Goal: Task Accomplishment & Management: Manage account settings

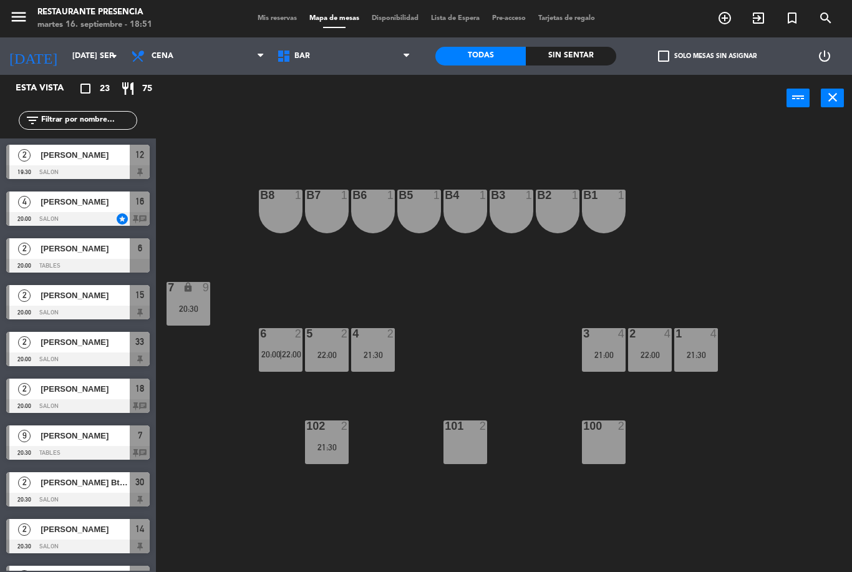
click at [233, 567] on div "B1 1 B2 1 B3 1 B4 1 B5 1 B6 1 B7 1 B8 1 7 lock 9 20:30 1 4 21:30 2 4 22:00 3 4 …" at bounding box center [509, 347] width 688 height 450
click at [729, 16] on icon "add_circle_outline" at bounding box center [724, 18] width 15 height 15
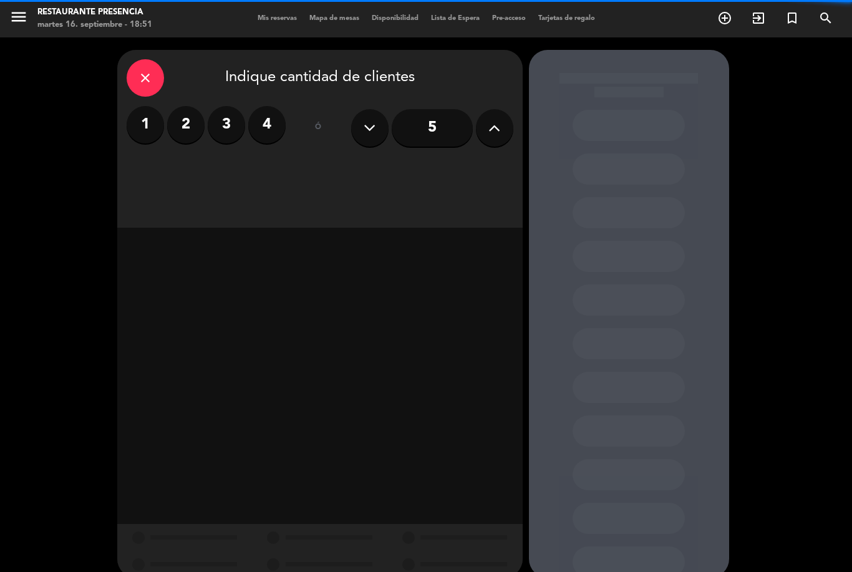
click at [265, 119] on label "4" at bounding box center [266, 124] width 37 height 37
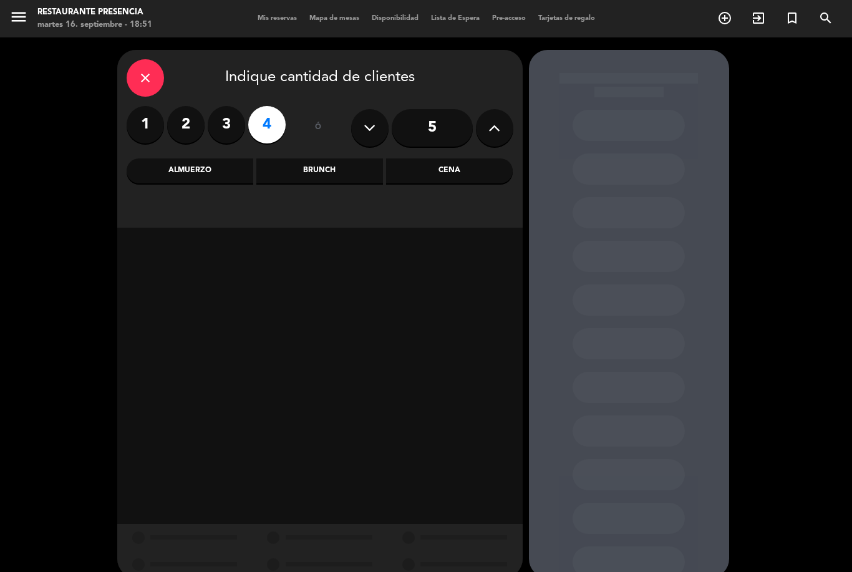
click at [473, 181] on div "Cena" at bounding box center [449, 170] width 127 height 25
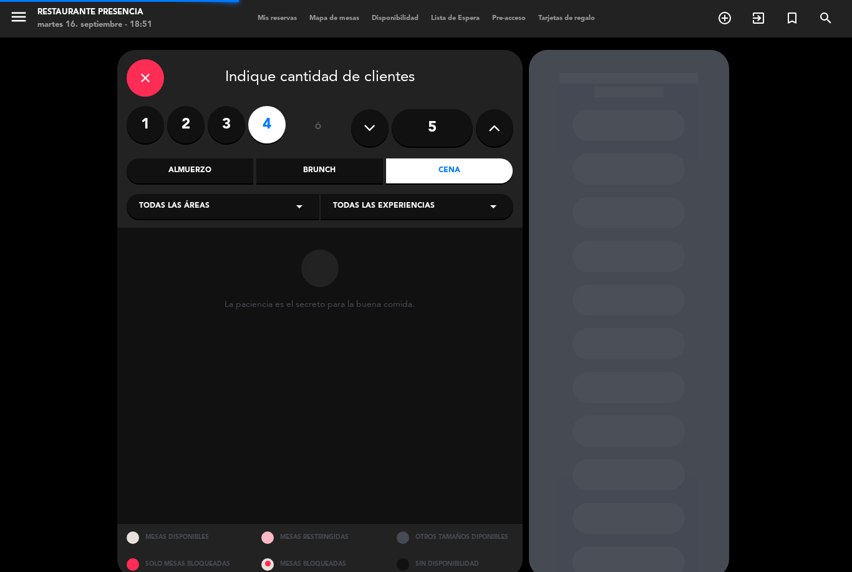
click at [216, 211] on div "Todas las áreas arrow_drop_down" at bounding box center [223, 206] width 193 height 25
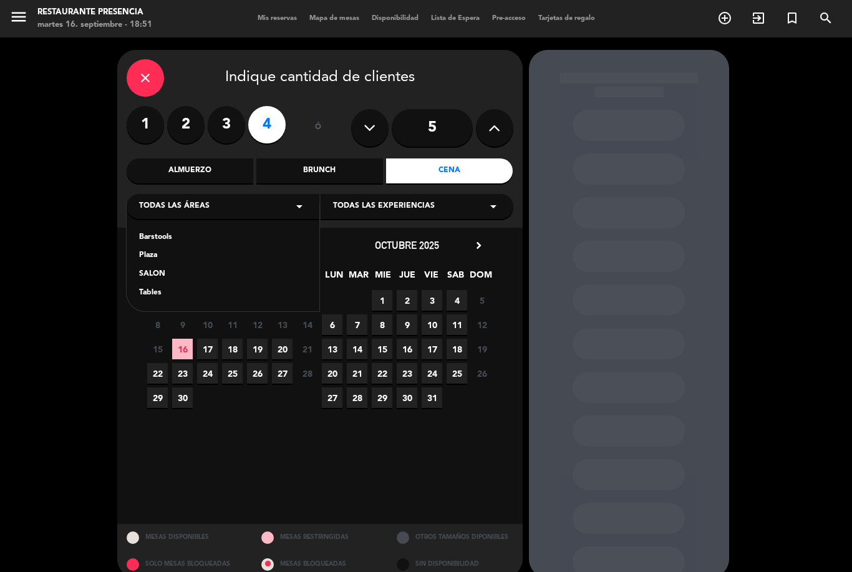
click at [180, 269] on div "SALON" at bounding box center [223, 274] width 168 height 12
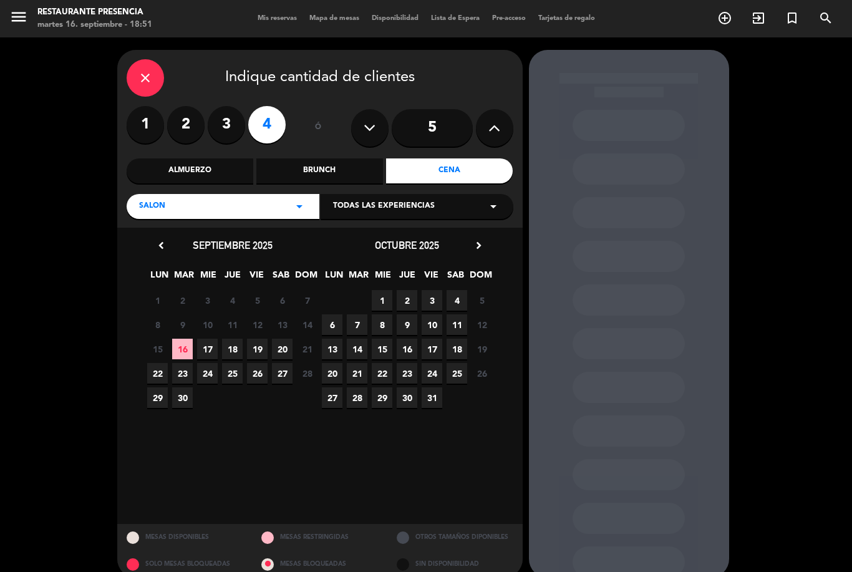
click at [181, 343] on span "16" at bounding box center [182, 349] width 21 height 21
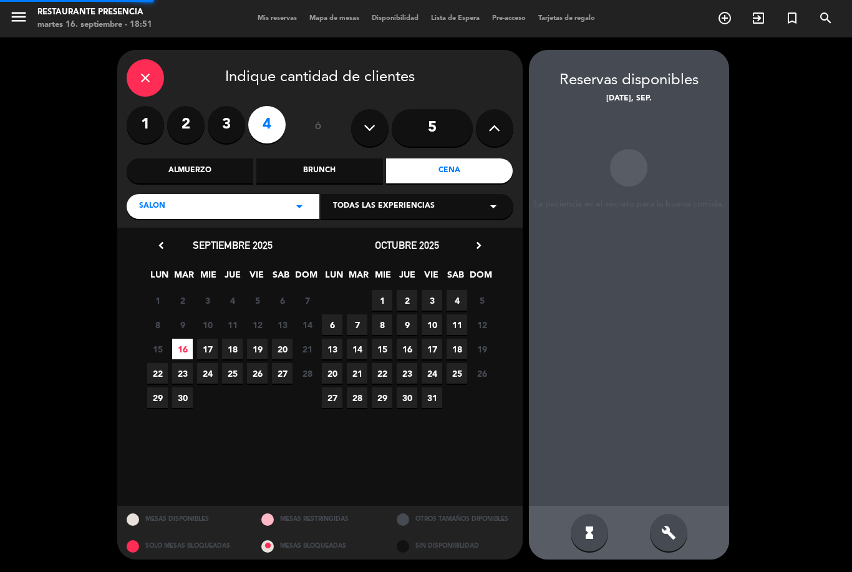
scroll to position [40, 0]
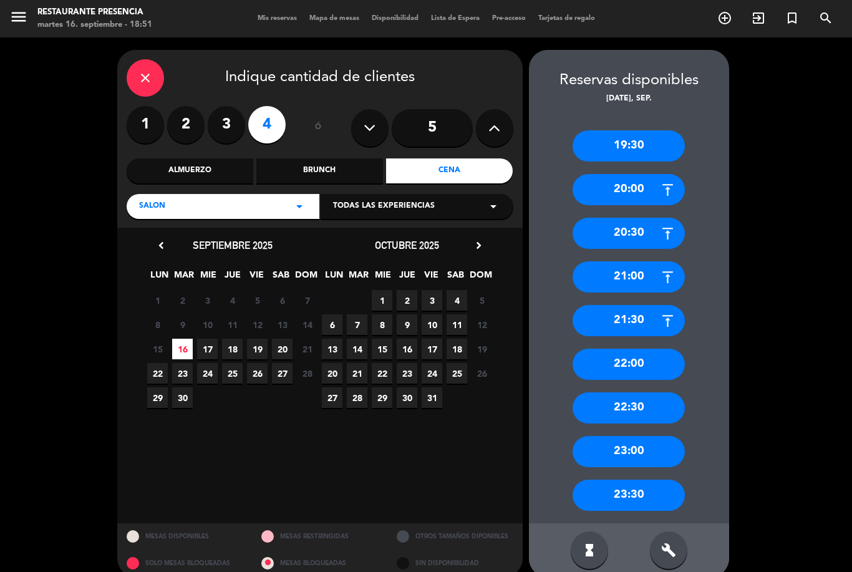
click at [641, 218] on div "20:30" at bounding box center [629, 233] width 112 height 31
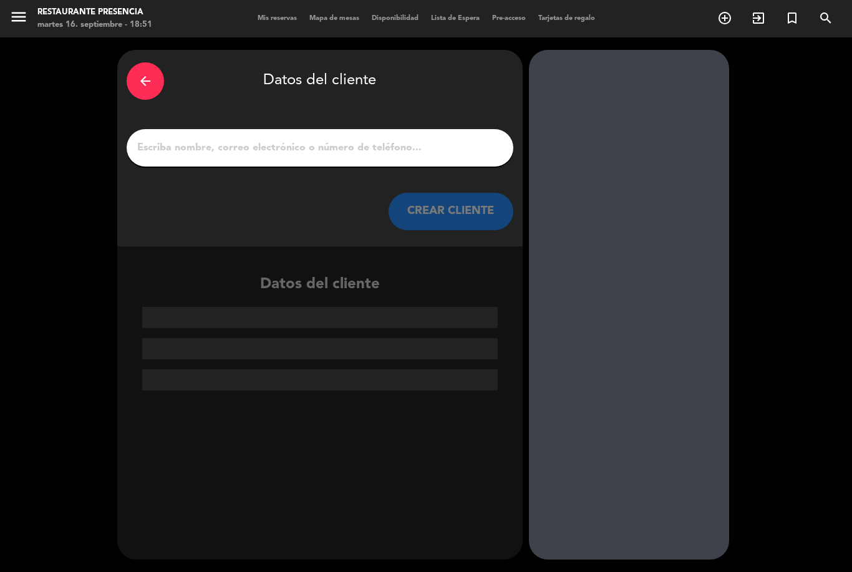
click at [389, 139] on input "1" at bounding box center [320, 147] width 368 height 17
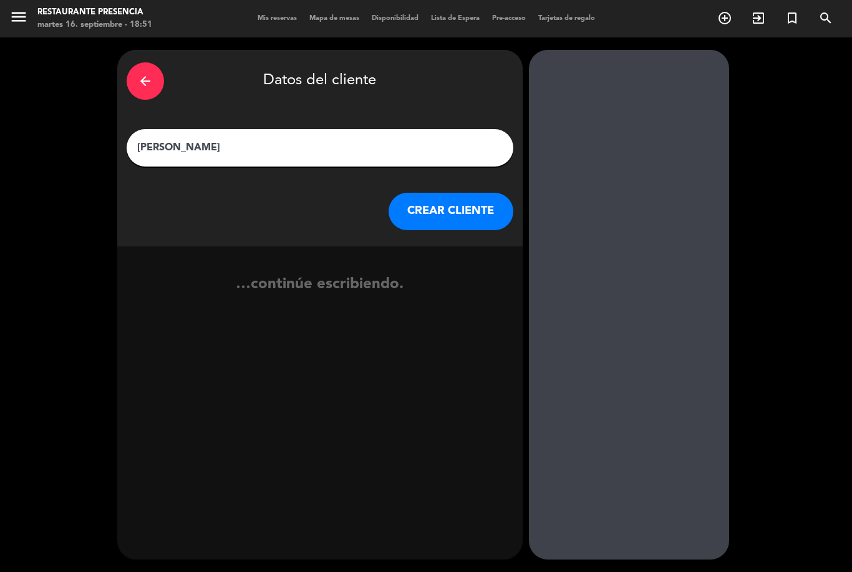
type input "[PERSON_NAME] re"
click at [477, 193] on button "CREAR CLIENTE" at bounding box center [451, 211] width 125 height 37
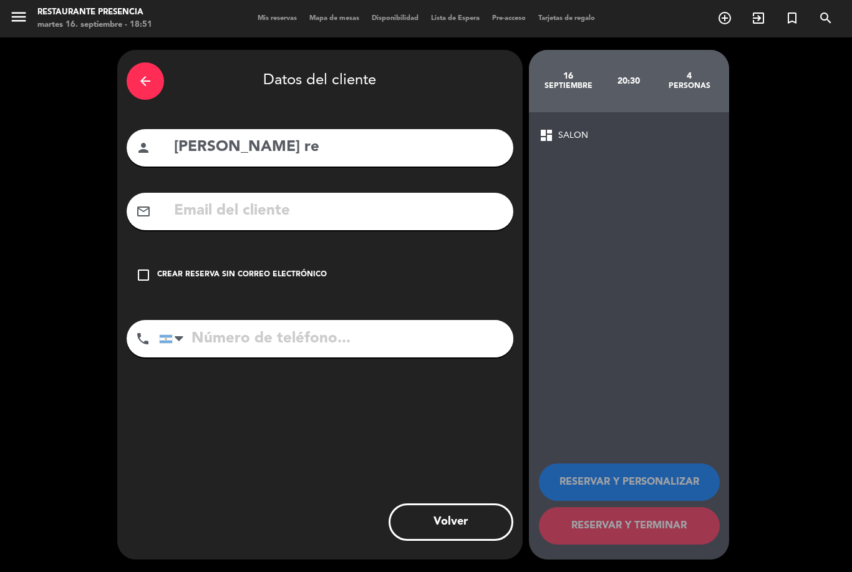
click at [146, 268] on icon "check_box_outline_blank" at bounding box center [143, 275] width 15 height 15
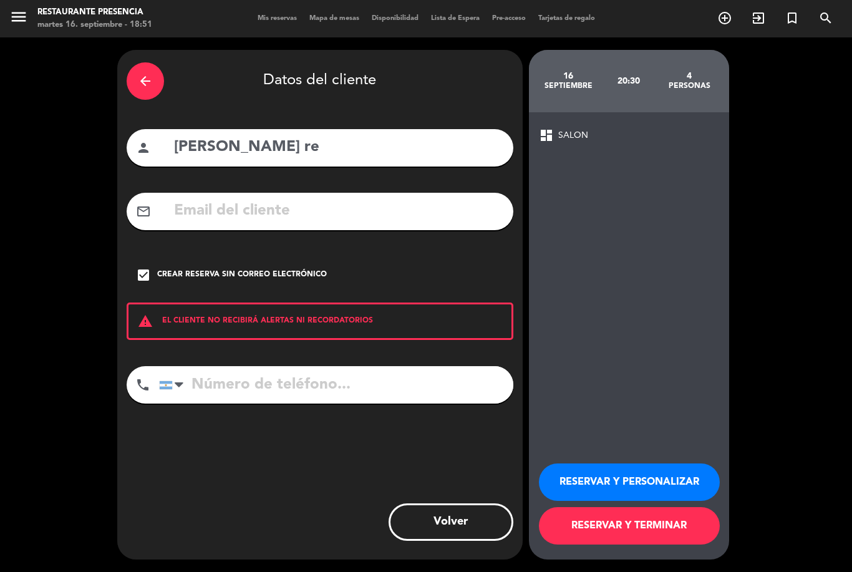
click at [379, 366] on input "tel" at bounding box center [336, 384] width 354 height 37
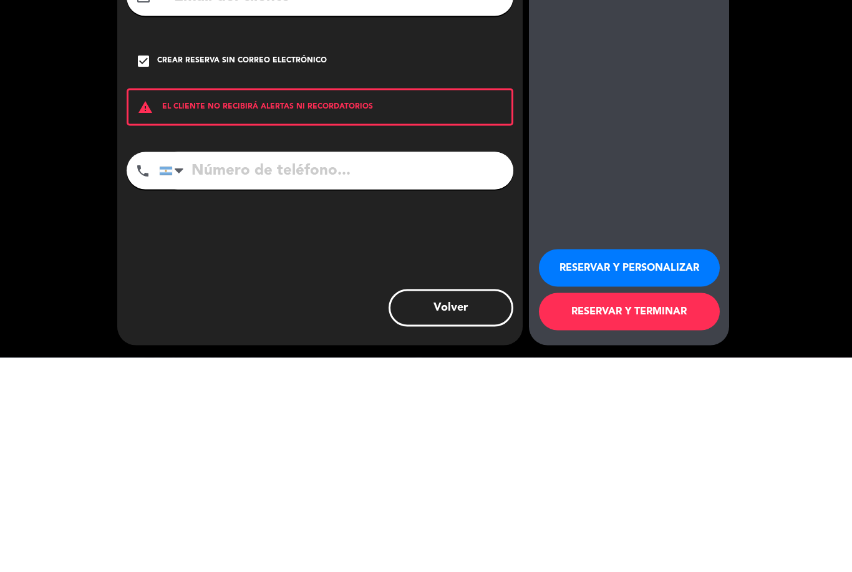
scroll to position [0, 0]
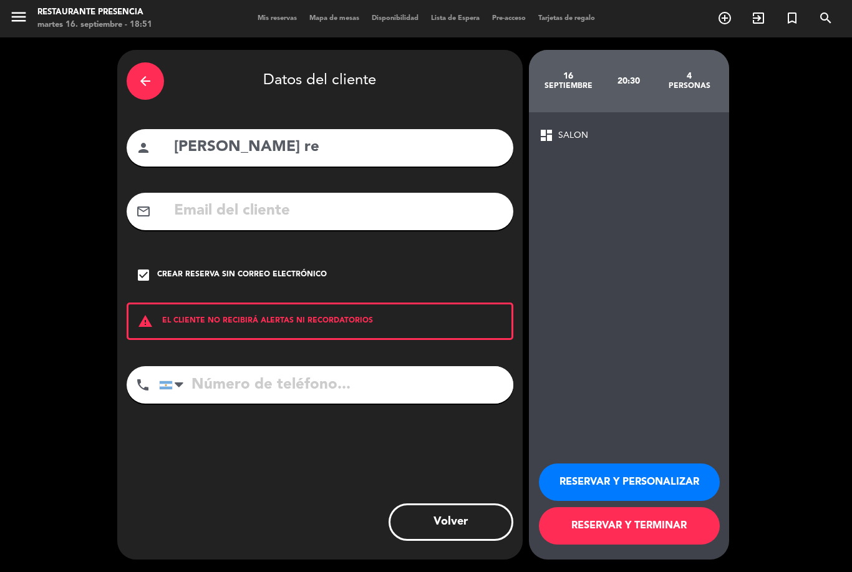
click at [157, 82] on div "arrow_back" at bounding box center [145, 80] width 37 height 37
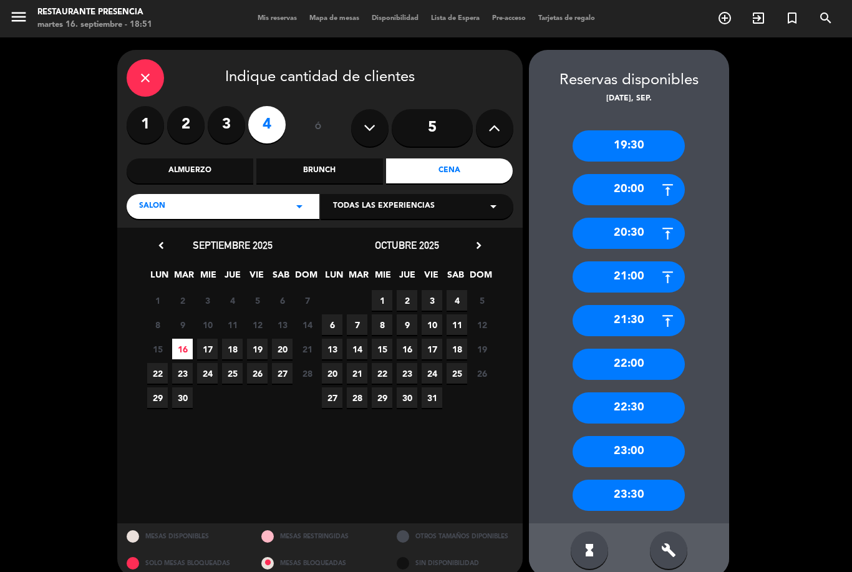
click at [650, 180] on div "20:00" at bounding box center [629, 189] width 112 height 31
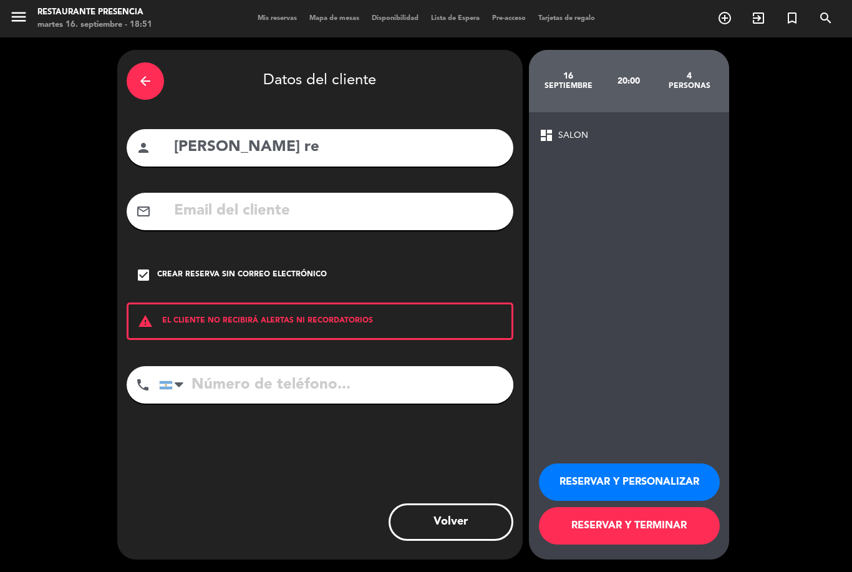
click at [316, 375] on input "tel" at bounding box center [336, 384] width 354 height 37
type input "1121628532"
click at [683, 545] on button "RESERVAR Y TERMINAR" at bounding box center [629, 525] width 181 height 37
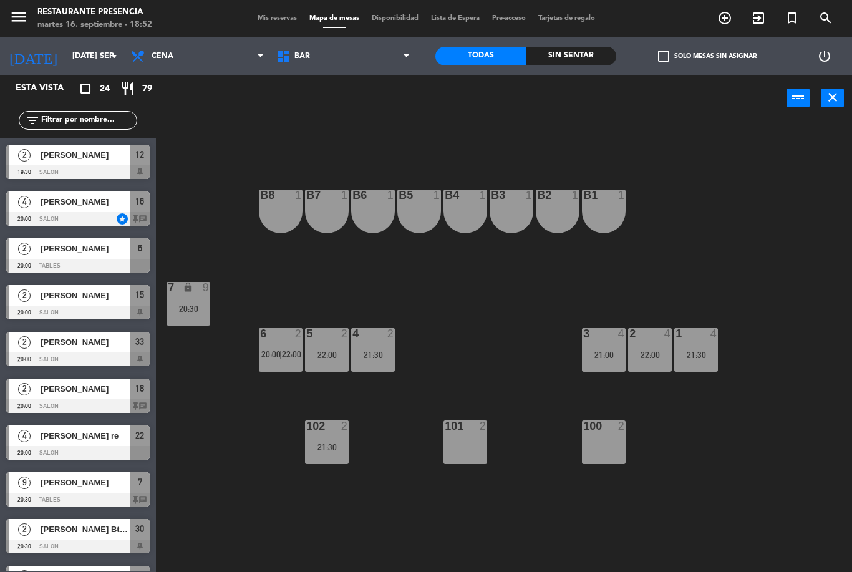
click at [283, 356] on span "22:00" at bounding box center [291, 354] width 19 height 10
click at [248, 503] on div "B1 1 B2 1 B3 1 B4 1 B5 1 B6 1 B7 1 B8 1 7 lock 9 20:30 1 4 21:30 2 4 22:00 3 4 …" at bounding box center [509, 347] width 688 height 450
click at [645, 361] on div "2 4 22:00" at bounding box center [650, 350] width 44 height 44
click at [683, 448] on div "B1 1 B2 1 B3 1 B4 1 B5 1 B6 1 B7 1 B8 1 7 lock 9 20:30 1 4 21:30 2 4 22:00 3 4 …" at bounding box center [509, 347] width 688 height 450
click at [643, 344] on div "2 4 22:00" at bounding box center [650, 350] width 44 height 44
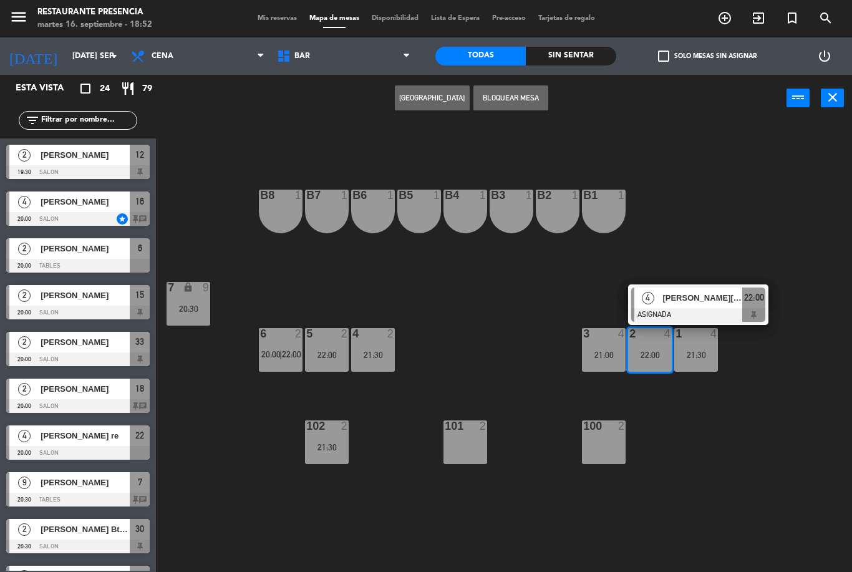
click at [693, 416] on div "B1 1 B2 1 B3 1 B4 1 B5 1 B6 1 B7 1 B8 1 7 lock 9 20:30 1 4 21:30 2 4 22:00 4 Be…" at bounding box center [509, 347] width 688 height 450
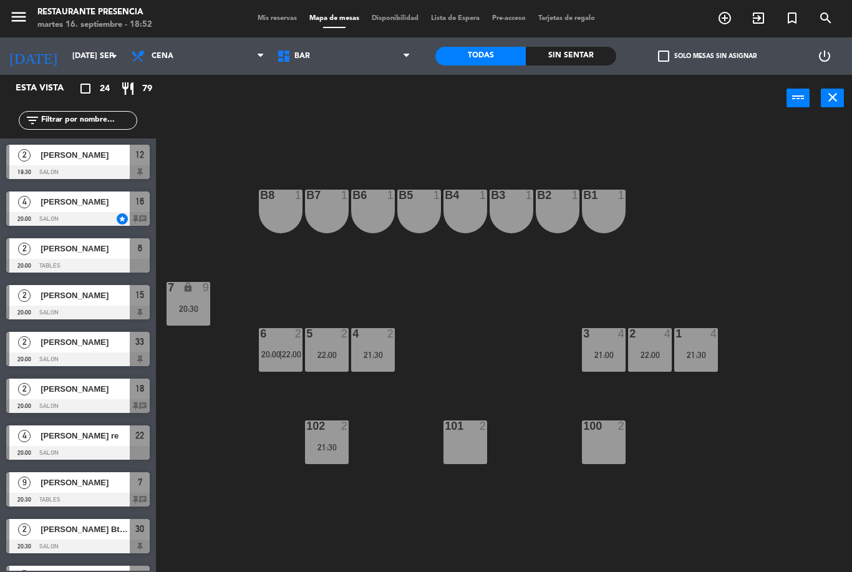
click at [218, 476] on div "B1 1 B2 1 B3 1 B4 1 B5 1 B6 1 B7 1 B8 1 7 lock 9 20:30 1 4 21:30 2 4 22:00 3 4 …" at bounding box center [509, 347] width 688 height 450
click at [119, 443] on div "[PERSON_NAME] re" at bounding box center [84, 435] width 90 height 21
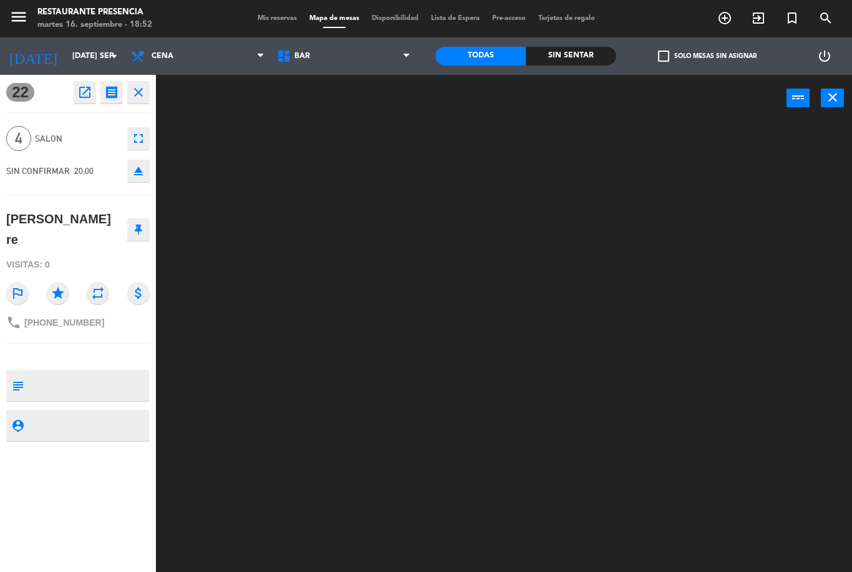
click at [141, 173] on icon "eject" at bounding box center [138, 170] width 15 height 15
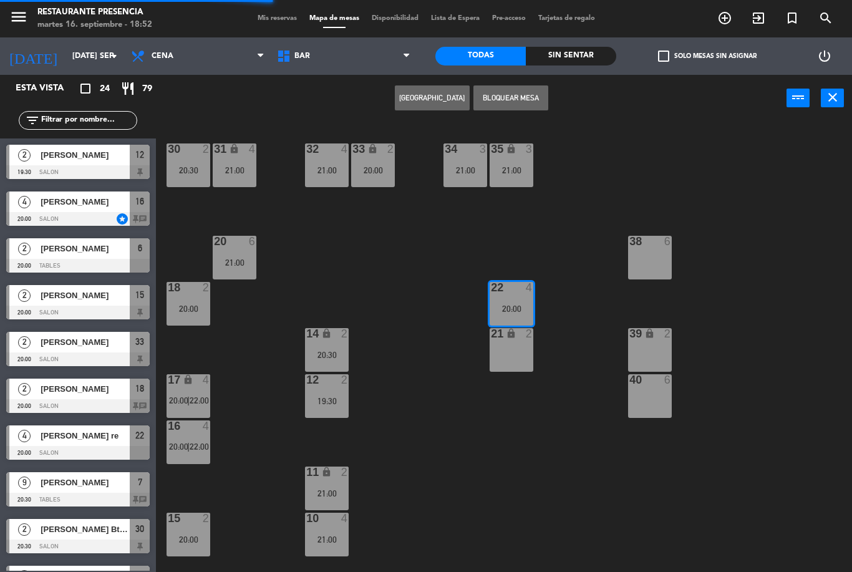
click at [357, 62] on span "BAR" at bounding box center [344, 55] width 146 height 27
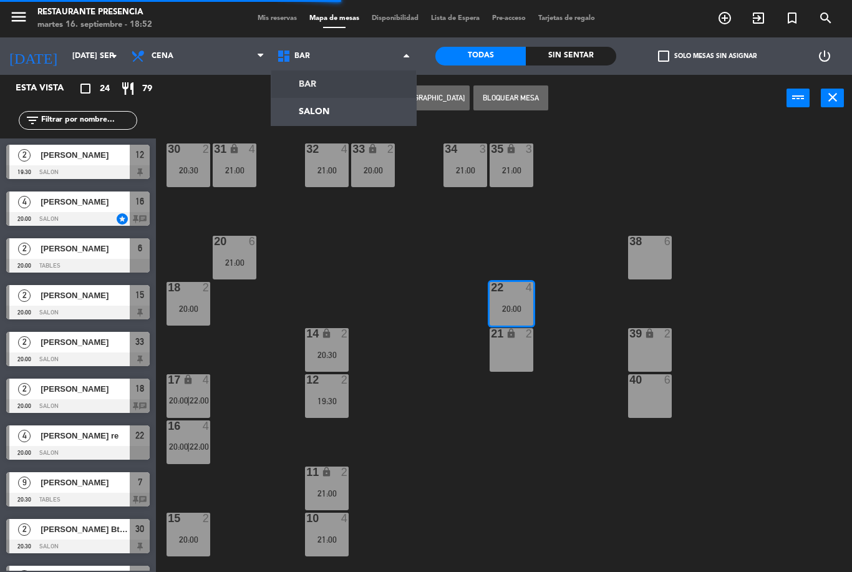
click at [346, 81] on ng-component "menu Restaurante Presencia martes 16. septiembre - 18:52 Mis reservas Mapa de m…" at bounding box center [426, 286] width 852 height 572
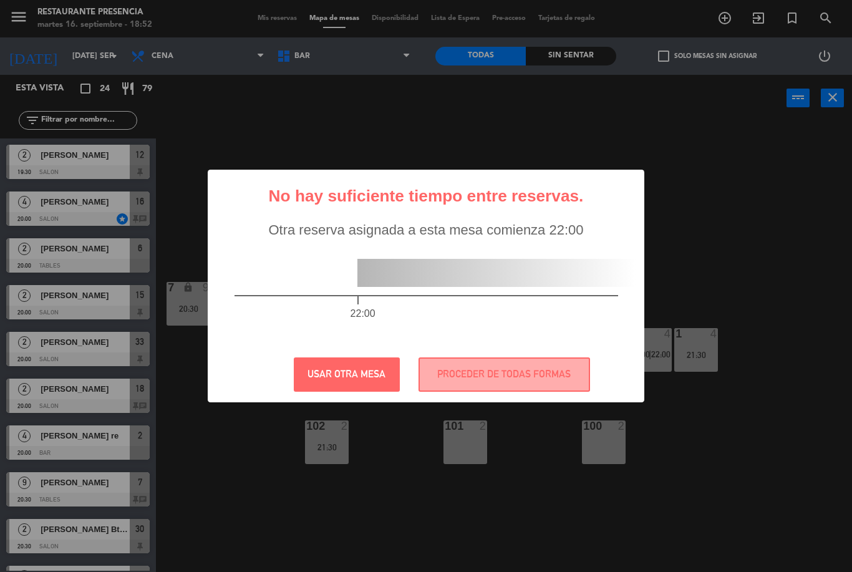
click at [472, 372] on button "PROCEDER DE TODAS FORMAS" at bounding box center [505, 374] width 172 height 34
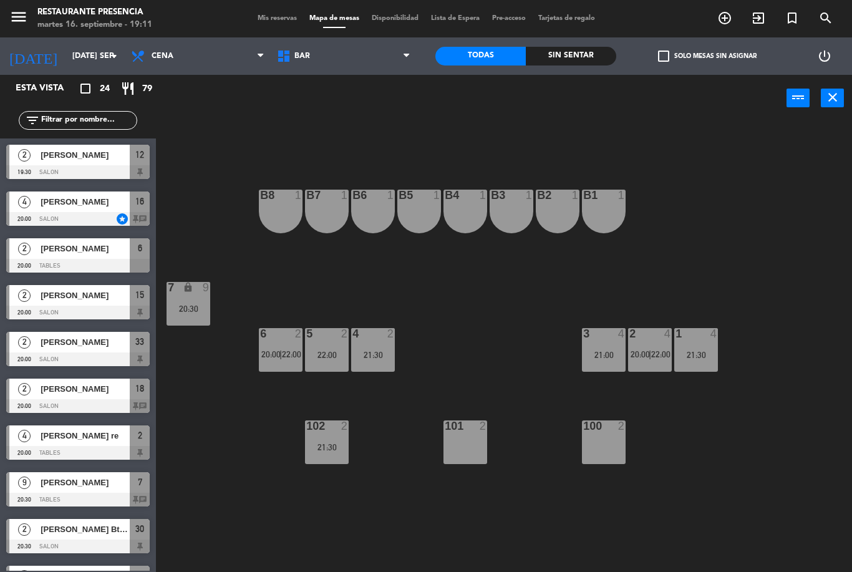
click at [267, 22] on span "Mis reservas" at bounding box center [277, 18] width 52 height 7
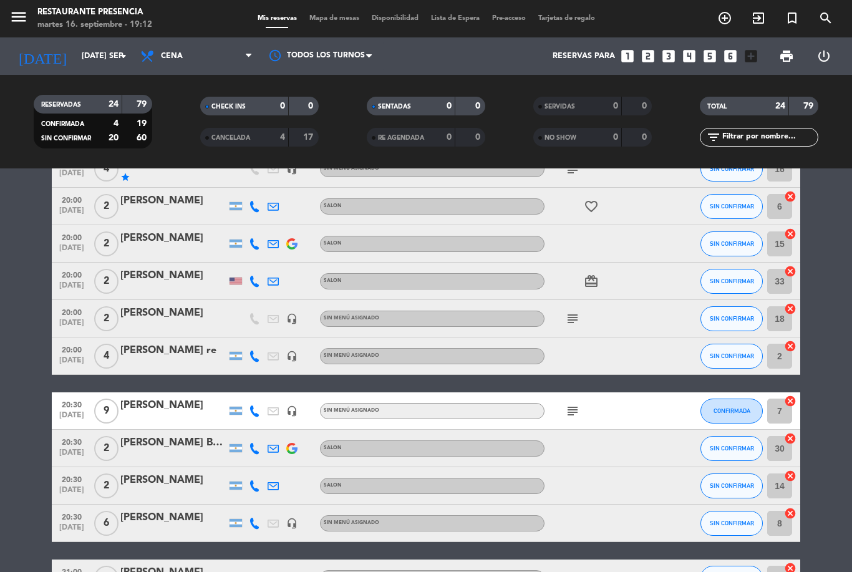
scroll to position [132, 0]
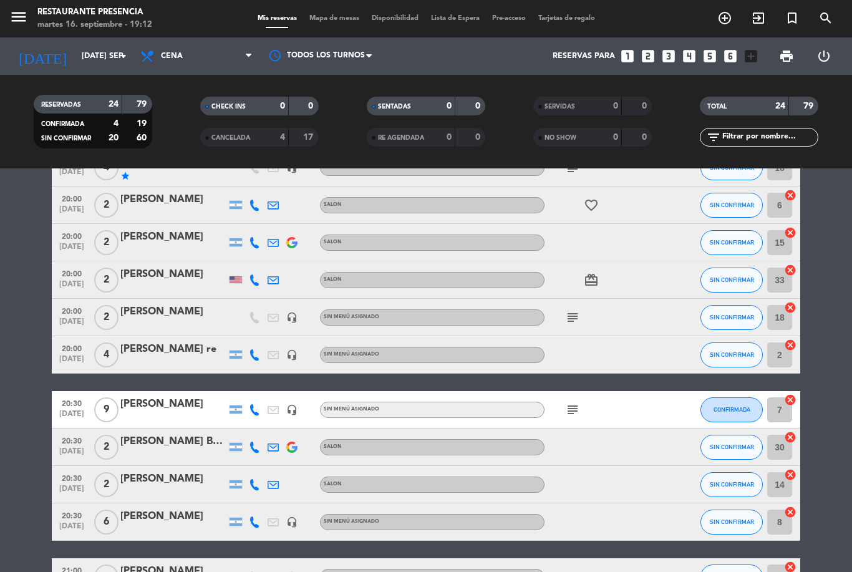
click at [254, 356] on icon at bounding box center [254, 354] width 11 height 11
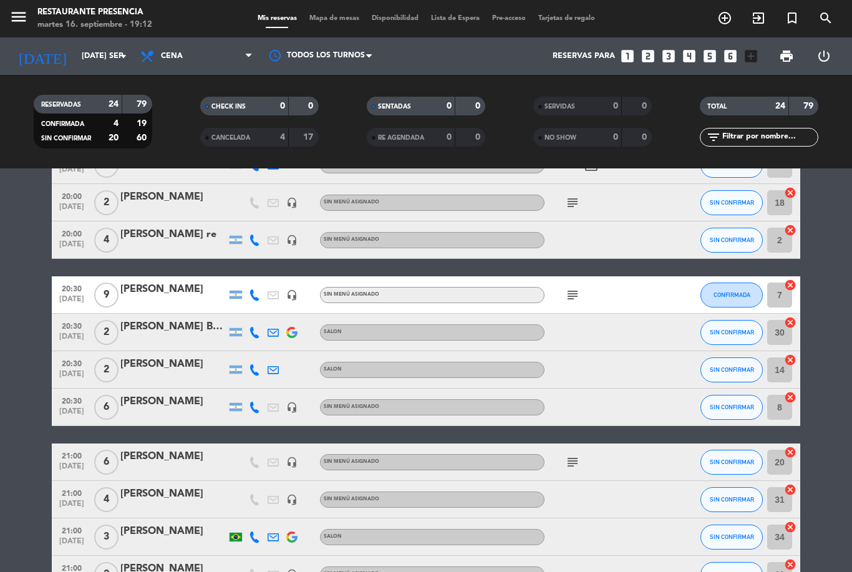
scroll to position [248, 0]
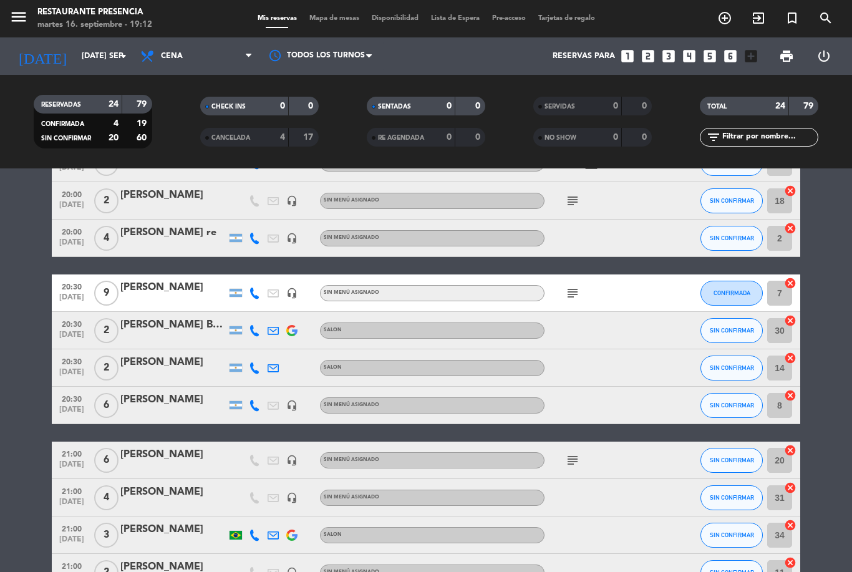
click at [253, 241] on icon at bounding box center [254, 238] width 11 height 11
click at [25, 240] on bookings-row "19:30 sep. 16 2 Pia Berretta SALON SIN CONFIRMAR 12 cancel 20:00 sep. 16 4 FEDE…" at bounding box center [426, 471] width 852 height 986
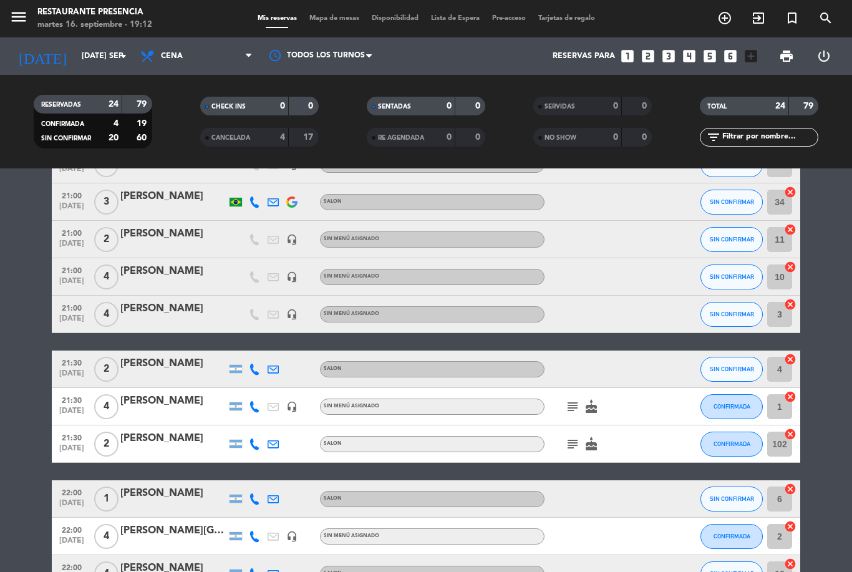
scroll to position [586, 0]
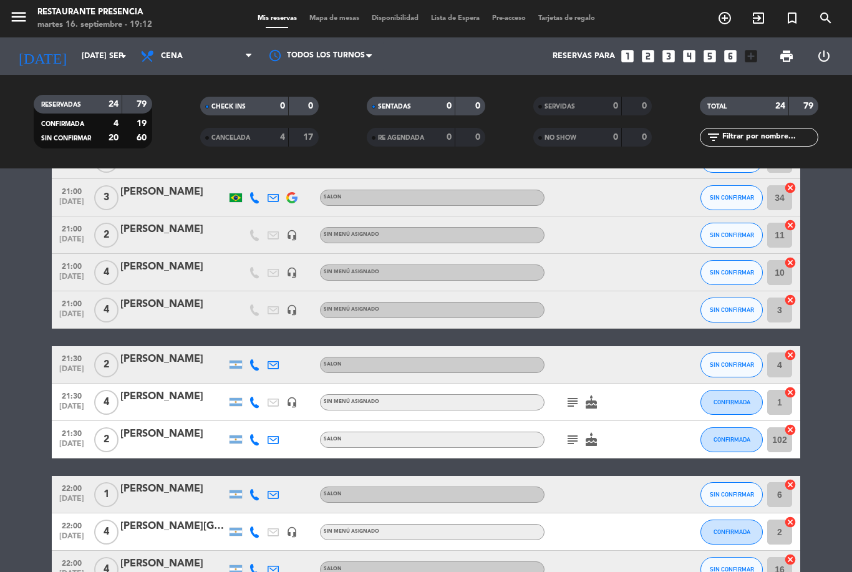
click at [576, 409] on icon "subject" at bounding box center [572, 402] width 15 height 15
click at [613, 401] on div "subject Cumple 00hs cake" at bounding box center [601, 402] width 112 height 37
click at [723, 401] on span "CONFIRMADA" at bounding box center [732, 402] width 37 height 7
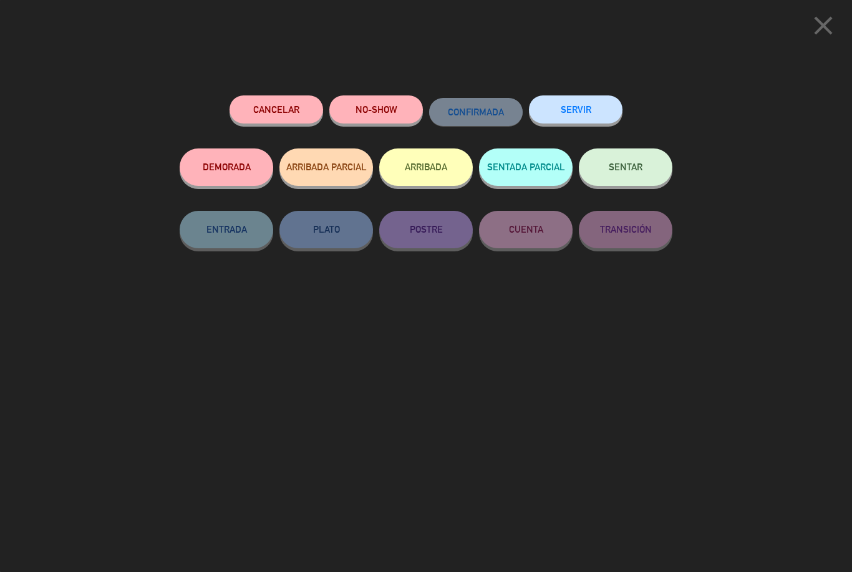
click at [270, 109] on button "Cancelar" at bounding box center [277, 109] width 94 height 28
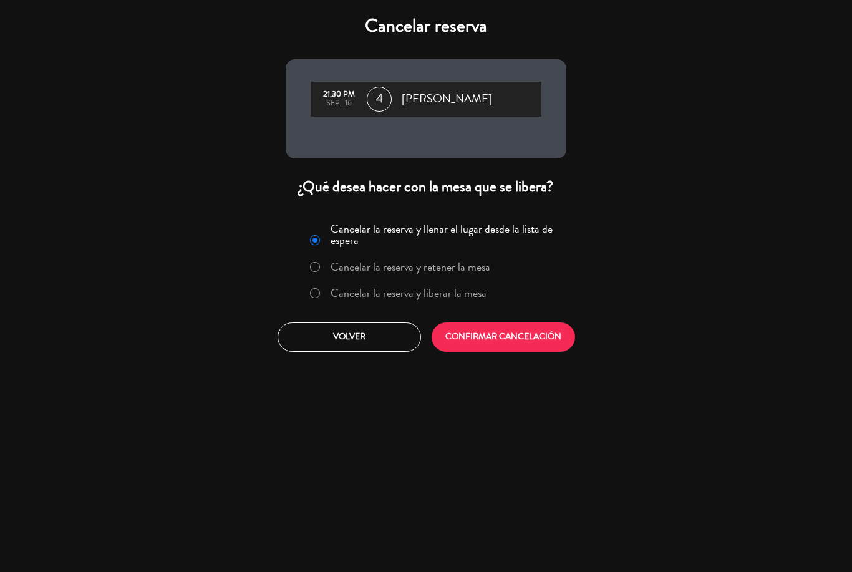
click at [540, 346] on button "CONFIRMAR CANCELACIÓN" at bounding box center [503, 337] width 143 height 29
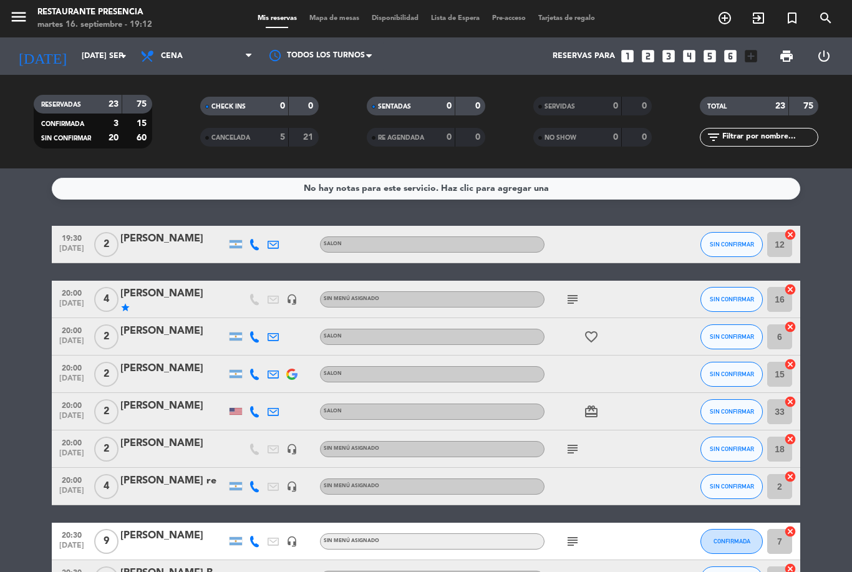
scroll to position [0, 0]
click at [579, 294] on icon "subject" at bounding box center [572, 299] width 15 height 15
click at [626, 435] on div "subject" at bounding box center [601, 448] width 112 height 37
click at [578, 450] on icon "subject" at bounding box center [572, 449] width 15 height 15
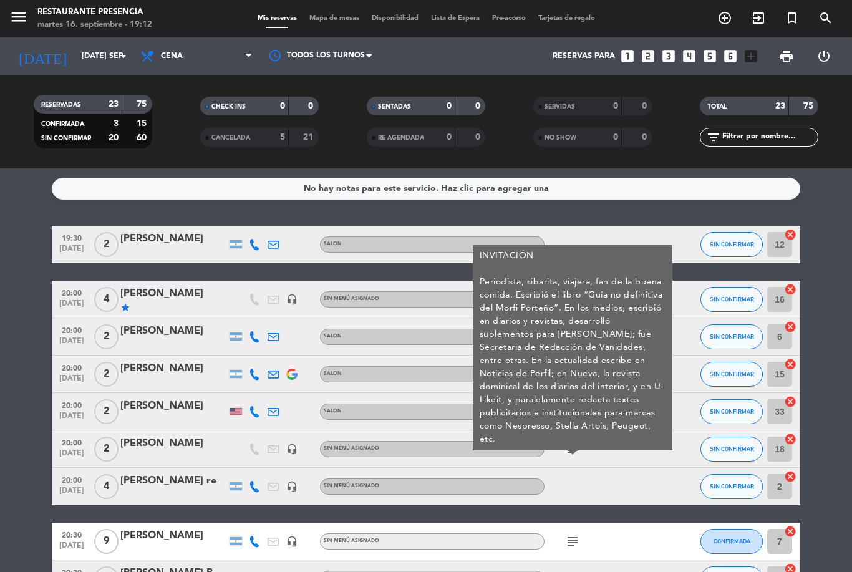
click at [631, 487] on div at bounding box center [601, 486] width 112 height 37
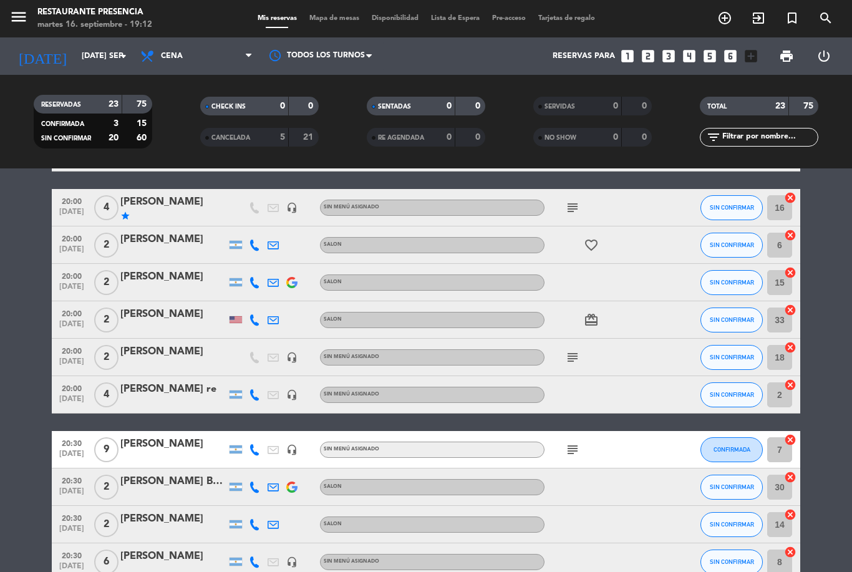
click at [578, 449] on icon "subject" at bounding box center [572, 449] width 15 height 15
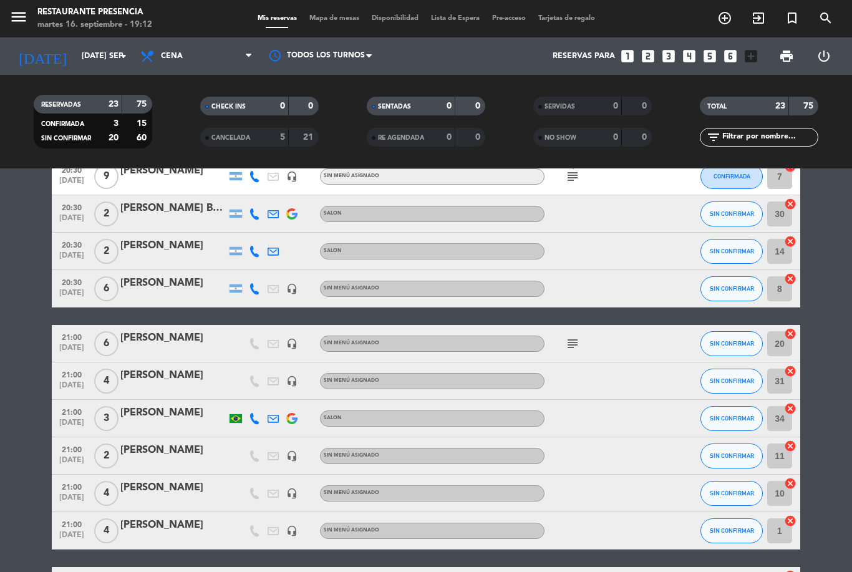
scroll to position [386, 0]
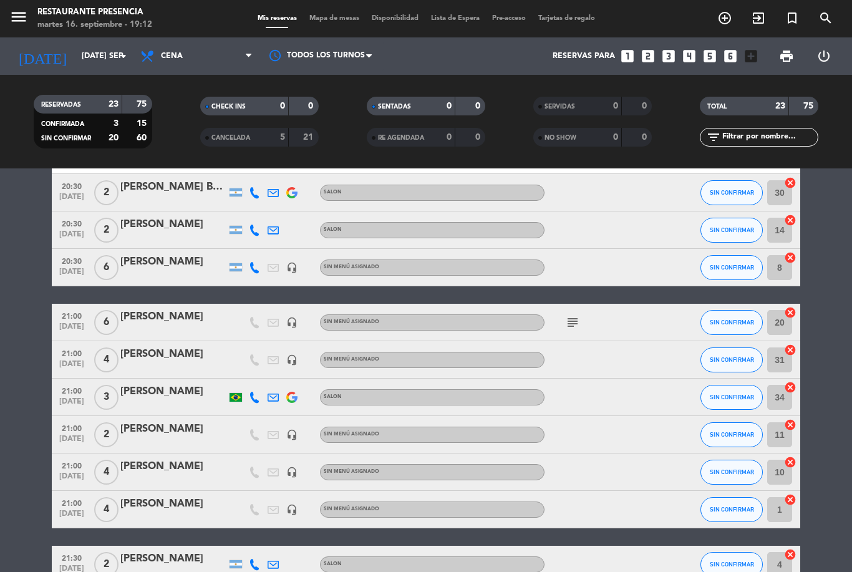
click at [570, 323] on icon "subject" at bounding box center [572, 322] width 15 height 15
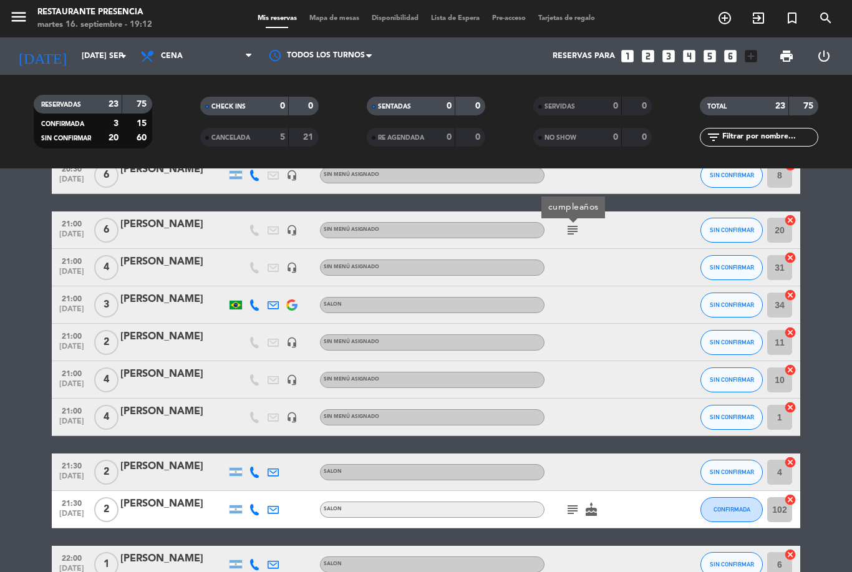
scroll to position [451, 0]
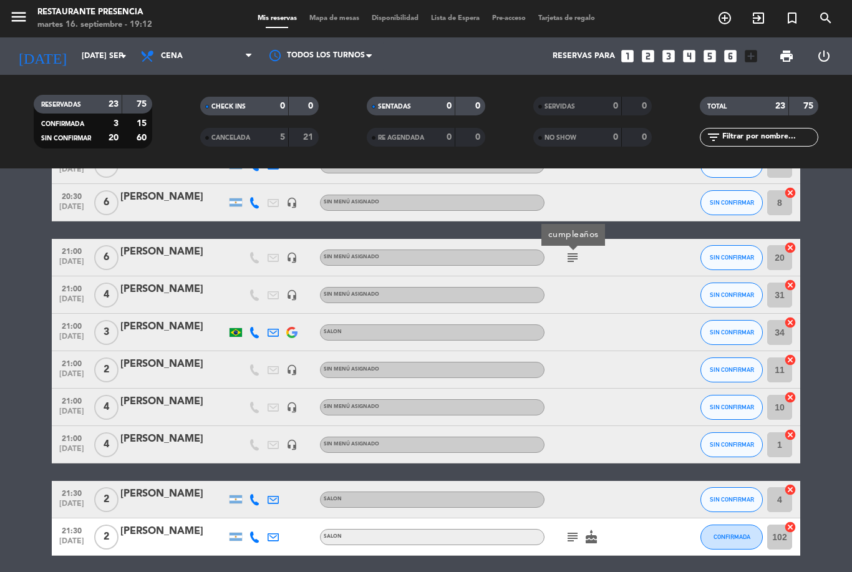
click at [180, 259] on div "[PERSON_NAME]" at bounding box center [173, 252] width 106 height 16
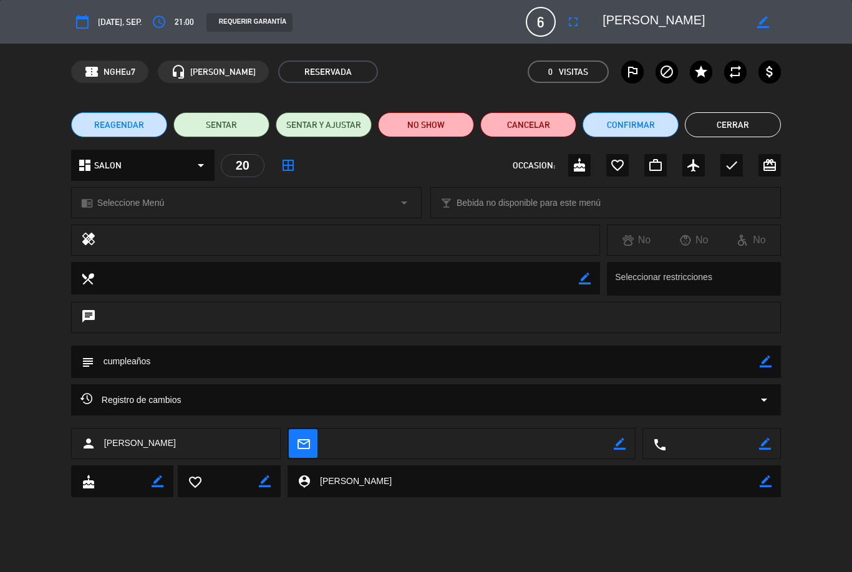
click at [579, 164] on icon "cake" at bounding box center [579, 165] width 15 height 15
click at [747, 119] on button "Cerrar" at bounding box center [733, 124] width 96 height 25
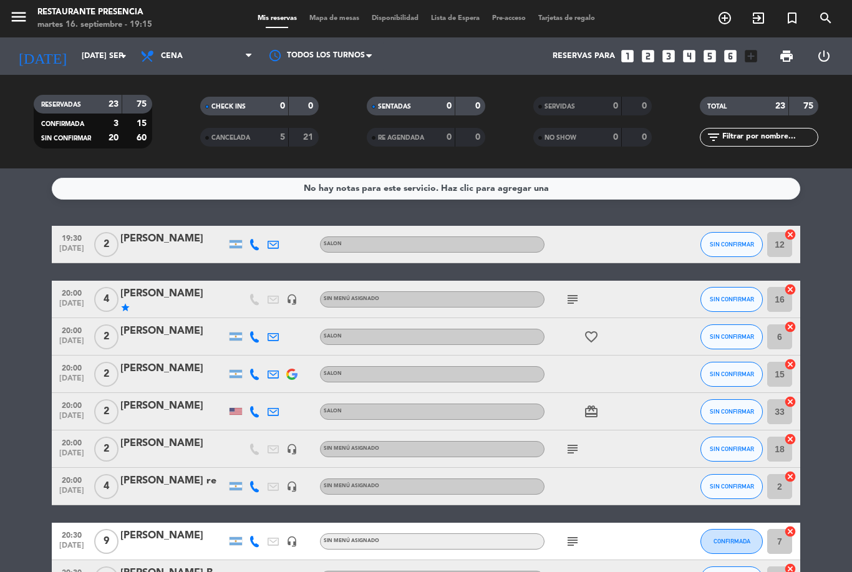
scroll to position [0, 0]
click at [579, 292] on icon "subject" at bounding box center [572, 299] width 15 height 15
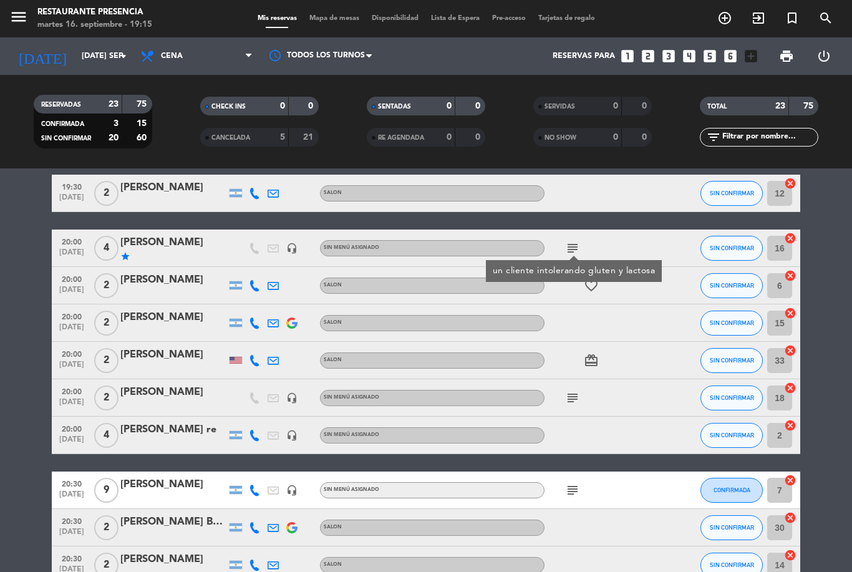
scroll to position [62, 0]
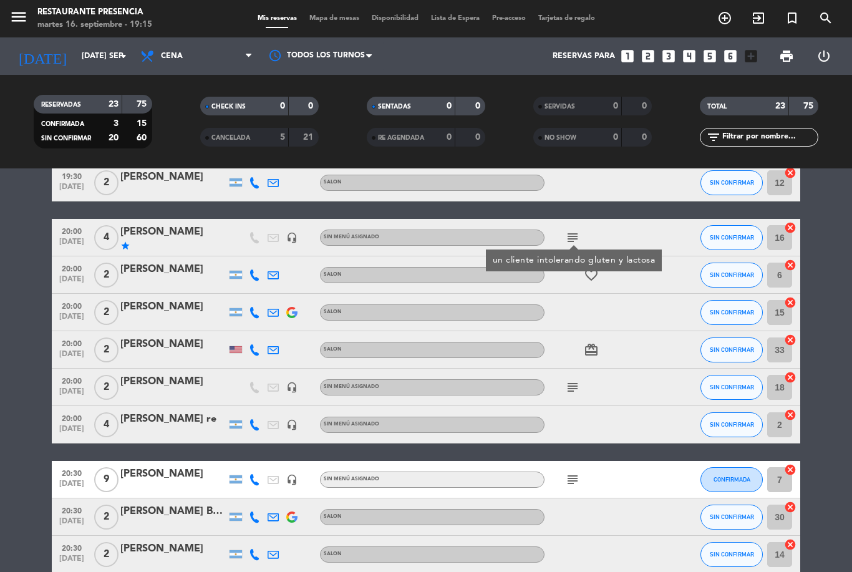
click at [571, 390] on icon "subject" at bounding box center [572, 387] width 15 height 15
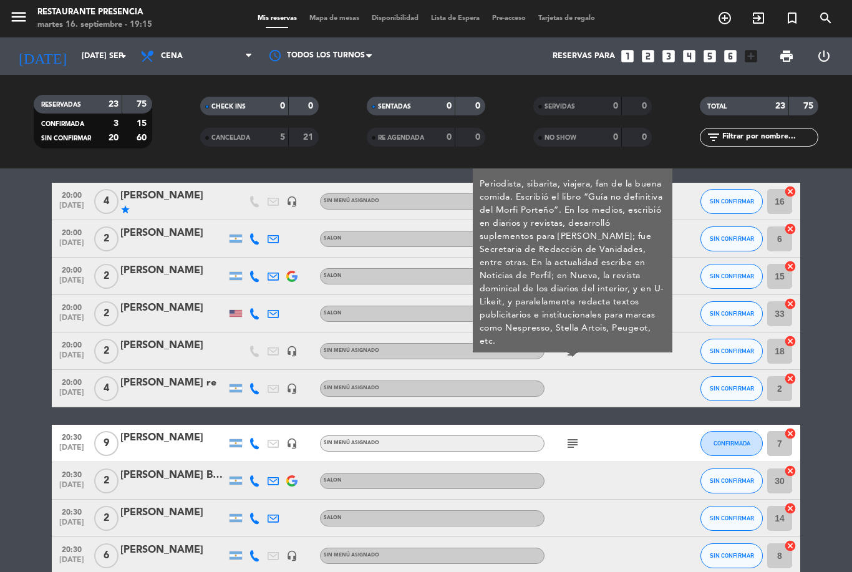
scroll to position [99, 0]
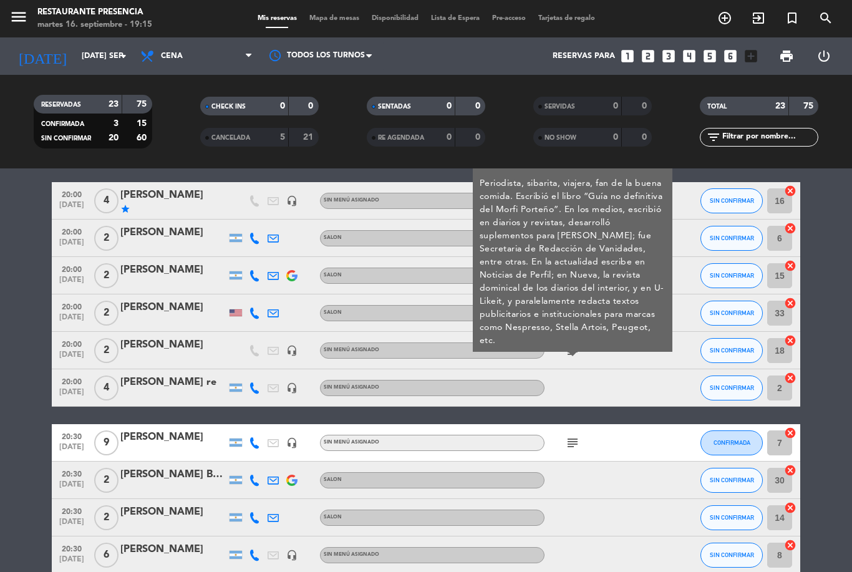
click at [575, 449] on icon "subject" at bounding box center [572, 442] width 15 height 15
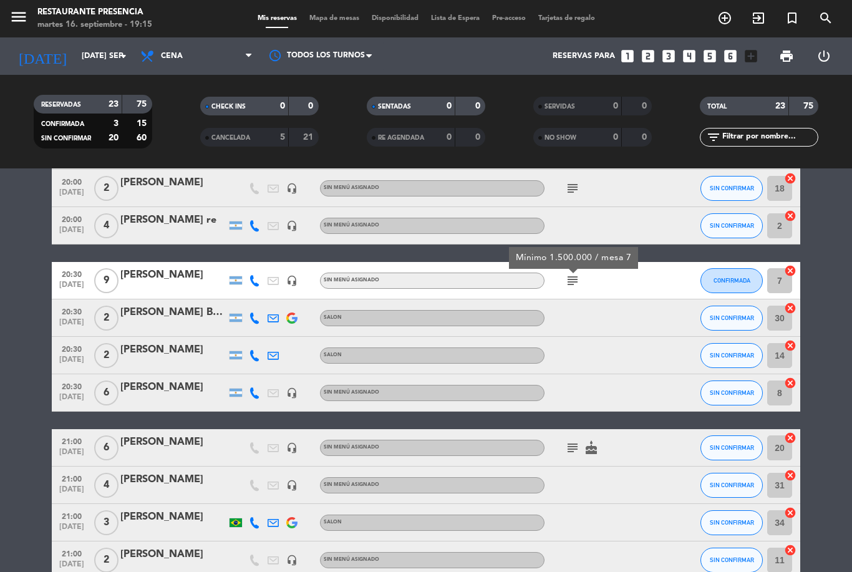
scroll to position [265, 0]
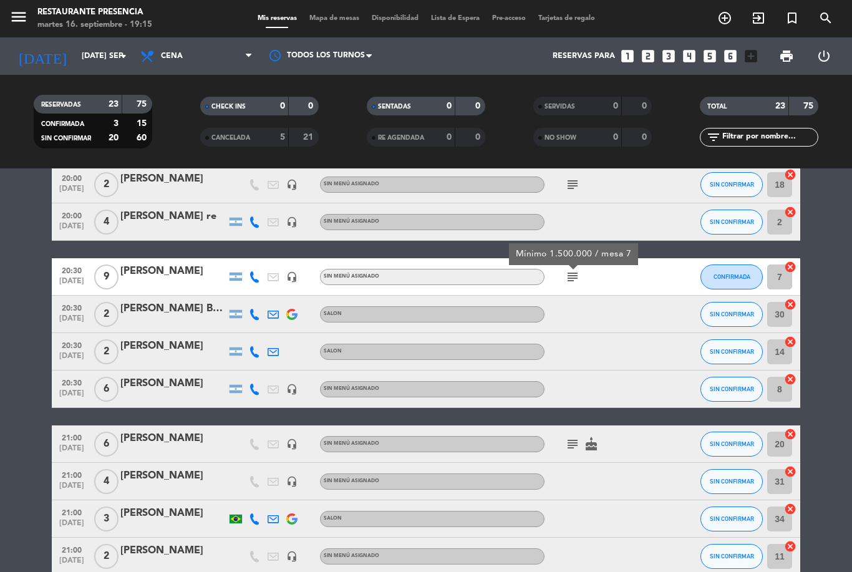
click at [569, 444] on icon "subject" at bounding box center [572, 444] width 15 height 15
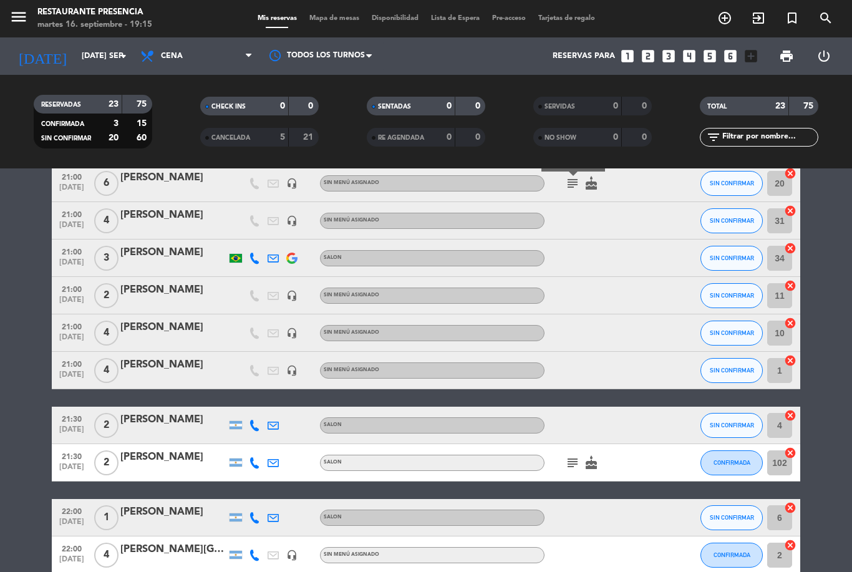
scroll to position [550, 0]
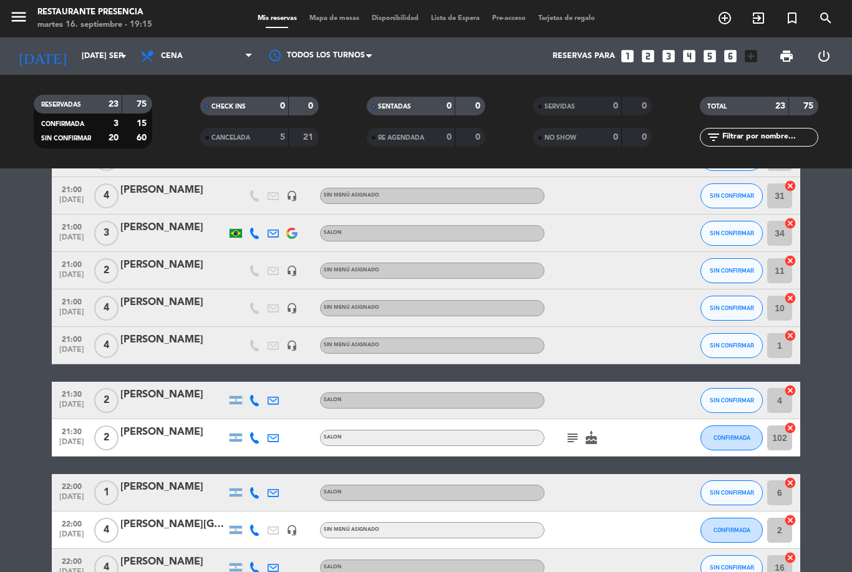
click at [581, 430] on span "subject" at bounding box center [572, 437] width 19 height 15
click at [576, 432] on icon "subject" at bounding box center [572, 437] width 15 height 15
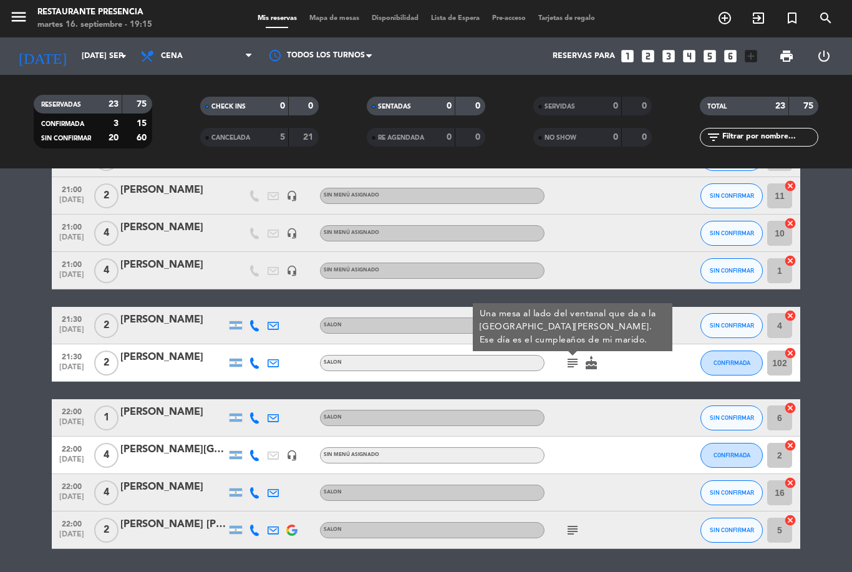
scroll to position [625, 0]
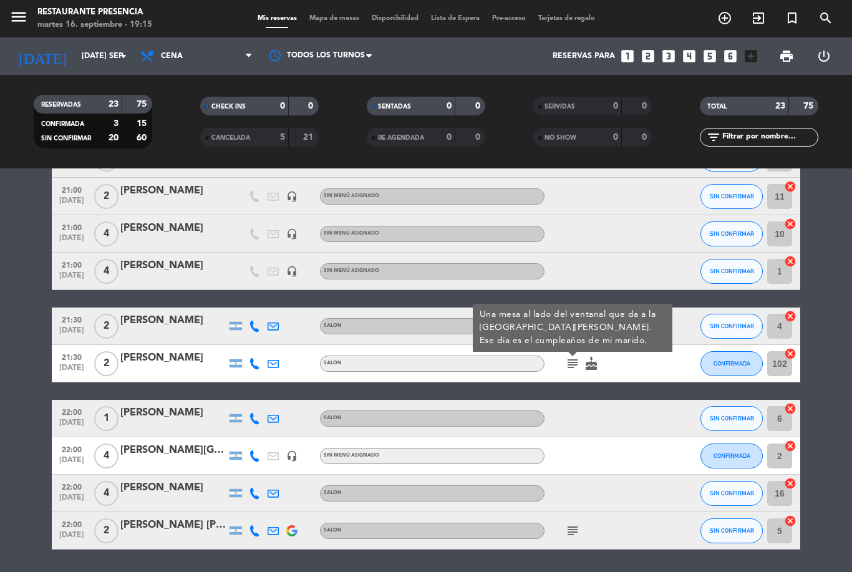
click at [582, 522] on div "subject" at bounding box center [601, 530] width 112 height 37
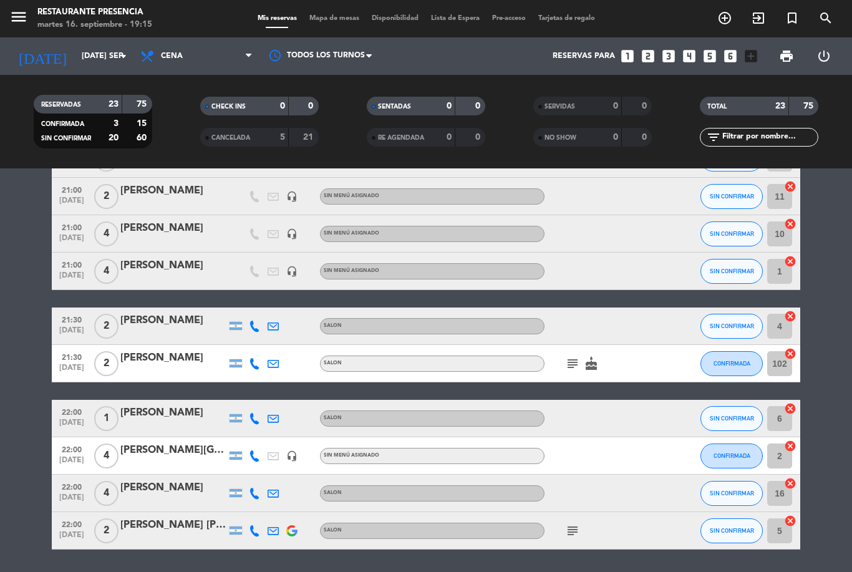
click at [575, 532] on icon "subject" at bounding box center [572, 530] width 15 height 15
click at [643, 534] on div "subject Preferencia mesa frente a ventana" at bounding box center [601, 530] width 112 height 37
click at [575, 362] on icon "subject" at bounding box center [572, 363] width 15 height 15
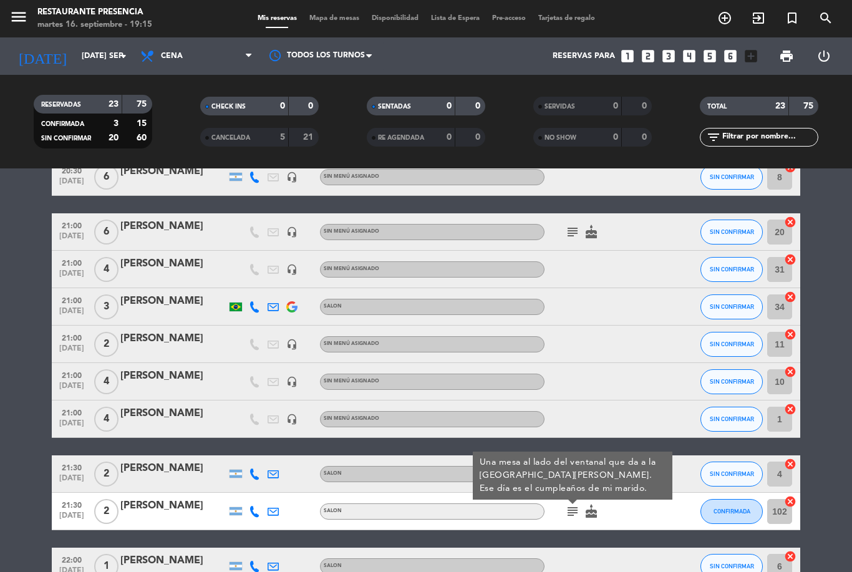
scroll to position [465, 0]
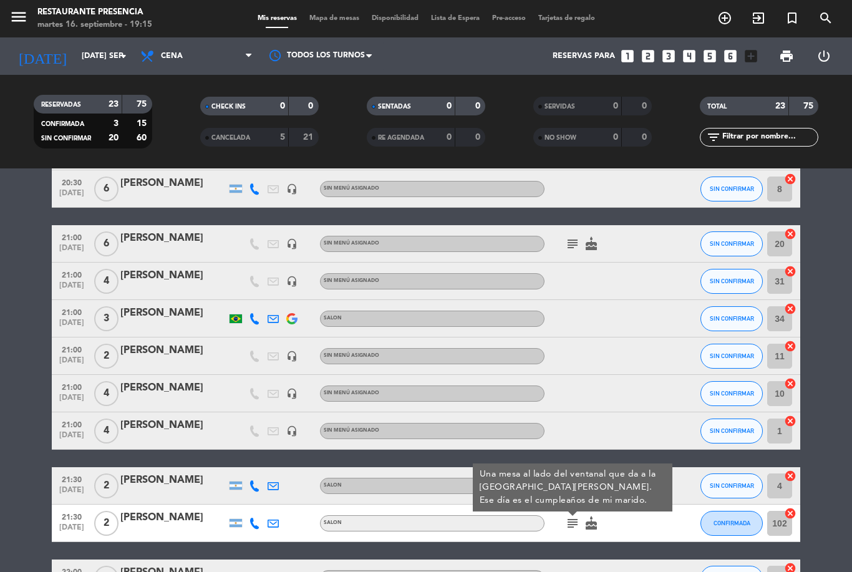
click at [331, 16] on span "Mapa de mesas" at bounding box center [334, 18] width 62 height 7
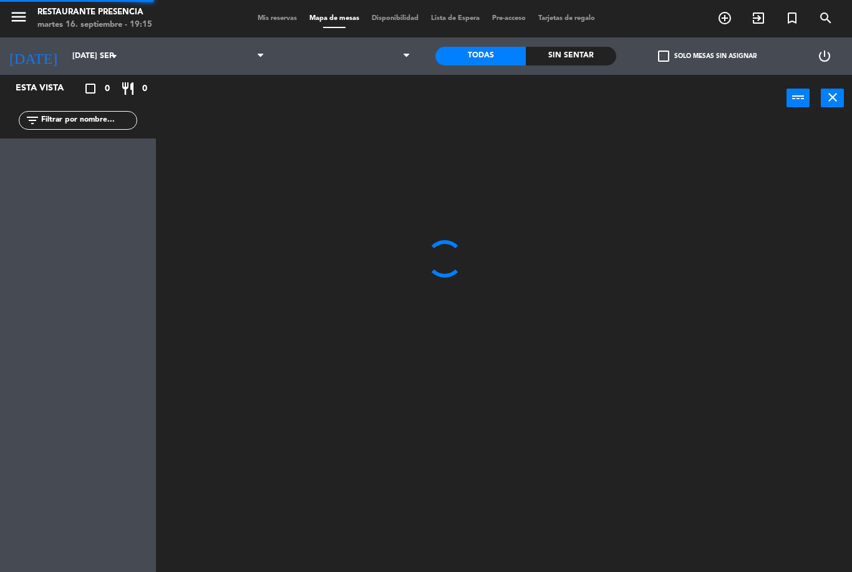
click at [332, 17] on span "Mapa de mesas" at bounding box center [334, 18] width 62 height 7
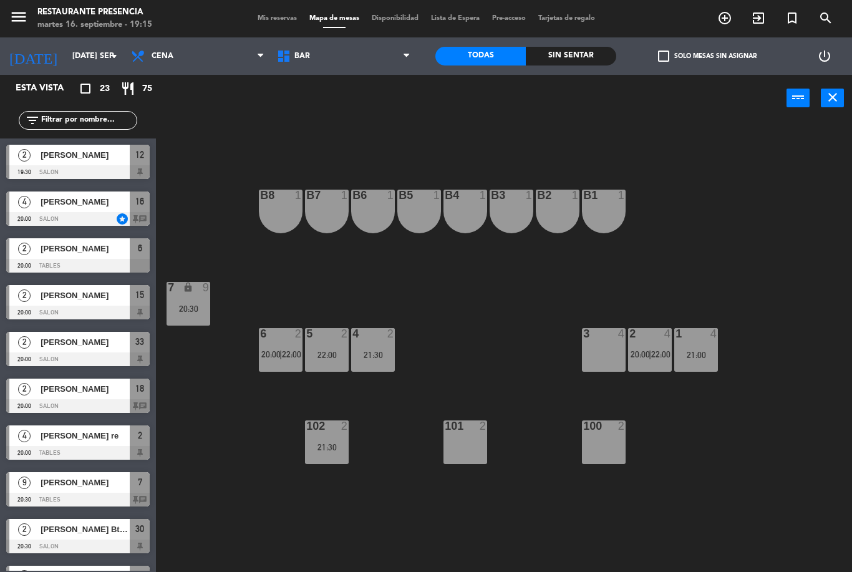
click at [477, 318] on div "B1 1 B2 1 B3 1 B4 1 B5 1 B6 1 B7 1 B8 1 7 lock 9 20:30 1 4 21:00 2 4 20:00 | 22…" at bounding box center [509, 347] width 688 height 450
click at [381, 343] on div "4 2 21:30" at bounding box center [373, 350] width 44 height 44
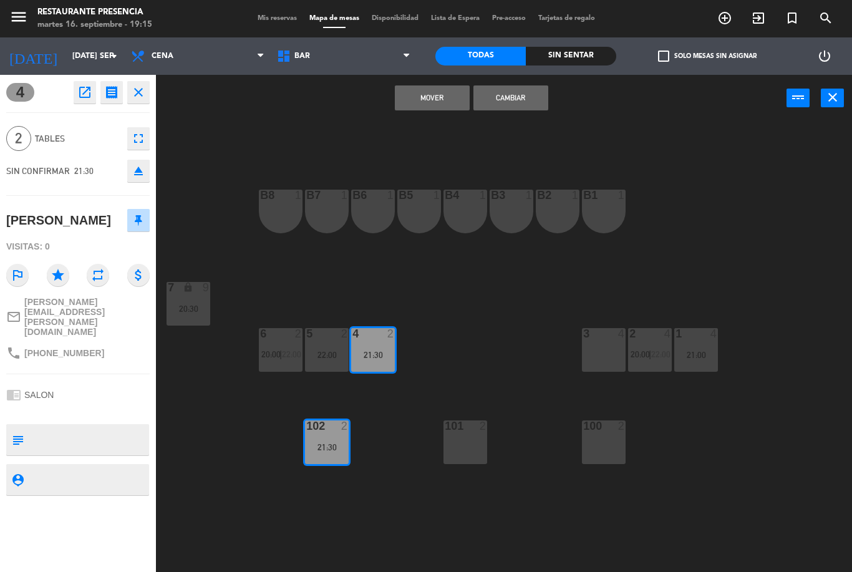
click at [520, 89] on button "Cambiar" at bounding box center [511, 97] width 75 height 25
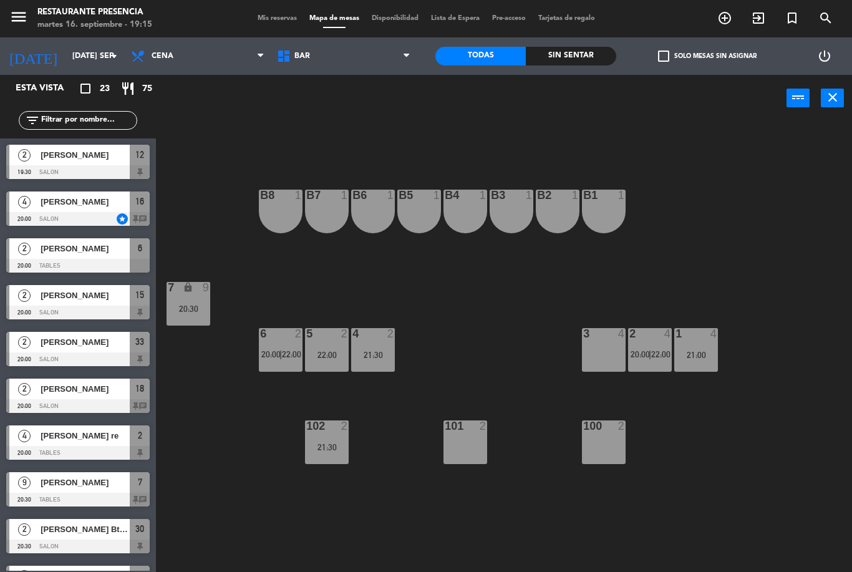
scroll to position [101, 0]
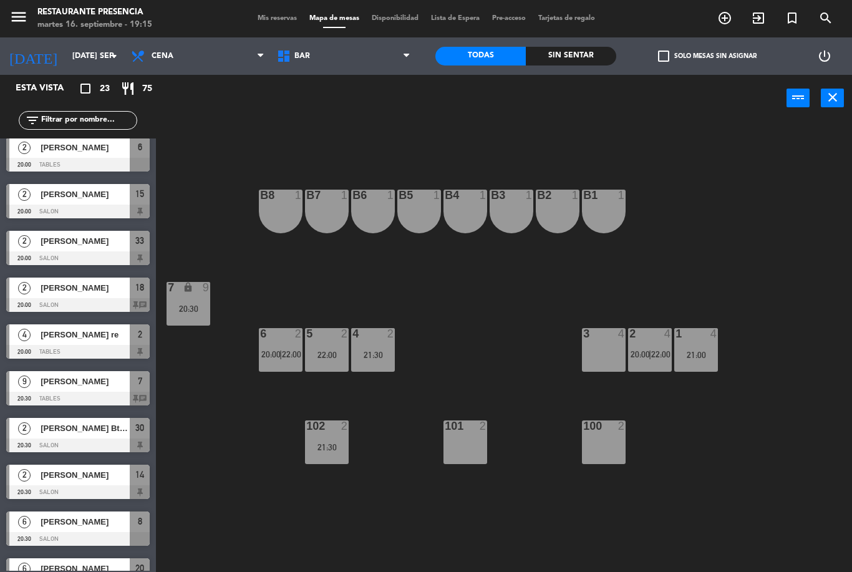
click at [387, 350] on div "21:30" at bounding box center [373, 354] width 44 height 9
click at [493, 337] on div "B1 1 B2 1 B3 1 B4 1 B5 1 B6 1 B7 1 B8 1 7 lock 9 20:30 1 4 21:00 2 4 20:00 | 22…" at bounding box center [509, 347] width 688 height 450
click at [276, 15] on span "Mis reservas" at bounding box center [277, 18] width 52 height 7
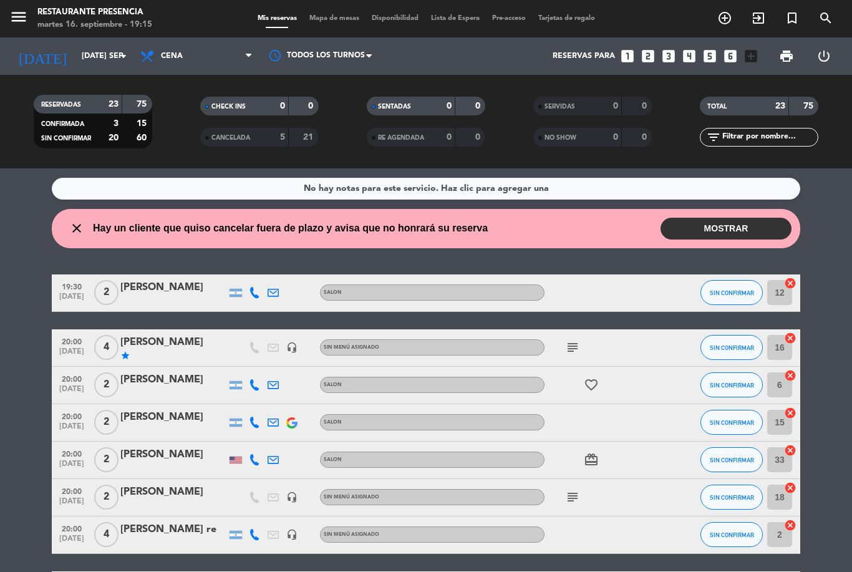
click at [746, 223] on button "MOSTRAR" at bounding box center [726, 229] width 131 height 22
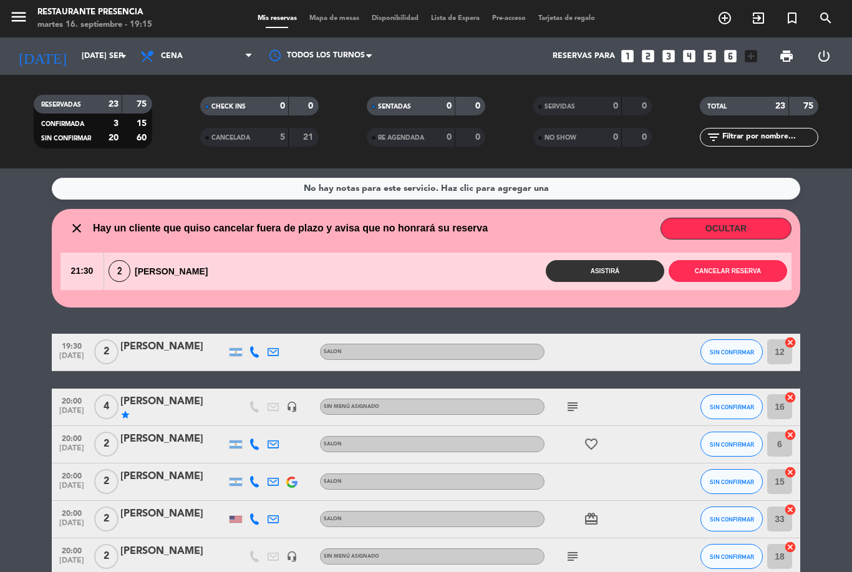
click at [762, 266] on button "Cancelar reserva" at bounding box center [728, 271] width 119 height 22
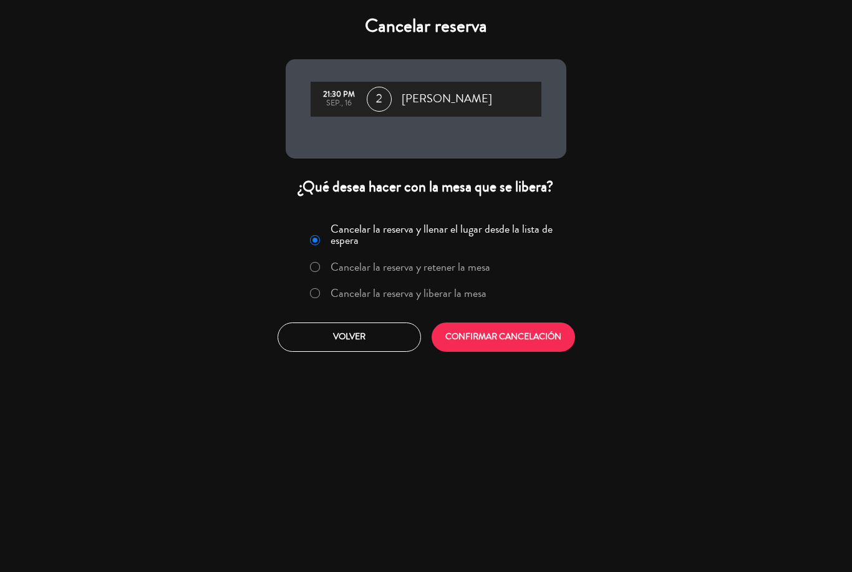
click at [519, 333] on button "CONFIRMAR CANCELACIÓN" at bounding box center [503, 337] width 143 height 29
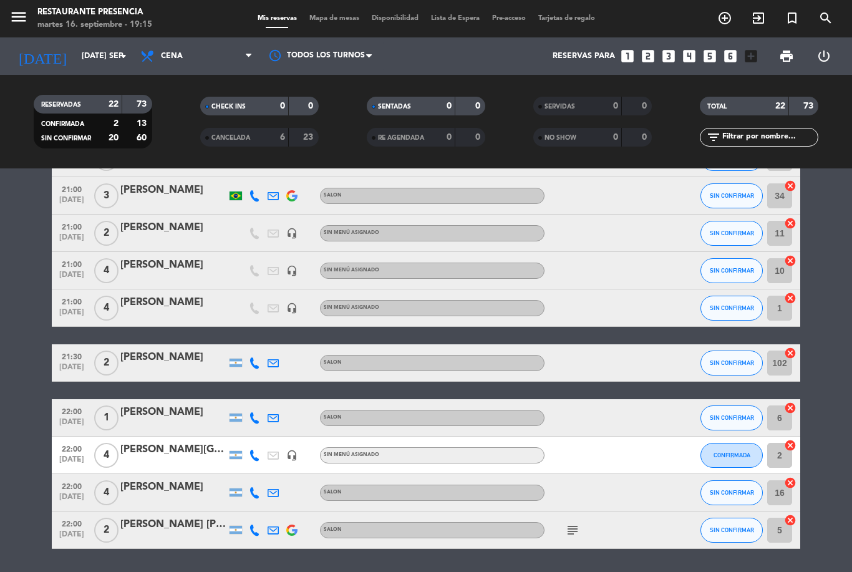
scroll to position [587, 0]
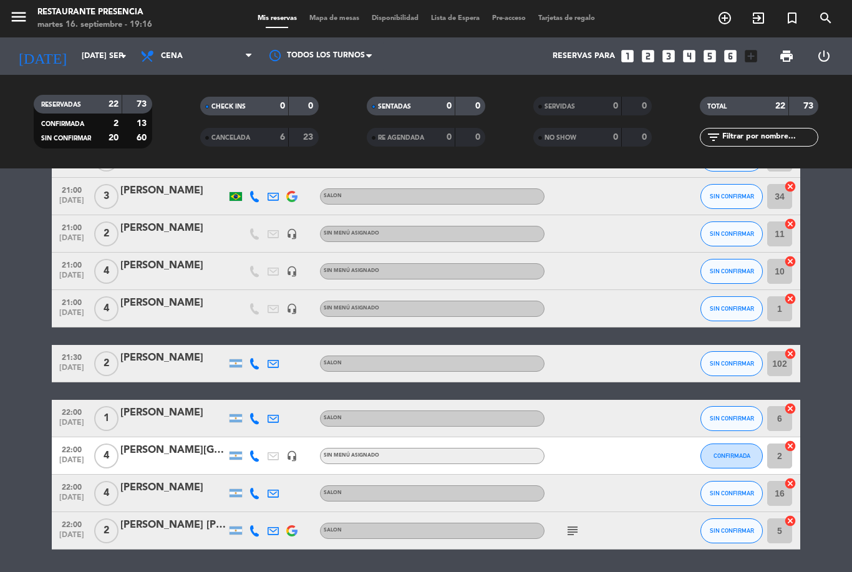
click at [573, 526] on icon "subject" at bounding box center [572, 530] width 15 height 15
click at [631, 536] on div "subject Preferencia mesa frente a ventana" at bounding box center [601, 530] width 112 height 37
click at [346, 20] on span "Mapa de mesas" at bounding box center [334, 18] width 62 height 7
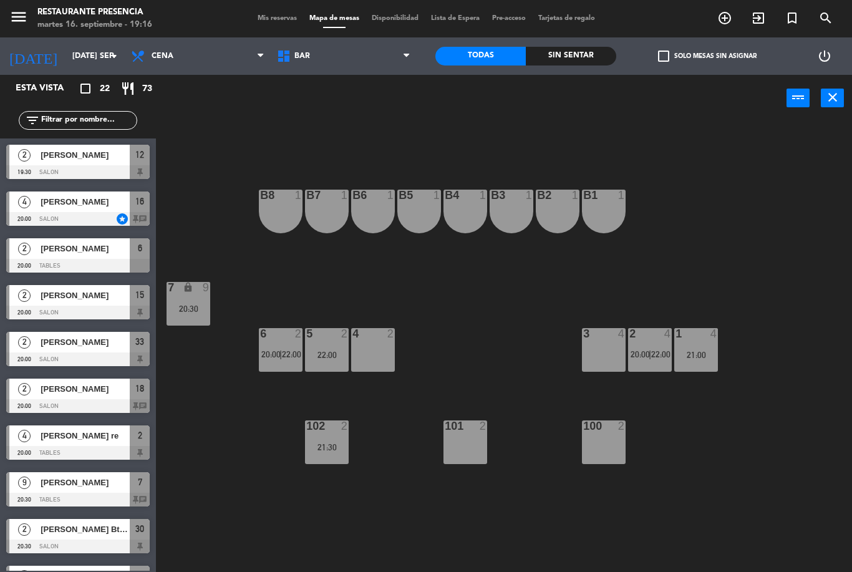
click at [361, 55] on span "BAR" at bounding box center [344, 55] width 146 height 27
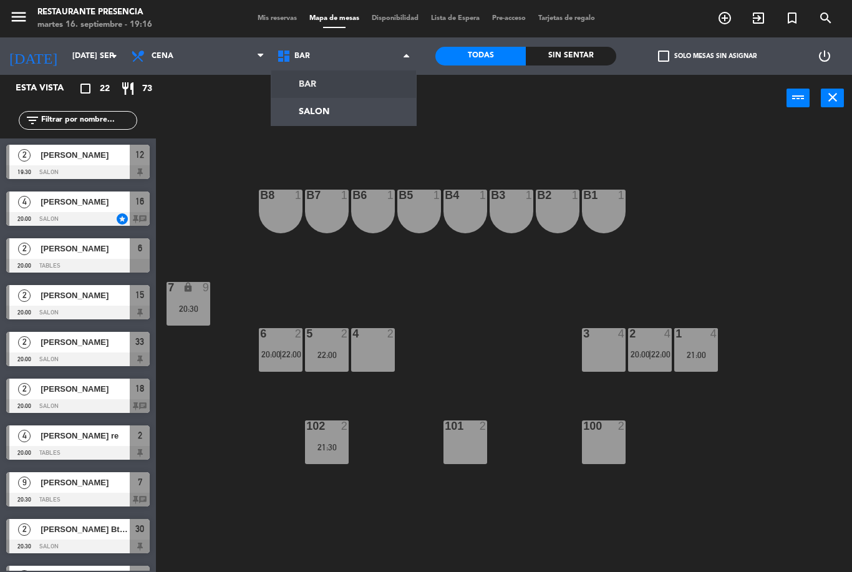
click at [507, 316] on div "B1 1 B2 1 B3 1 B4 1 B5 1 B6 1 B7 1 B8 1 7 lock 9 20:30 1 4 21:00 2 4 20:00 | 22…" at bounding box center [509, 347] width 688 height 450
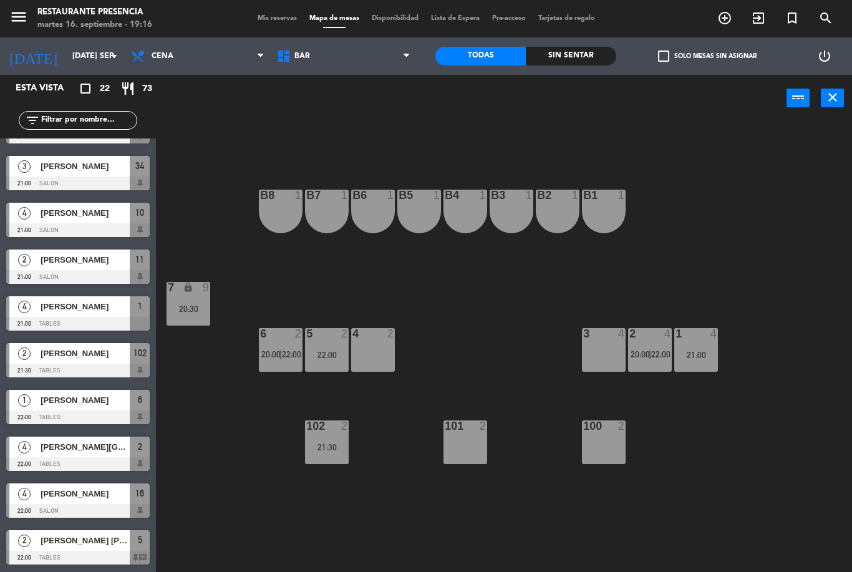
scroll to position [597, 0]
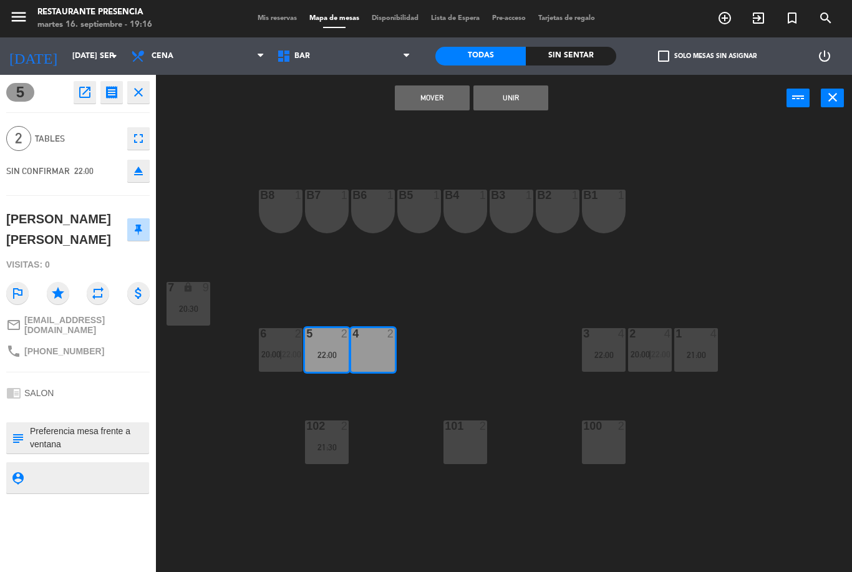
click at [443, 104] on button "Mover" at bounding box center [432, 97] width 75 height 25
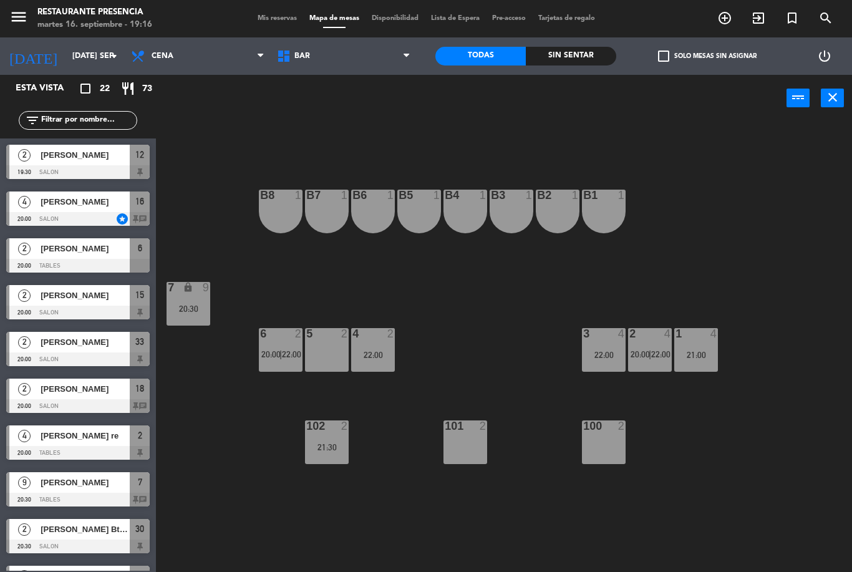
scroll to position [319, 0]
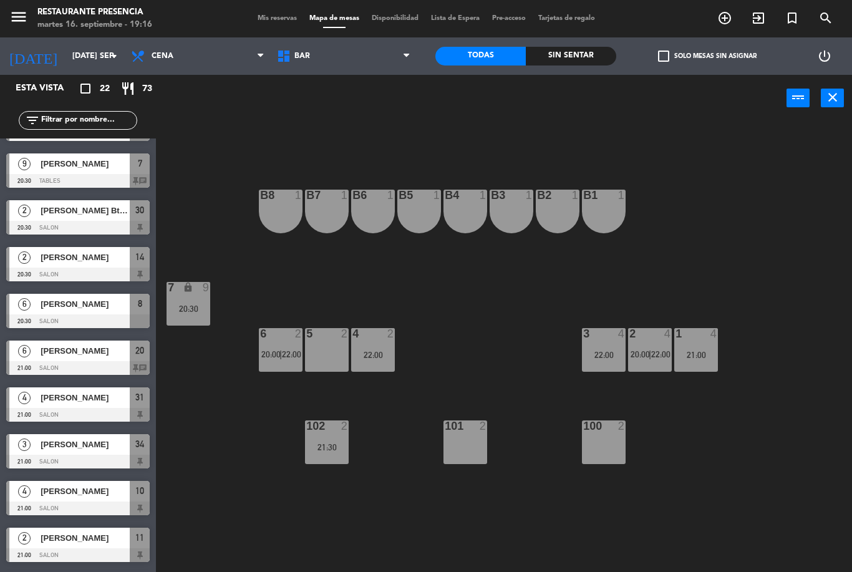
click at [263, 17] on span "Mis reservas" at bounding box center [277, 18] width 52 height 7
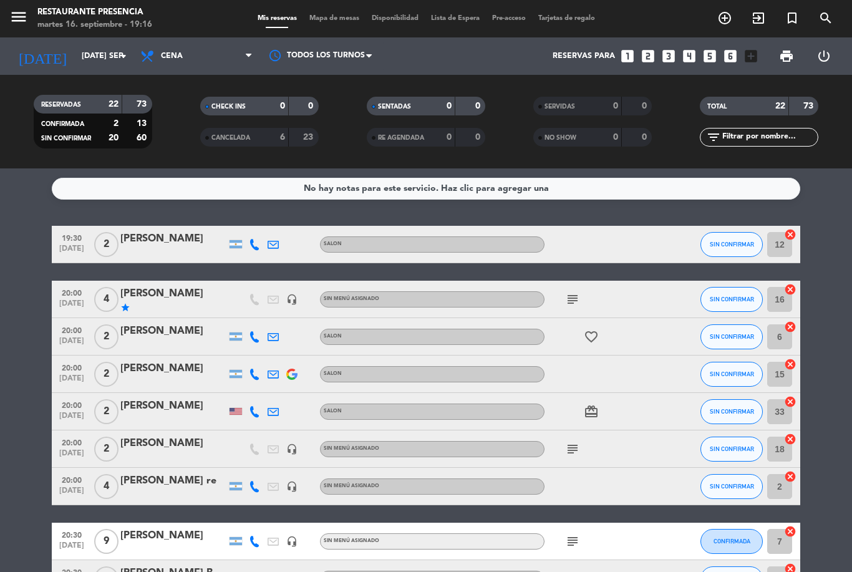
click at [570, 300] on icon "subject" at bounding box center [572, 299] width 15 height 15
click at [612, 383] on div at bounding box center [601, 374] width 112 height 37
click at [579, 455] on icon "subject" at bounding box center [572, 449] width 15 height 15
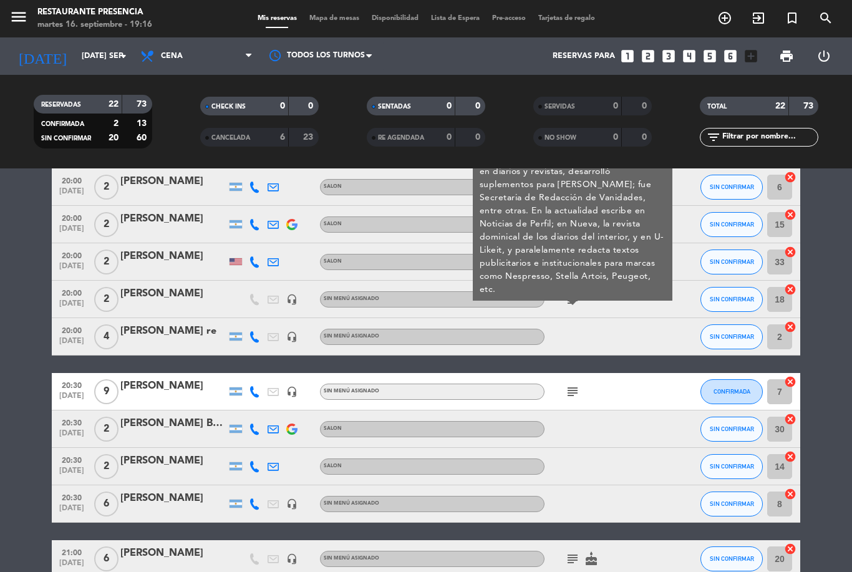
click at [628, 302] on div "subject INVITACIÓN Periodista, sibarita, viajera, fan de la buena comida. Escri…" at bounding box center [601, 299] width 112 height 37
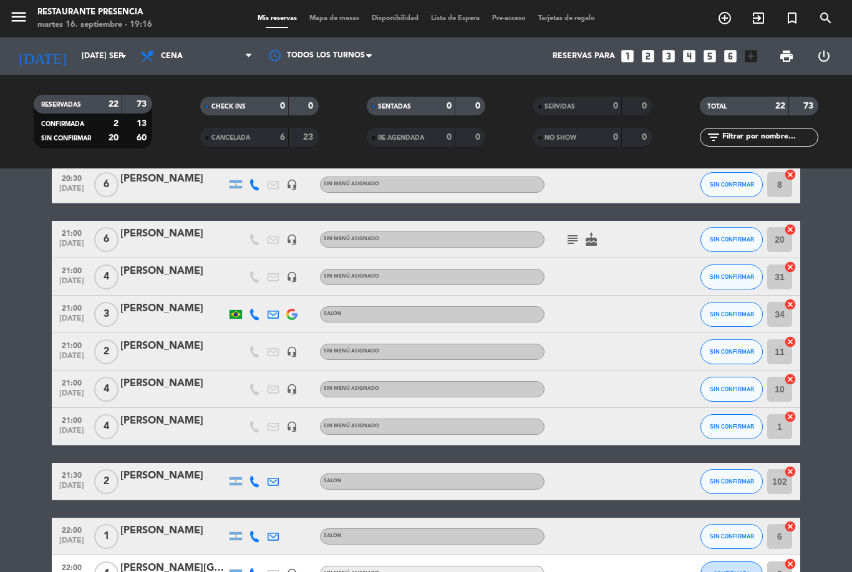
scroll to position [471, 0]
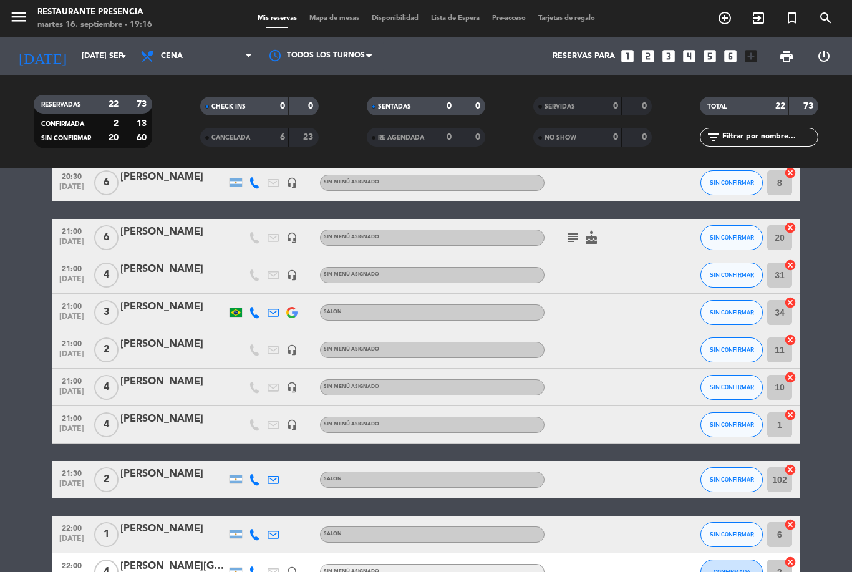
click at [591, 236] on icon "cake" at bounding box center [591, 237] width 15 height 15
click at [614, 292] on div at bounding box center [601, 274] width 112 height 37
click at [568, 231] on icon "subject" at bounding box center [572, 237] width 15 height 15
click at [598, 309] on div at bounding box center [601, 312] width 112 height 37
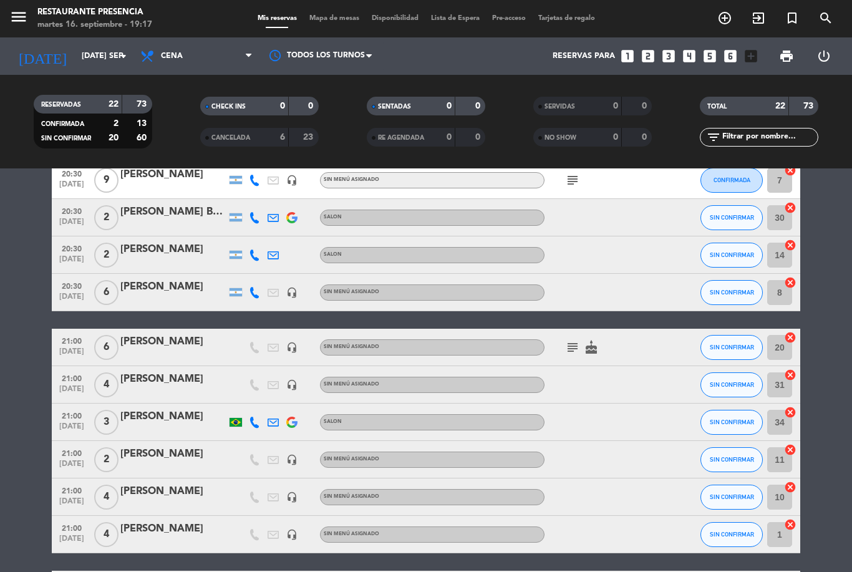
scroll to position [362, 0]
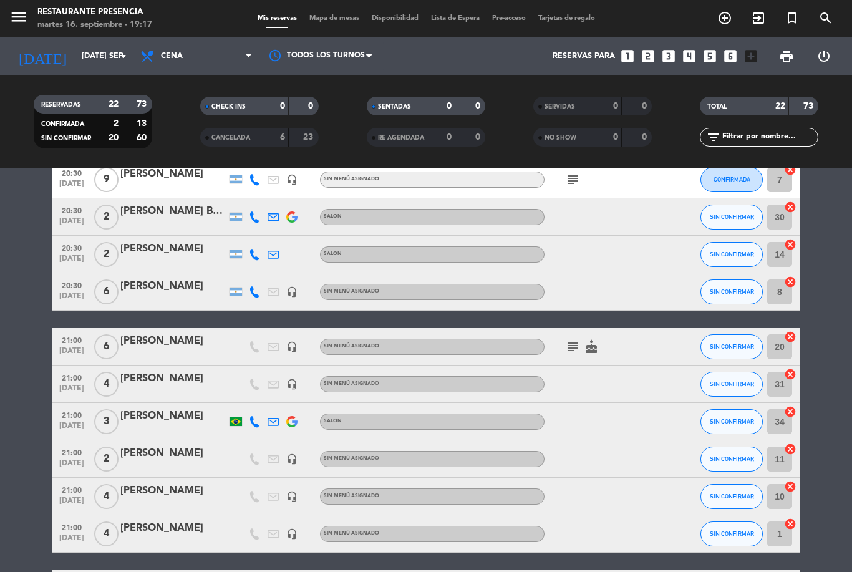
click at [598, 339] on icon "cake" at bounding box center [591, 346] width 15 height 15
click at [638, 417] on div at bounding box center [601, 421] width 112 height 37
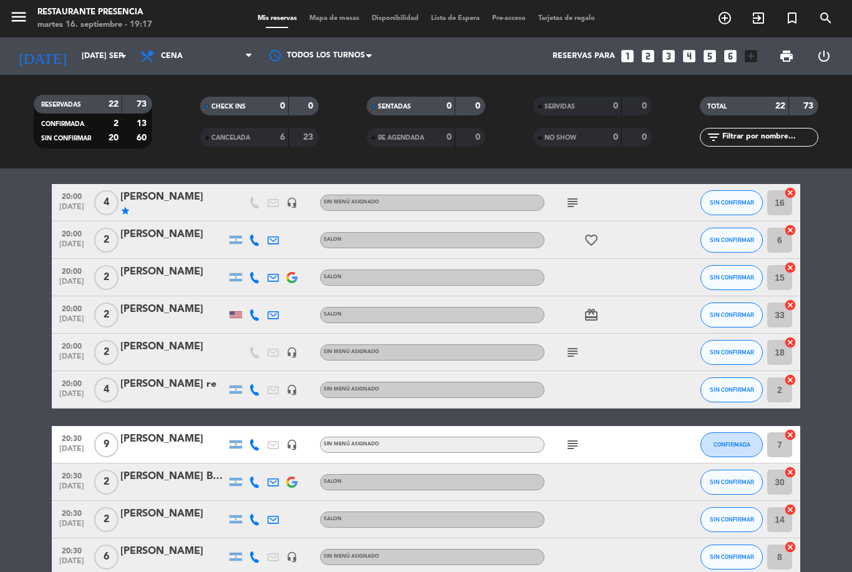
scroll to position [90, 0]
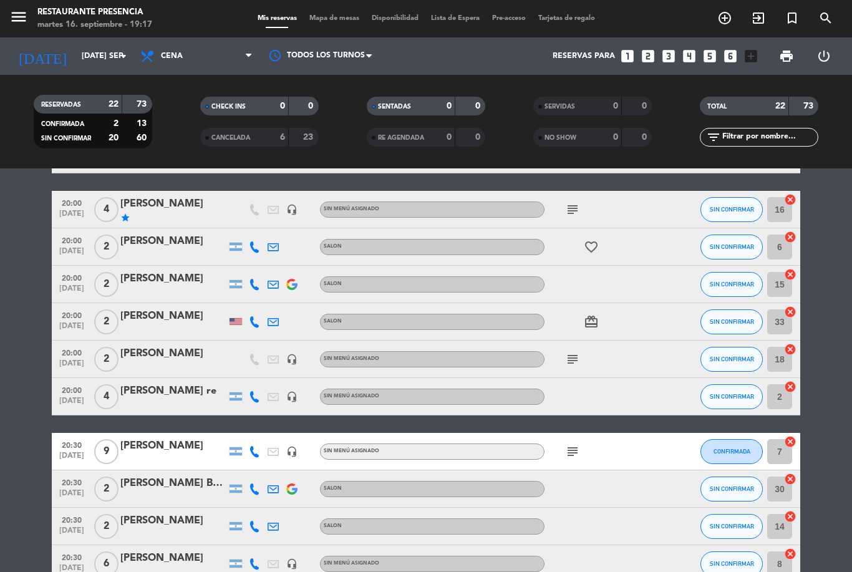
click at [585, 254] on icon "favorite_border" at bounding box center [591, 247] width 15 height 15
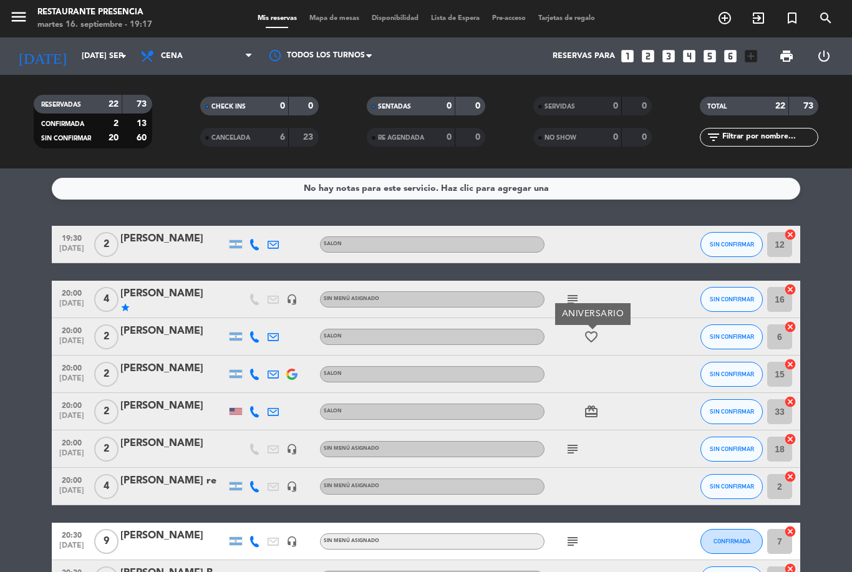
scroll to position [0, 0]
click at [651, 380] on div at bounding box center [601, 374] width 112 height 37
click at [575, 301] on icon "subject" at bounding box center [572, 299] width 15 height 15
click at [642, 373] on div at bounding box center [601, 374] width 112 height 37
click at [596, 339] on icon "favorite_border" at bounding box center [591, 336] width 15 height 15
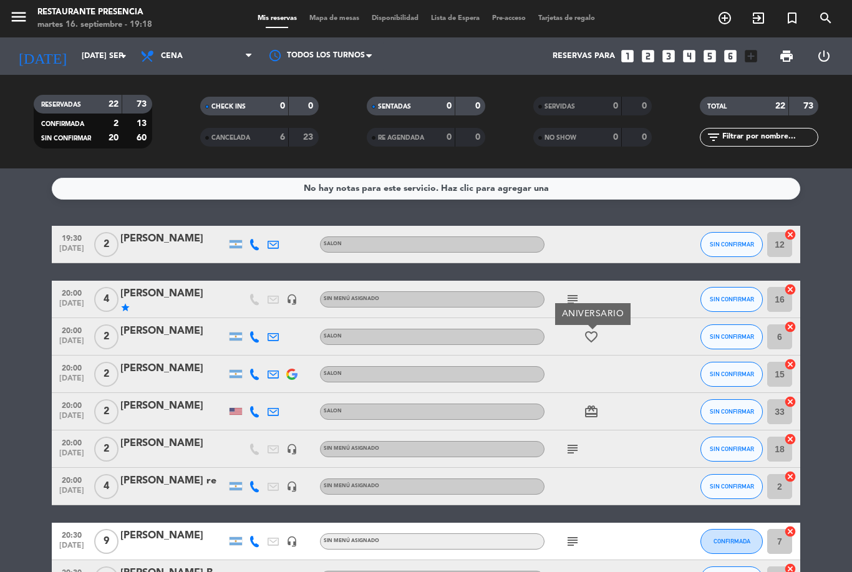
click at [637, 369] on div at bounding box center [601, 374] width 112 height 37
click at [571, 300] on icon "subject" at bounding box center [572, 299] width 15 height 15
click at [625, 374] on div at bounding box center [601, 374] width 112 height 37
click at [598, 324] on div "favorite_border" at bounding box center [601, 336] width 112 height 37
click at [594, 336] on icon "favorite_border" at bounding box center [591, 336] width 15 height 15
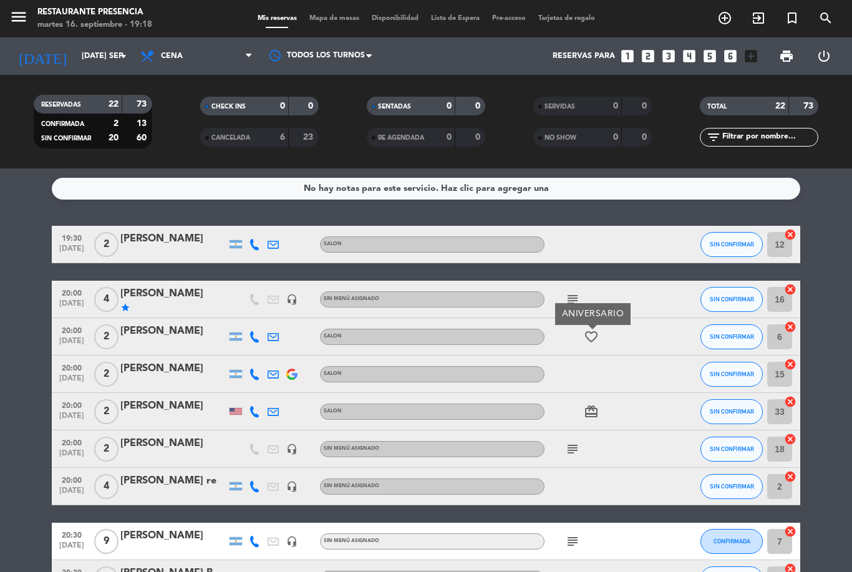
click at [634, 376] on div at bounding box center [601, 374] width 112 height 37
click at [566, 292] on icon "subject" at bounding box center [572, 299] width 15 height 15
click at [640, 376] on div at bounding box center [601, 374] width 112 height 37
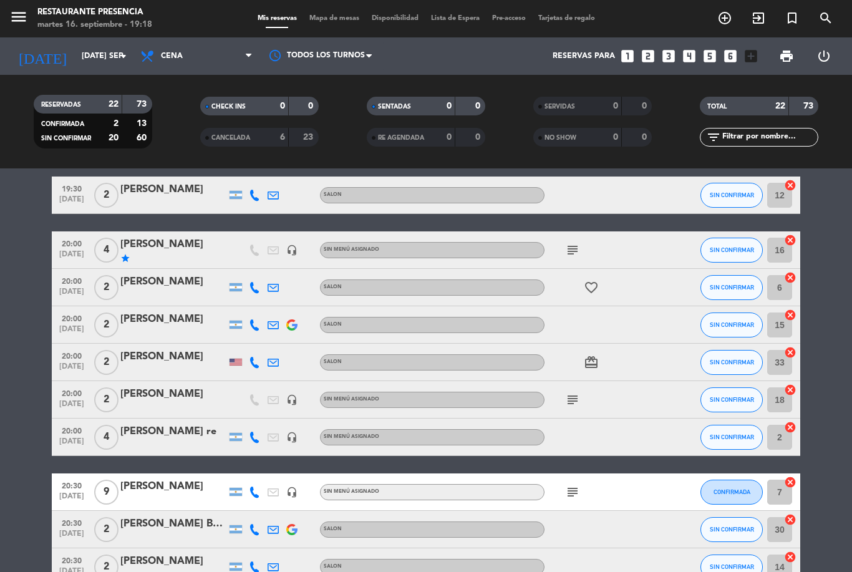
scroll to position [48, 0]
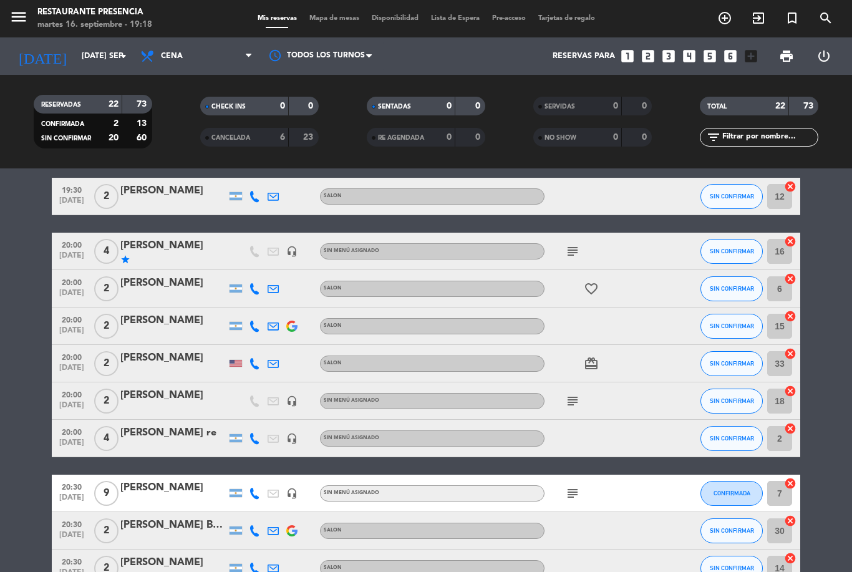
click at [588, 289] on icon "favorite_border" at bounding box center [591, 288] width 15 height 15
click at [636, 338] on div at bounding box center [601, 326] width 112 height 37
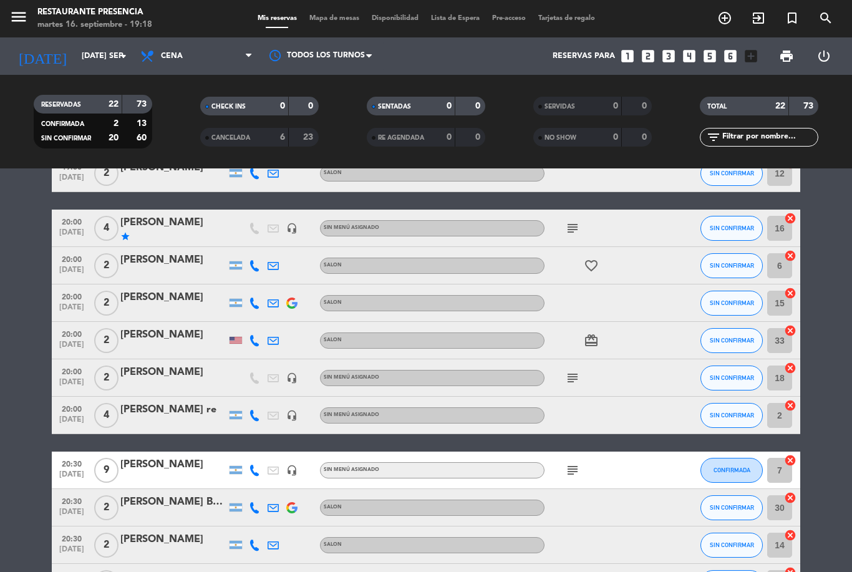
scroll to position [69, 0]
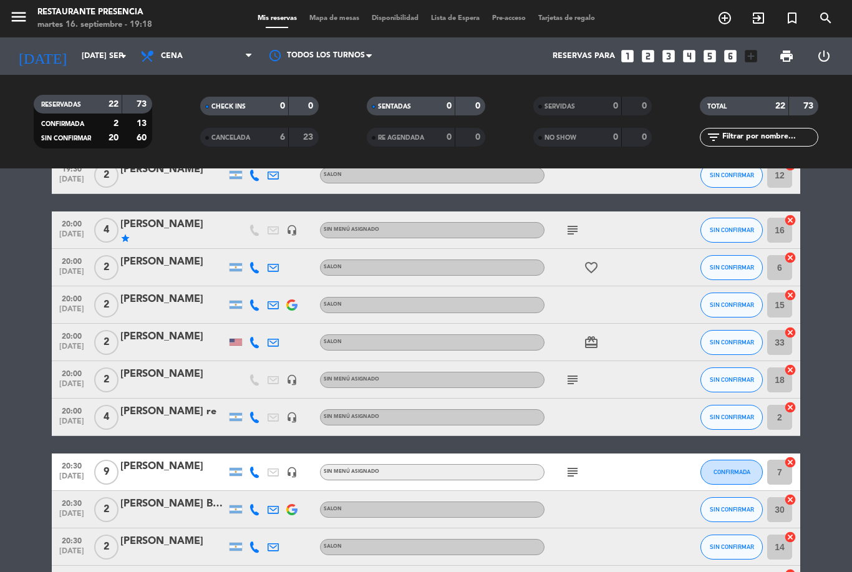
click at [595, 265] on icon "favorite_border" at bounding box center [591, 267] width 15 height 15
click at [645, 329] on div "card_giftcard" at bounding box center [601, 342] width 112 height 37
click at [569, 229] on icon "subject" at bounding box center [572, 230] width 15 height 15
click at [571, 382] on icon "subject" at bounding box center [572, 379] width 15 height 15
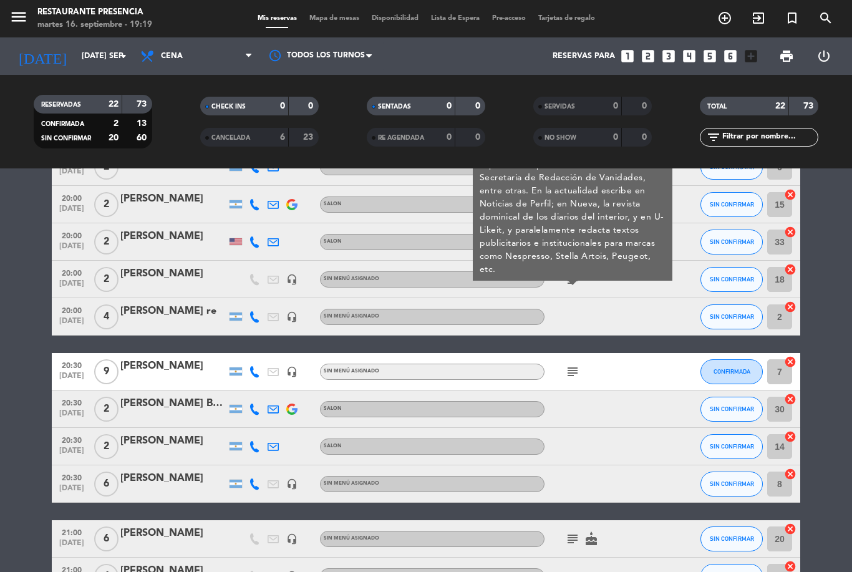
click at [626, 304] on div at bounding box center [601, 316] width 112 height 37
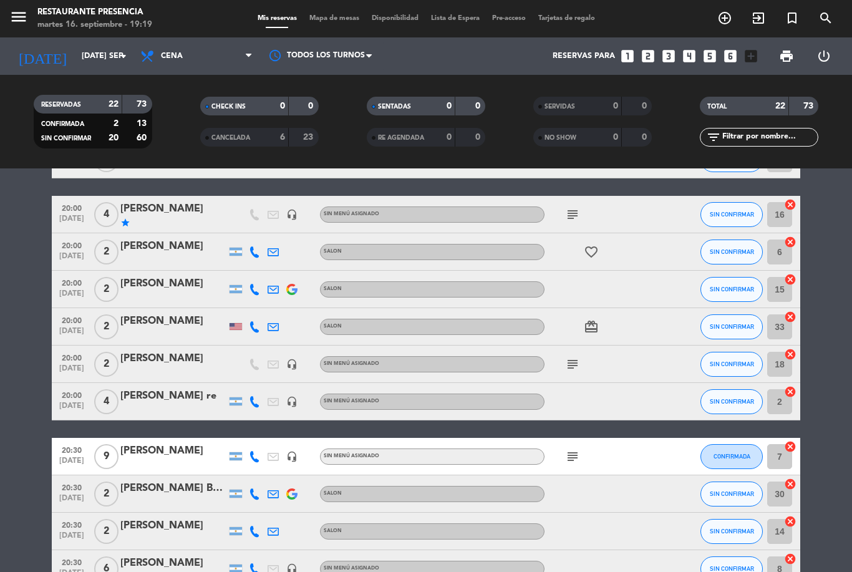
scroll to position [70, 0]
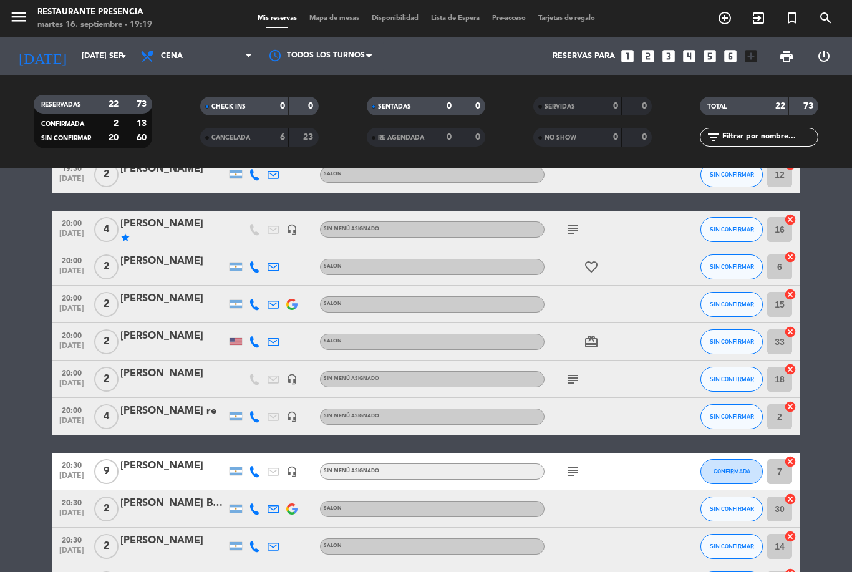
click at [561, 382] on div "subject" at bounding box center [601, 379] width 112 height 37
click at [574, 383] on icon "subject" at bounding box center [572, 379] width 15 height 15
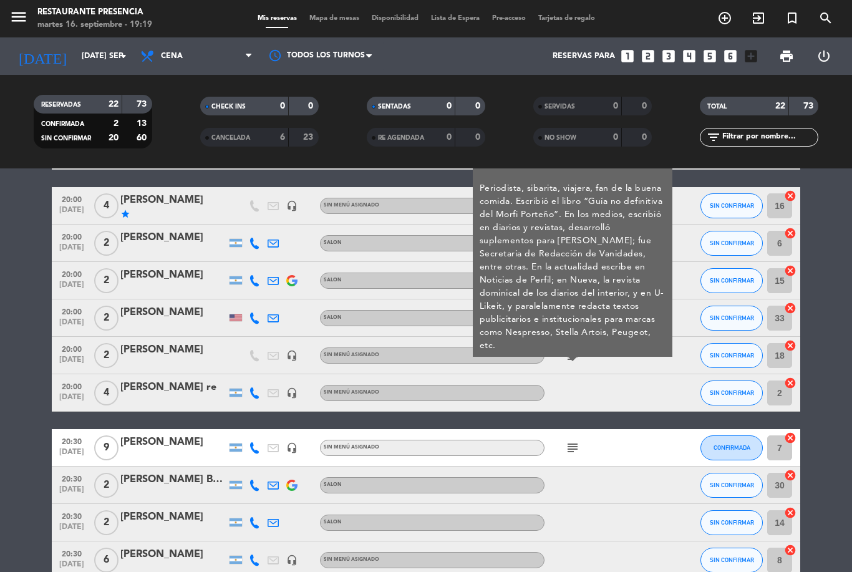
scroll to position [95, 0]
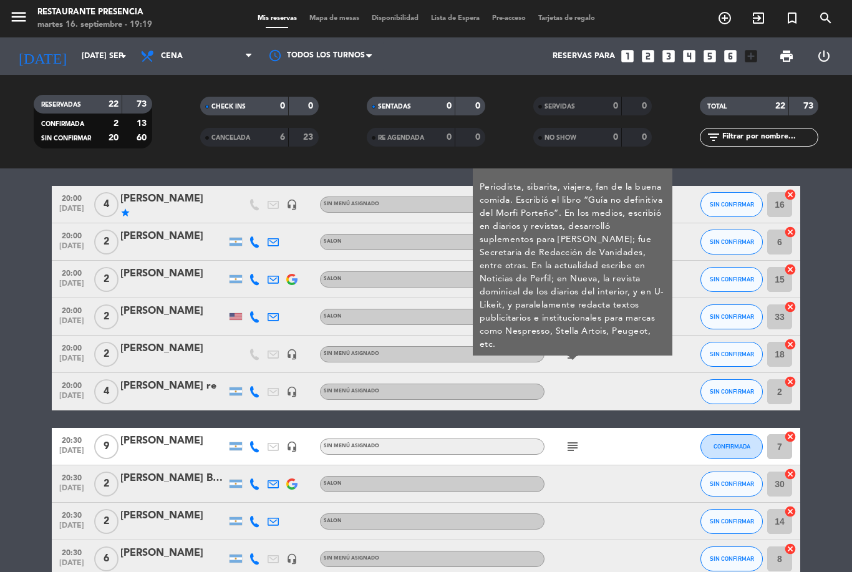
click at [626, 376] on div at bounding box center [601, 391] width 112 height 37
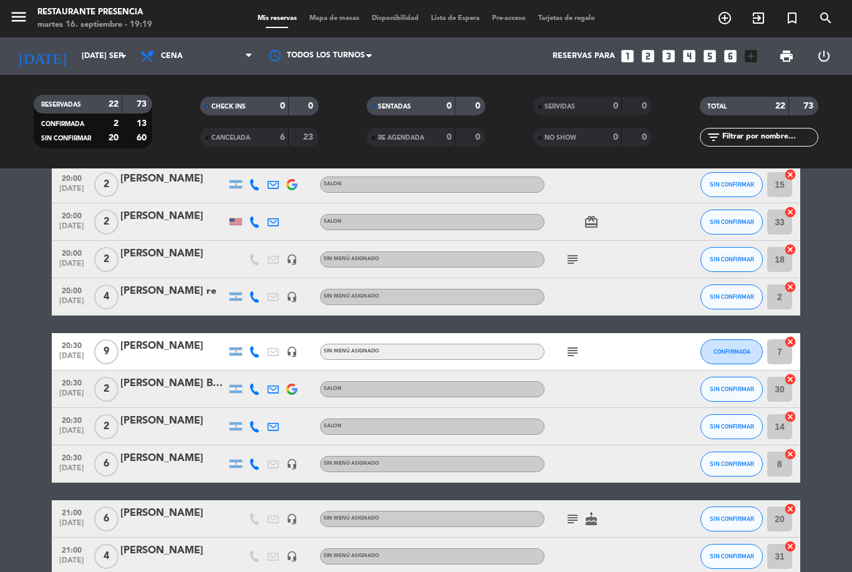
scroll to position [219, 0]
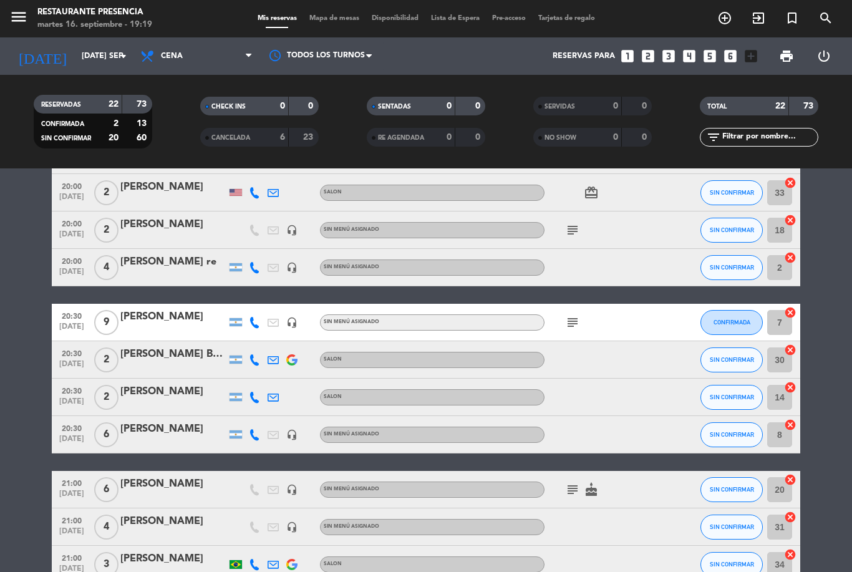
click at [570, 328] on icon "subject" at bounding box center [572, 322] width 15 height 15
click at [608, 382] on div at bounding box center [601, 397] width 112 height 37
click at [580, 318] on icon "subject" at bounding box center [572, 322] width 15 height 15
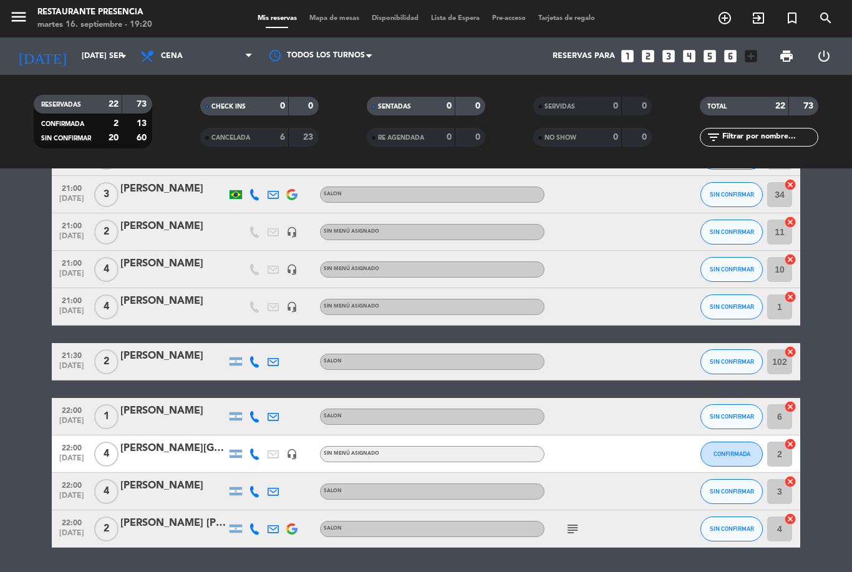
scroll to position [587, 0]
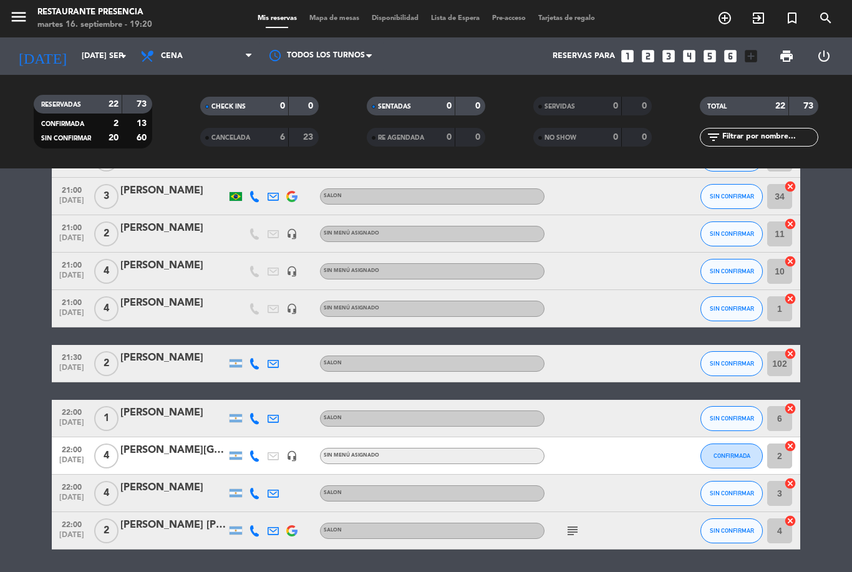
click at [578, 533] on icon "subject" at bounding box center [572, 530] width 15 height 15
click at [610, 535] on div "subject Preferencia mesa frente a ventana" at bounding box center [601, 530] width 112 height 37
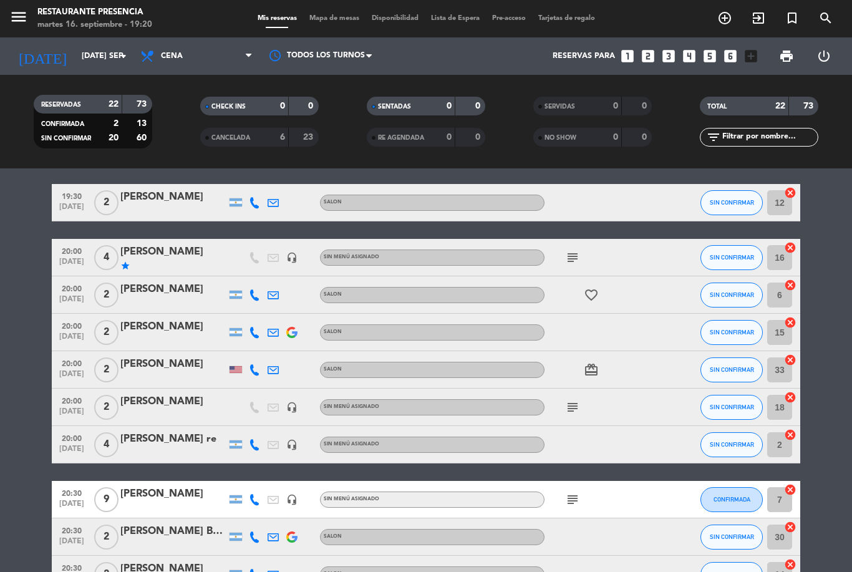
scroll to position [44, 0]
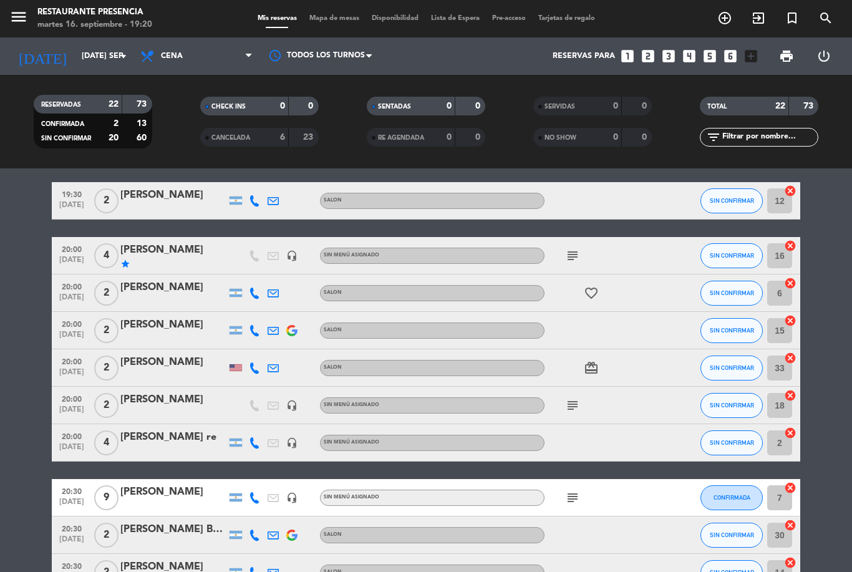
click at [573, 252] on icon "subject" at bounding box center [572, 255] width 15 height 15
click at [626, 321] on div at bounding box center [601, 330] width 112 height 37
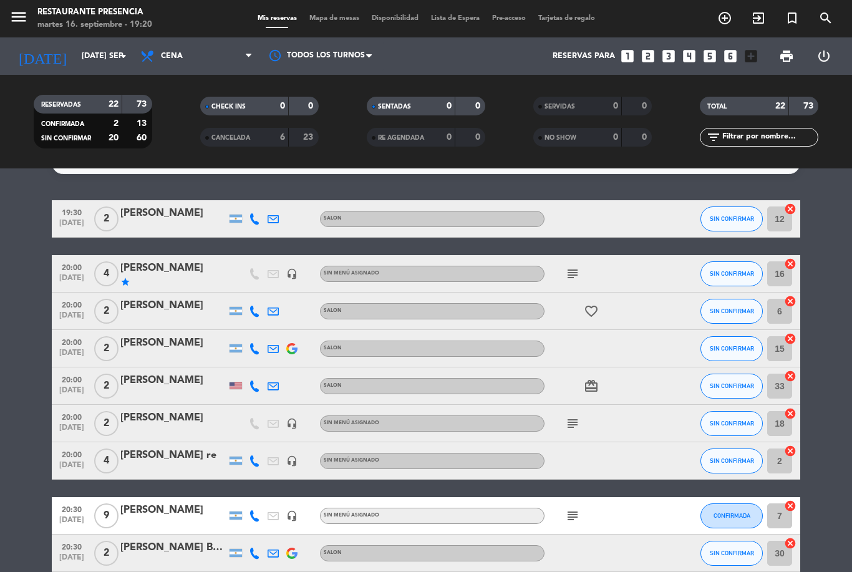
scroll to position [12, 0]
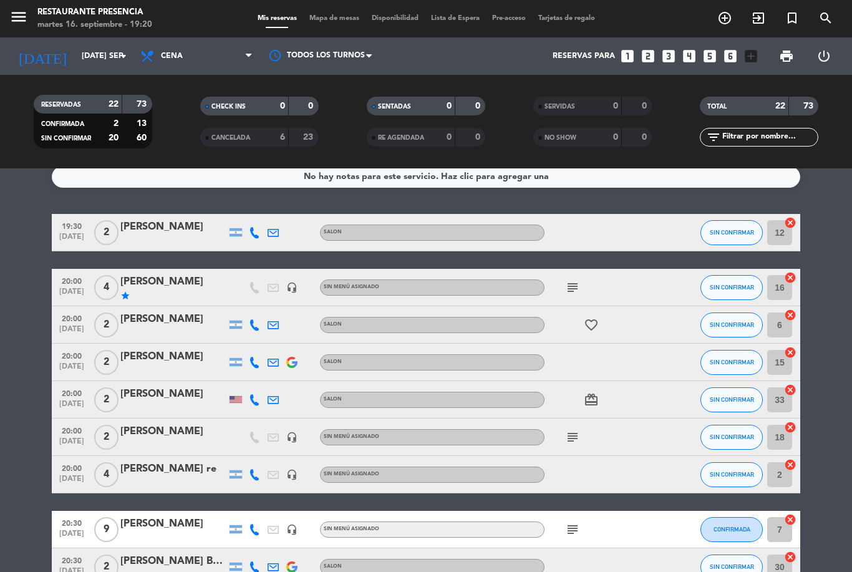
click at [325, 22] on span "Mapa de mesas" at bounding box center [334, 18] width 62 height 7
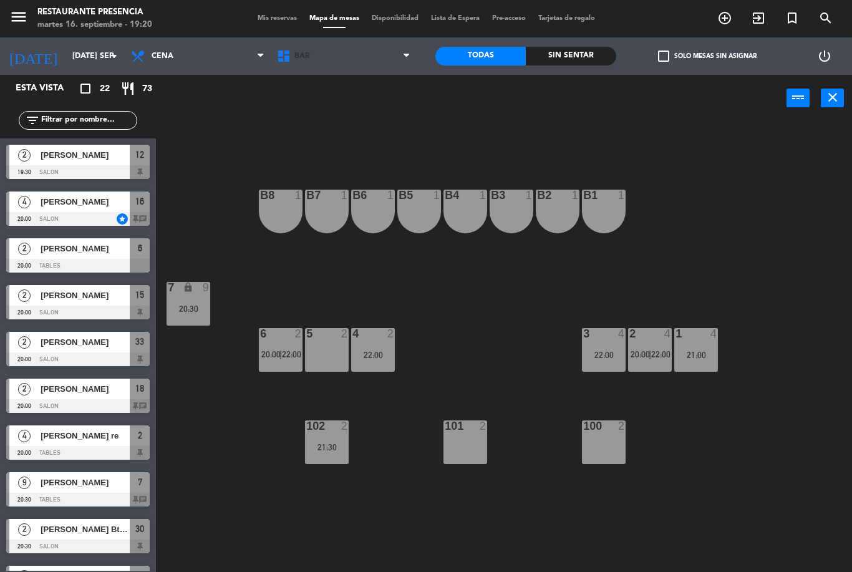
click at [350, 55] on span "BAR" at bounding box center [344, 55] width 146 height 27
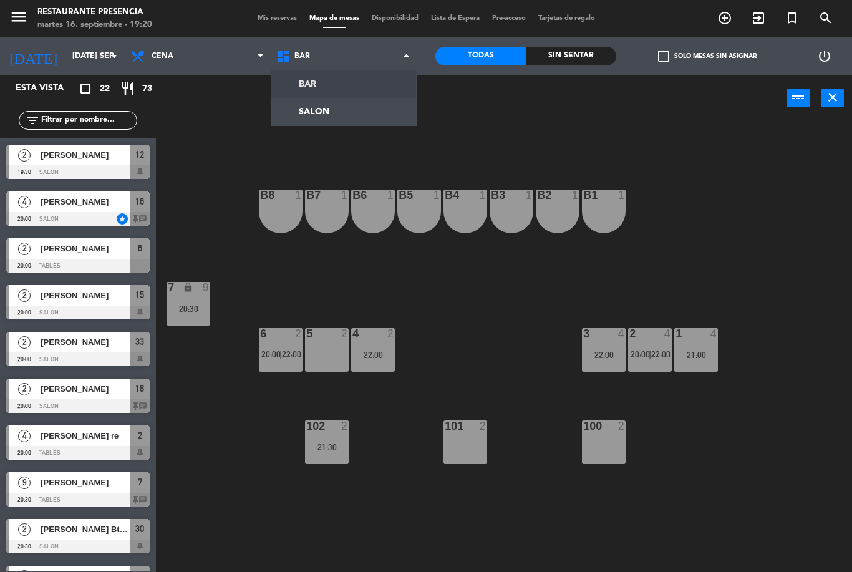
click at [356, 117] on ng-component "menu Restaurante Presencia martes 16. septiembre - 19:20 Mis reservas Mapa de m…" at bounding box center [426, 286] width 852 height 572
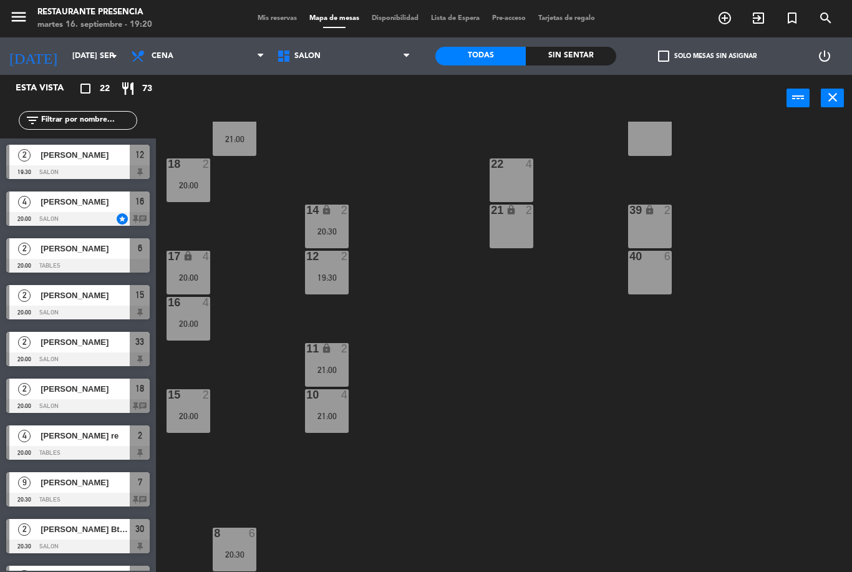
scroll to position [124, 0]
click at [188, 399] on div at bounding box center [188, 394] width 21 height 11
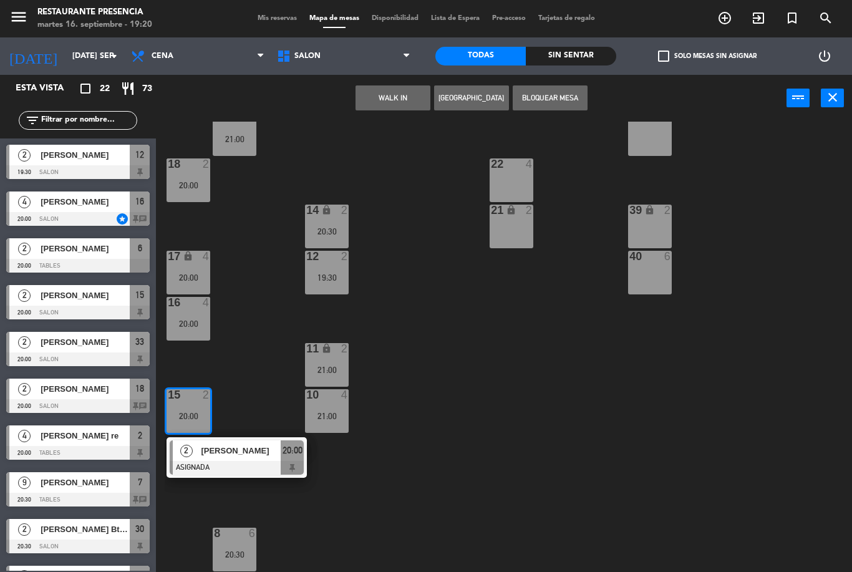
click at [316, 515] on div "30 2 20:30 31 lock 4 21:00 32 4 21:00 33 lock 2 20:00 34 3 21:00 35 lock 3 21:0…" at bounding box center [509, 347] width 688 height 450
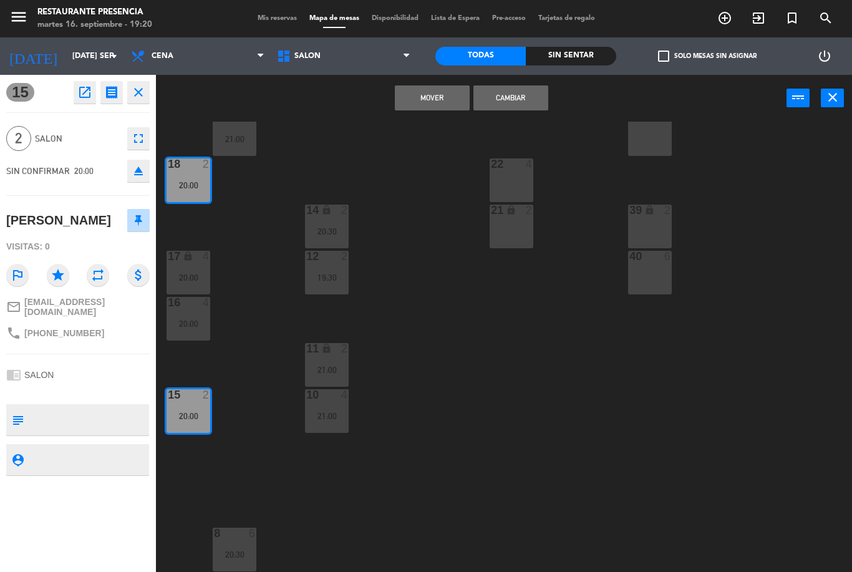
click at [523, 92] on button "Cambiar" at bounding box center [511, 97] width 75 height 25
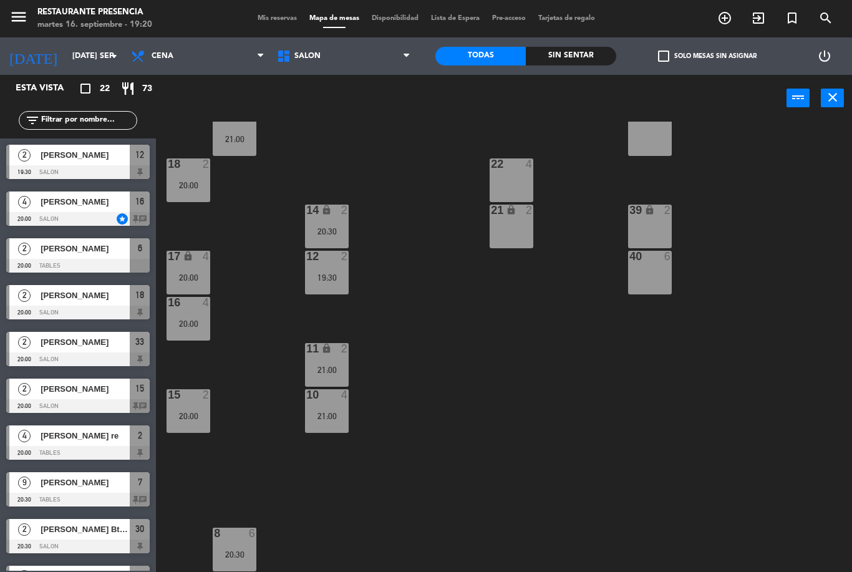
click at [207, 401] on div "2" at bounding box center [206, 394] width 7 height 11
click at [272, 22] on span "Mis reservas" at bounding box center [277, 18] width 52 height 7
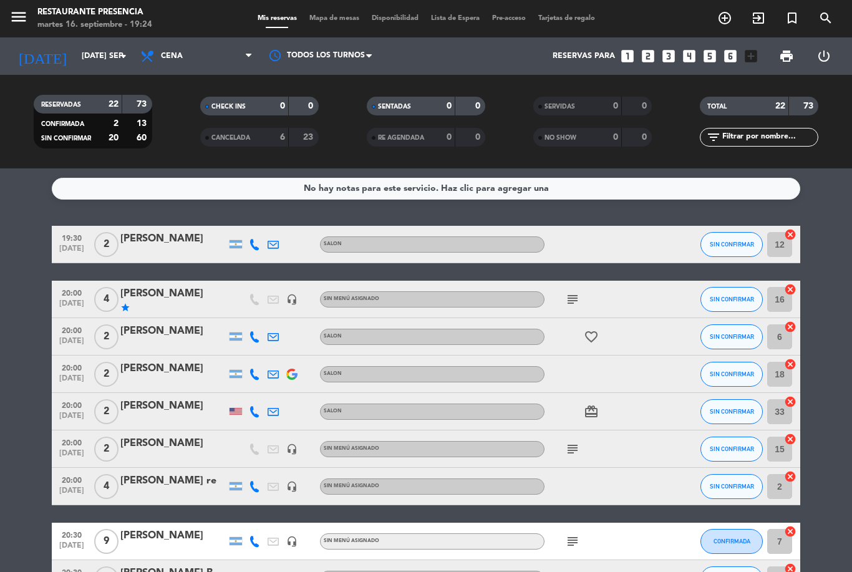
click at [570, 299] on icon "subject" at bounding box center [572, 299] width 15 height 15
click at [639, 373] on div at bounding box center [601, 374] width 112 height 37
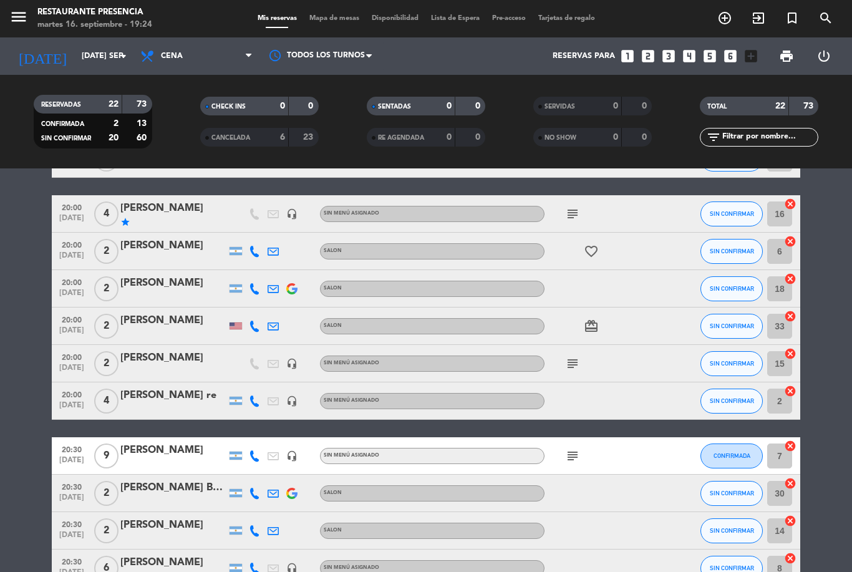
scroll to position [86, 0]
click at [578, 364] on icon "subject" at bounding box center [572, 363] width 15 height 15
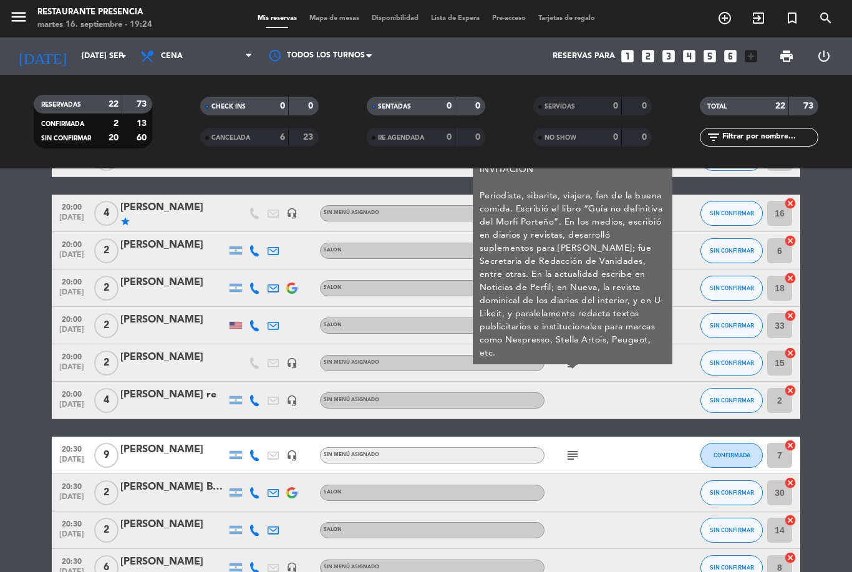
click at [623, 396] on div at bounding box center [601, 400] width 112 height 37
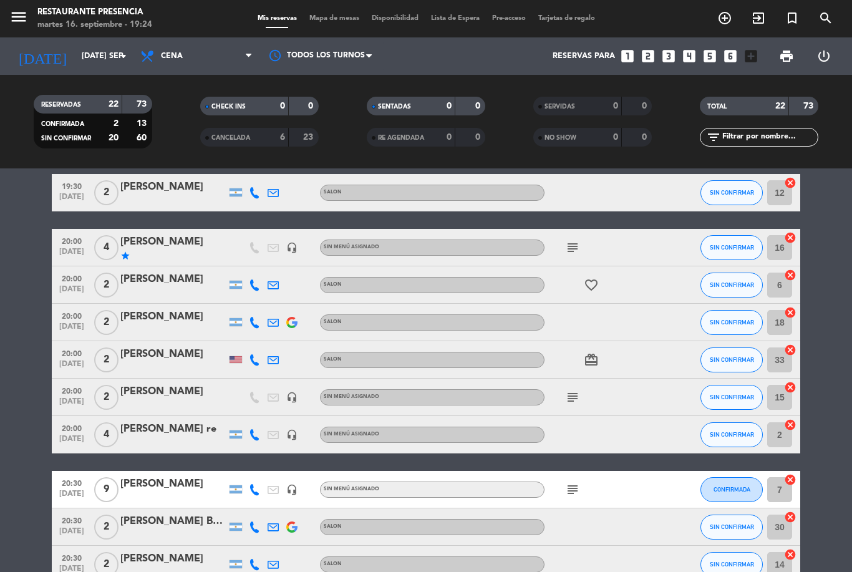
click at [571, 247] on icon "subject" at bounding box center [572, 247] width 15 height 15
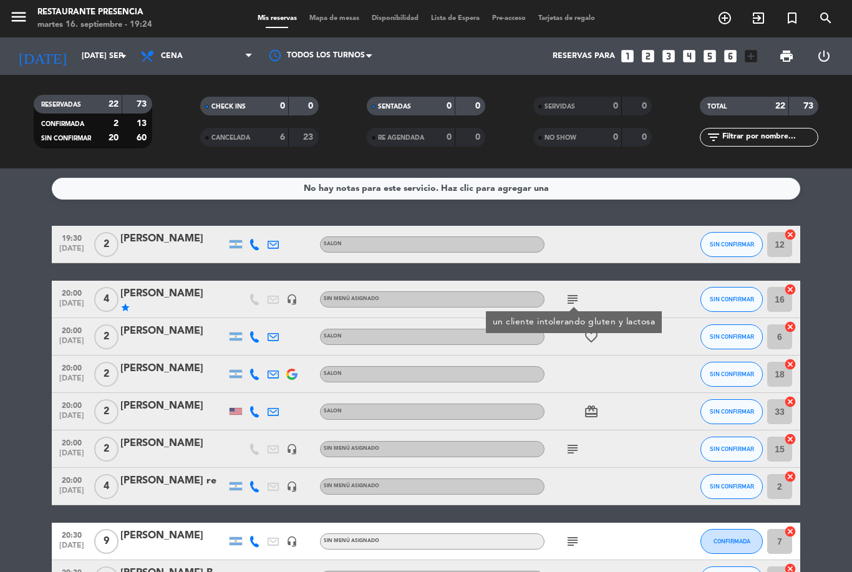
scroll to position [0, 0]
click at [620, 380] on div at bounding box center [601, 374] width 112 height 37
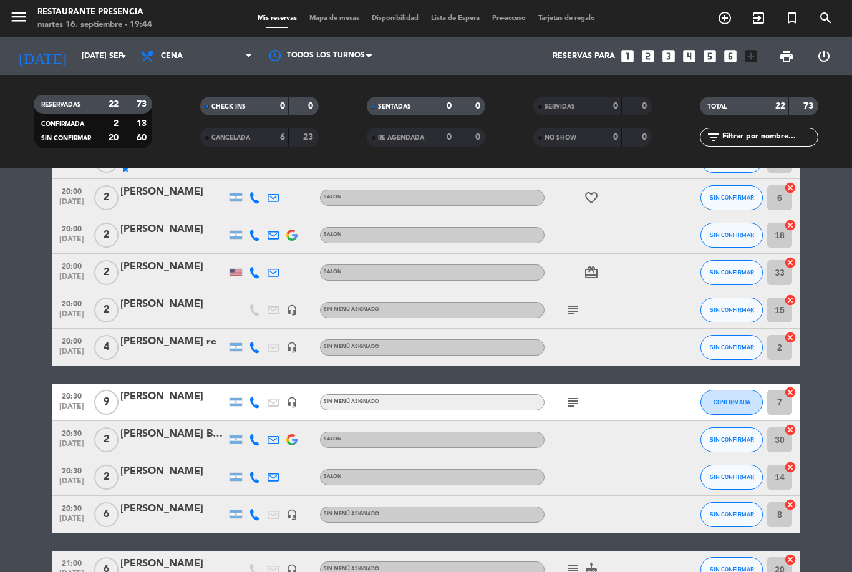
scroll to position [141, 0]
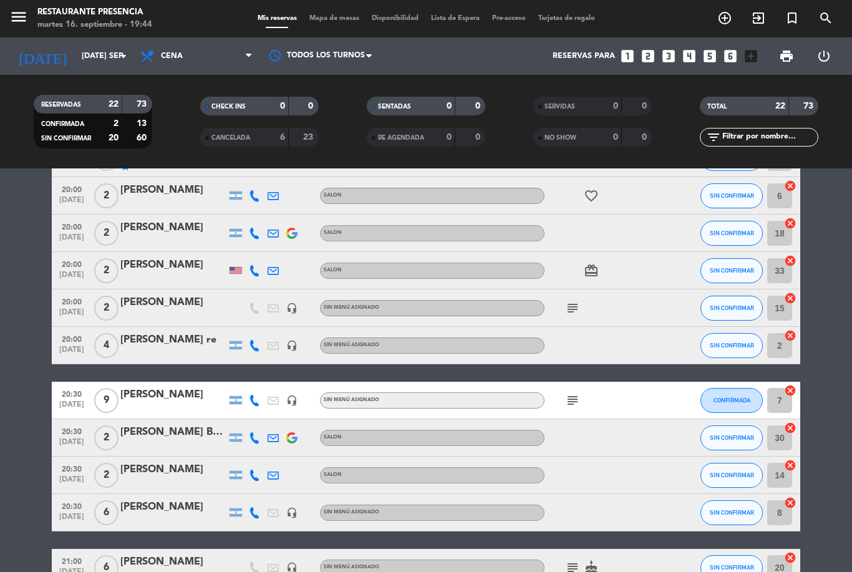
click at [328, 17] on span "Mapa de mesas" at bounding box center [334, 18] width 62 height 7
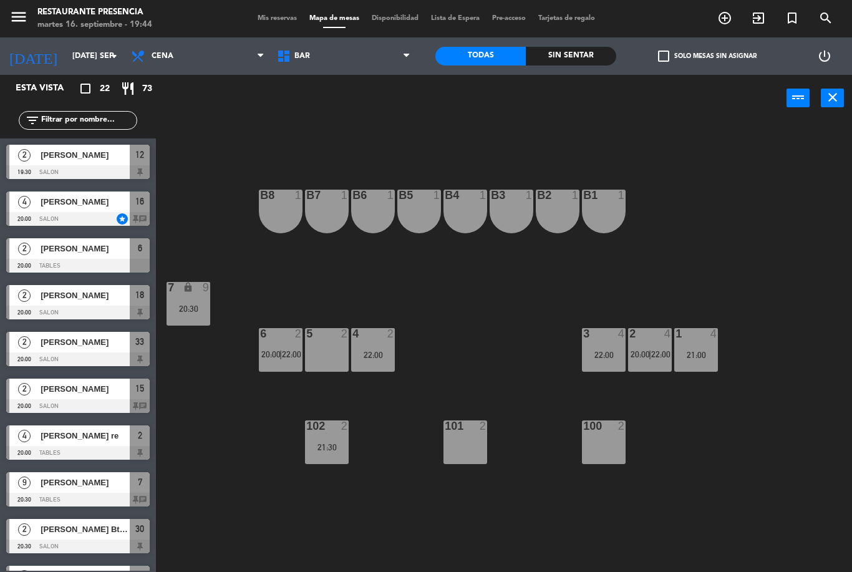
click at [639, 359] on span "20:00" at bounding box center [640, 354] width 19 height 10
click at [461, 342] on div "B1 1 B2 1 B3 1 B4 1 B5 1 B6 1 B7 1 B8 1 7 lock 9 20:30 1 4 21:00 2 4 20:00 | 22…" at bounding box center [509, 347] width 688 height 450
click at [321, 62] on span "BAR" at bounding box center [344, 55] width 146 height 27
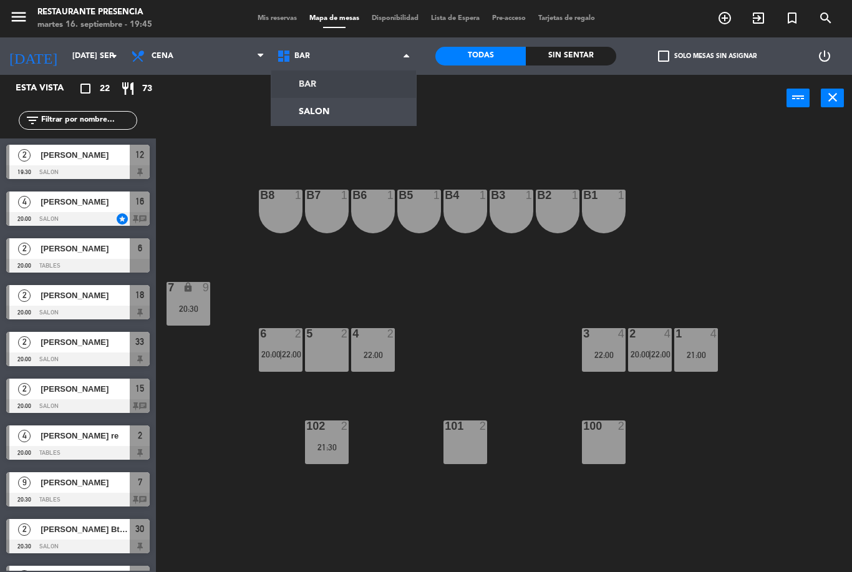
click at [320, 112] on ng-component "menu Restaurante Presencia martes 16. septiembre - 19:45 Mis reservas Mapa de m…" at bounding box center [426, 286] width 852 height 572
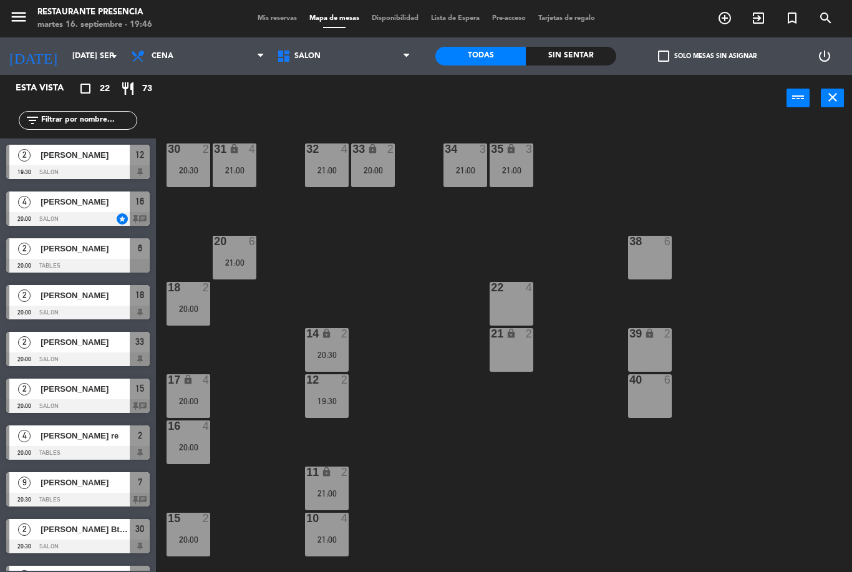
click at [723, 14] on icon "add_circle_outline" at bounding box center [724, 18] width 15 height 15
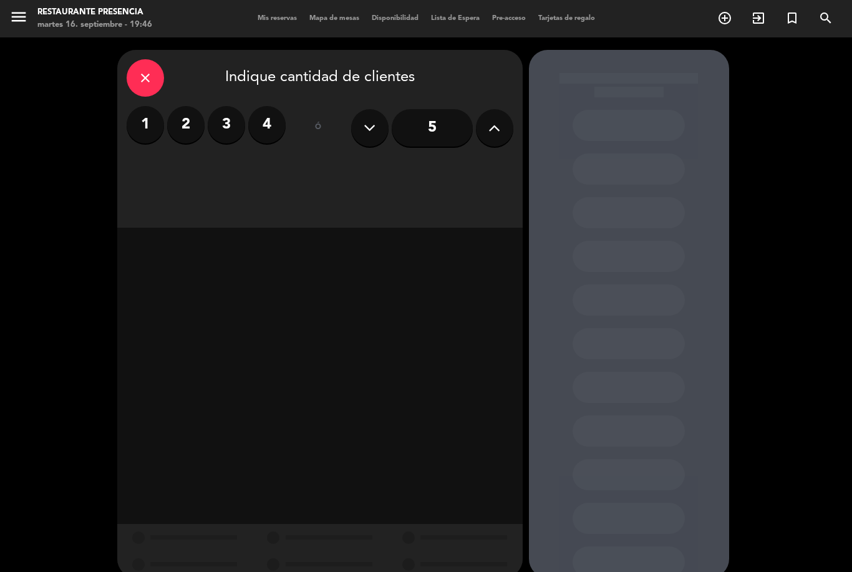
click at [279, 120] on label "4" at bounding box center [266, 124] width 37 height 37
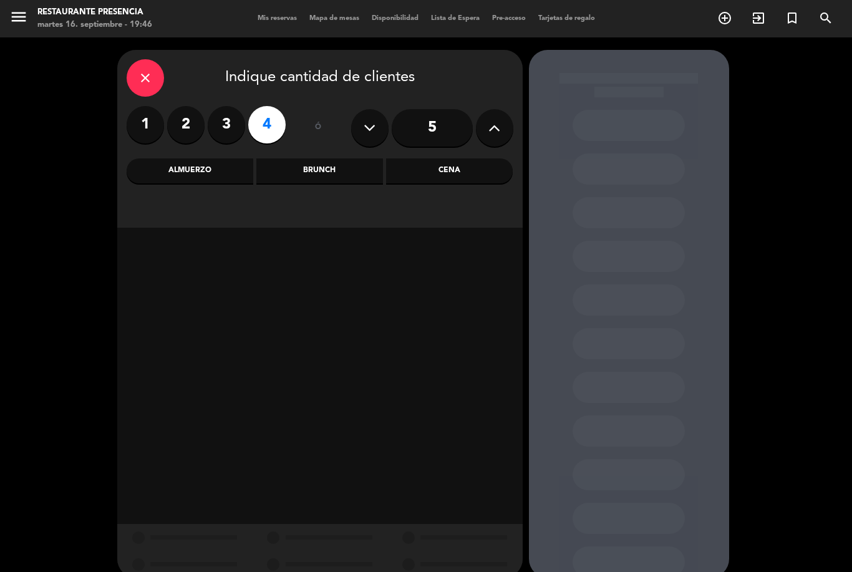
click at [483, 180] on div "Cena" at bounding box center [449, 170] width 127 height 25
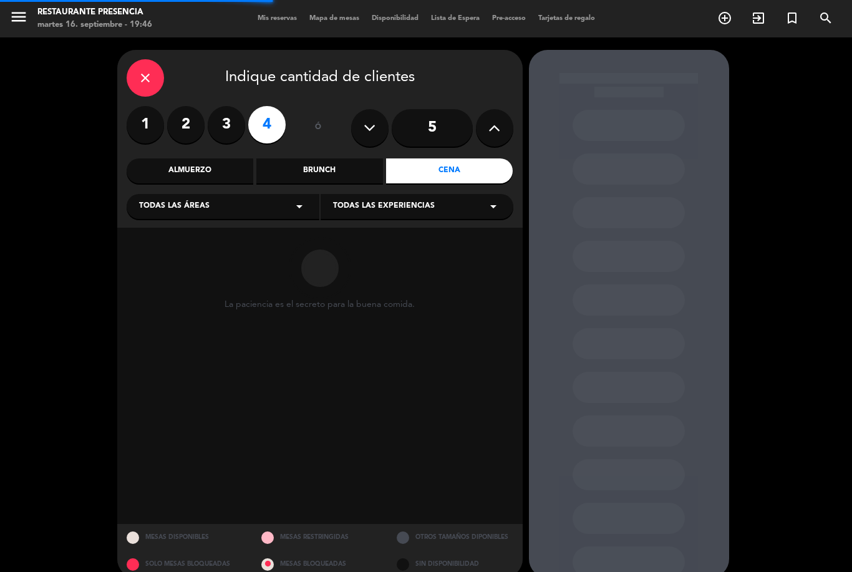
click at [208, 208] on div "Todas las áreas arrow_drop_down" at bounding box center [223, 206] width 193 height 25
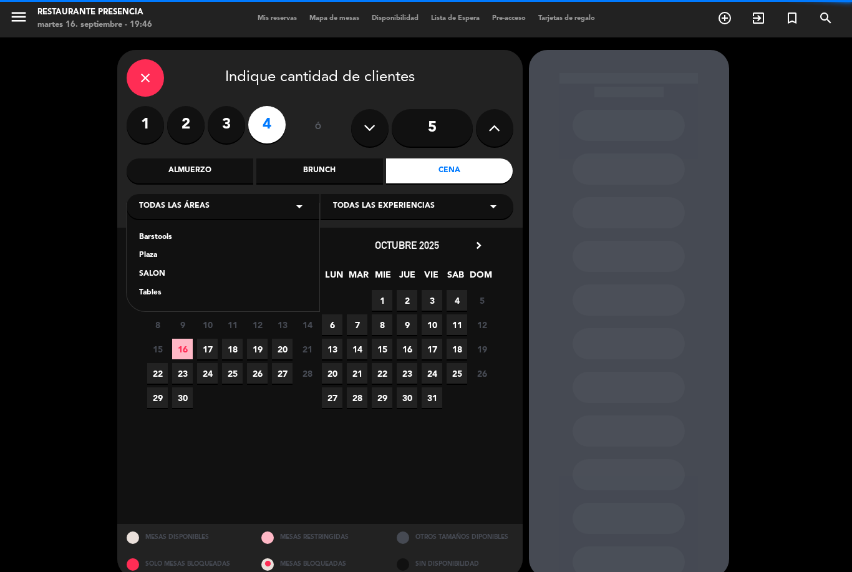
click at [176, 278] on div "SALON" at bounding box center [223, 274] width 168 height 12
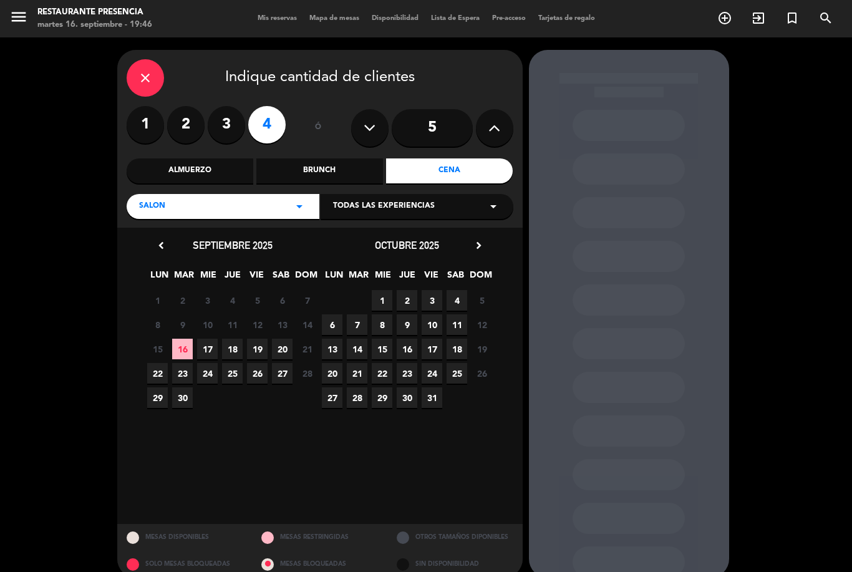
click at [190, 339] on span "16" at bounding box center [182, 349] width 21 height 21
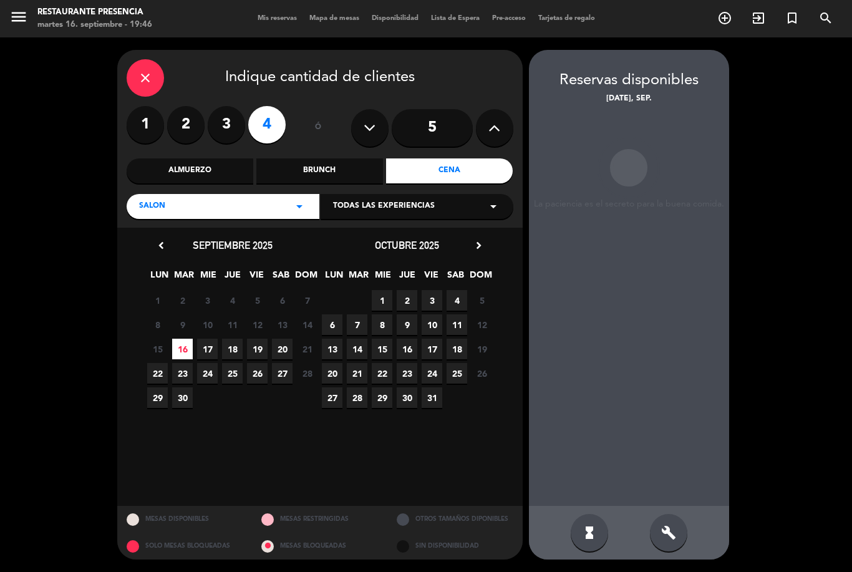
scroll to position [40, 0]
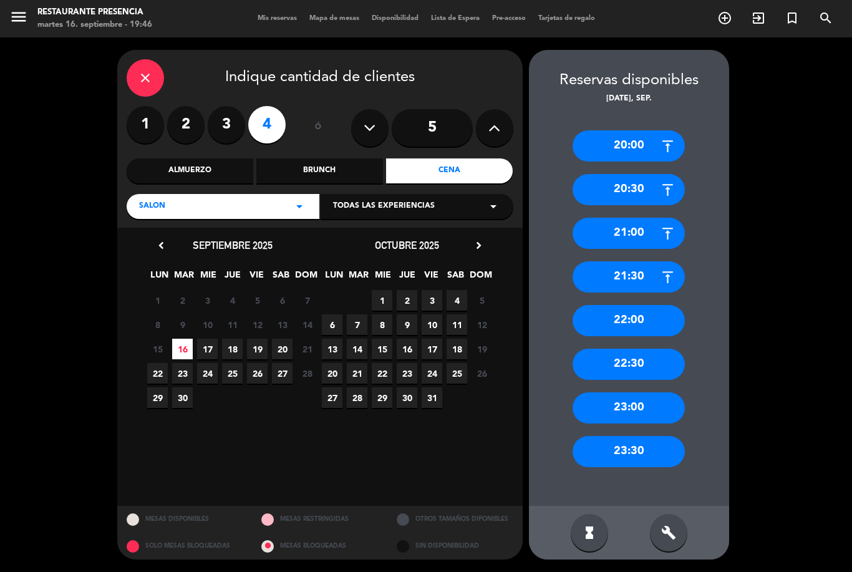
click at [643, 130] on div "20:00" at bounding box center [629, 145] width 112 height 31
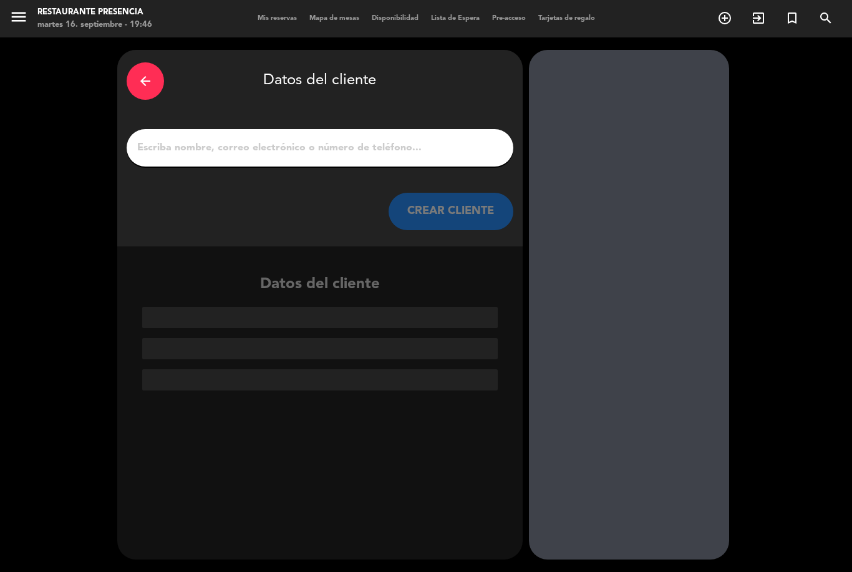
click at [367, 139] on input "1" at bounding box center [320, 147] width 368 height 17
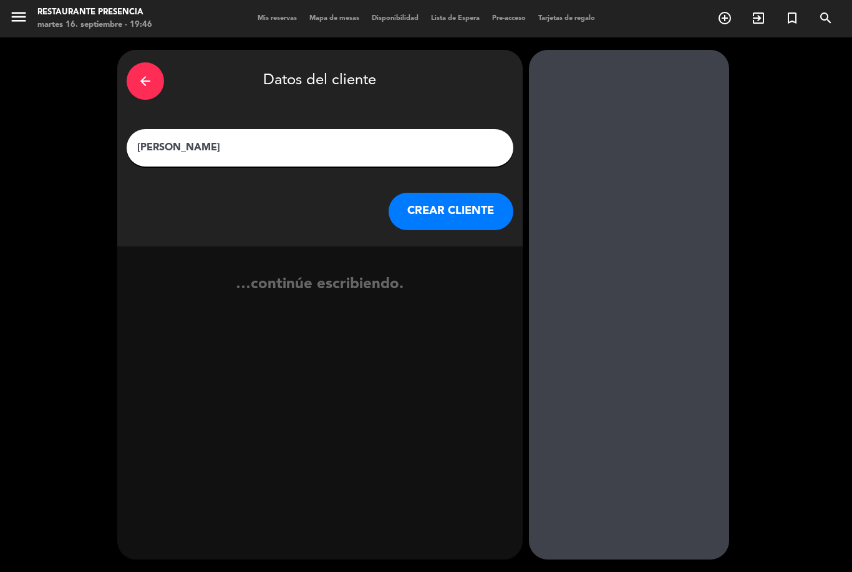
type input "Florencia nelson"
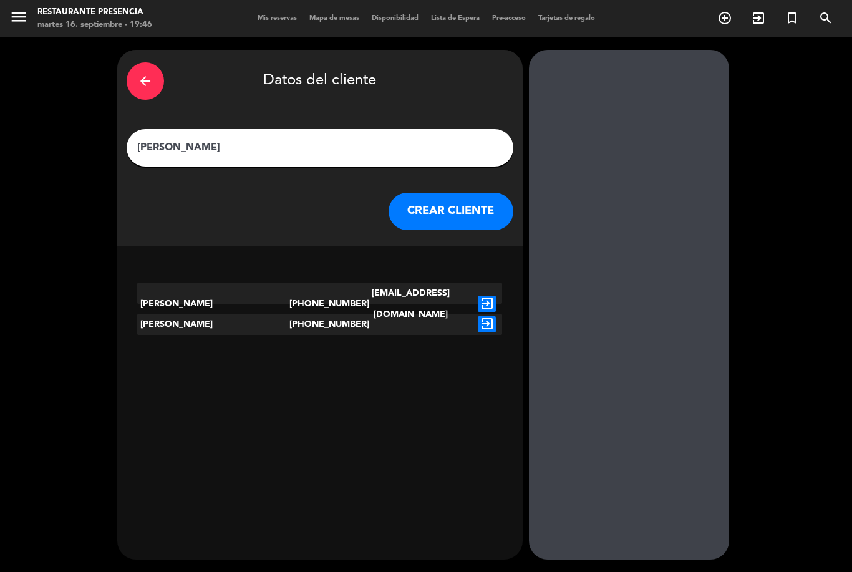
click at [488, 283] on div "exit_to_app" at bounding box center [487, 304] width 31 height 42
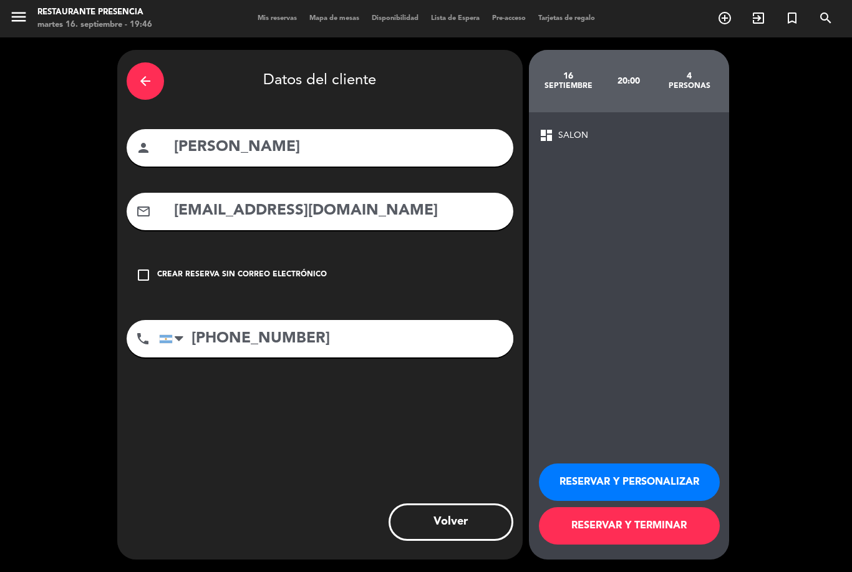
click at [653, 530] on button "RESERVAR Y TERMINAR" at bounding box center [629, 525] width 181 height 37
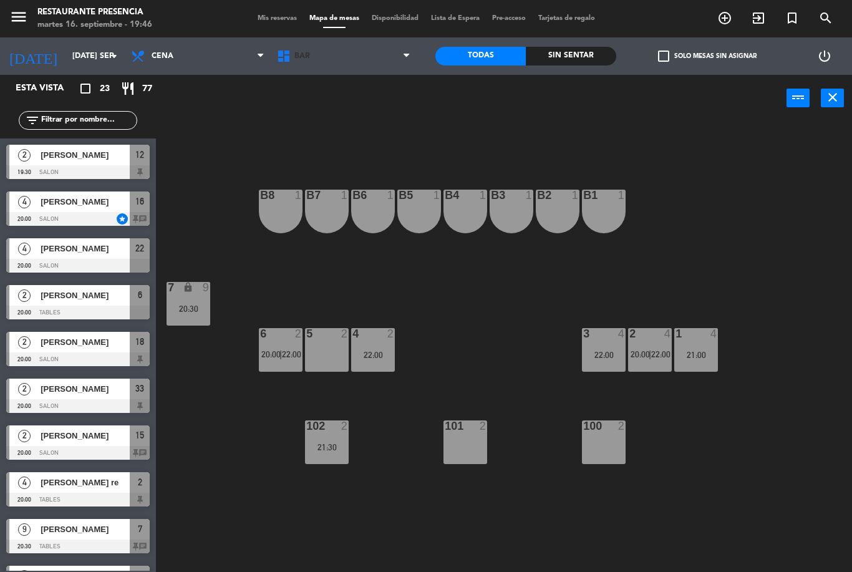
click at [365, 54] on span "BAR" at bounding box center [344, 55] width 146 height 27
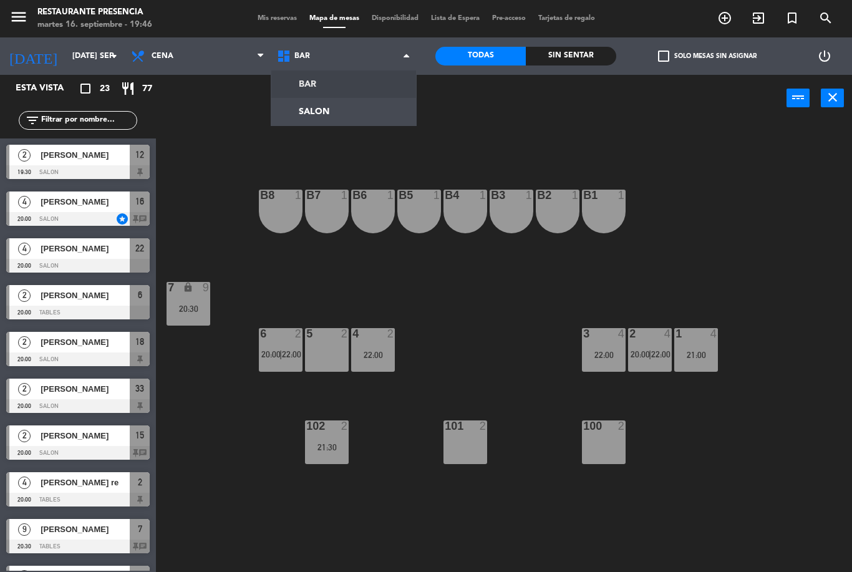
click at [336, 115] on ng-component "menu Restaurante Presencia martes 16. septiembre - 19:46 Mis reservas Mapa de m…" at bounding box center [426, 286] width 852 height 572
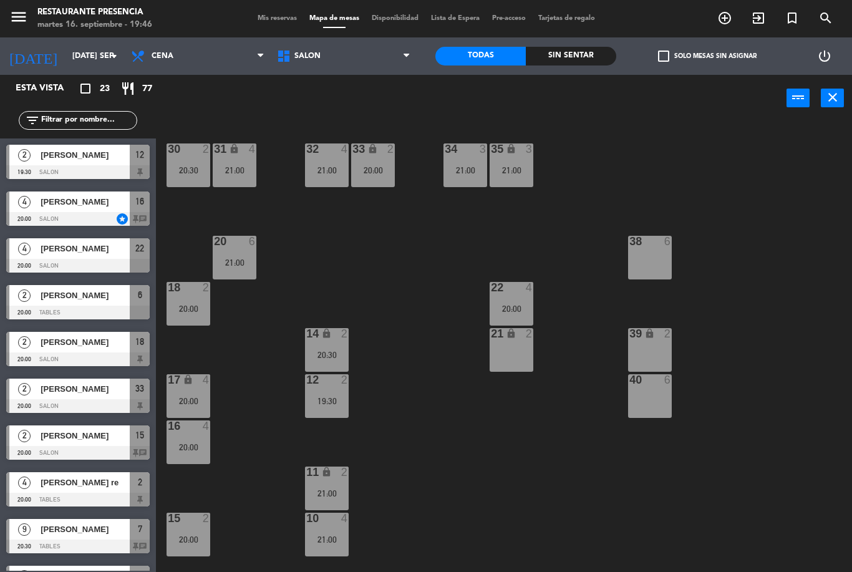
click at [500, 306] on div "20:00" at bounding box center [512, 308] width 44 height 9
click at [545, 452] on div "30 2 20:30 31 lock 4 21:00 32 4 21:00 33 lock 2 20:00 34 3 21:00 35 lock 3 21:0…" at bounding box center [509, 347] width 688 height 450
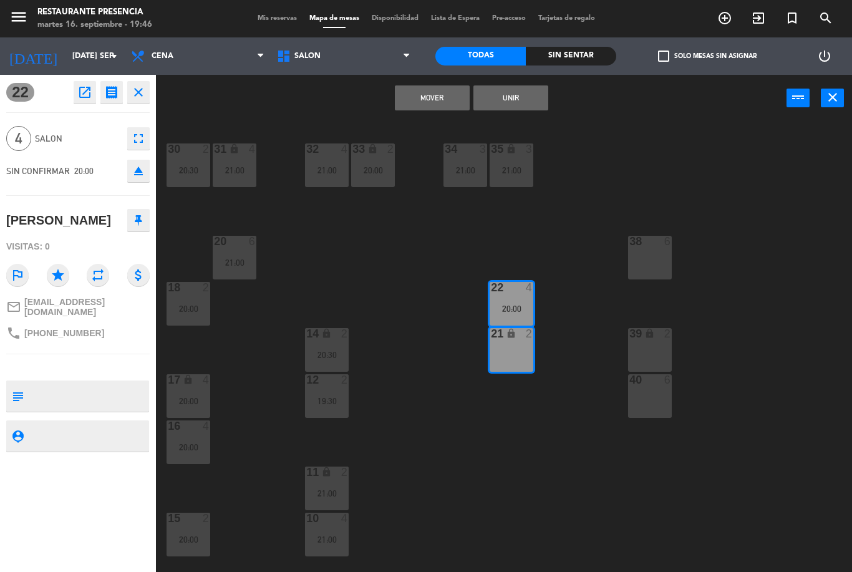
click at [521, 91] on button "Unir" at bounding box center [511, 97] width 75 height 25
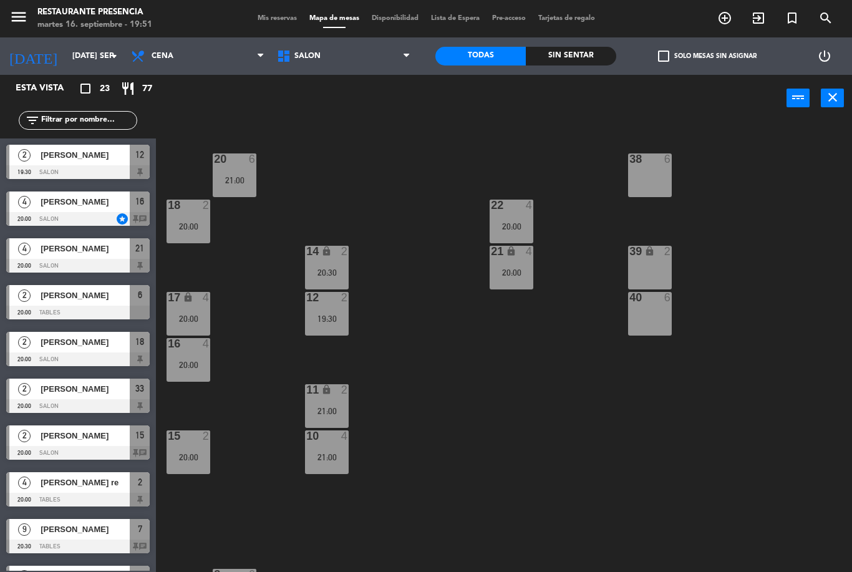
scroll to position [58, 0]
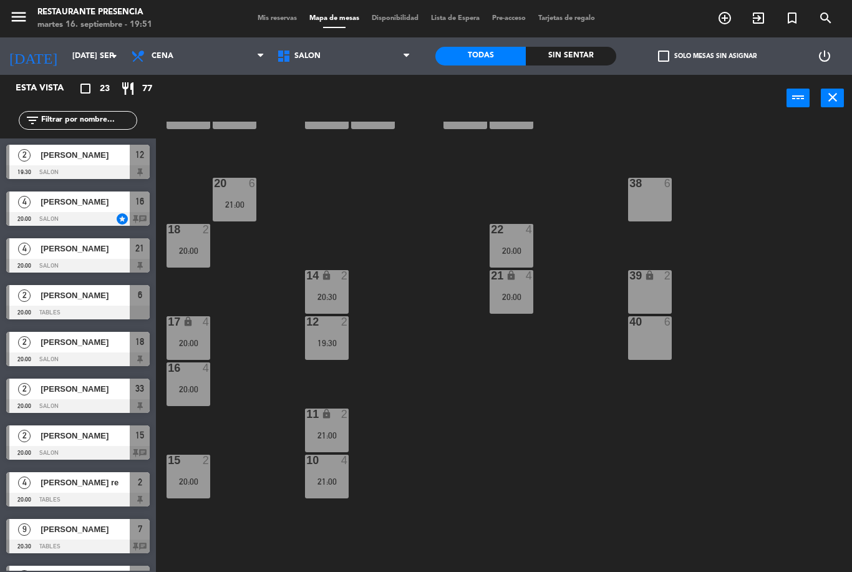
click at [353, 58] on span "SALON" at bounding box center [344, 55] width 146 height 27
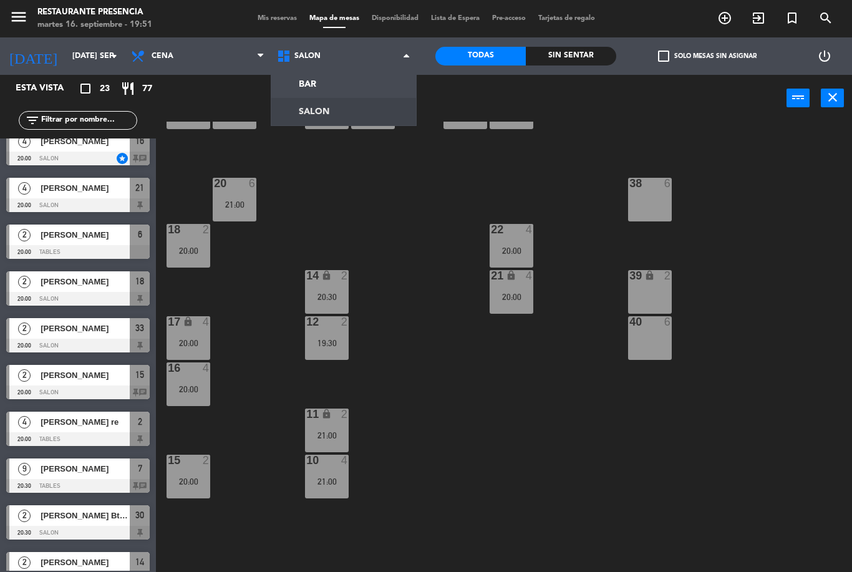
scroll to position [90, 0]
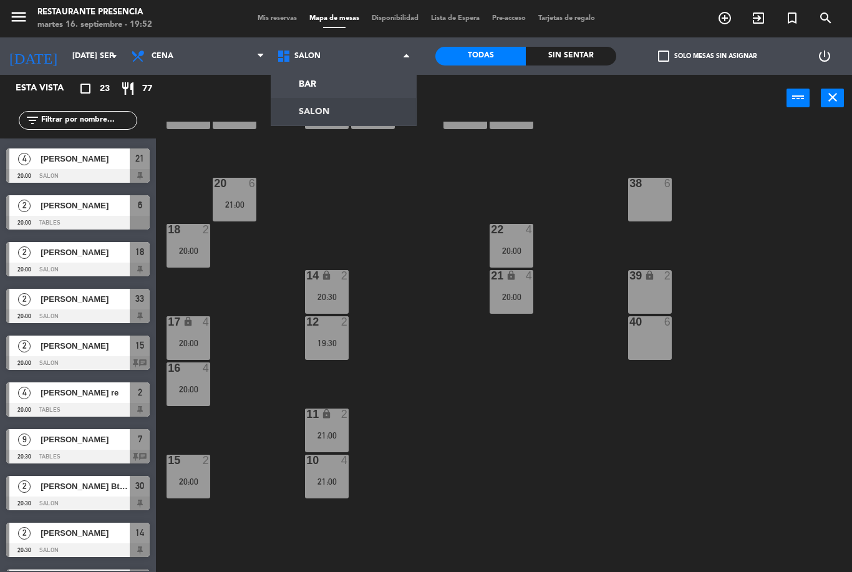
click at [669, 420] on div "30 2 20:30 31 lock 4 21:00 32 4 21:00 33 lock 2 20:00 34 3 21:00 35 lock 3 21:0…" at bounding box center [509, 347] width 688 height 450
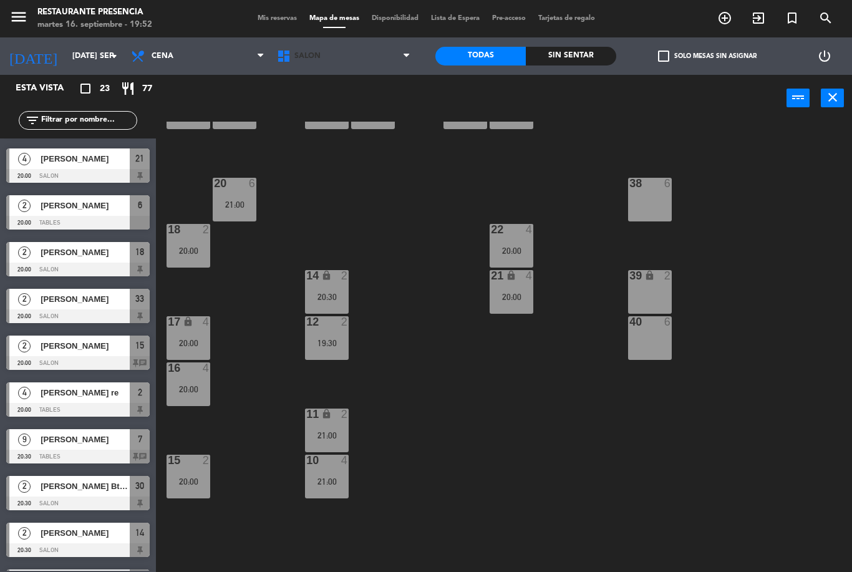
click at [330, 55] on span "SALON" at bounding box center [344, 55] width 146 height 27
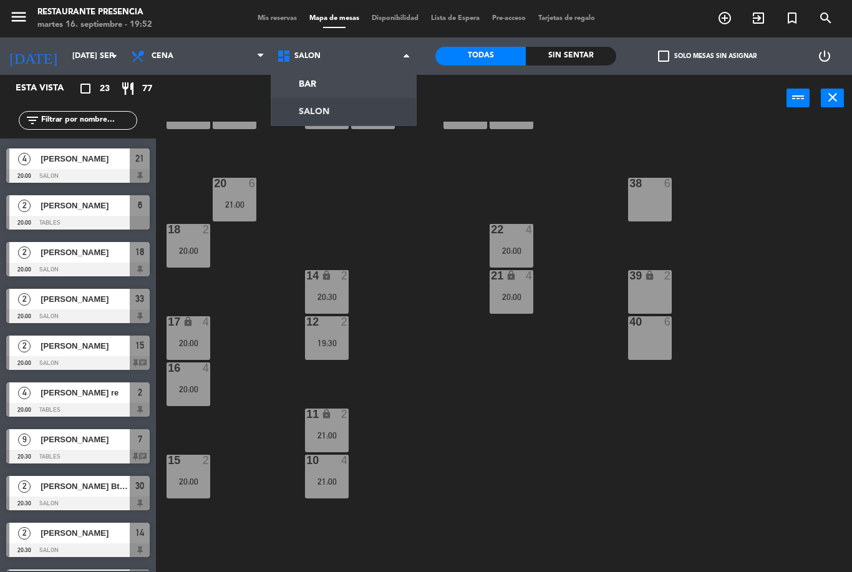
click at [338, 80] on ng-component "menu Restaurante Presencia martes 16. septiembre - 19:52 Mis reservas Mapa de m…" at bounding box center [426, 286] width 852 height 572
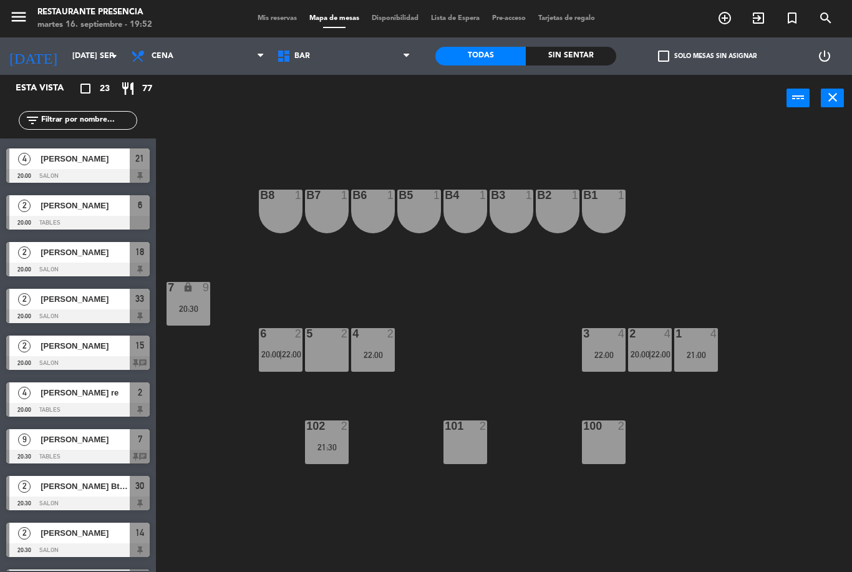
click at [648, 354] on span "20:00" at bounding box center [640, 354] width 19 height 10
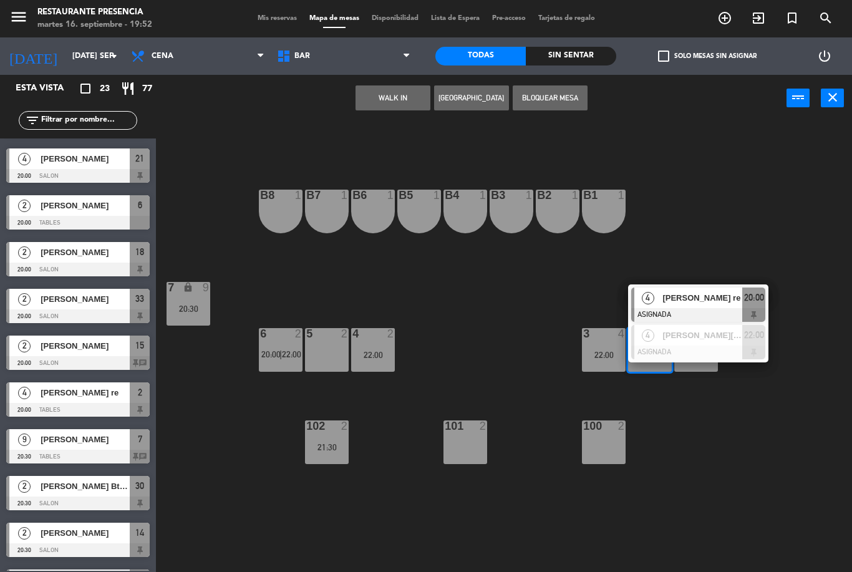
click at [719, 303] on span "[PERSON_NAME] re" at bounding box center [703, 297] width 80 height 13
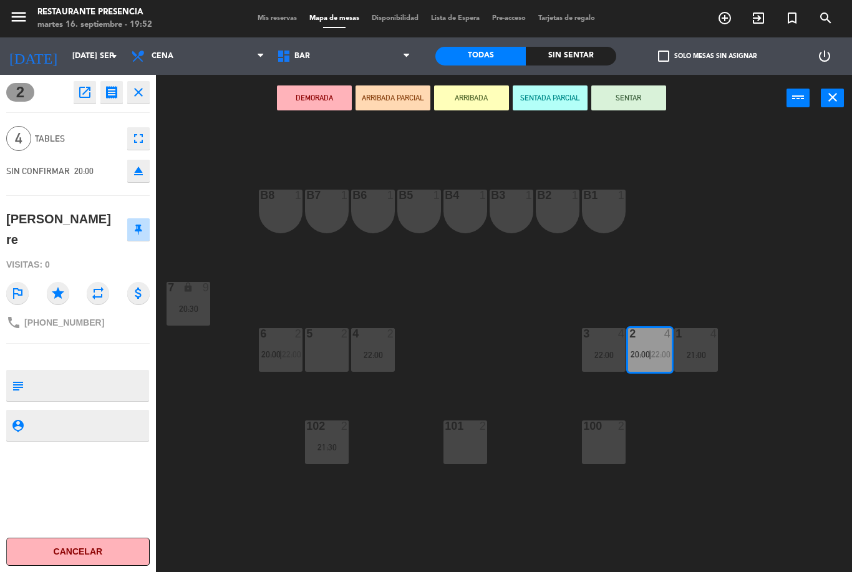
click at [634, 95] on button "SENTAR" at bounding box center [628, 97] width 75 height 25
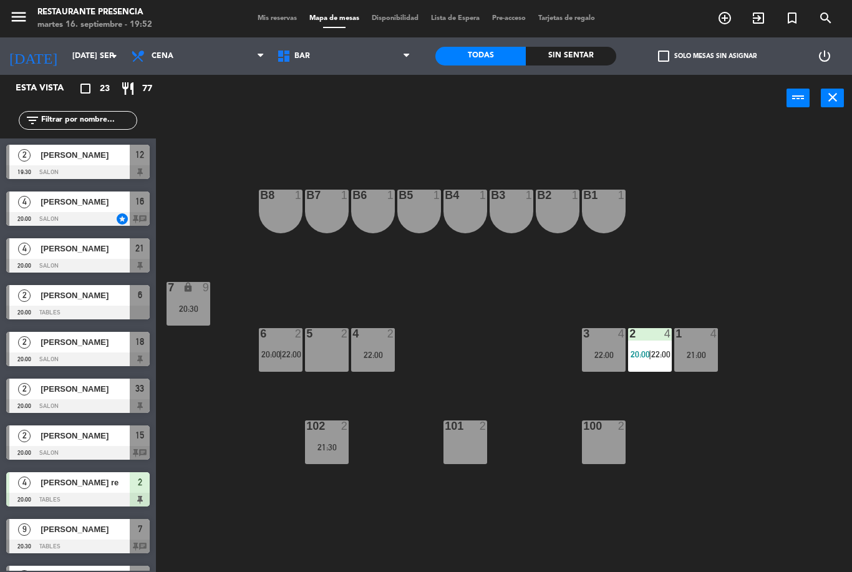
click at [272, 17] on span "Mis reservas" at bounding box center [277, 18] width 52 height 7
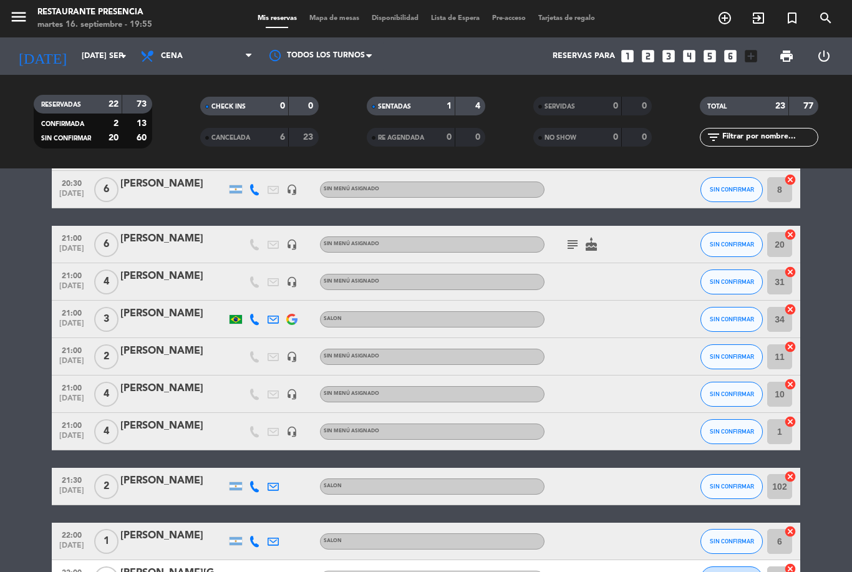
scroll to position [505, 0]
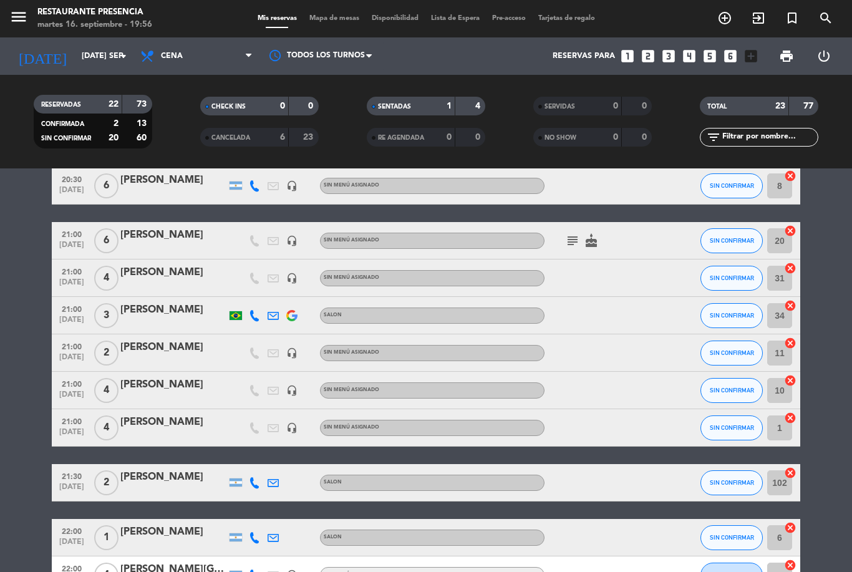
click at [652, 48] on icon "looks_two" at bounding box center [648, 56] width 16 height 16
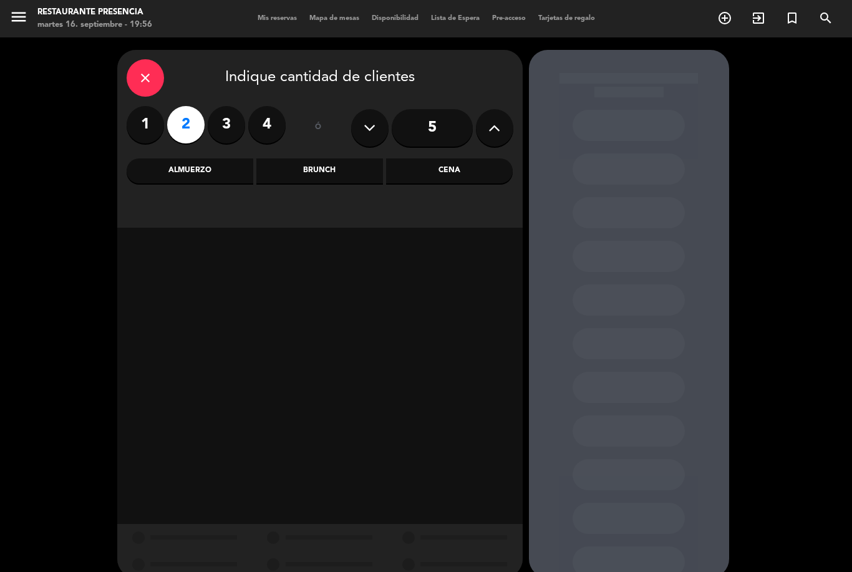
click at [467, 158] on div "Cena" at bounding box center [449, 170] width 127 height 25
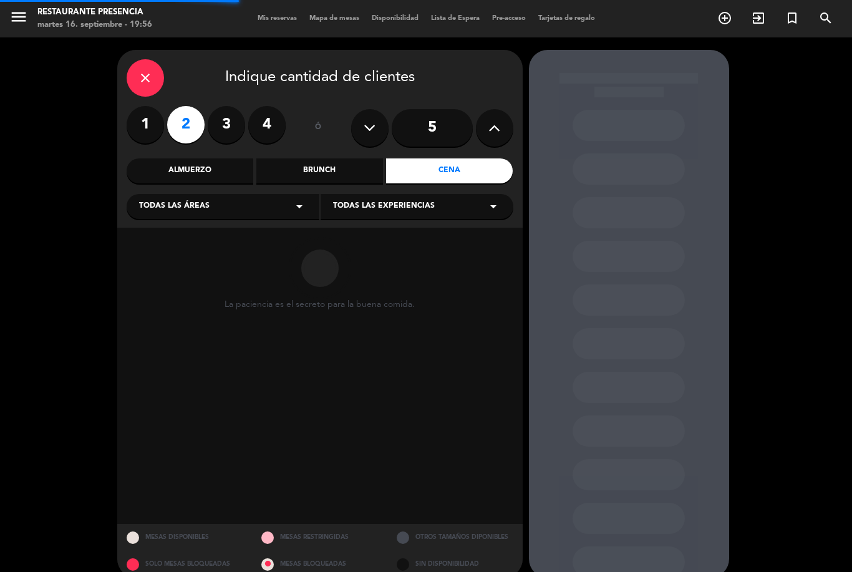
click at [238, 194] on div "Todas las áreas arrow_drop_down" at bounding box center [223, 206] width 193 height 25
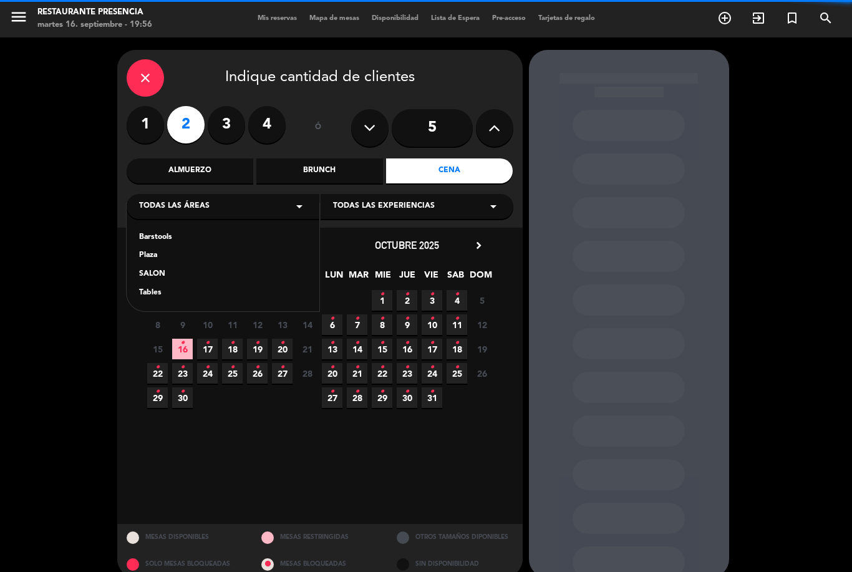
click at [174, 268] on div "SALON" at bounding box center [223, 274] width 168 height 12
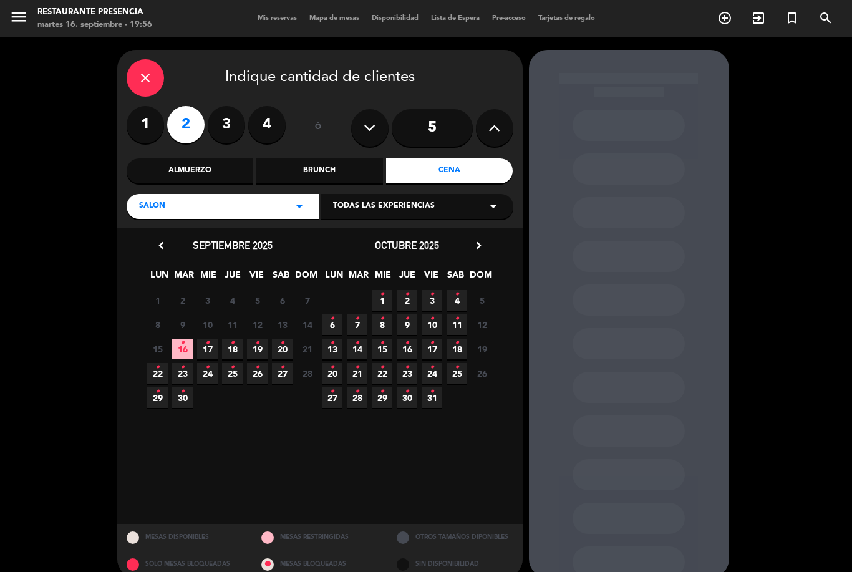
click at [177, 339] on span "16 •" at bounding box center [182, 349] width 21 height 21
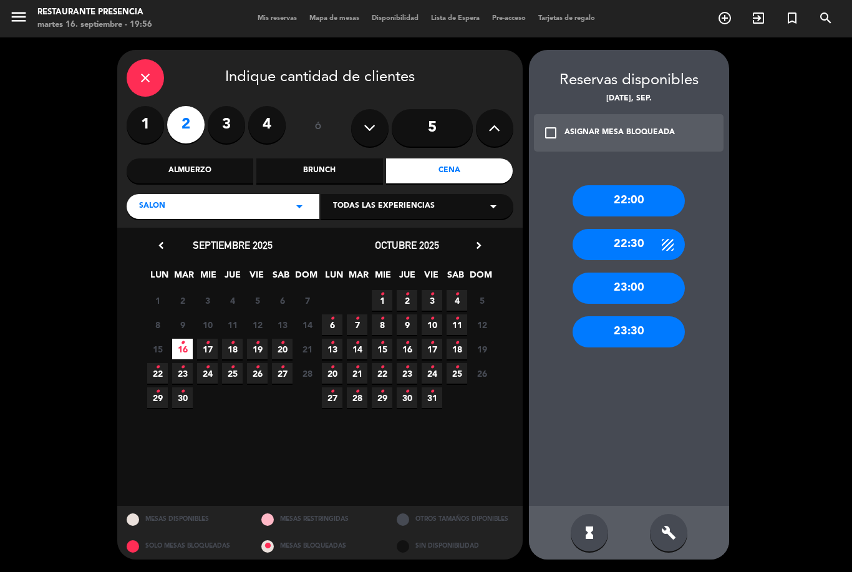
click at [685, 538] on div "build" at bounding box center [668, 532] width 37 height 37
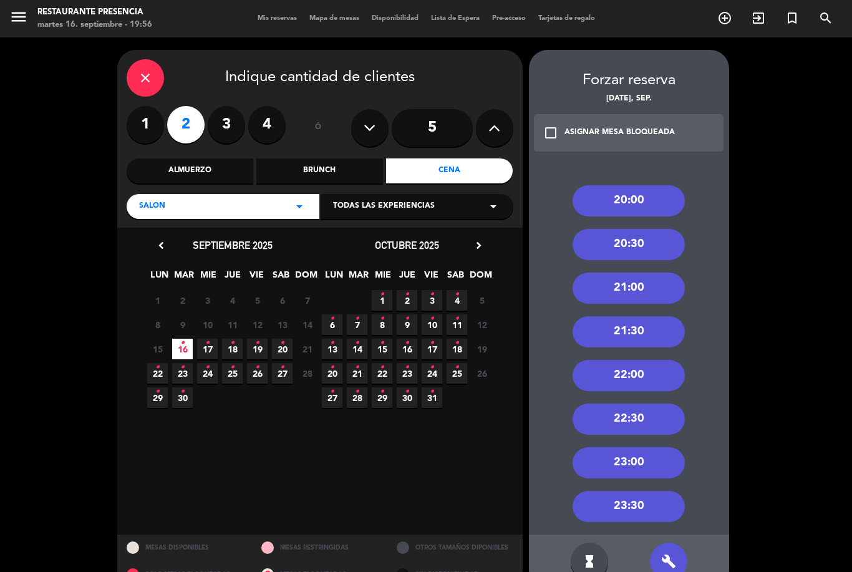
click at [648, 316] on div "21:30" at bounding box center [629, 331] width 112 height 31
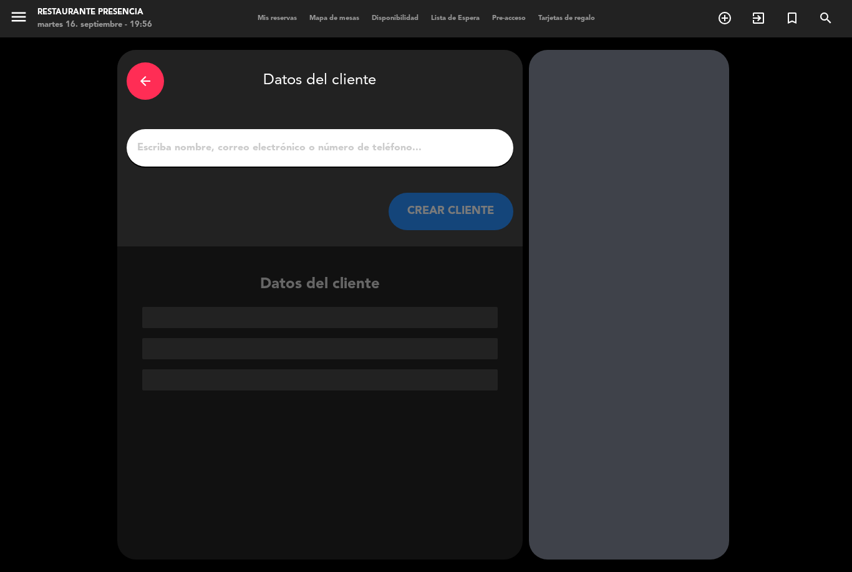
click at [331, 139] on input "1" at bounding box center [320, 147] width 368 height 17
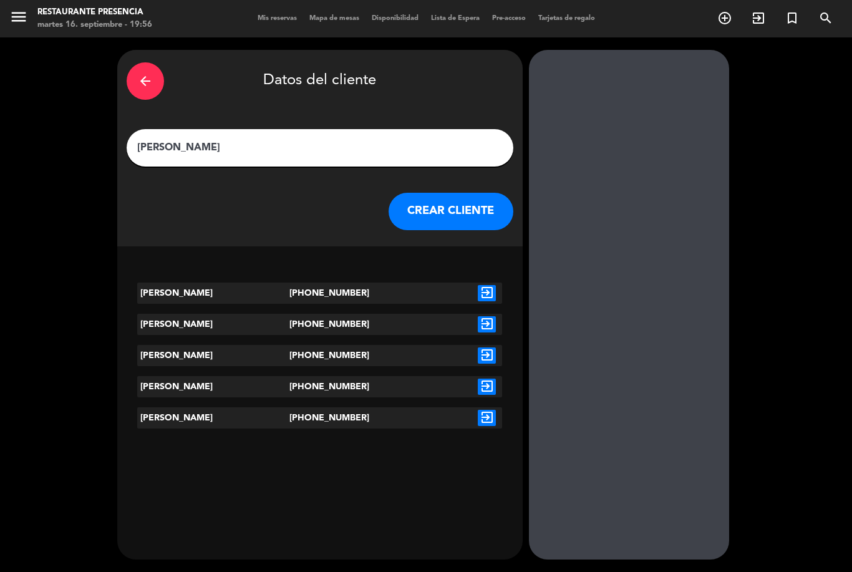
type input "Carlos morales"
click at [486, 283] on div "exit_to_app" at bounding box center [487, 293] width 31 height 21
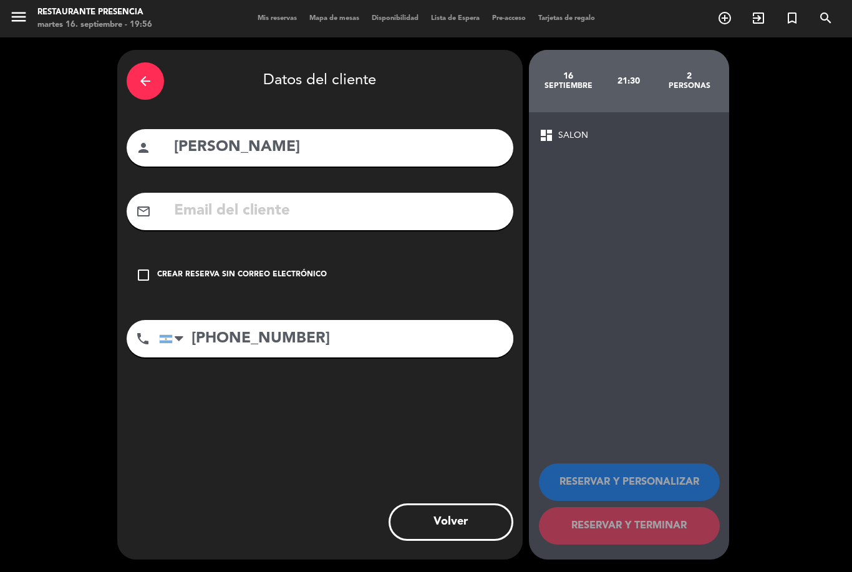
click at [160, 256] on div "check_box_outline_blank Crear reserva sin correo electrónico" at bounding box center [320, 274] width 387 height 37
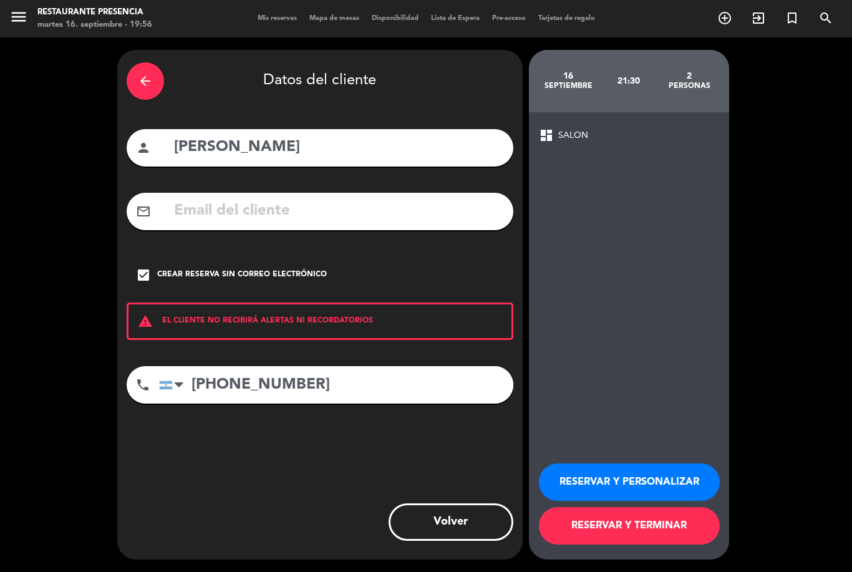
click at [678, 528] on button "RESERVAR Y TERMINAR" at bounding box center [629, 525] width 181 height 37
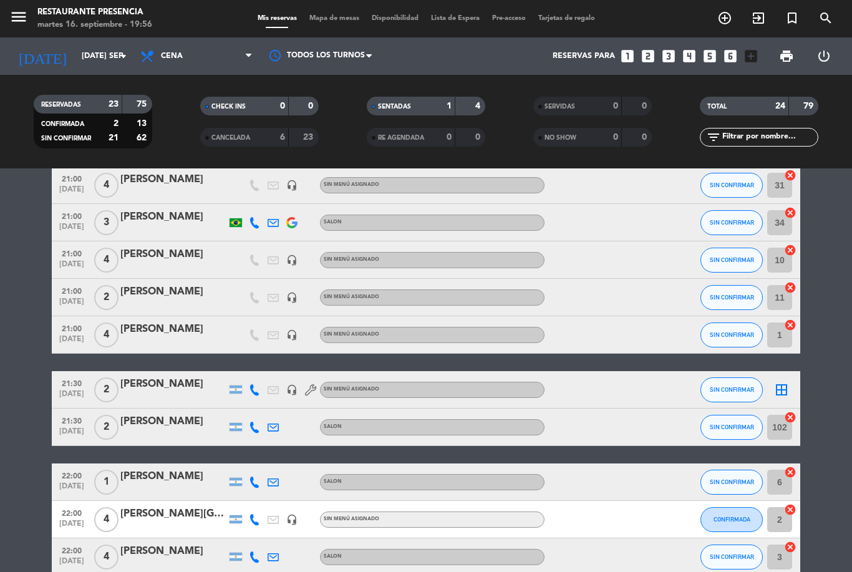
scroll to position [595, 0]
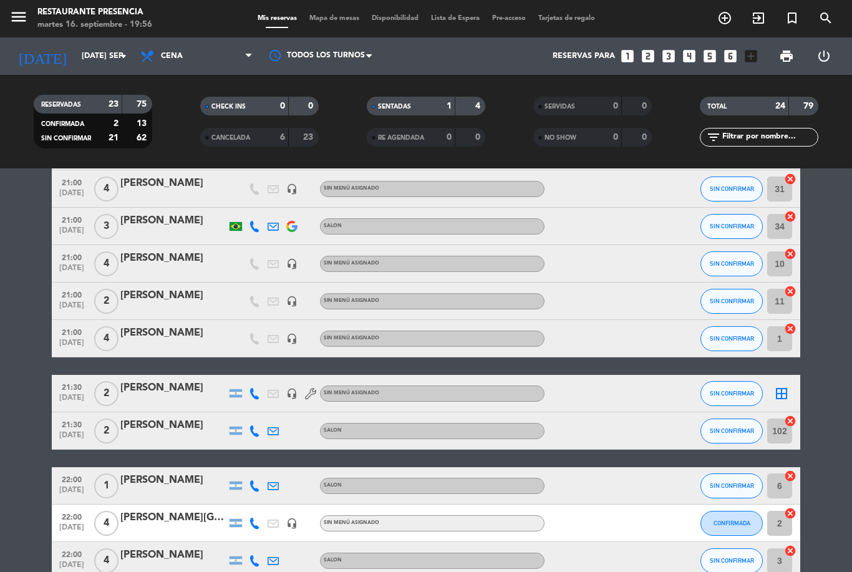
click at [162, 397] on div at bounding box center [173, 402] width 106 height 10
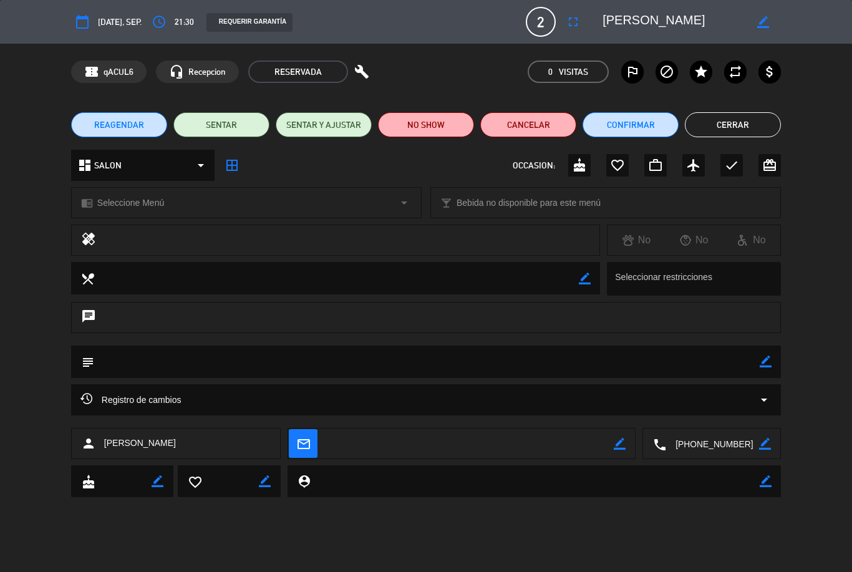
click at [776, 357] on div "subject border_color" at bounding box center [426, 362] width 710 height 32
click at [769, 356] on icon "border_color" at bounding box center [766, 362] width 12 height 12
click at [609, 359] on textarea at bounding box center [427, 362] width 666 height 32
type textarea "Se agregó durante el servicio"
click at [767, 357] on icon at bounding box center [766, 362] width 12 height 12
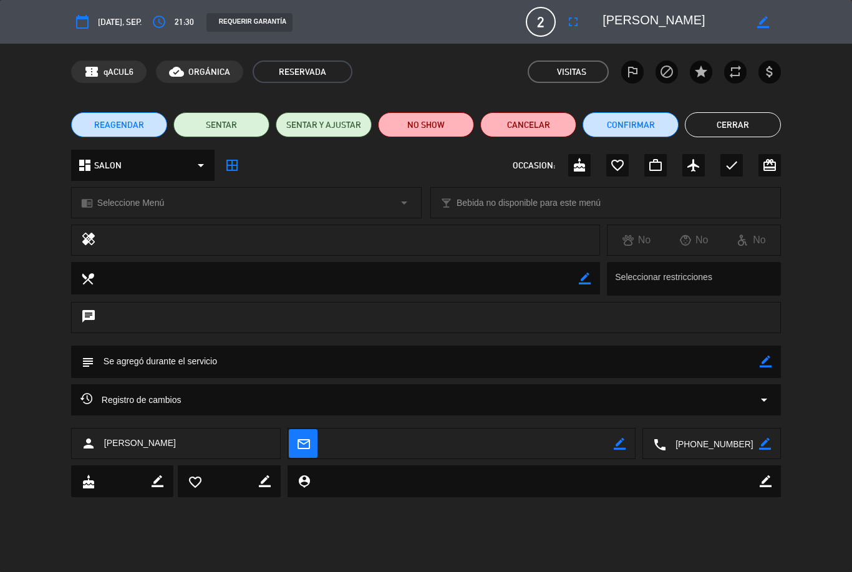
click at [736, 114] on button "Cerrar" at bounding box center [733, 124] width 96 height 25
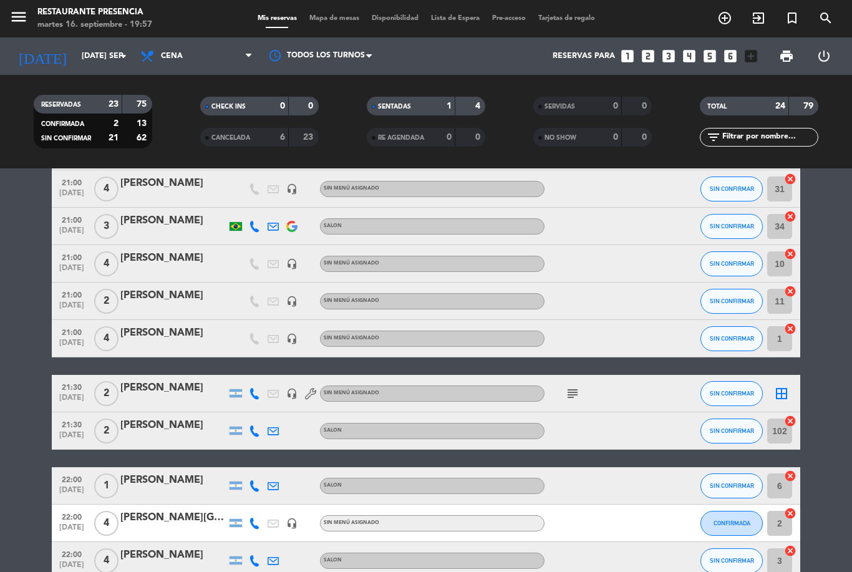
click at [575, 386] on icon "subject" at bounding box center [572, 393] width 15 height 15
click at [611, 412] on div at bounding box center [601, 430] width 112 height 37
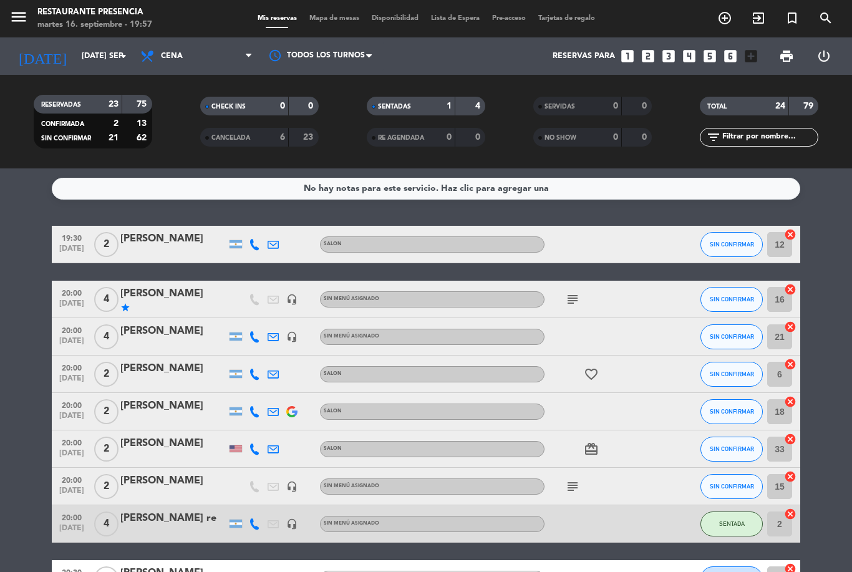
scroll to position [0, 0]
click at [343, 15] on span "Mapa de mesas" at bounding box center [334, 18] width 62 height 7
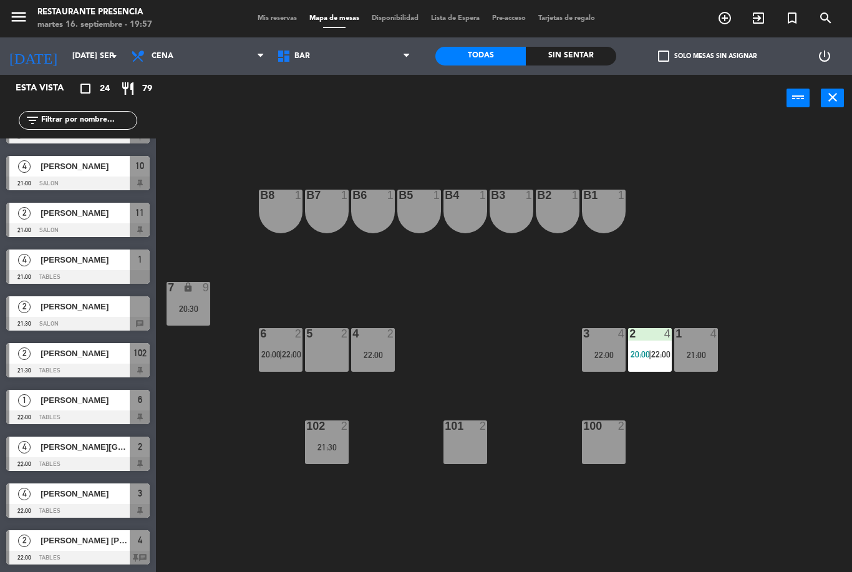
scroll to position [691, 0]
click at [327, 363] on div "5 2 21:30" at bounding box center [327, 350] width 44 height 44
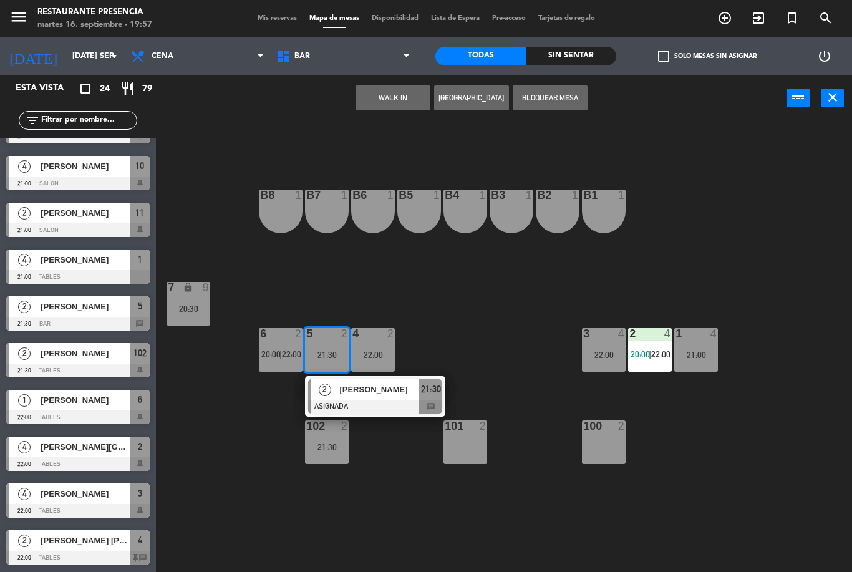
click at [371, 406] on div at bounding box center [375, 407] width 134 height 14
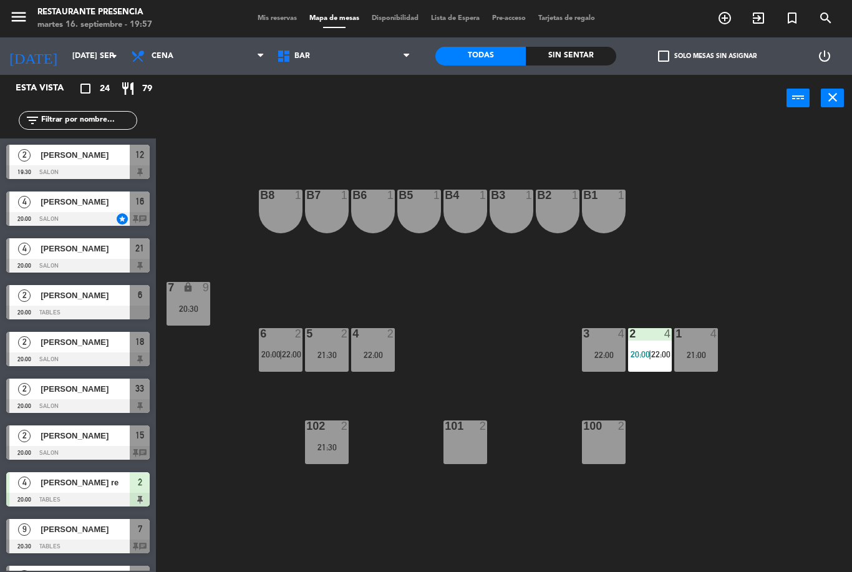
scroll to position [118, 0]
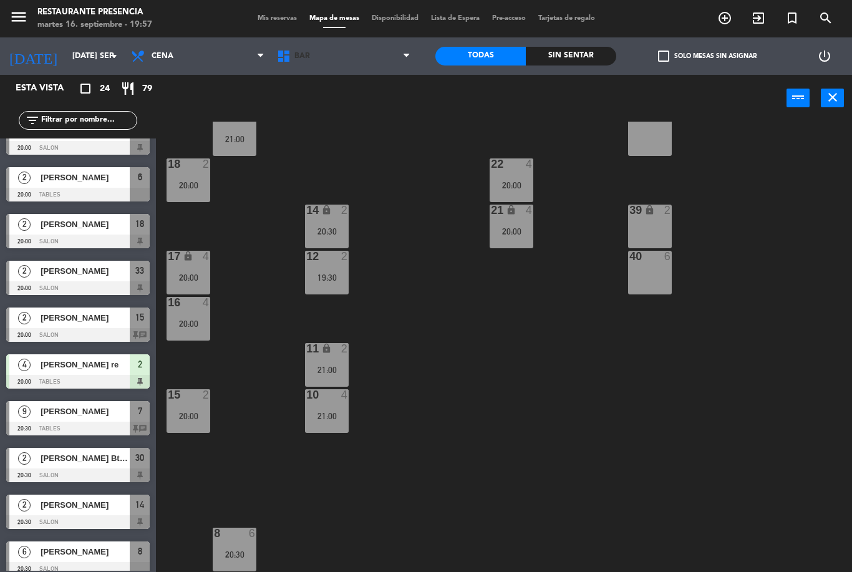
click at [372, 64] on span "BAR" at bounding box center [344, 55] width 146 height 27
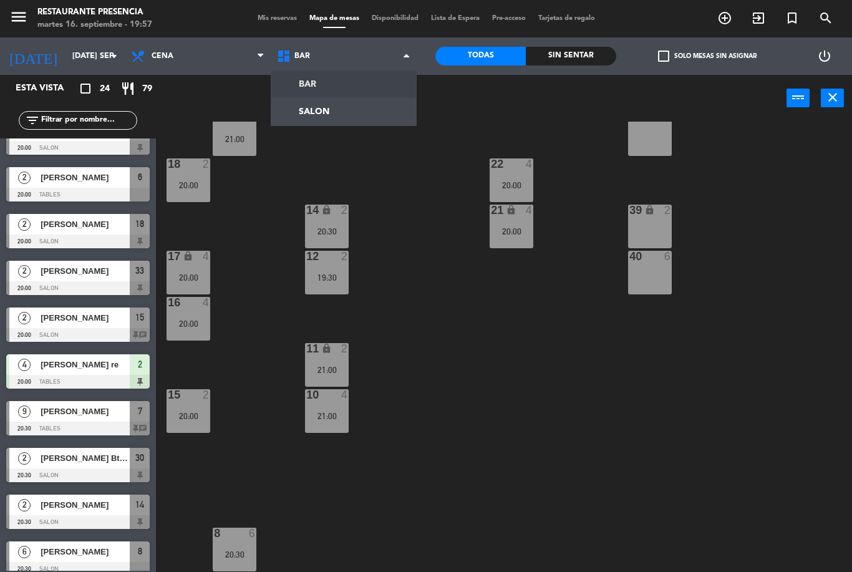
scroll to position [124, 0]
click at [367, 111] on ng-component "menu Restaurante Presencia martes 16. septiembre - 19:57 Mis reservas Mapa de m…" at bounding box center [426, 286] width 852 height 572
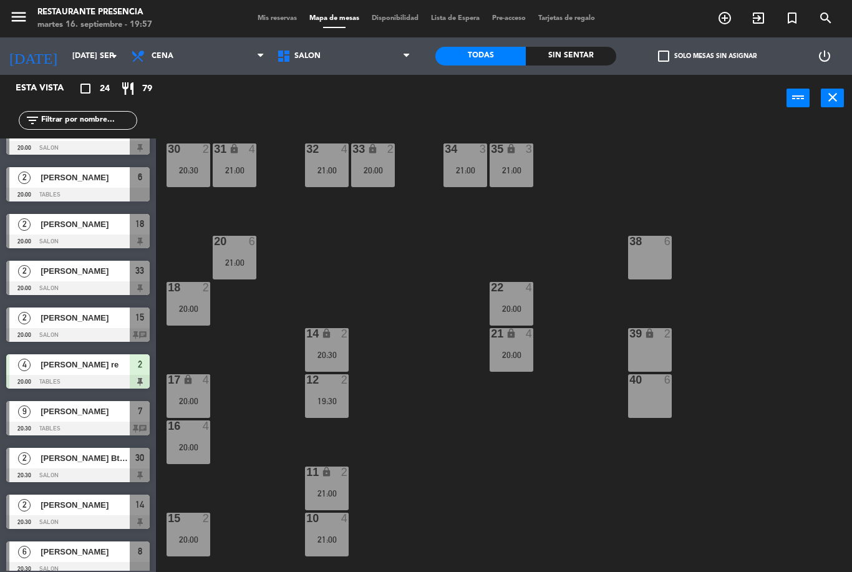
click at [324, 51] on span "SALON" at bounding box center [344, 55] width 146 height 27
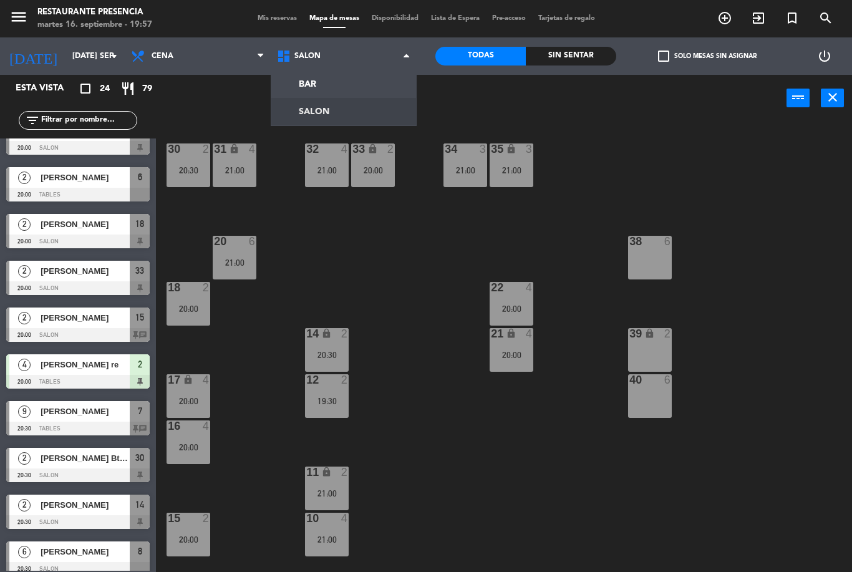
click at [356, 85] on ng-component "menu Restaurante Presencia martes 16. septiembre - 19:57 Mis reservas Mapa de m…" at bounding box center [426, 286] width 852 height 572
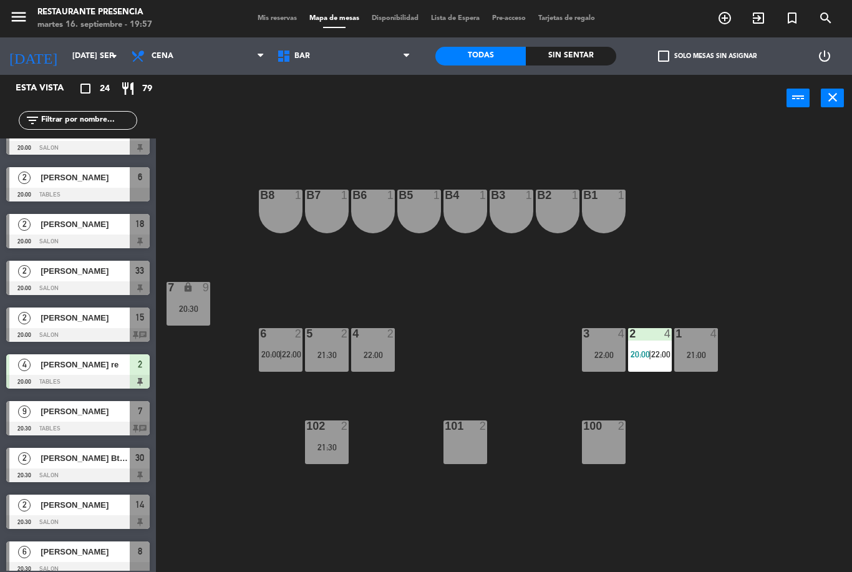
click at [279, 343] on div "6 2 20:00 | 22:00" at bounding box center [281, 350] width 44 height 44
click at [454, 289] on div "B1 1 B2 1 B3 1 B4 1 B5 1 B6 1 B7 1 B8 1 7 lock 9 20:30 1 4 21:00 2 4 20:00 | 22…" at bounding box center [509, 347] width 688 height 450
click at [278, 339] on div at bounding box center [280, 333] width 21 height 11
click at [484, 268] on div "B1 1 B2 1 B3 1 B4 1 B5 1 B6 1 B7 1 B8 1 7 lock 9 20:30 1 4 21:00 2 4 20:00 | 22…" at bounding box center [509, 347] width 688 height 450
click at [375, 48] on span "BAR" at bounding box center [344, 55] width 146 height 27
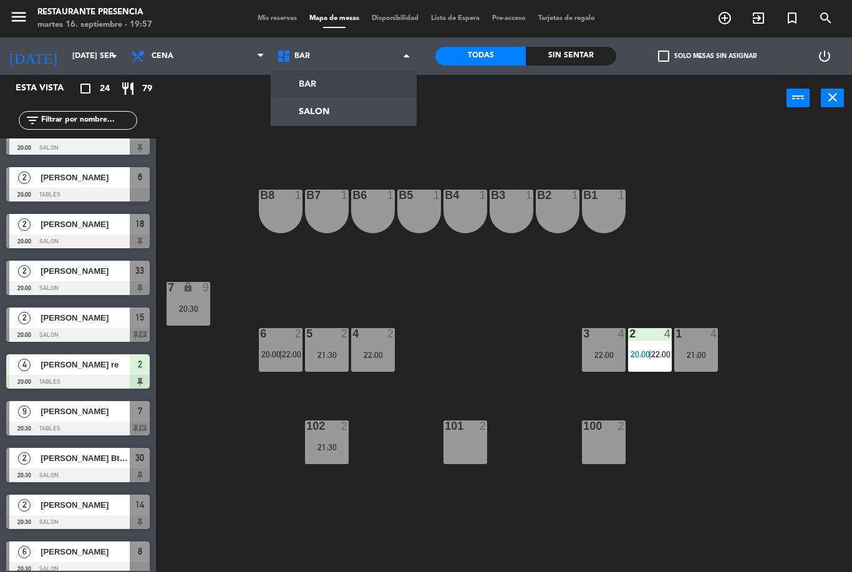
click at [374, 114] on ng-component "menu Restaurante Presencia martes 16. septiembre - 19:57 Mis reservas Mapa de m…" at bounding box center [426, 286] width 852 height 572
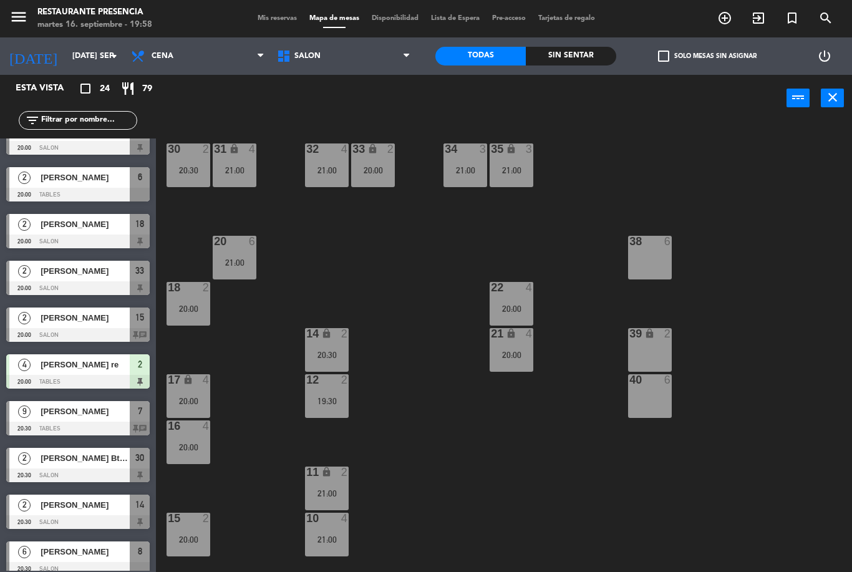
click at [322, 163] on div "32 4 21:00" at bounding box center [327, 165] width 44 height 44
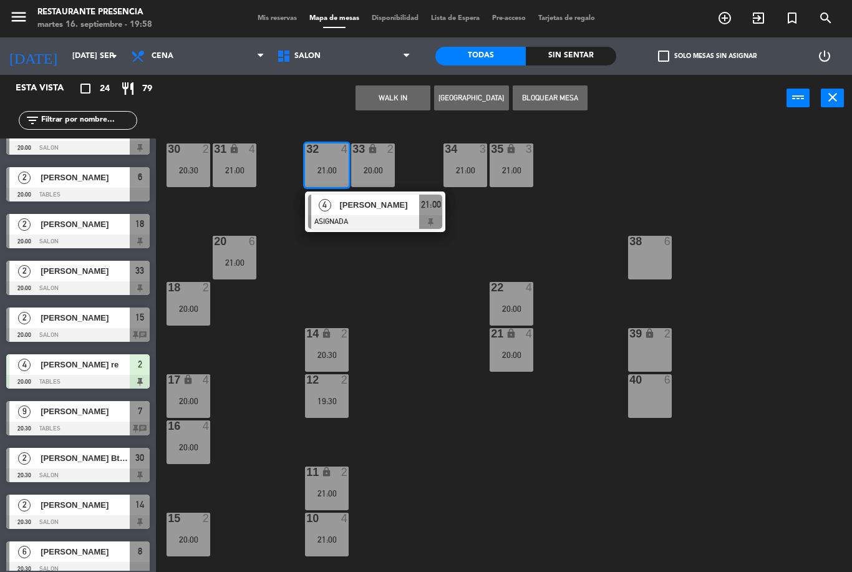
click at [401, 212] on div "[PERSON_NAME]" at bounding box center [378, 205] width 81 height 21
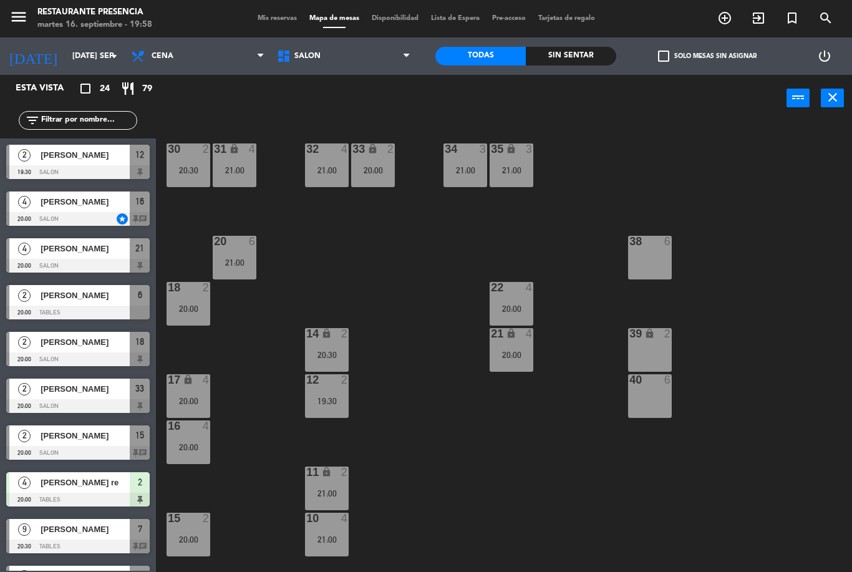
click at [193, 162] on div "30 2 20:30" at bounding box center [189, 165] width 44 height 44
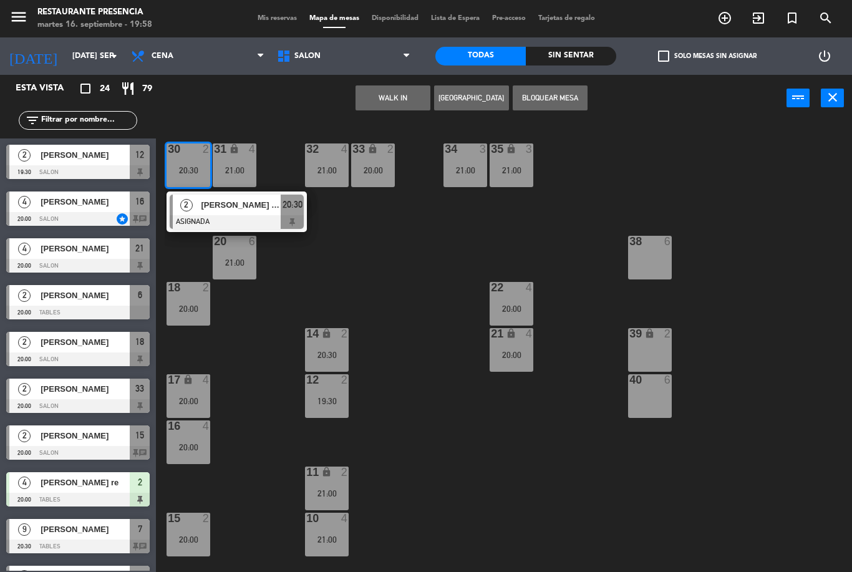
click at [242, 209] on span "[PERSON_NAME] Btech [PERSON_NAME]" at bounding box center [241, 204] width 80 height 13
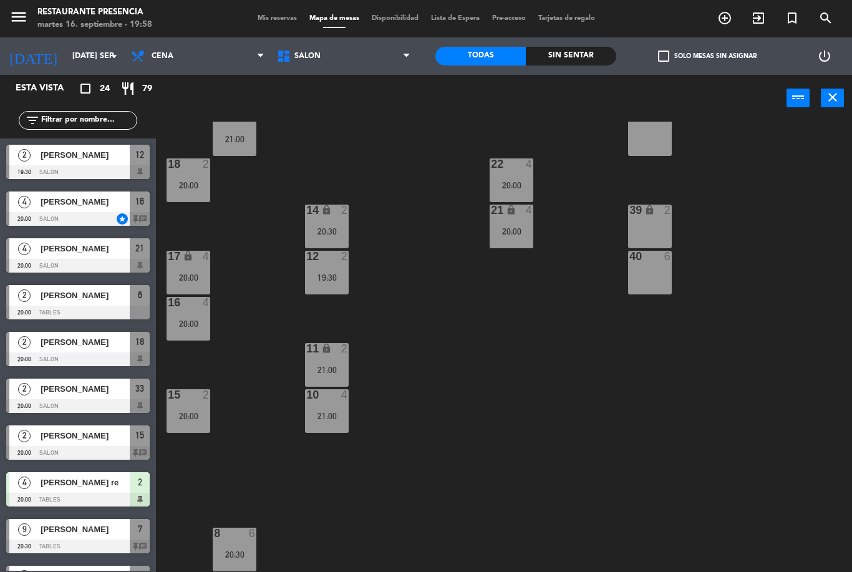
scroll to position [124, 0]
click at [186, 336] on div "16 4 20:00" at bounding box center [189, 319] width 44 height 44
click at [300, 488] on div "30 2 20:30 31 lock 4 21:00 32 4 21:00 33 lock 2 20:00 34 3 21:00 35 lock 3 21:0…" at bounding box center [509, 347] width 688 height 450
click at [334, 401] on div at bounding box center [326, 394] width 21 height 11
click at [411, 369] on div "30 2 20:30 31 lock 4 21:00 32 4 21:00 33 lock 2 20:00 34 3 21:00 35 lock 3 21:0…" at bounding box center [509, 347] width 688 height 450
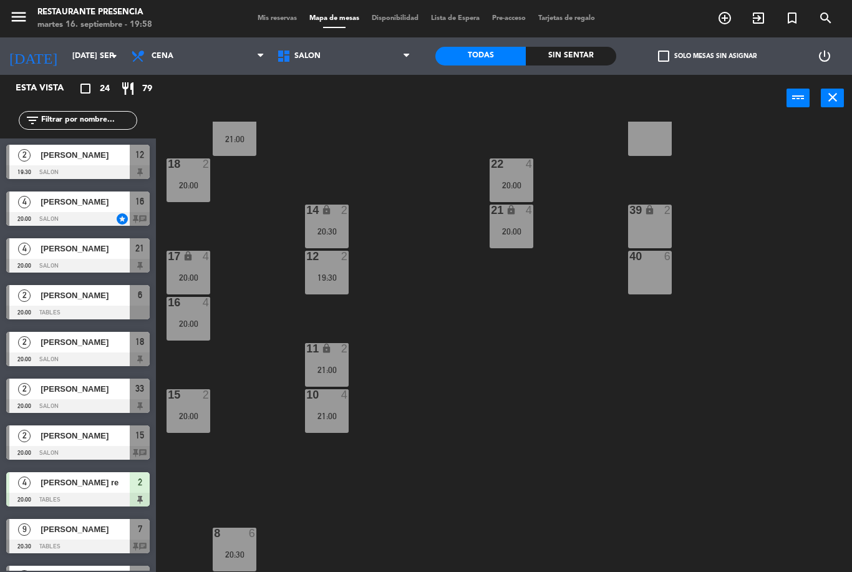
click at [331, 366] on div "21:00" at bounding box center [327, 370] width 44 height 9
click at [438, 490] on div "30 2 20:30 31 lock 4 21:00 32 4 21:00 33 lock 2 20:00 34 3 21:00 35 lock 3 21:0…" at bounding box center [509, 347] width 688 height 450
click at [168, 397] on div "15" at bounding box center [168, 394] width 1 height 11
click at [250, 333] on div "30 2 20:30 31 lock 4 21:00 32 4 21:00 33 lock 2 20:00 34 3 21:00 35 lock 3 21:0…" at bounding box center [509, 347] width 688 height 450
click at [187, 320] on div "20:00" at bounding box center [189, 323] width 44 height 9
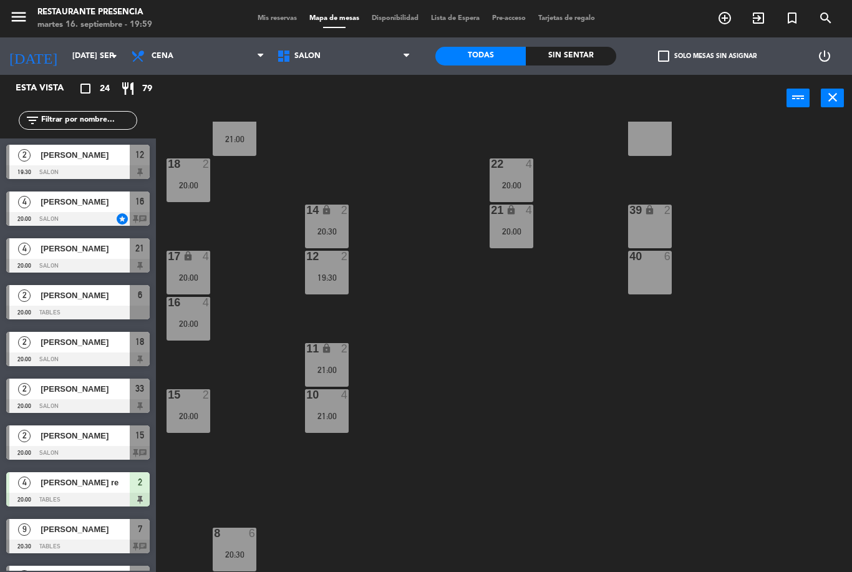
click at [239, 547] on div "8 6 20:30" at bounding box center [235, 550] width 44 height 44
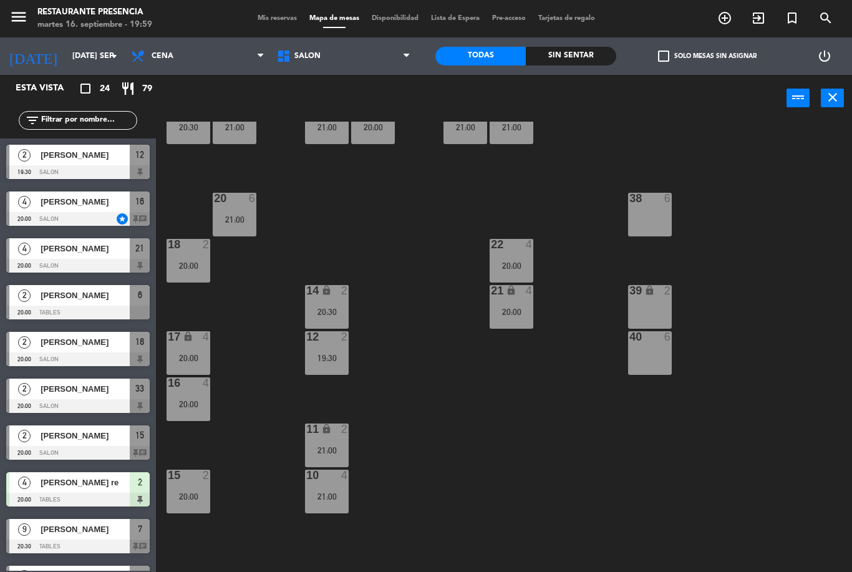
scroll to position [42, 0]
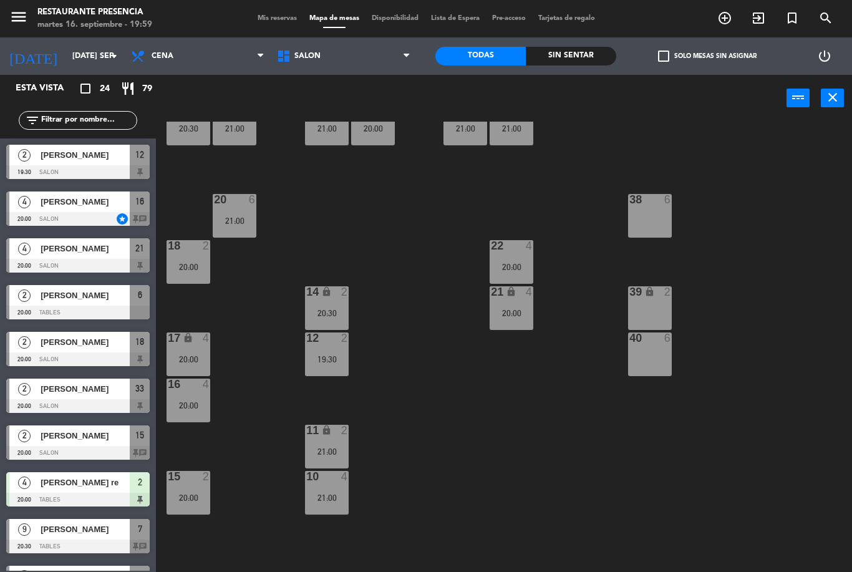
click at [426, 479] on div "30 2 20:30 31 lock 4 21:00 32 4 21:00 33 lock 2 20:00 34 3 21:00 35 lock 3 21:0…" at bounding box center [509, 347] width 688 height 450
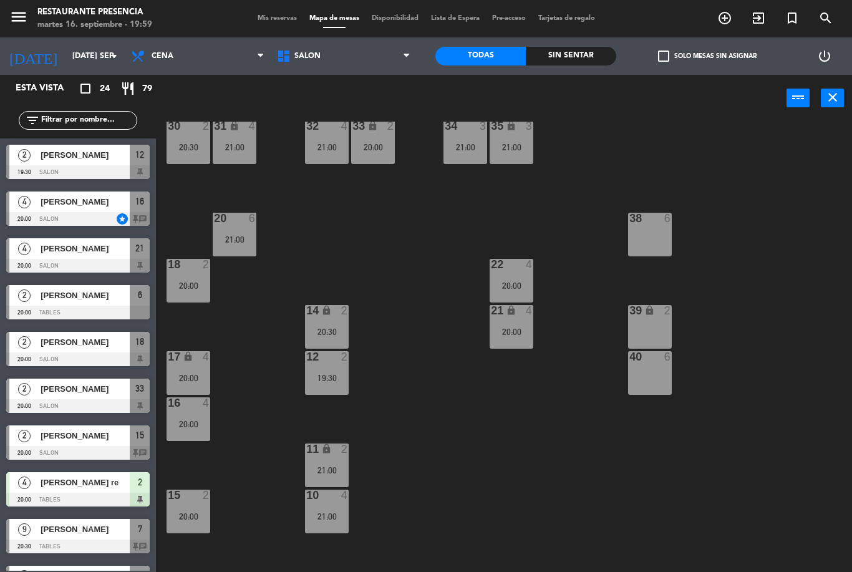
scroll to position [49, 0]
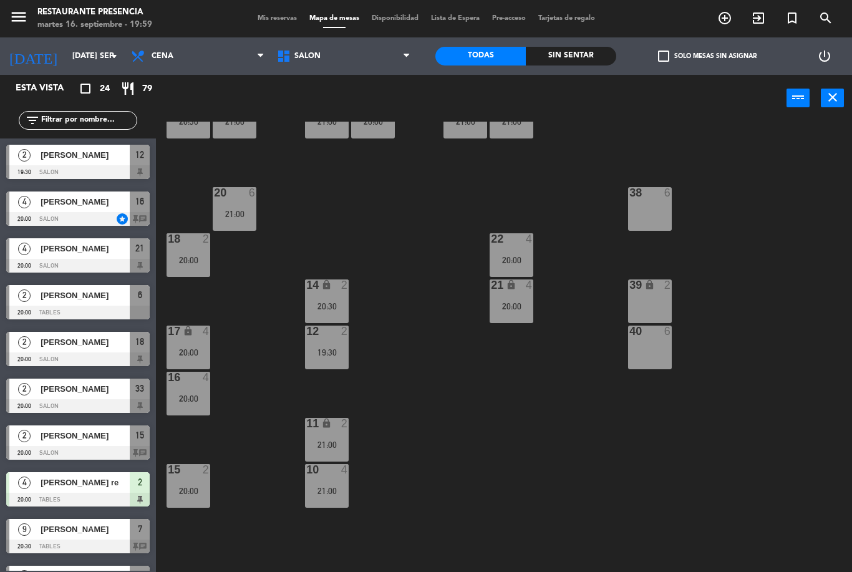
click at [340, 346] on div "12 2 19:30" at bounding box center [327, 348] width 44 height 44
click at [425, 321] on div "30 2 20:30 31 lock 4 21:00 32 4 21:00 33 lock 2 20:00 34 3 21:00 35 lock 3 21:0…" at bounding box center [509, 347] width 688 height 450
click at [348, 284] on div "2" at bounding box center [344, 284] width 7 height 11
click at [378, 442] on div "30 2 20:30 31 lock 4 21:00 32 4 21:00 33 lock 2 20:00 34 3 21:00 35 lock 3 21:0…" at bounding box center [509, 347] width 688 height 450
click at [180, 270] on div "18 2 20:00" at bounding box center [189, 255] width 44 height 44
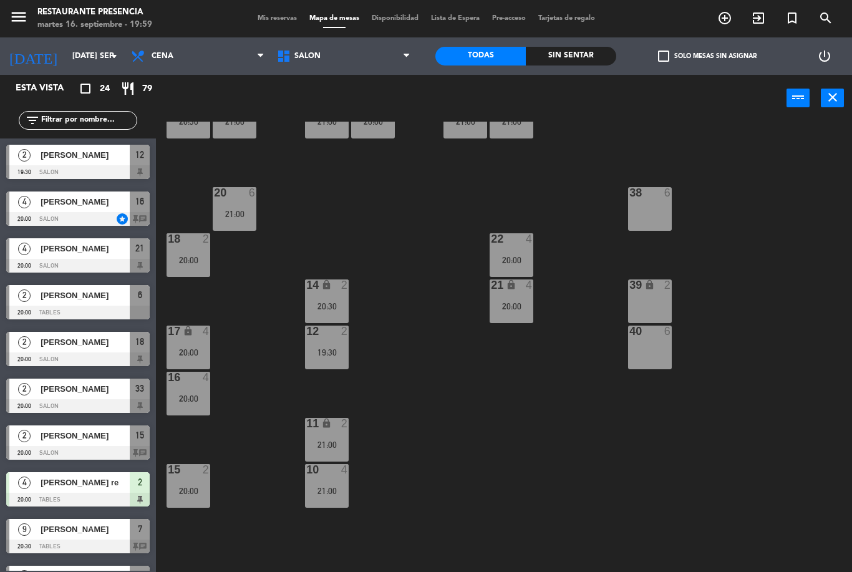
click at [417, 326] on div "30 2 20:30 31 lock 4 21:00 32 4 21:00 33 lock 2 20:00 34 3 21:00 35 lock 3 21:0…" at bounding box center [509, 347] width 688 height 450
click at [249, 198] on div "6" at bounding box center [252, 192] width 7 height 11
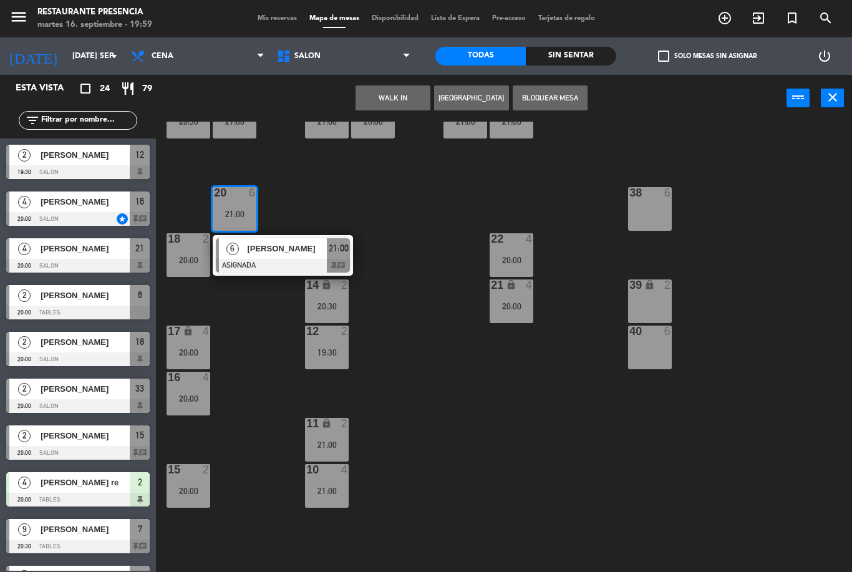
click at [417, 375] on div "30 2 20:30 31 lock 4 21:00 32 4 21:00 33 lock 2 20:00 34 3 21:00 35 lock 3 21:0…" at bounding box center [509, 347] width 688 height 450
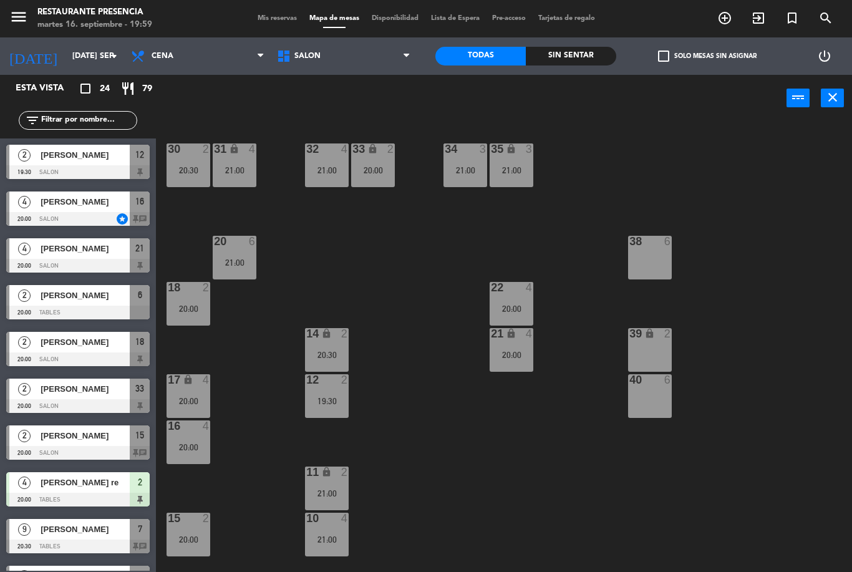
scroll to position [0, 0]
click at [532, 344] on div "21 lock 4 20:00" at bounding box center [512, 350] width 44 height 44
click at [530, 466] on div "30 2 20:30 31 lock 4 21:00 32 4 21:00 33 lock 2 20:00 34 3 21:00 35 lock 3 21:0…" at bounding box center [509, 347] width 688 height 450
click at [520, 357] on div "20:00" at bounding box center [512, 355] width 44 height 9
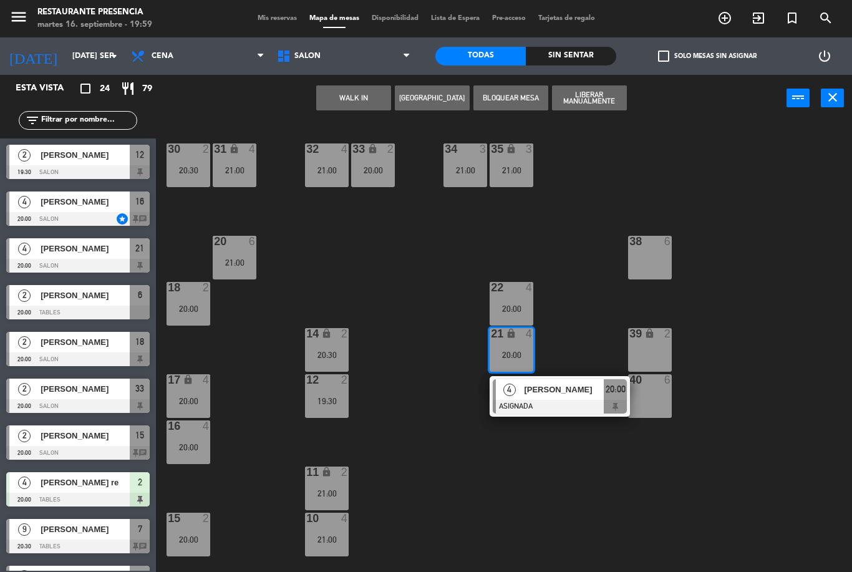
click at [485, 425] on div "30 2 20:30 31 lock 4 21:00 32 4 21:00 33 lock 2 20:00 34 3 21:00 35 lock 3 21:0…" at bounding box center [509, 347] width 688 height 450
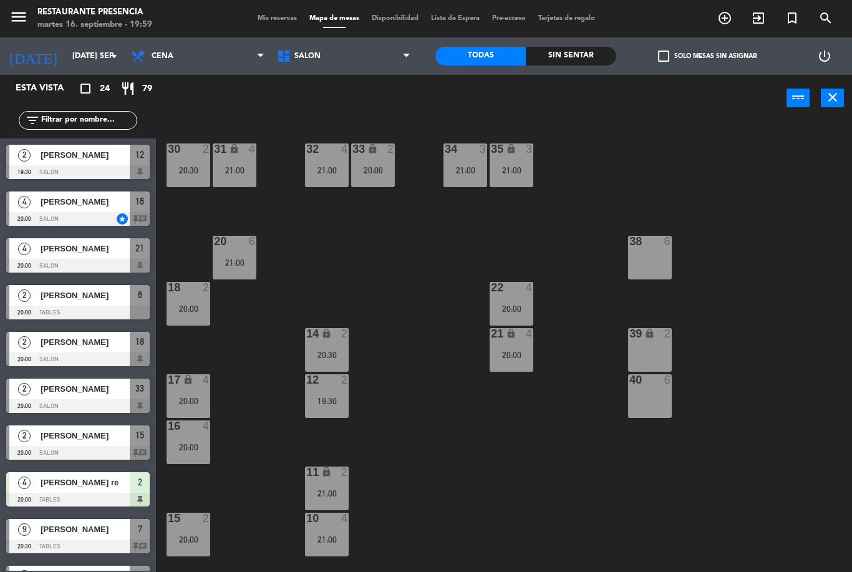
click at [247, 446] on div "30 2 20:30 31 lock 4 21:00 32 4 21:00 33 lock 2 20:00 34 3 21:00 35 lock 3 21:0…" at bounding box center [509, 347] width 688 height 450
click at [510, 348] on div "21 lock 4 20:00" at bounding box center [512, 350] width 44 height 44
click at [497, 485] on div "30 2 20:30 31 lock 4 21:00 32 4 21:00 33 lock 2 20:00 34 3 21:00 35 lock 3 21:0…" at bounding box center [509, 347] width 688 height 450
click at [271, 22] on span "Mis reservas" at bounding box center [277, 18] width 52 height 7
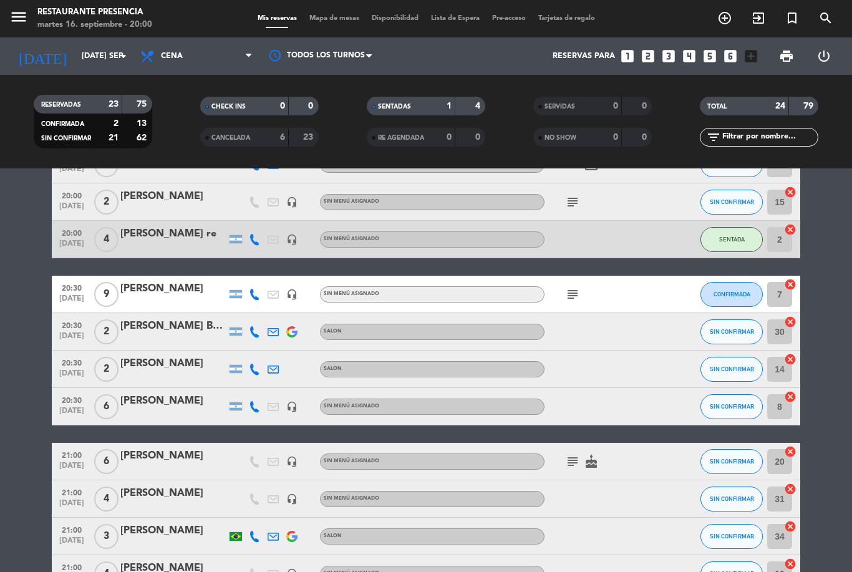
scroll to position [282, 0]
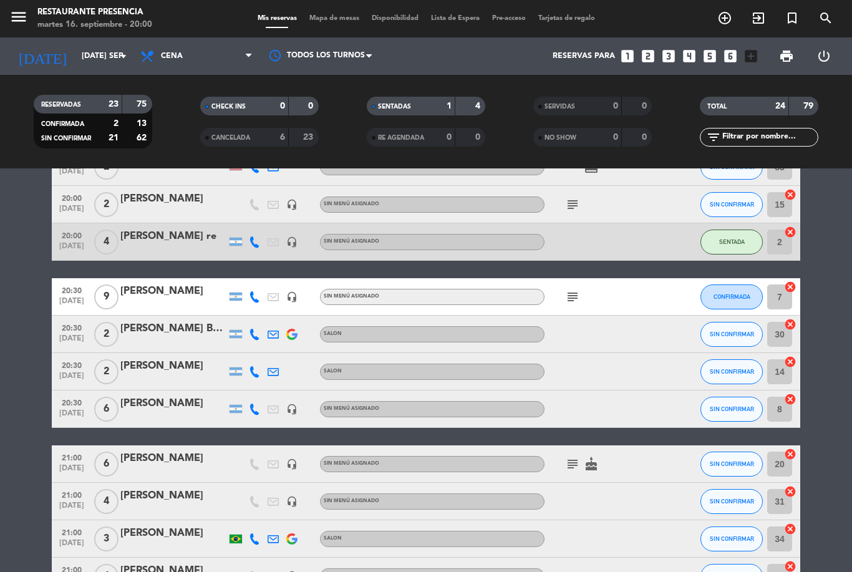
click at [724, 29] on span "add_circle_outline" at bounding box center [725, 17] width 34 height 21
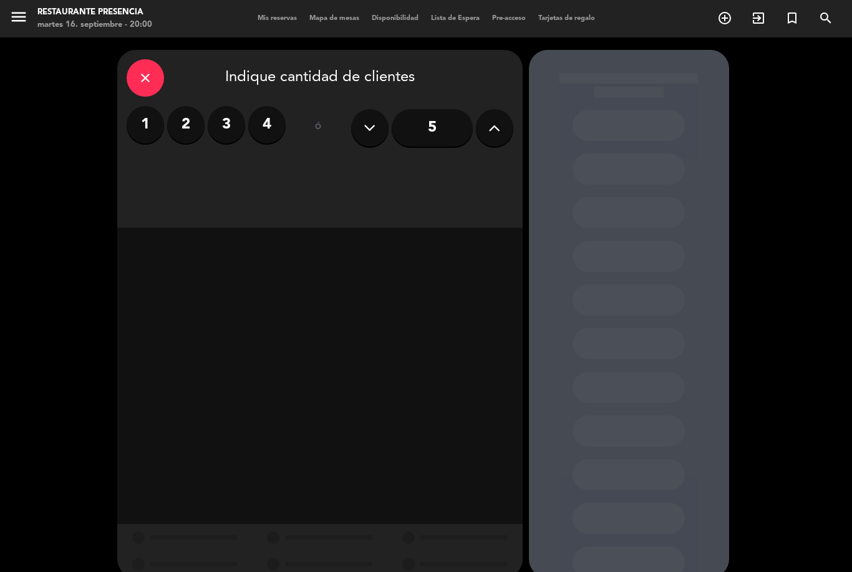
click at [180, 124] on label "2" at bounding box center [185, 124] width 37 height 37
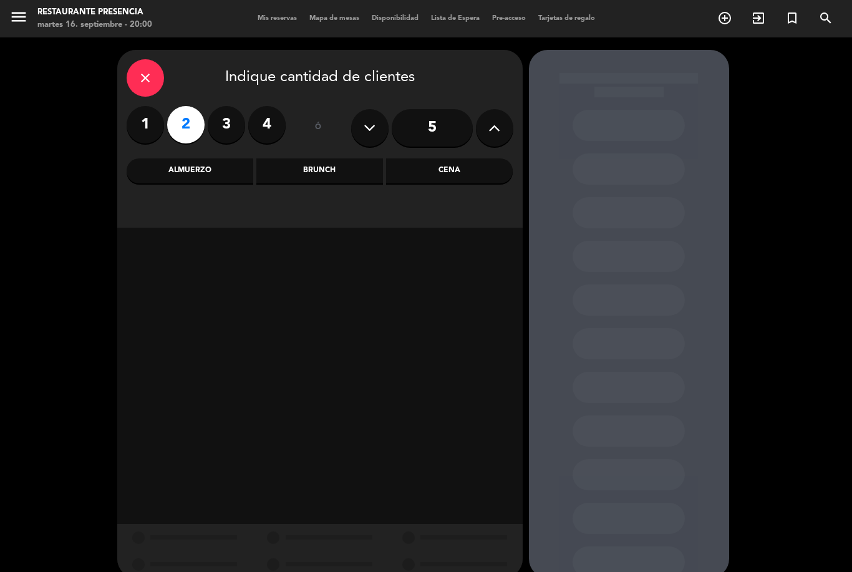
click at [465, 177] on div "Cena" at bounding box center [449, 170] width 127 height 25
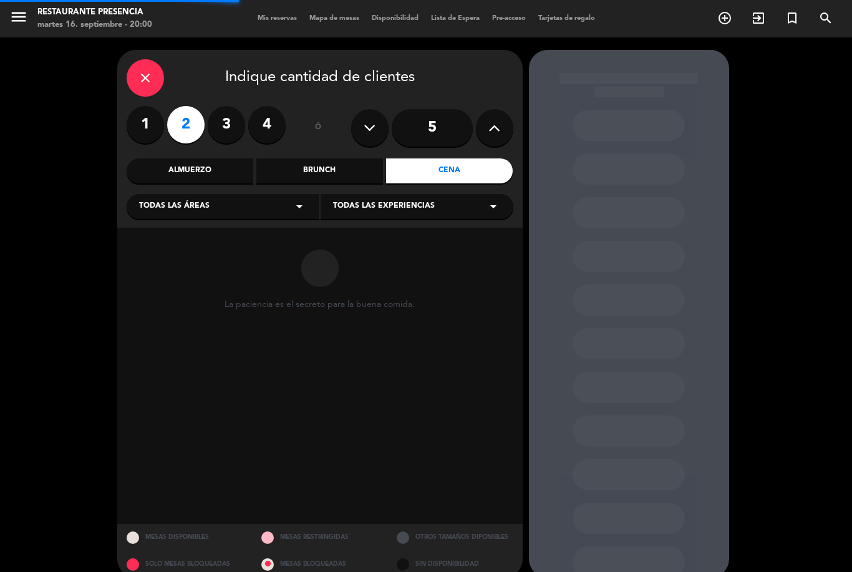
click at [162, 209] on span "Todas las áreas" at bounding box center [174, 206] width 70 height 12
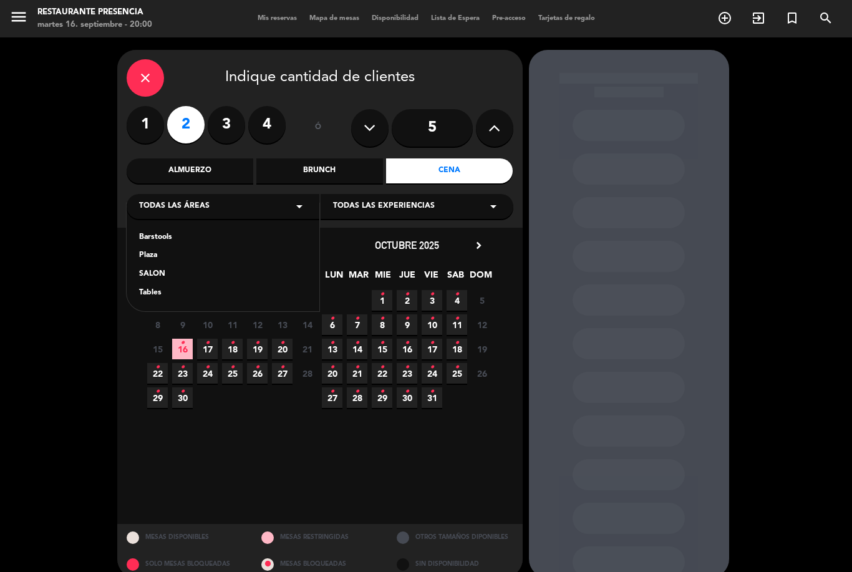
click at [151, 273] on div "SALON" at bounding box center [223, 274] width 168 height 12
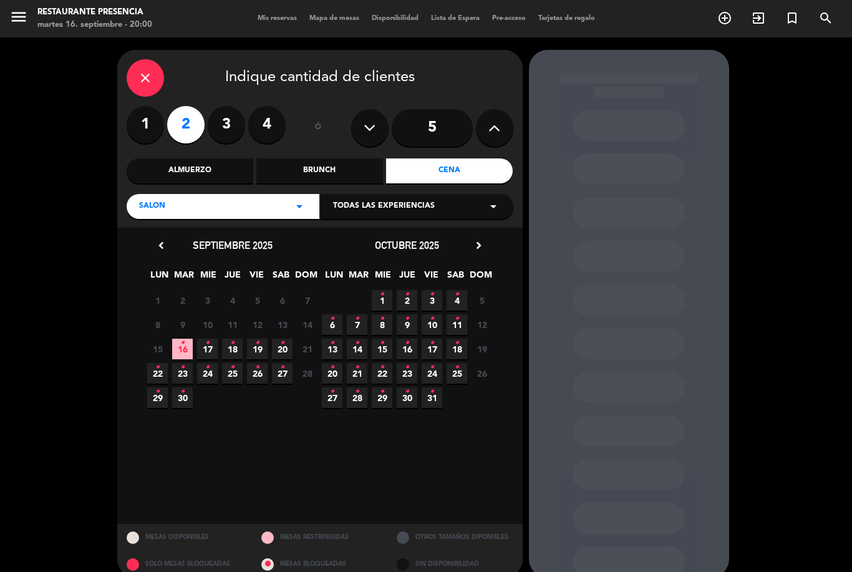
click at [181, 348] on icon "•" at bounding box center [182, 343] width 4 height 20
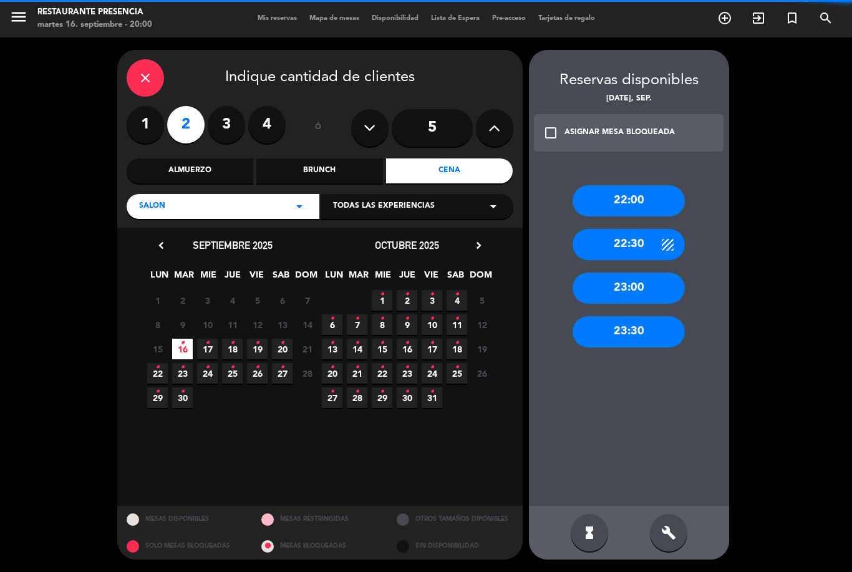
scroll to position [40, 0]
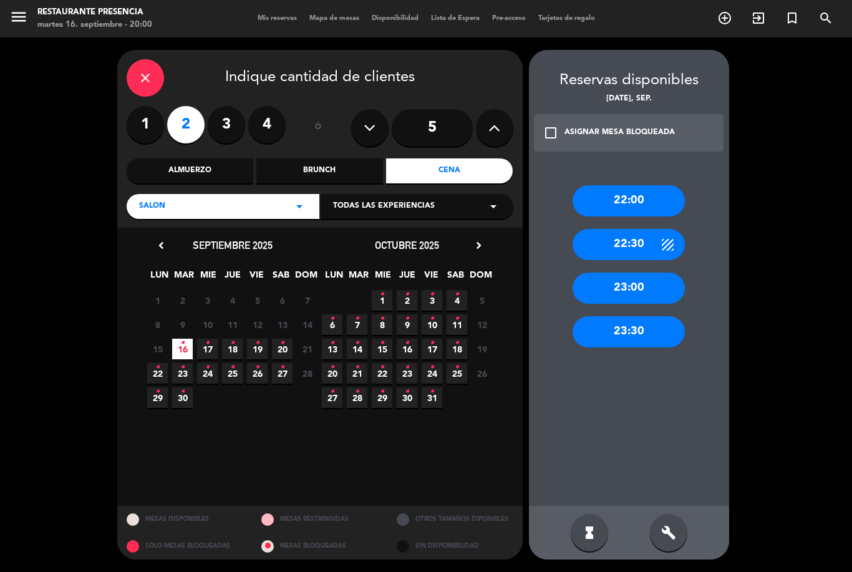
click at [664, 510] on div "hourglass_full build" at bounding box center [629, 533] width 200 height 54
click at [681, 544] on div "build" at bounding box center [668, 532] width 37 height 37
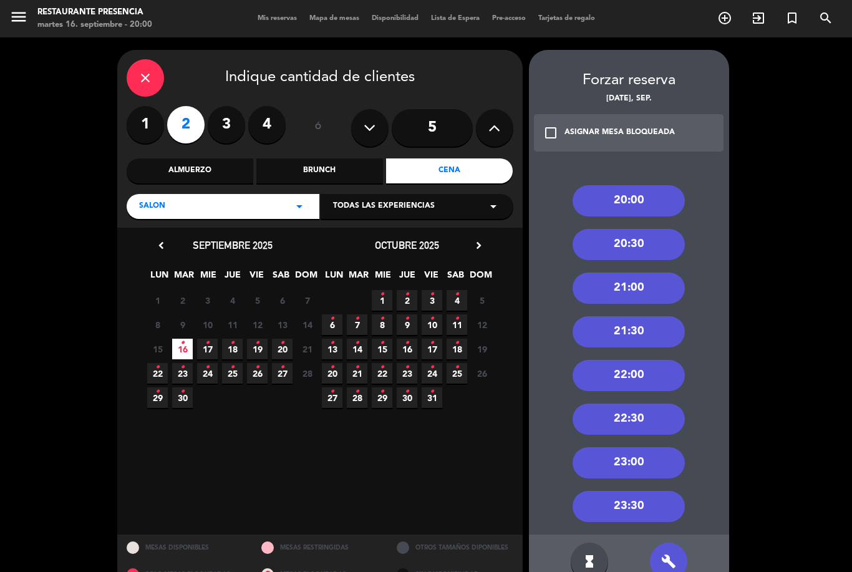
click at [605, 229] on div "20:30" at bounding box center [629, 244] width 112 height 31
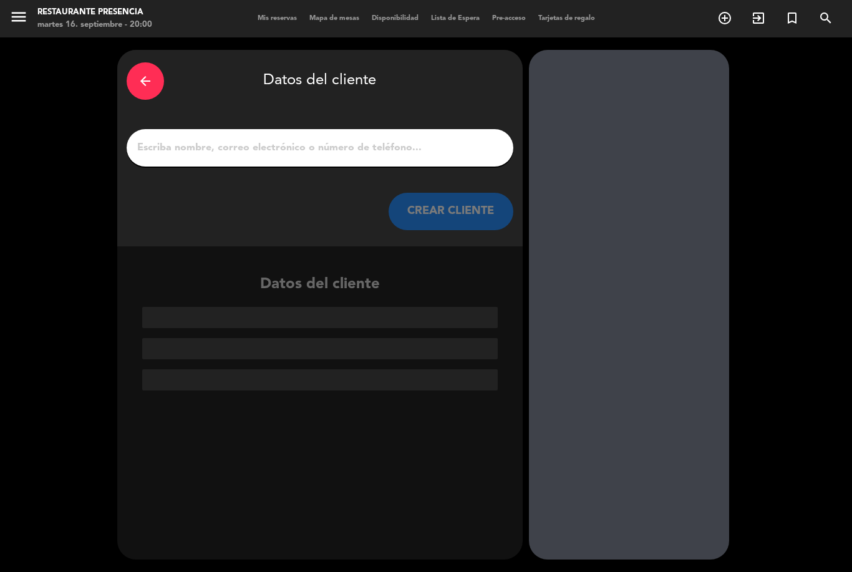
click at [192, 139] on input "1" at bounding box center [320, 147] width 368 height 17
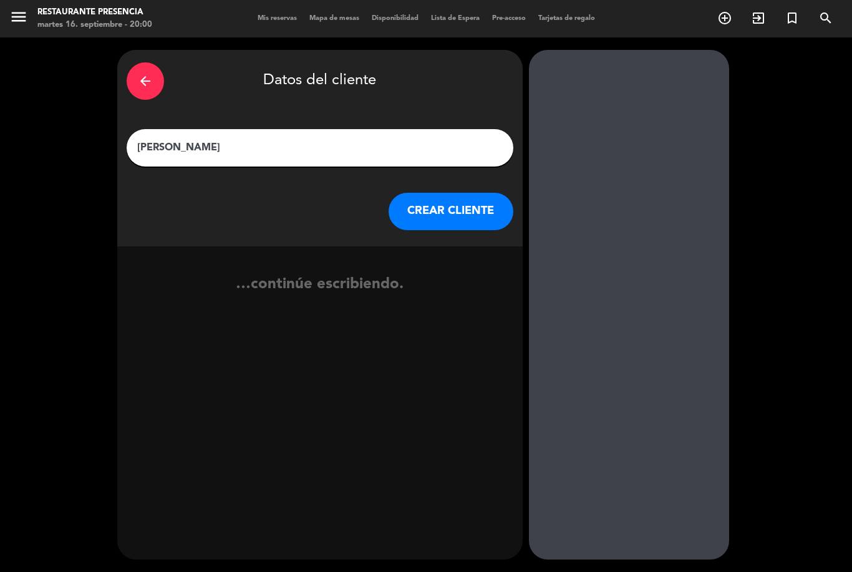
type input "[PERSON_NAME]"
click at [480, 193] on button "CREAR CLIENTE" at bounding box center [451, 211] width 125 height 37
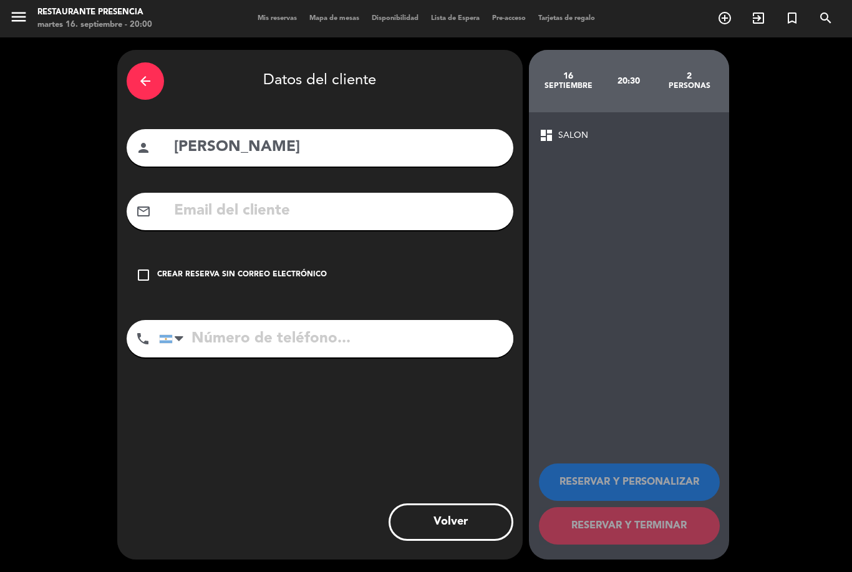
click at [152, 256] on div "check_box_outline_blank Crear reserva sin correo electrónico" at bounding box center [320, 274] width 387 height 37
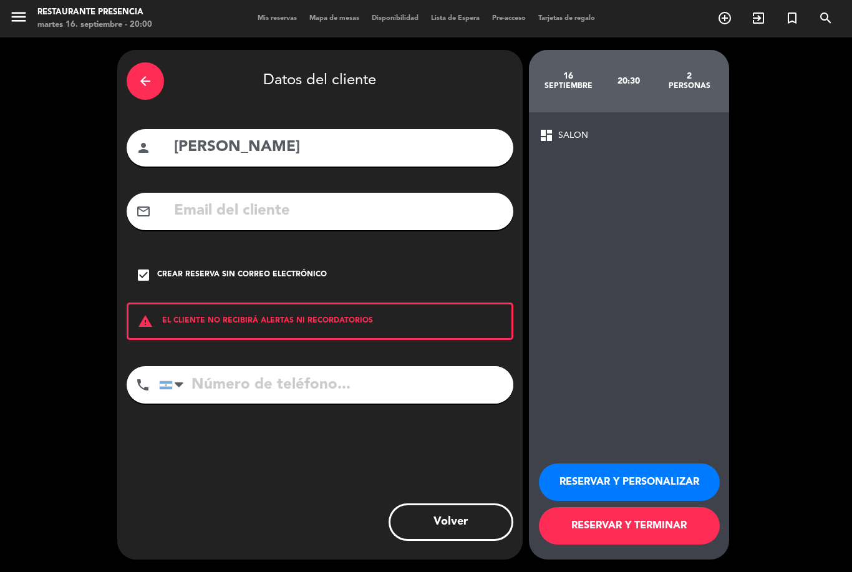
click at [649, 533] on button "RESERVAR Y TERMINAR" at bounding box center [629, 525] width 181 height 37
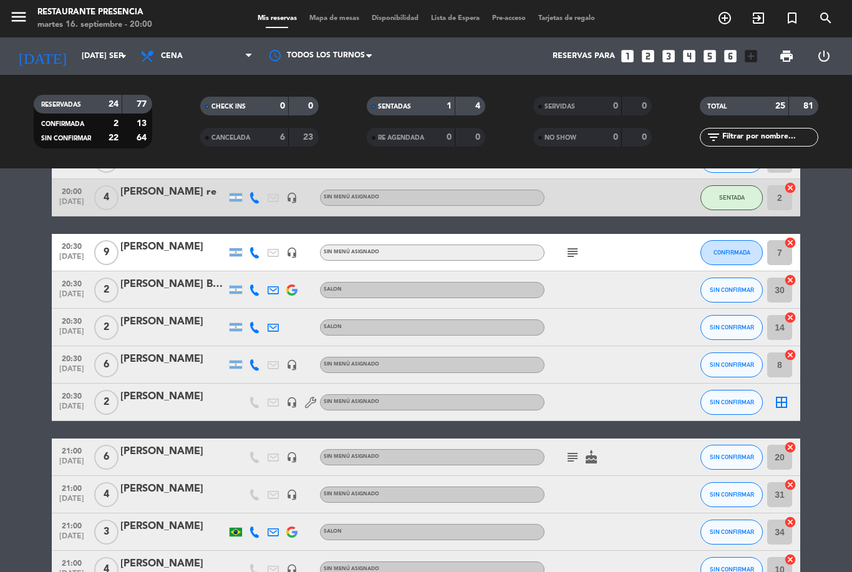
scroll to position [320, 0]
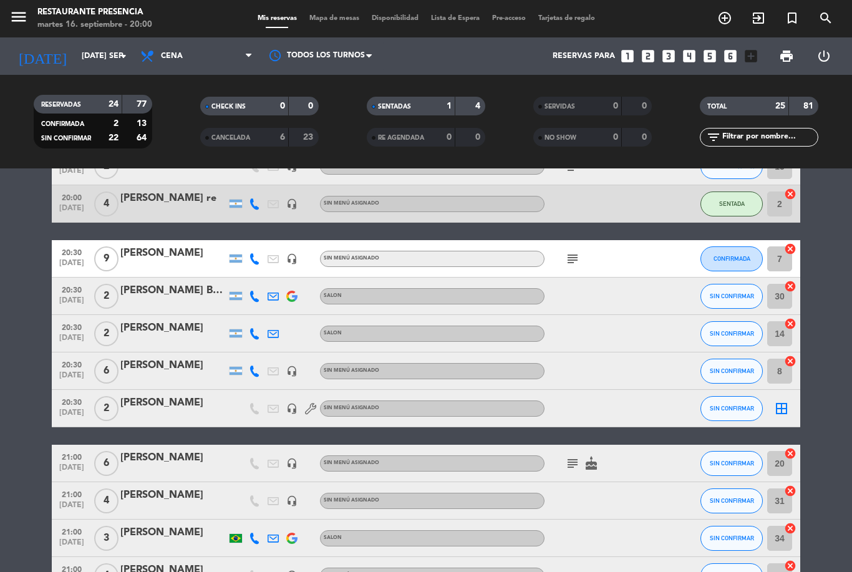
click at [158, 395] on div "[PERSON_NAME]" at bounding box center [173, 403] width 106 height 16
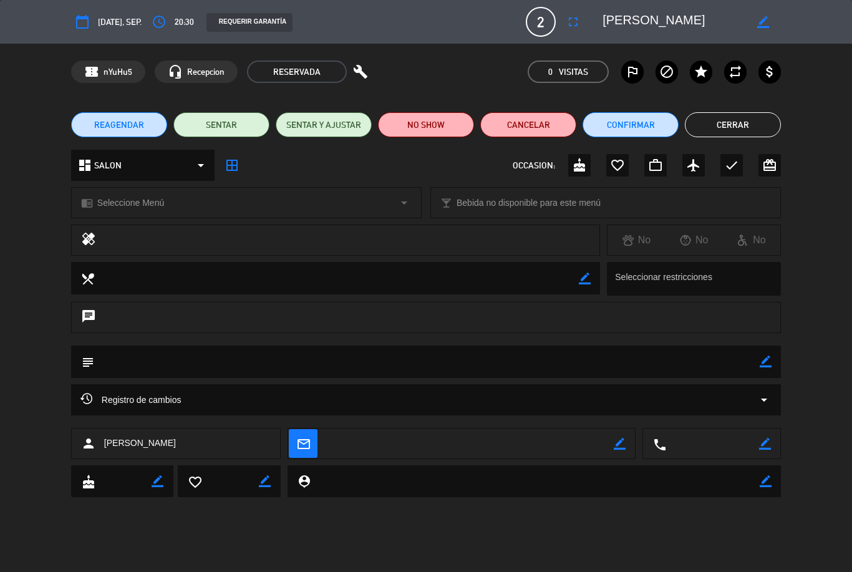
click at [769, 362] on icon "border_color" at bounding box center [766, 362] width 12 height 12
click at [558, 355] on textarea at bounding box center [427, 362] width 666 height 32
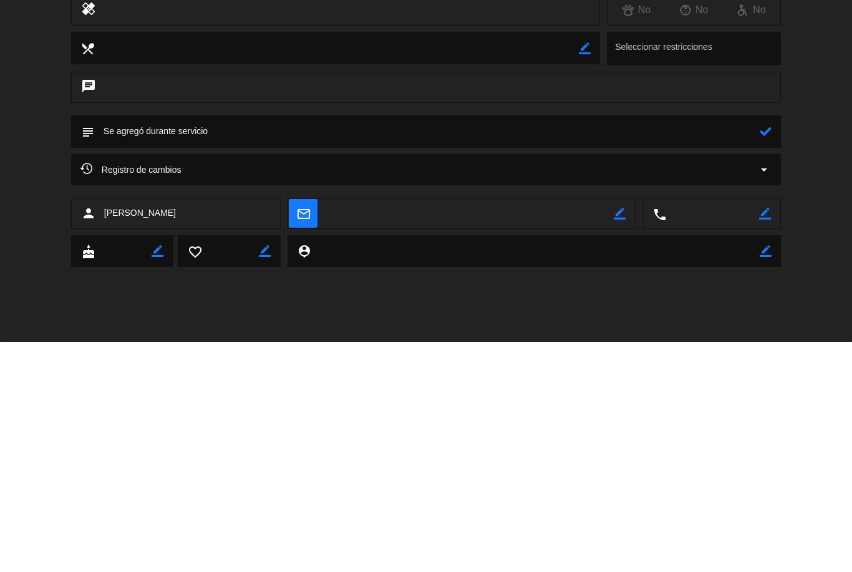
type textarea "Se agregó durante servicio"
click at [775, 346] on div "subject" at bounding box center [426, 362] width 710 height 32
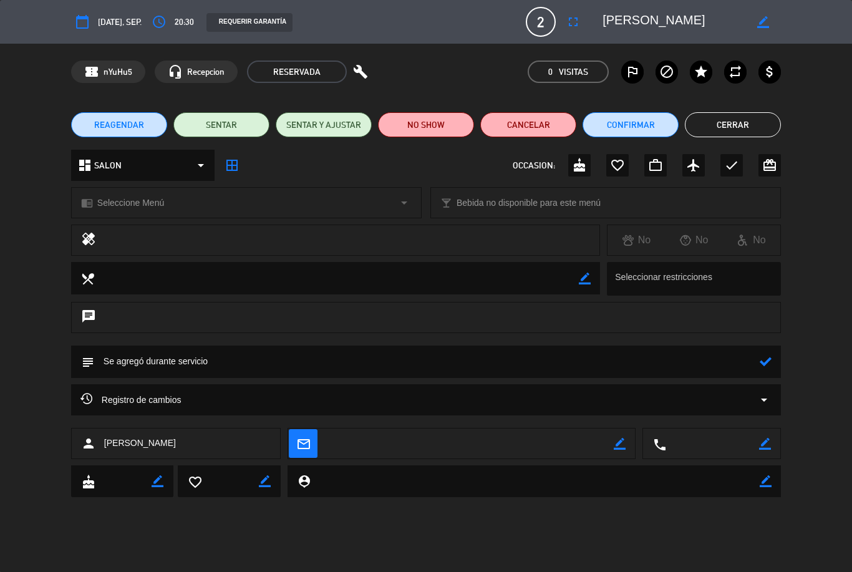
click at [759, 366] on textarea at bounding box center [427, 362] width 666 height 32
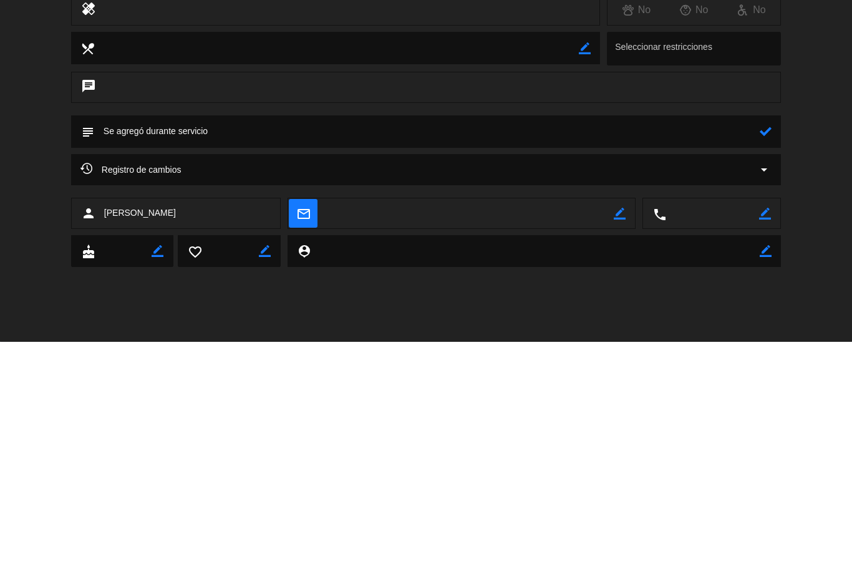
click at [765, 356] on icon at bounding box center [766, 362] width 12 height 12
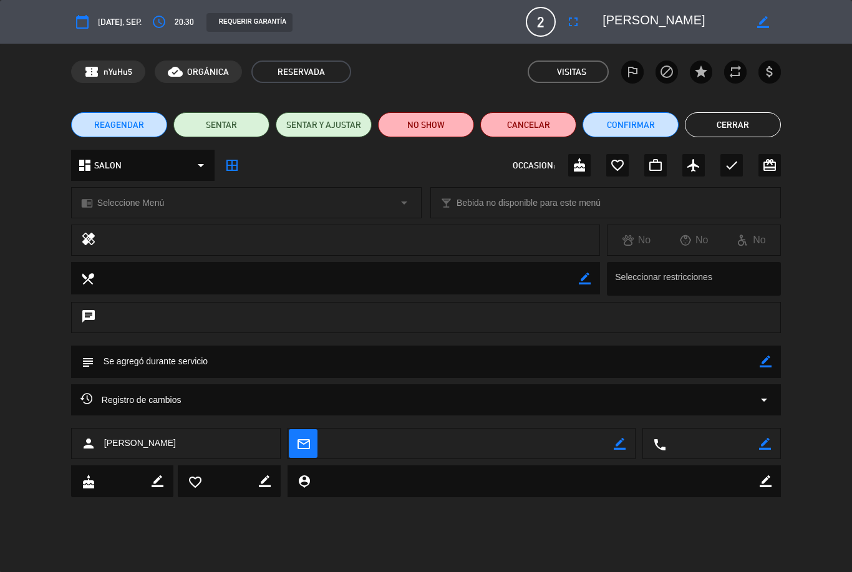
click at [752, 120] on button "Cerrar" at bounding box center [733, 124] width 96 height 25
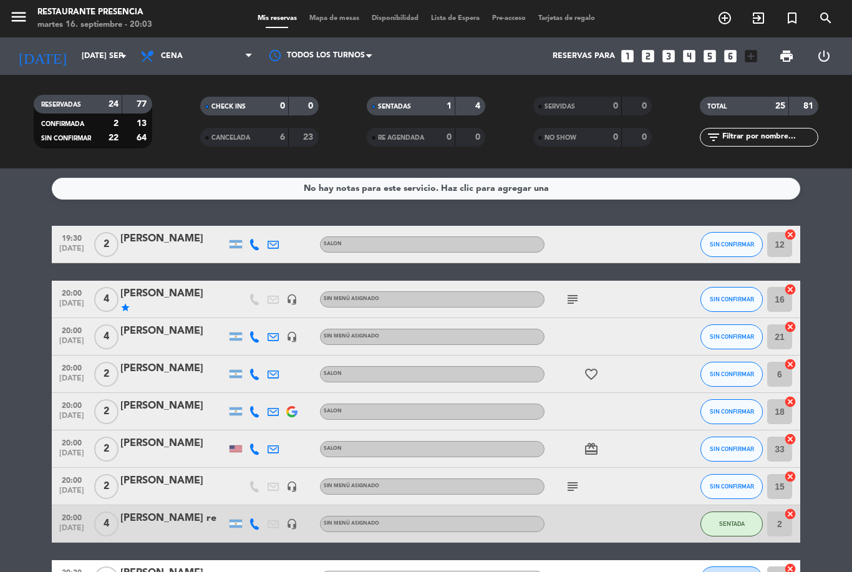
scroll to position [0, 0]
click at [325, 17] on span "Mapa de mesas" at bounding box center [334, 18] width 62 height 7
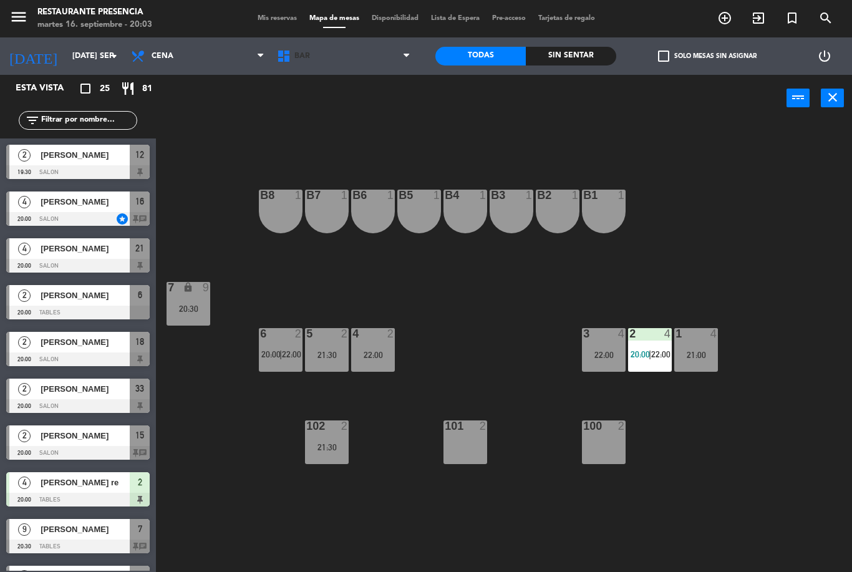
click at [339, 47] on span "BAR" at bounding box center [344, 55] width 146 height 27
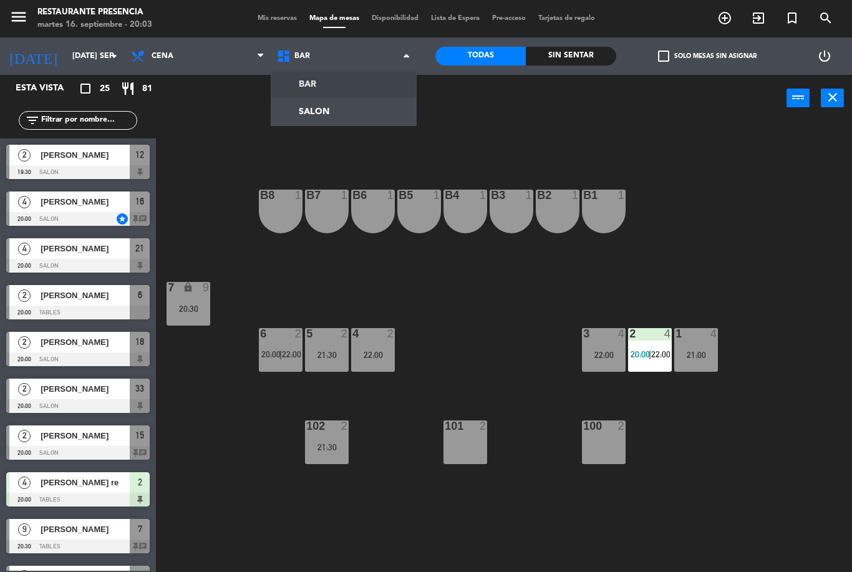
click at [343, 117] on ng-component "menu Restaurante Presencia martes 16. septiembre - 20:03 Mis reservas Mapa de m…" at bounding box center [426, 286] width 852 height 572
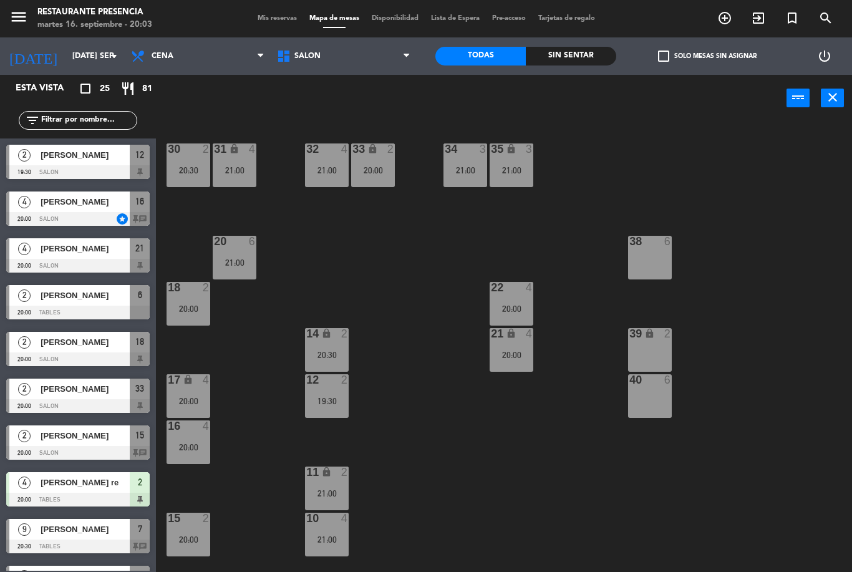
click at [508, 351] on div "20:00" at bounding box center [512, 355] width 44 height 9
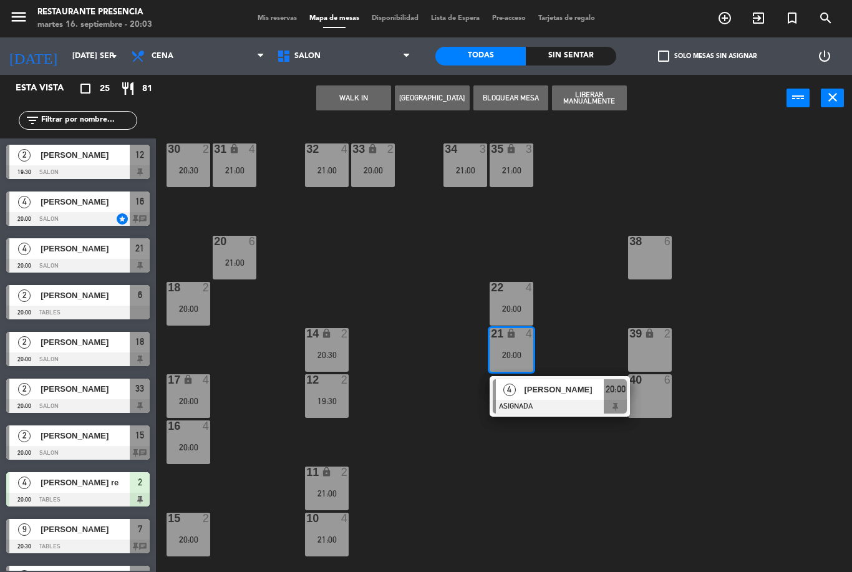
click at [514, 167] on div "21:00" at bounding box center [512, 170] width 44 height 9
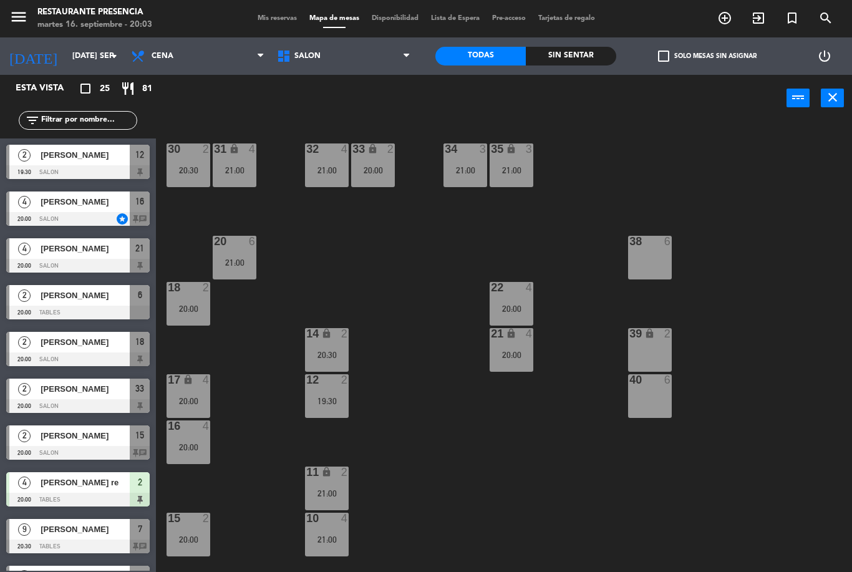
click at [571, 275] on div "30 2 20:30 31 lock 4 21:00 32 4 21:00 33 lock 2 20:00 34 3 21:00 35 lock 3 21:0…" at bounding box center [509, 347] width 688 height 450
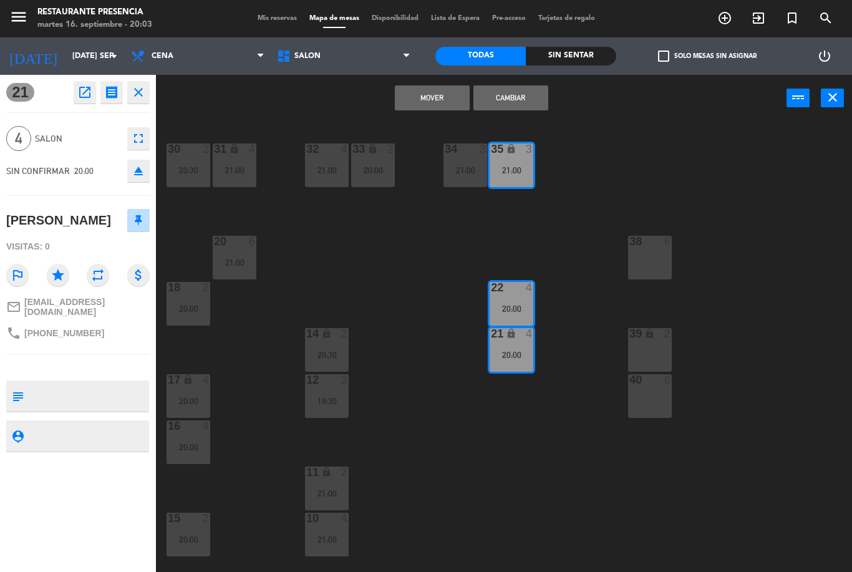
click at [526, 89] on button "Cambiar" at bounding box center [511, 97] width 75 height 25
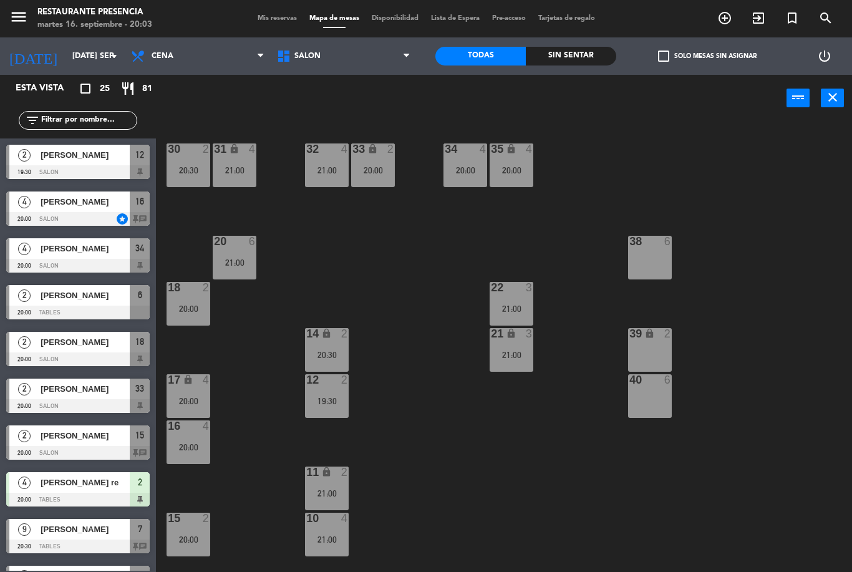
click at [541, 284] on div "3" at bounding box center [532, 287] width 21 height 11
click at [588, 263] on div "30 2 20:30 31 lock 4 21:00 32 4 21:00 33 lock 2 20:00 34 4 20:00 35 lock 4 20:0…" at bounding box center [509, 347] width 688 height 450
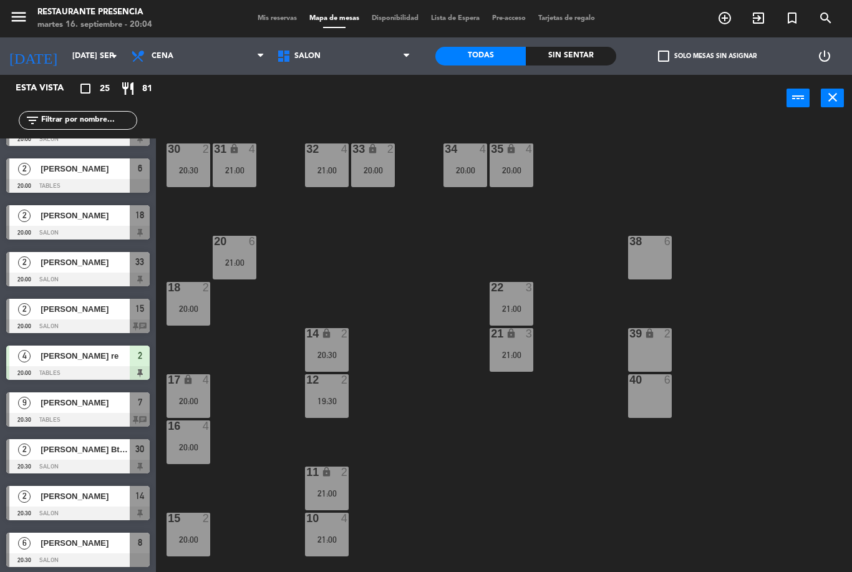
scroll to position [99, 0]
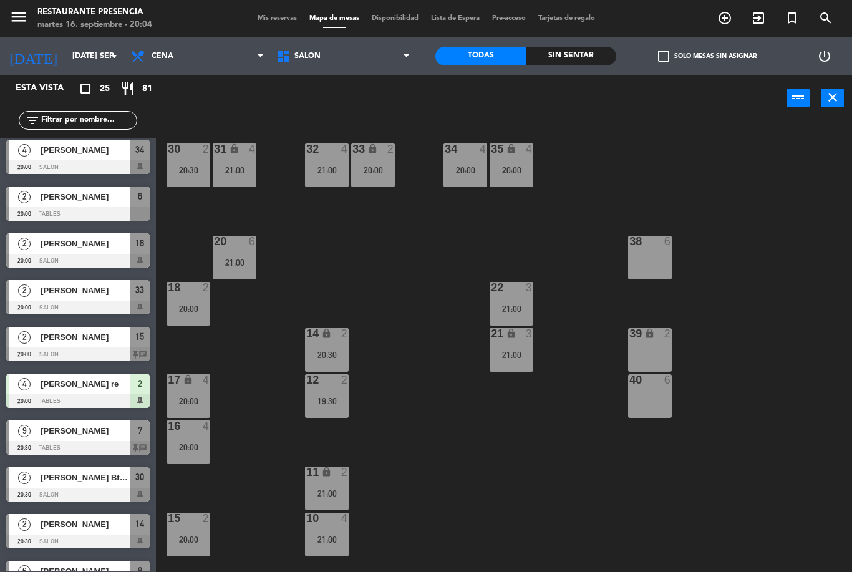
click at [112, 305] on div at bounding box center [77, 308] width 143 height 14
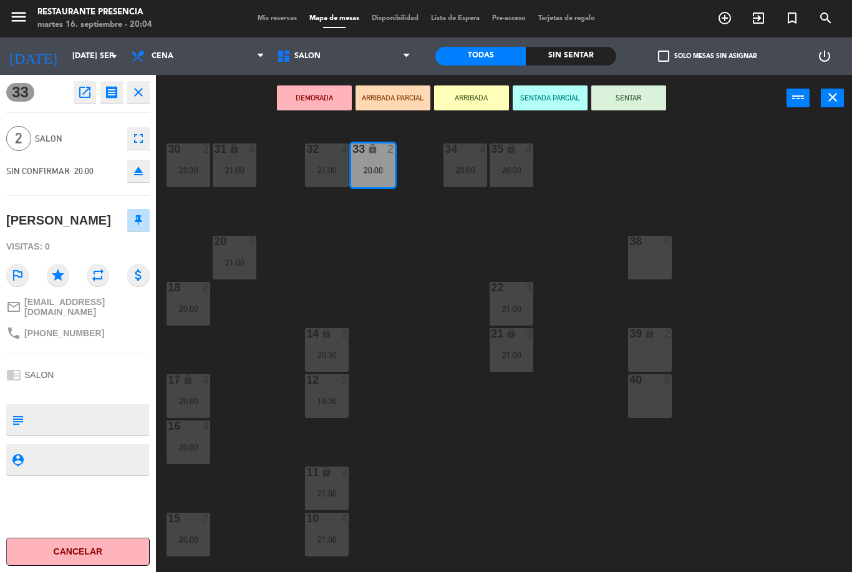
click at [656, 94] on button "SENTAR" at bounding box center [628, 97] width 75 height 25
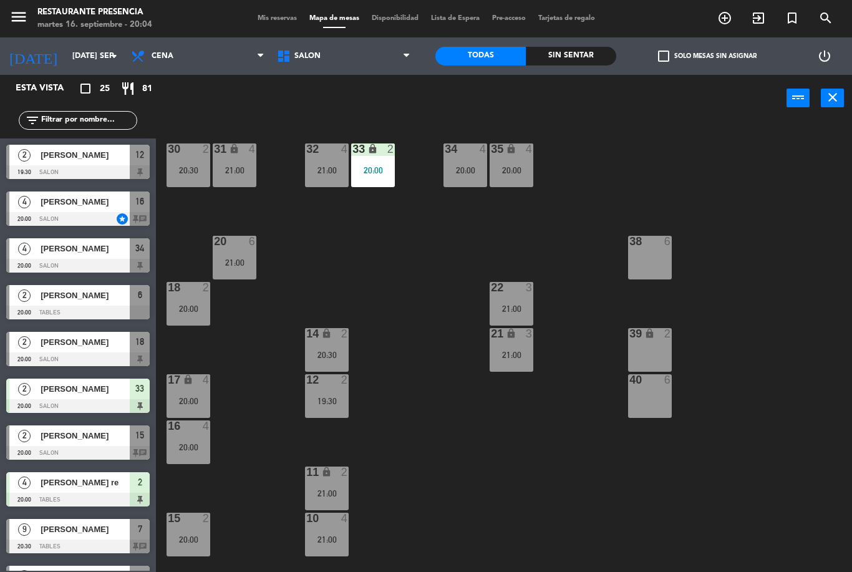
click at [504, 178] on div "35 lock 4 20:00" at bounding box center [512, 165] width 44 height 44
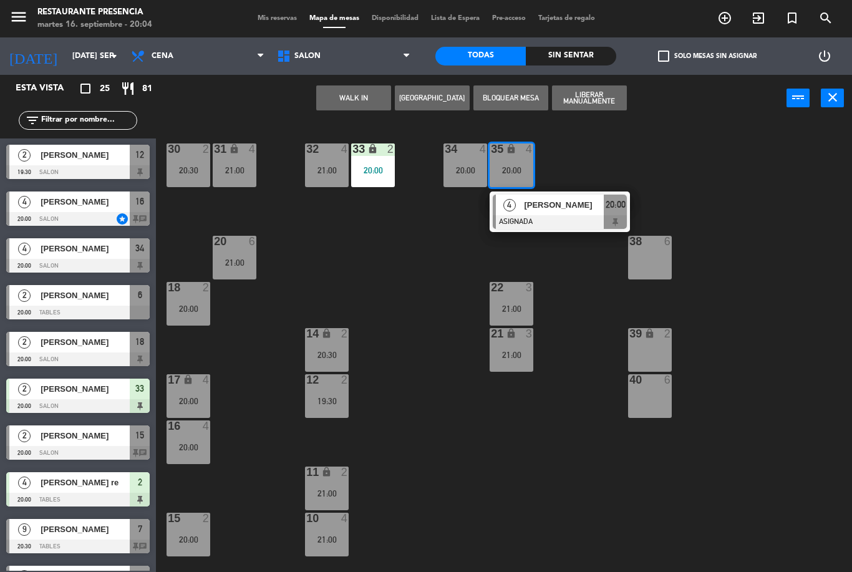
click at [566, 200] on span "[PERSON_NAME]" at bounding box center [564, 204] width 80 height 13
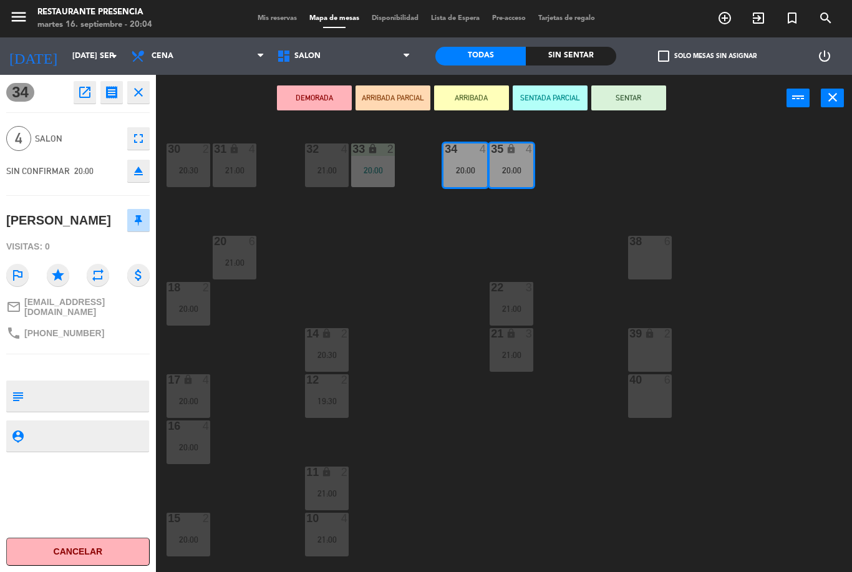
click at [633, 103] on button "SENTAR" at bounding box center [628, 97] width 75 height 25
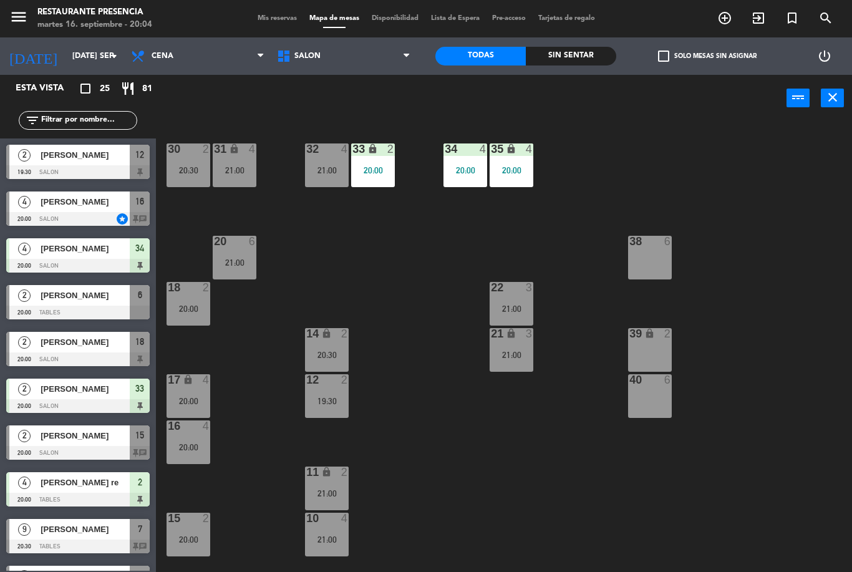
scroll to position [47, 0]
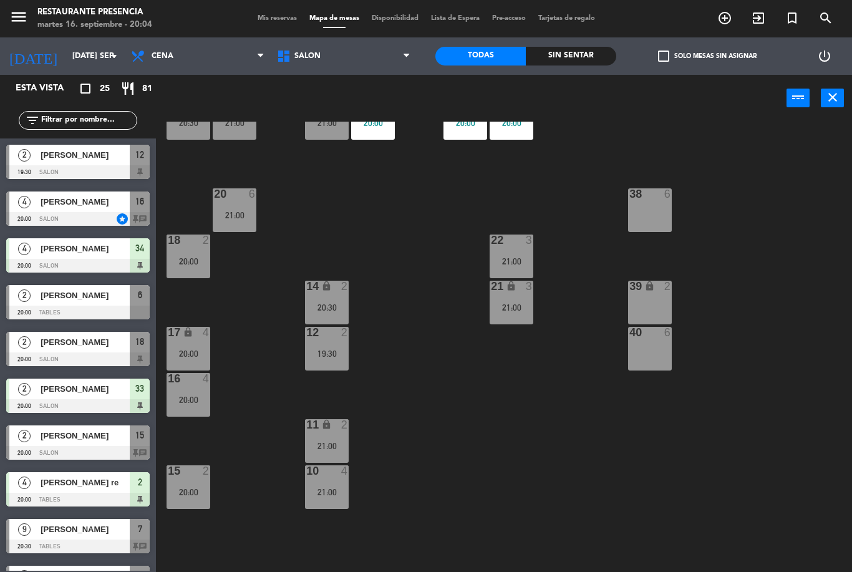
click at [181, 263] on div "20:00" at bounding box center [189, 261] width 44 height 9
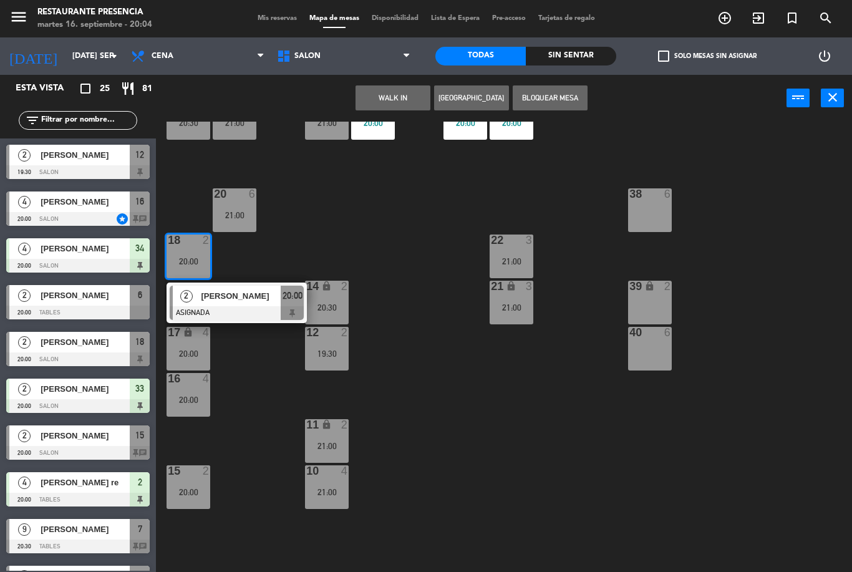
click at [238, 304] on div "[PERSON_NAME]" at bounding box center [240, 296] width 81 height 21
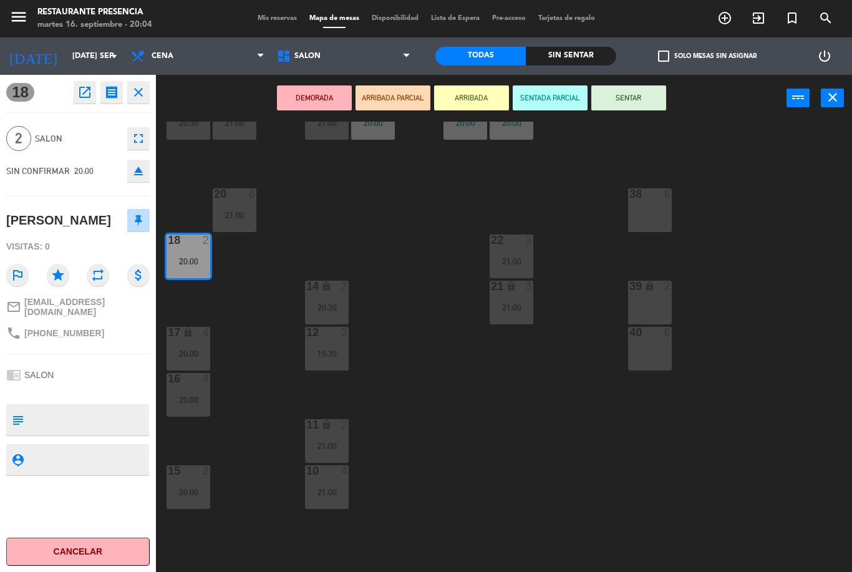
click at [629, 96] on button "SENTAR" at bounding box center [628, 97] width 75 height 25
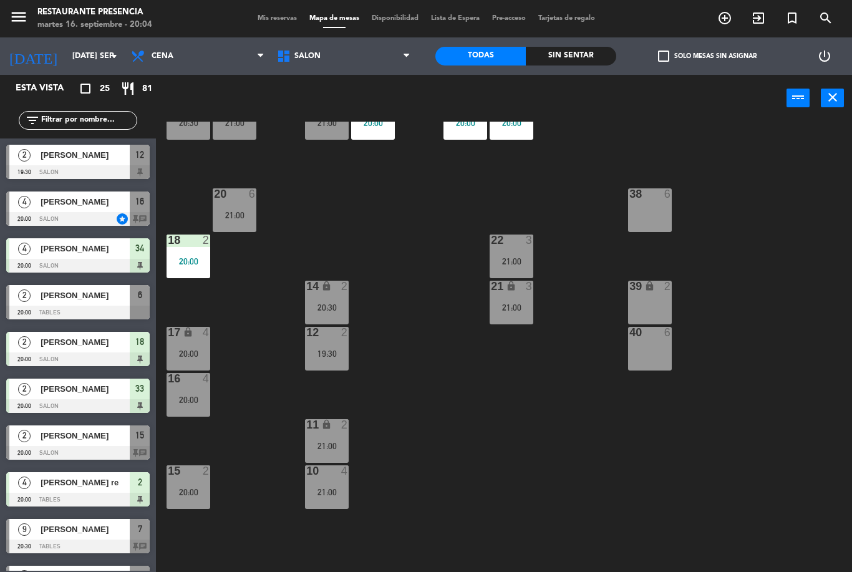
scroll to position [27, 0]
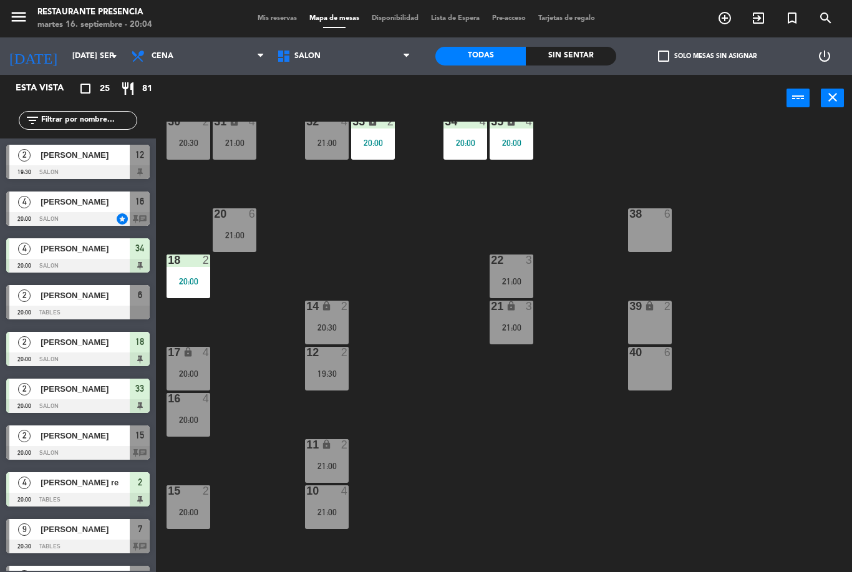
click at [336, 375] on div "19:30" at bounding box center [327, 373] width 44 height 9
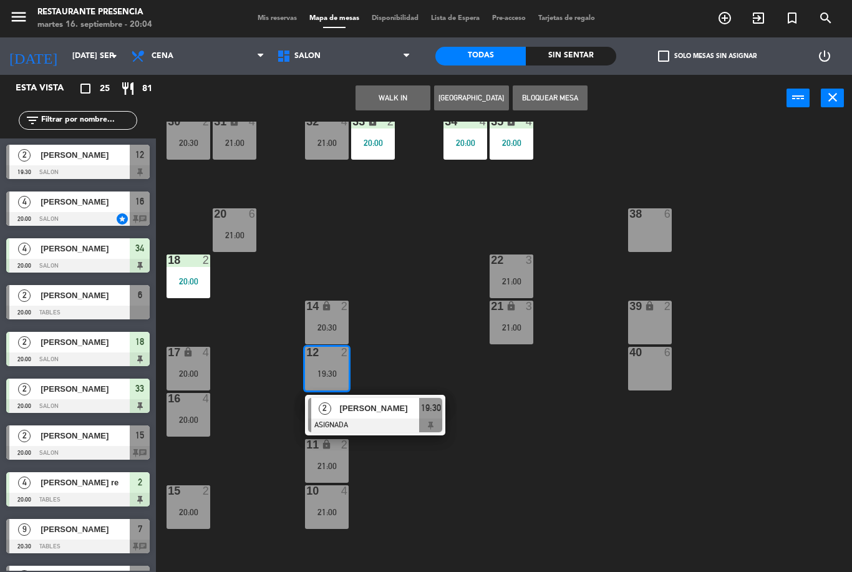
click at [398, 406] on span "[PERSON_NAME]" at bounding box center [379, 408] width 80 height 13
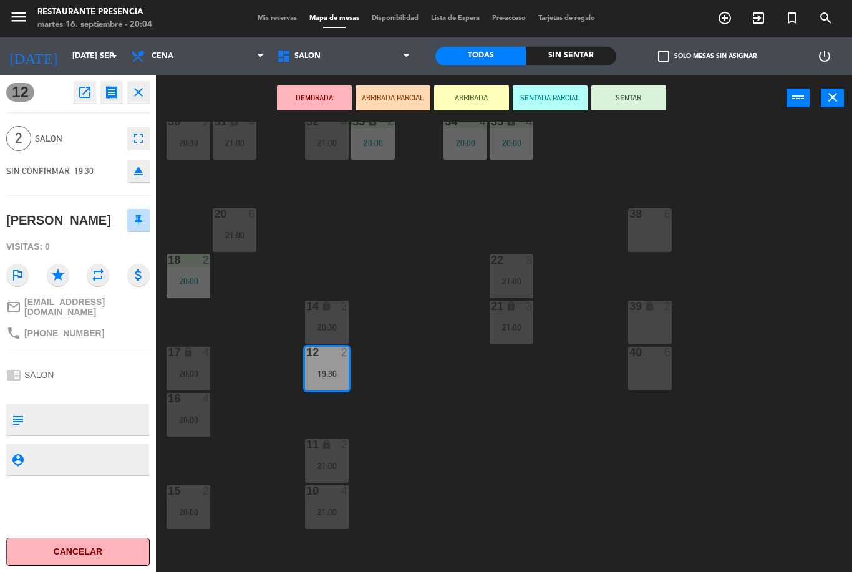
click at [633, 106] on button "SENTAR" at bounding box center [628, 97] width 75 height 25
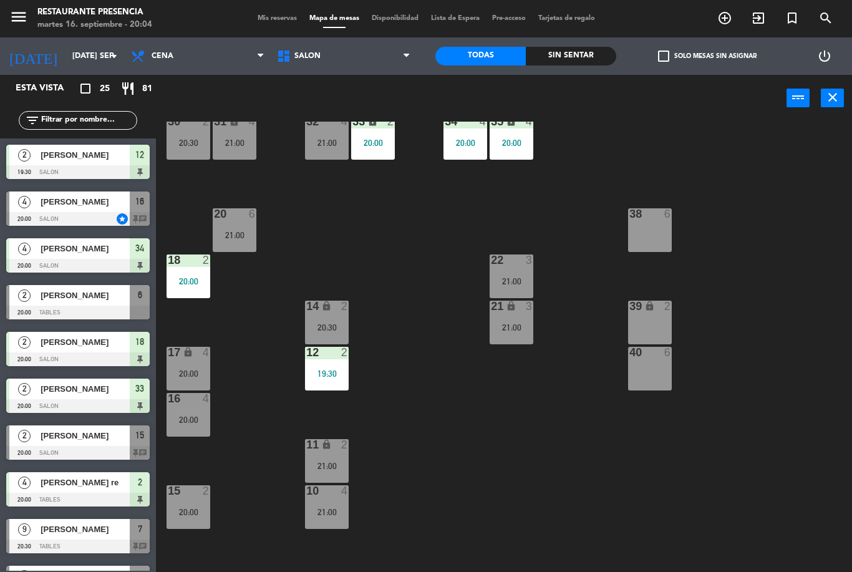
click at [203, 398] on div "4" at bounding box center [206, 398] width 7 height 11
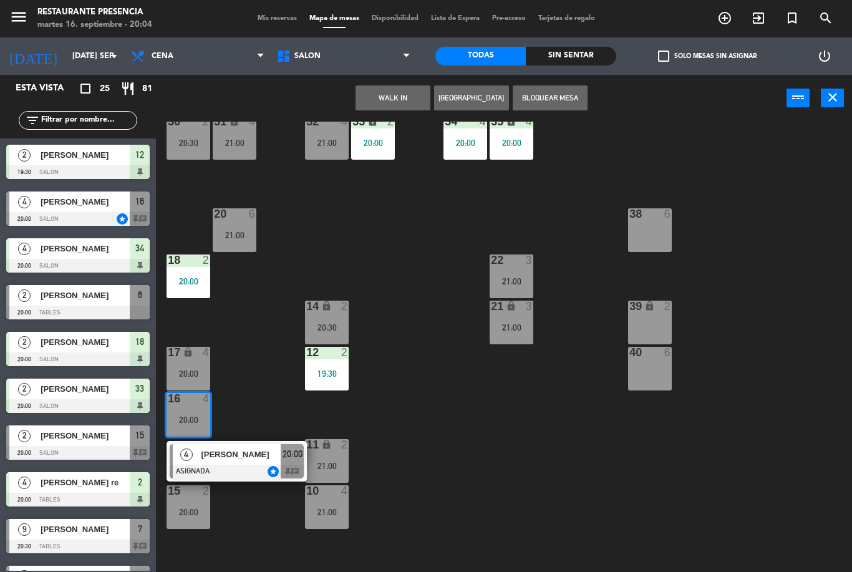
click at [251, 455] on span "[PERSON_NAME]" at bounding box center [241, 454] width 80 height 13
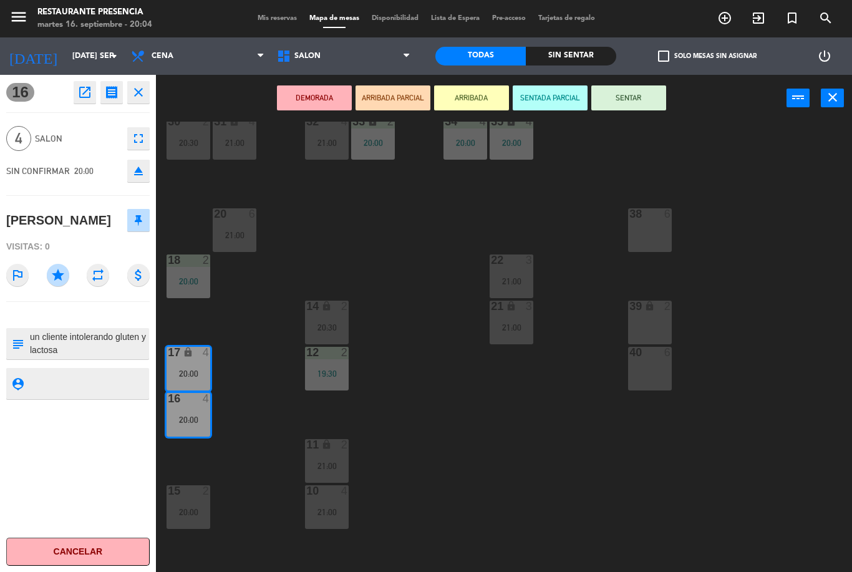
click at [615, 107] on button "SENTAR" at bounding box center [628, 97] width 75 height 25
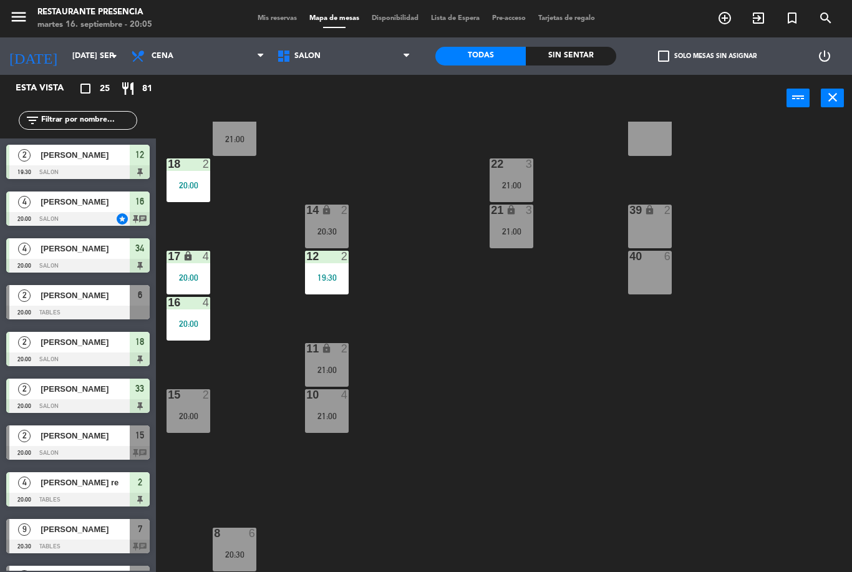
scroll to position [124, 0]
click at [187, 319] on div "20:00" at bounding box center [189, 323] width 44 height 9
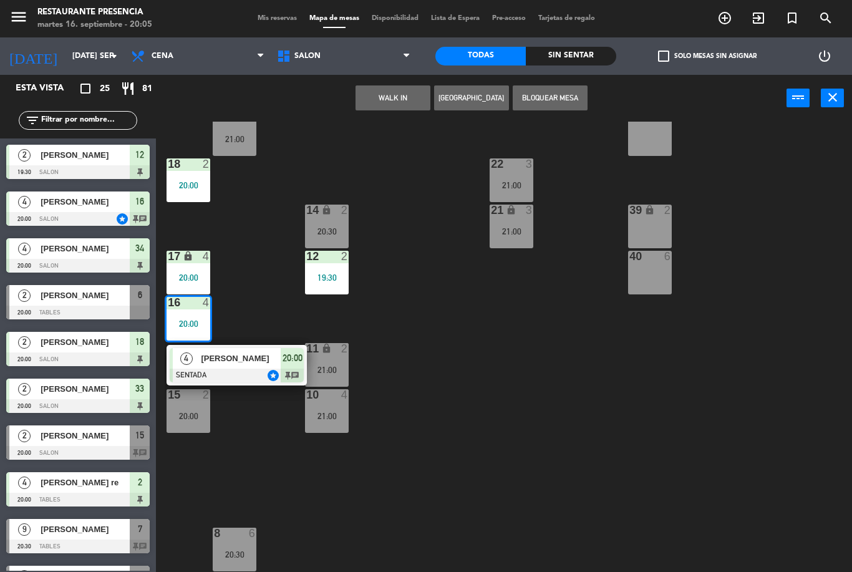
click at [268, 359] on span "[PERSON_NAME]" at bounding box center [241, 358] width 80 height 13
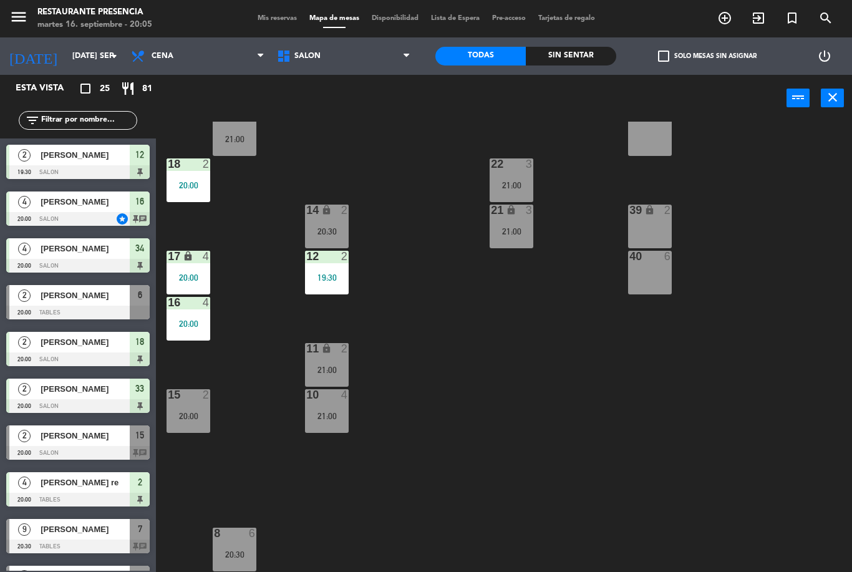
click at [187, 319] on div "20:00" at bounding box center [189, 323] width 44 height 9
click at [253, 430] on div "30 2 20:30 31 lock 4 21:00 32 4 21:00 33 lock 2 20:00 34 4 20:00 35 lock 4 20:0…" at bounding box center [509, 347] width 688 height 450
click at [190, 308] on div at bounding box center [188, 302] width 21 height 11
click at [251, 392] on div "30 2 20:30 31 lock 4 21:00 32 4 21:00 33 lock 2 20:00 34 4 20:00 35 lock 4 20:0…" at bounding box center [509, 347] width 688 height 450
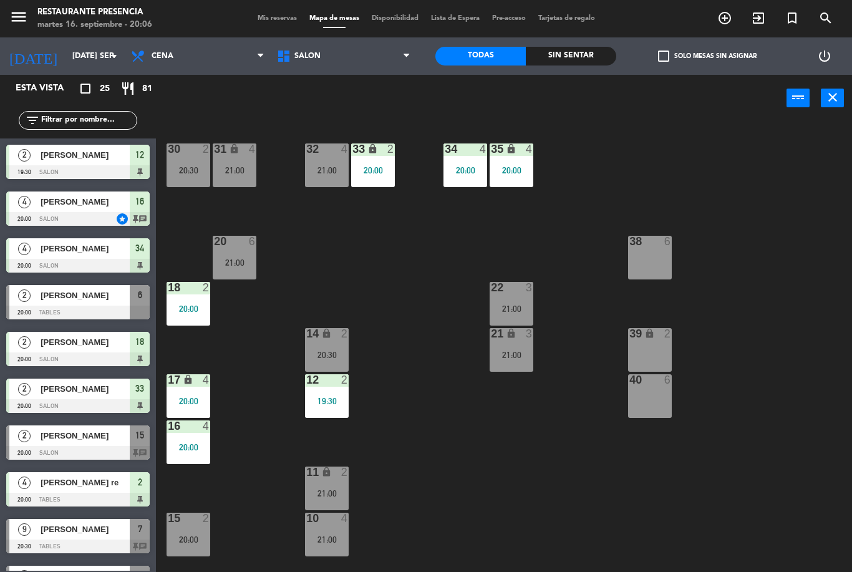
scroll to position [0, 0]
click at [473, 156] on div "34 4" at bounding box center [466, 149] width 44 height 12
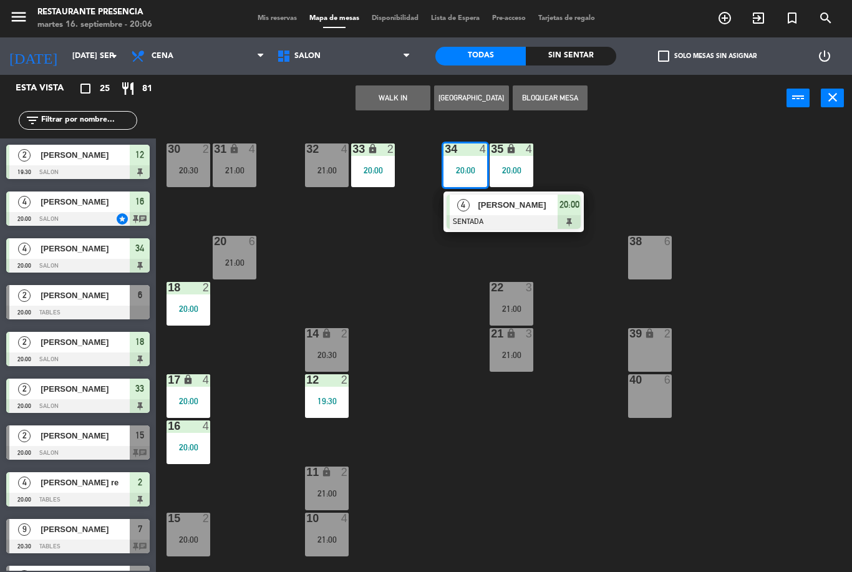
click at [265, 20] on span "Mis reservas" at bounding box center [277, 18] width 52 height 7
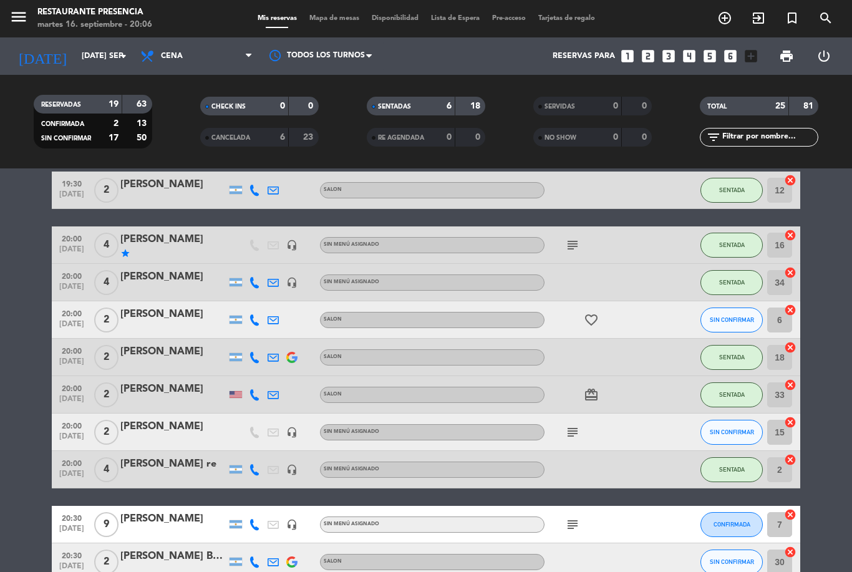
scroll to position [54, 0]
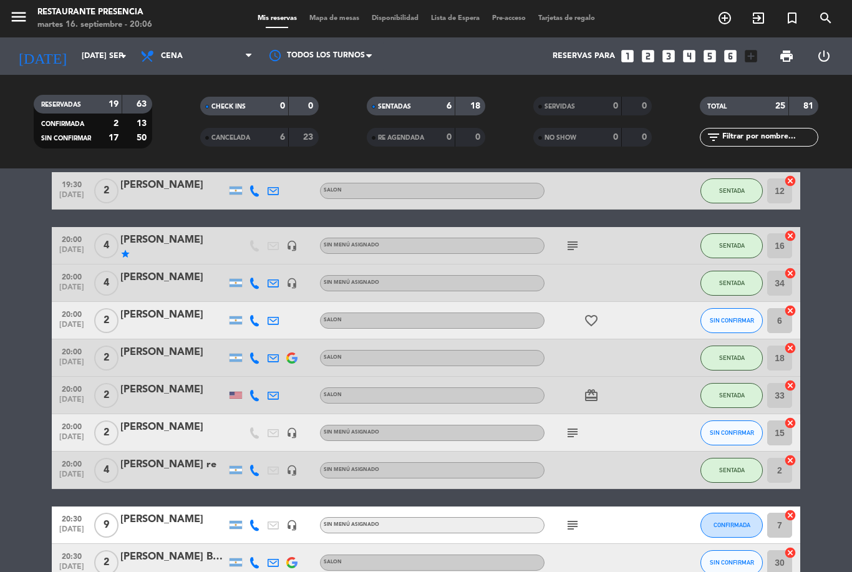
click at [579, 247] on icon "subject" at bounding box center [572, 245] width 15 height 15
click at [604, 460] on div at bounding box center [601, 470] width 112 height 37
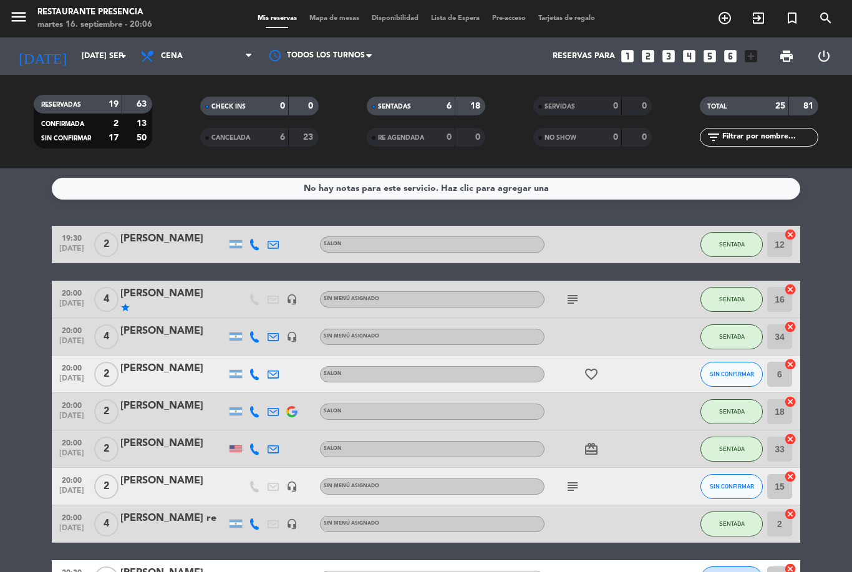
scroll to position [0, 0]
click at [324, 22] on span "Mapa de mesas" at bounding box center [334, 18] width 62 height 7
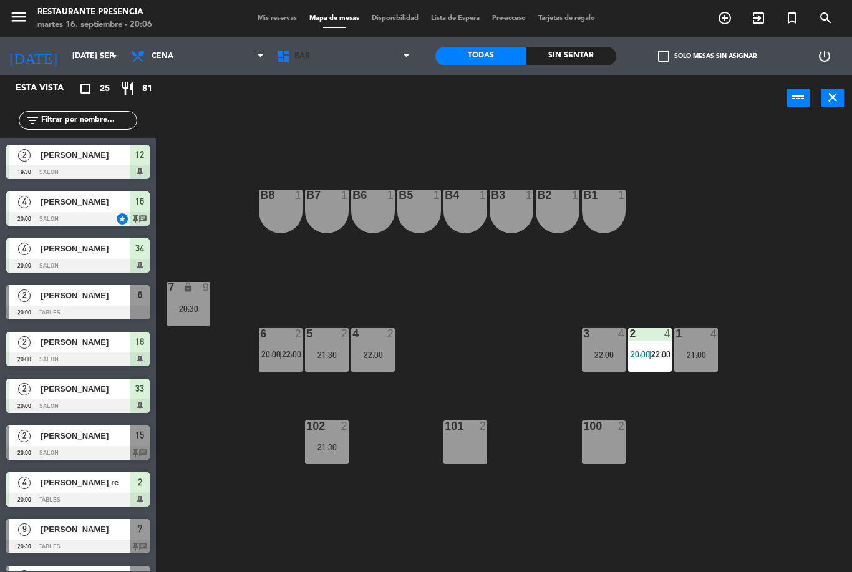
click at [349, 58] on span "BAR" at bounding box center [344, 55] width 146 height 27
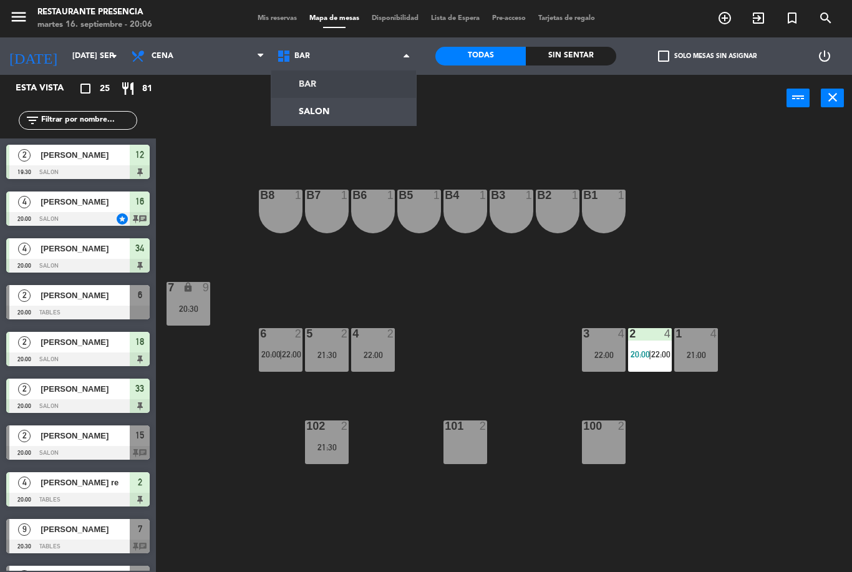
click at [349, 110] on ng-component "menu Restaurante Presencia martes 16. septiembre - 20:06 Mis reservas Mapa de m…" at bounding box center [426, 286] width 852 height 572
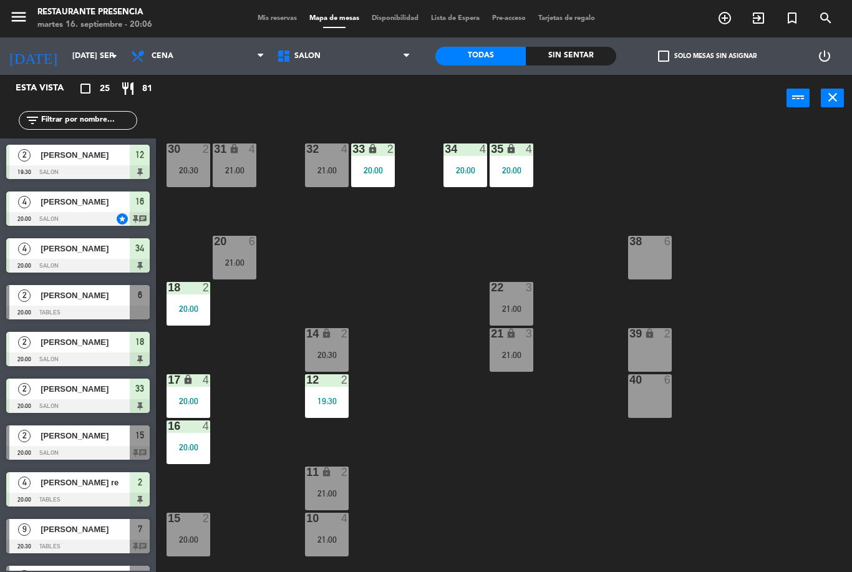
click at [384, 155] on div "2" at bounding box center [394, 149] width 21 height 12
click at [419, 373] on div "30 2 20:30 31 lock 4 21:00 32 4 21:00 33 lock 2 20:00 34 4 20:00 35 lock 4 20:0…" at bounding box center [509, 347] width 688 height 450
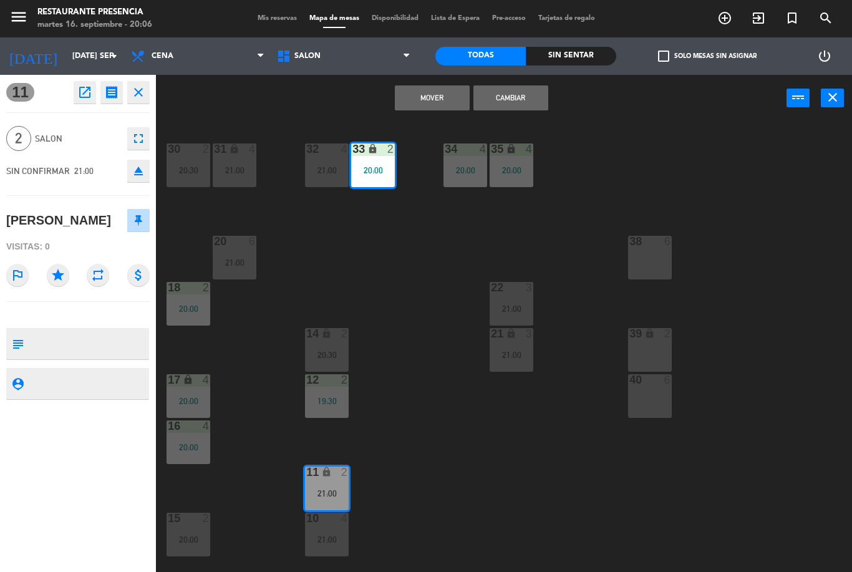
click at [536, 95] on button "Cambiar" at bounding box center [511, 97] width 75 height 25
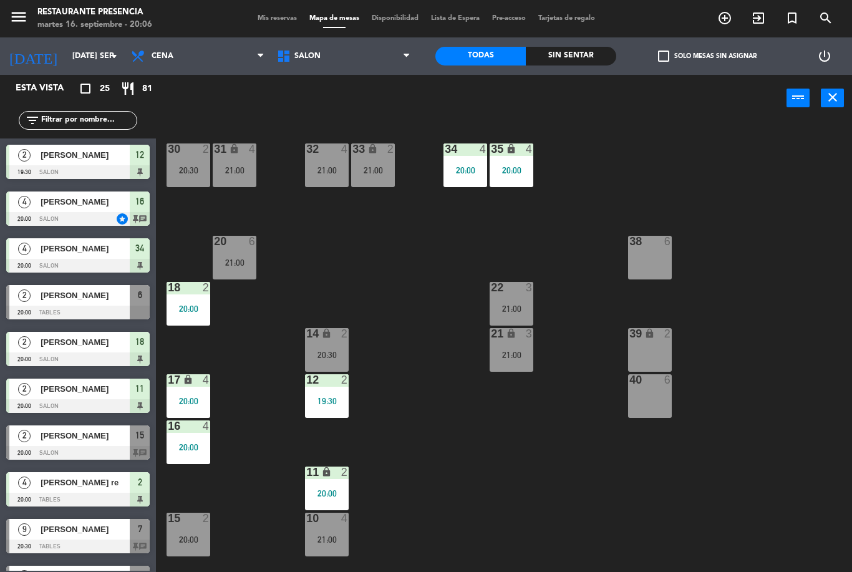
scroll to position [41, 0]
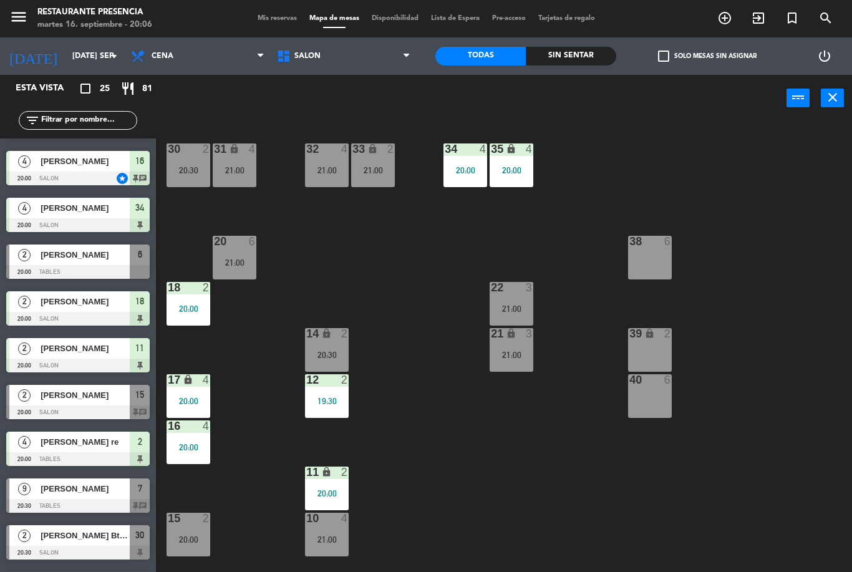
click at [333, 479] on div "lock" at bounding box center [326, 473] width 21 height 12
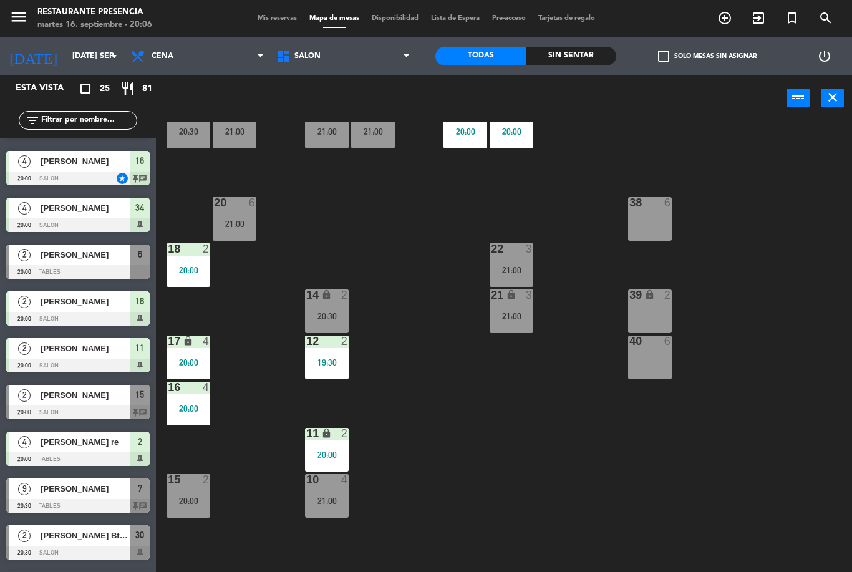
scroll to position [62, 0]
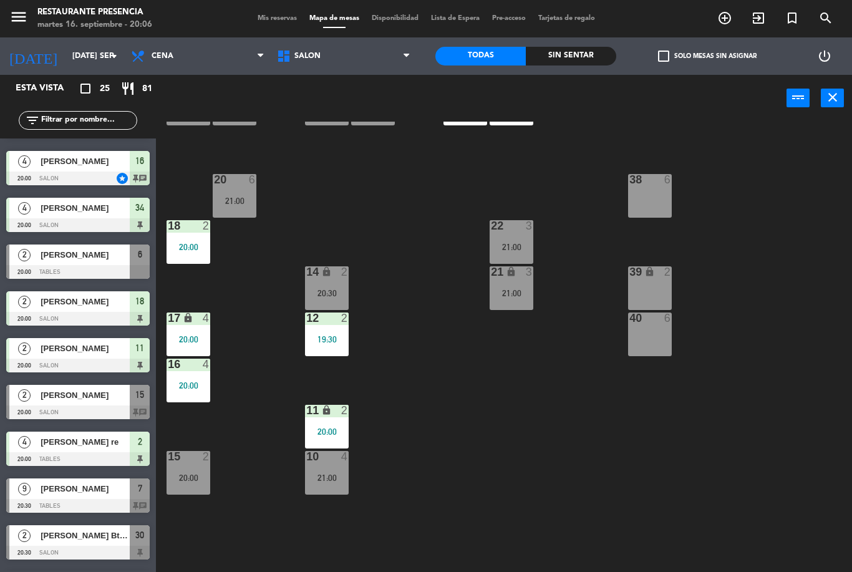
click at [336, 425] on div "11 lock 2 20:00" at bounding box center [327, 427] width 44 height 44
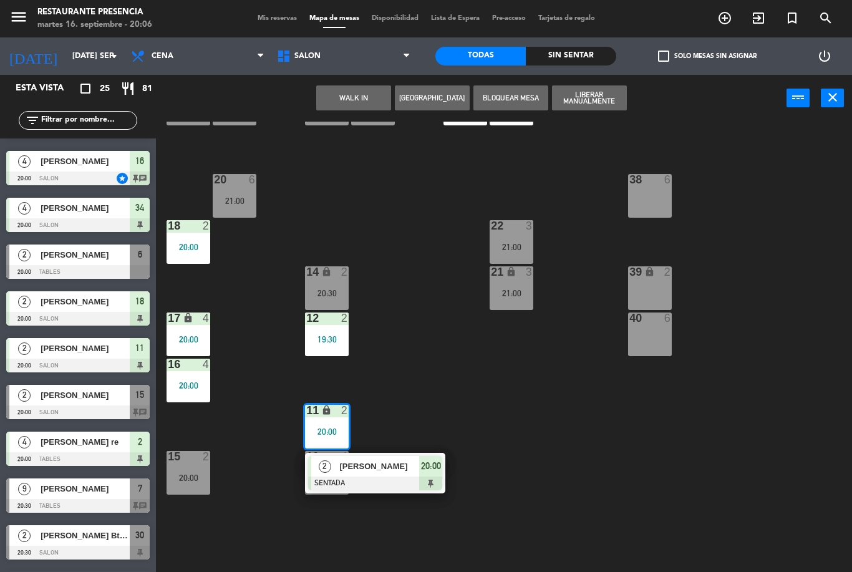
click at [470, 452] on div "30 2 20:30 31 lock 4 21:00 32 4 21:00 33 lock 2 21:00 34 4 20:00 35 lock 4 20:0…" at bounding box center [509, 347] width 688 height 450
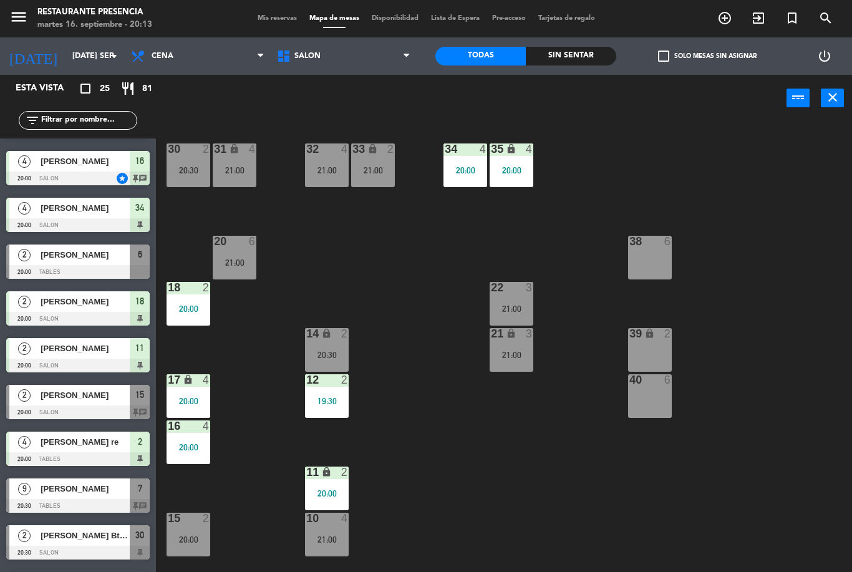
scroll to position [0, 0]
click at [376, 166] on div "21:00" at bounding box center [373, 170] width 44 height 9
click at [746, 492] on div "30 2 20:30 31 lock 4 21:00 32 4 21:00 33 lock 2 21:00 34 4 20:00 35 lock 4 20:0…" at bounding box center [509, 347] width 688 height 450
click at [321, 366] on div "14 lock 2 20:30" at bounding box center [327, 350] width 44 height 44
click at [467, 471] on div "30 2 20:30 31 lock 4 21:00 32 4 21:00 33 lock 2 21:00 34 4 20:00 35 lock 4 20:0…" at bounding box center [509, 347] width 688 height 450
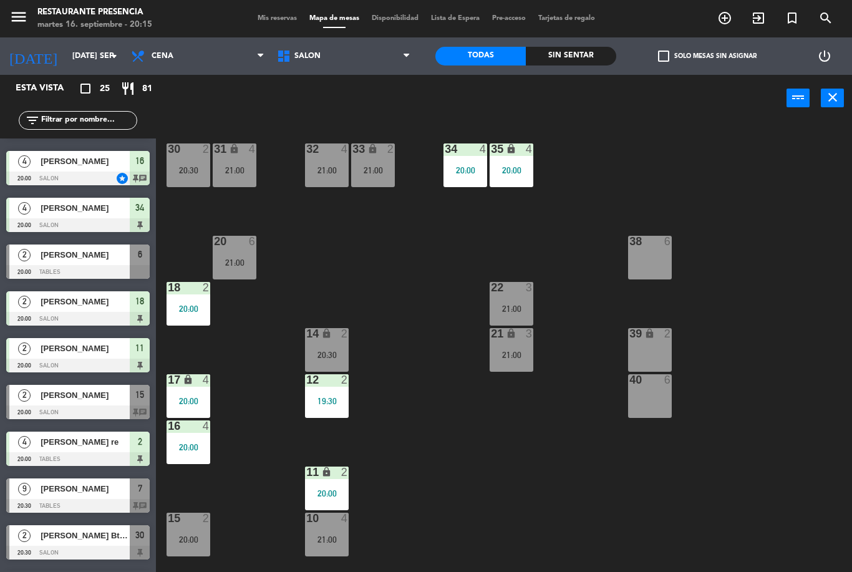
click at [346, 336] on div "2" at bounding box center [344, 333] width 7 height 11
click at [450, 461] on div "30 2 20:30 31 lock 4 21:00 32 4 21:00 33 lock 2 21:00 34 4 20:00 35 lock 4 20:0…" at bounding box center [509, 347] width 688 height 450
click at [368, 50] on span "SALON" at bounding box center [344, 55] width 146 height 27
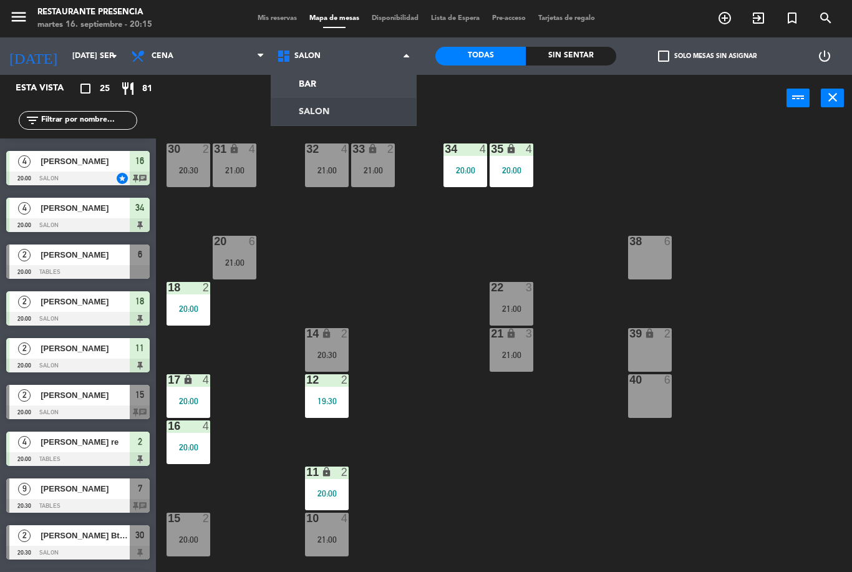
click at [358, 73] on div "BAR SALON SALON BAR SALON" at bounding box center [344, 55] width 146 height 37
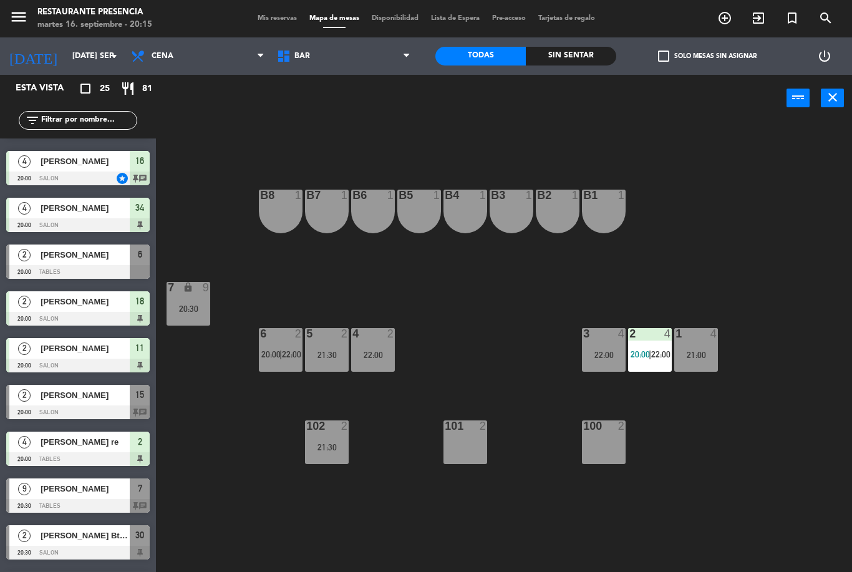
click at [353, 46] on span "BAR" at bounding box center [344, 55] width 146 height 27
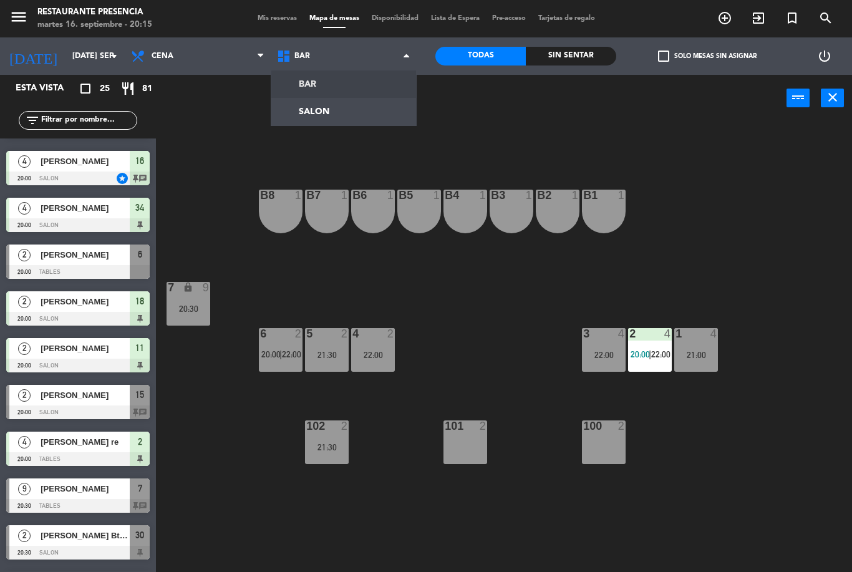
click at [351, 117] on ng-component "menu Restaurante Presencia martes 16. septiembre - 20:15 Mis reservas Mapa de m…" at bounding box center [426, 286] width 852 height 572
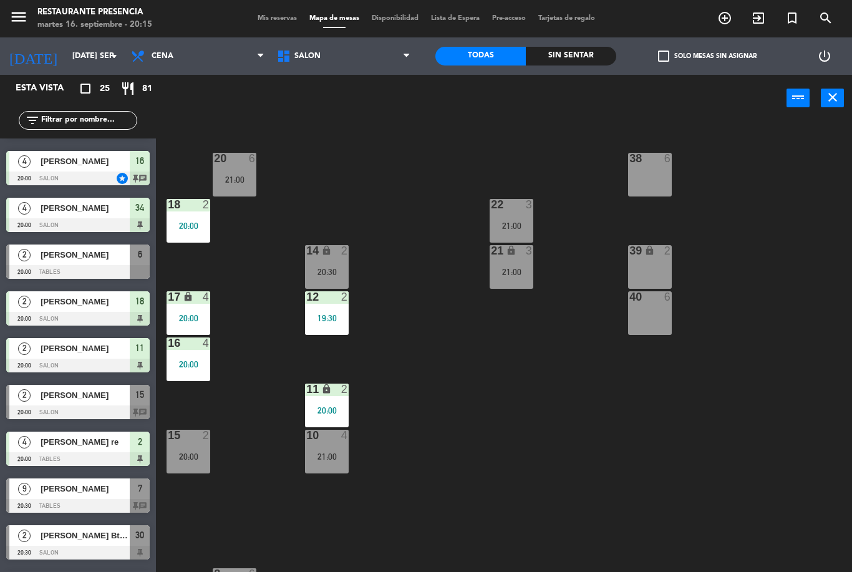
scroll to position [86, 0]
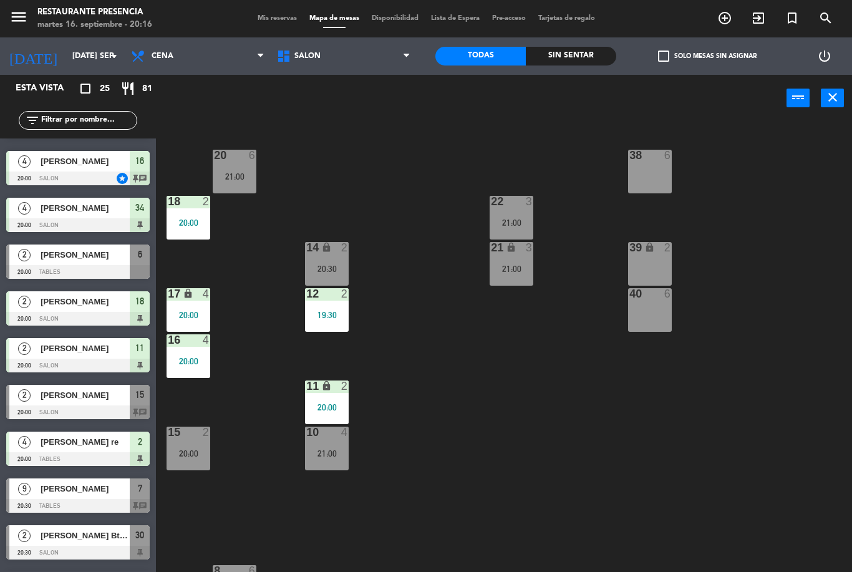
click at [726, 16] on icon "add_circle_outline" at bounding box center [724, 18] width 15 height 15
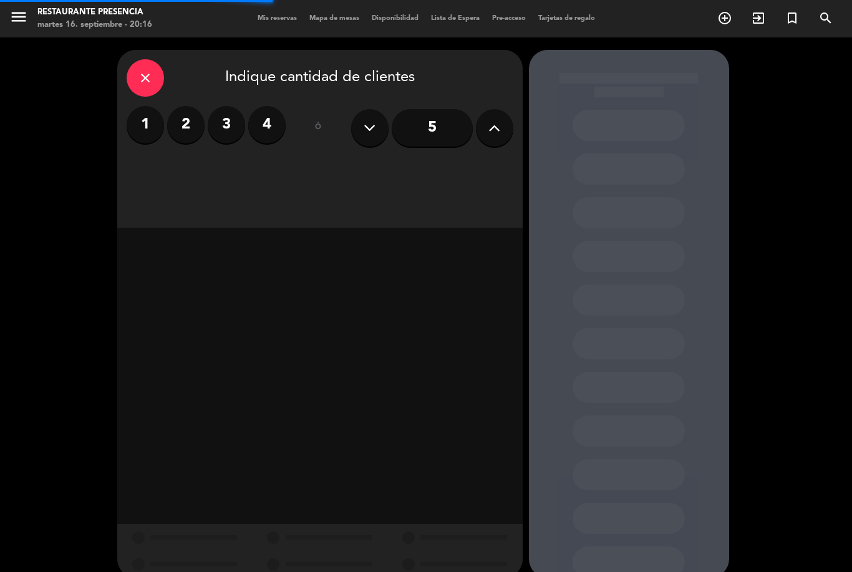
click at [180, 132] on label "2" at bounding box center [185, 124] width 37 height 37
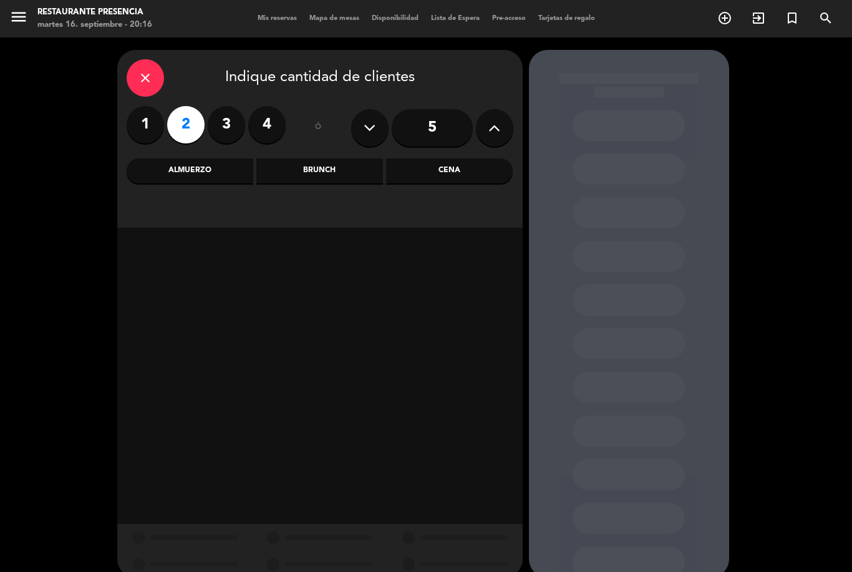
click at [485, 163] on div "Cena" at bounding box center [449, 170] width 127 height 25
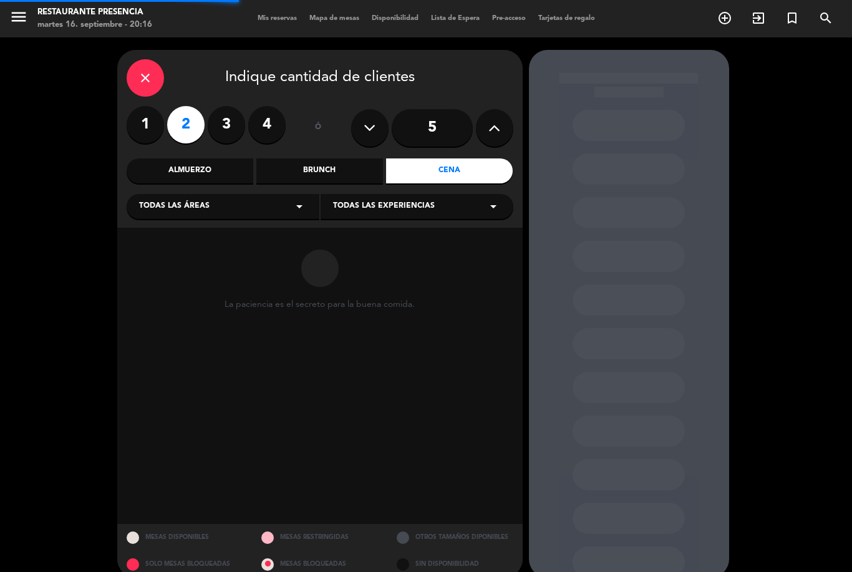
click at [206, 205] on span "Todas las áreas" at bounding box center [174, 206] width 70 height 12
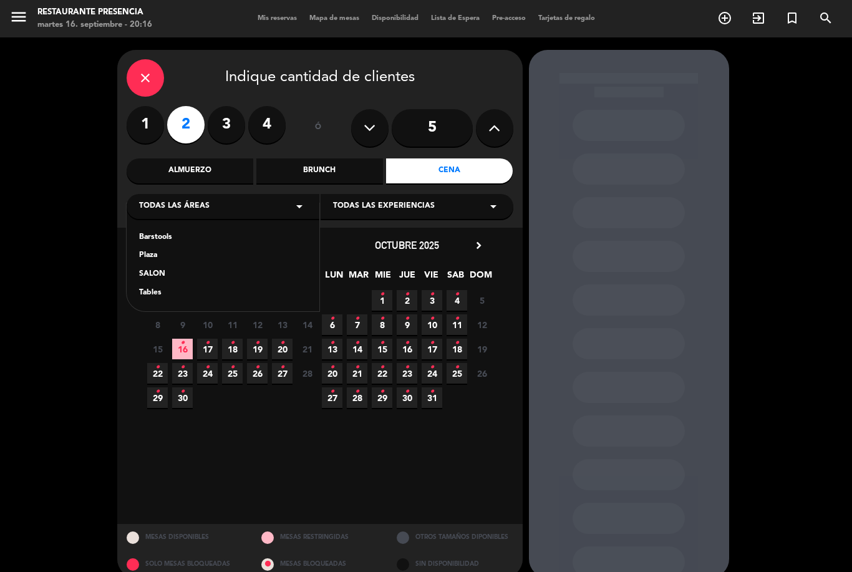
click at [166, 275] on div "SALON" at bounding box center [223, 274] width 168 height 12
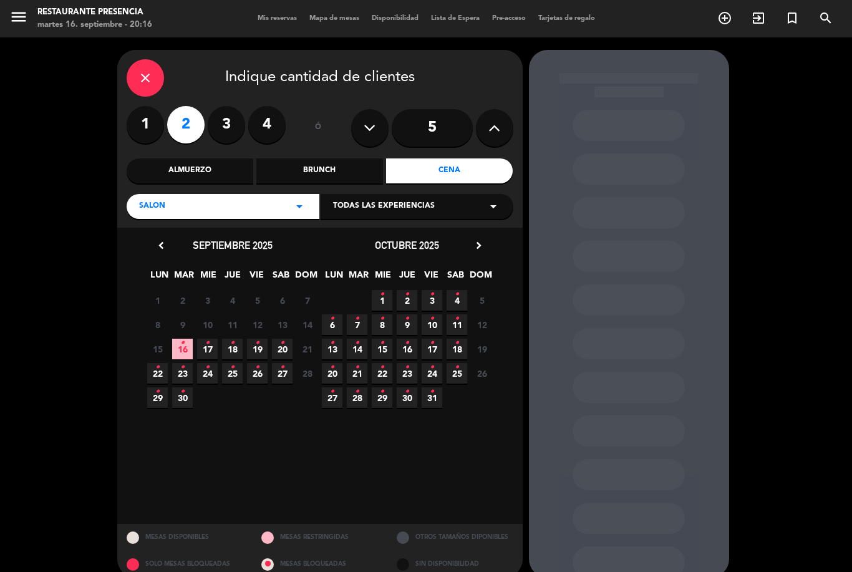
click at [187, 339] on span "16 •" at bounding box center [182, 349] width 21 height 21
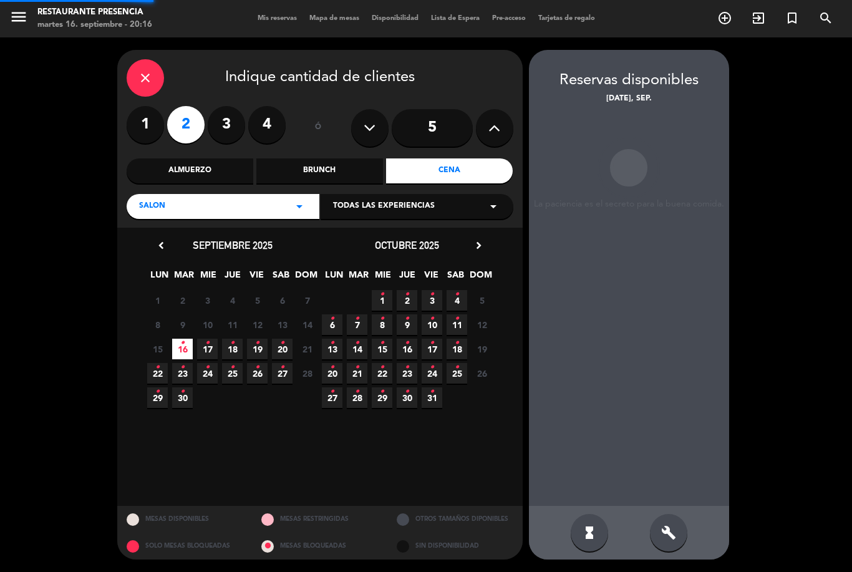
scroll to position [40, 0]
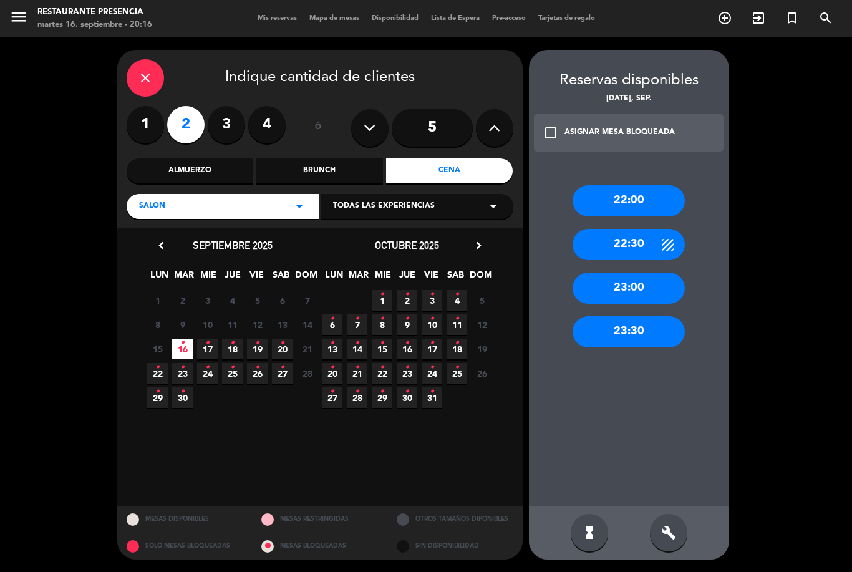
click at [674, 519] on div "build" at bounding box center [668, 532] width 37 height 37
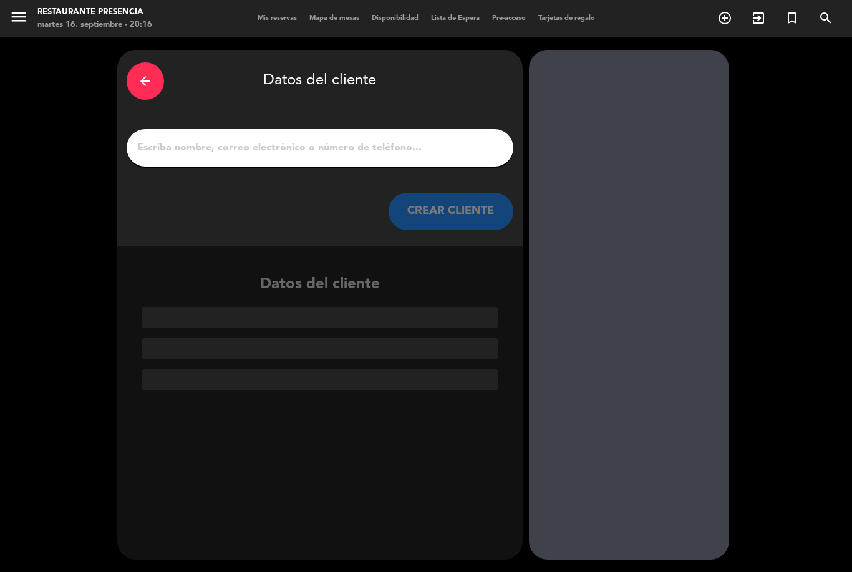
click at [350, 139] on input "1" at bounding box center [320, 147] width 368 height 17
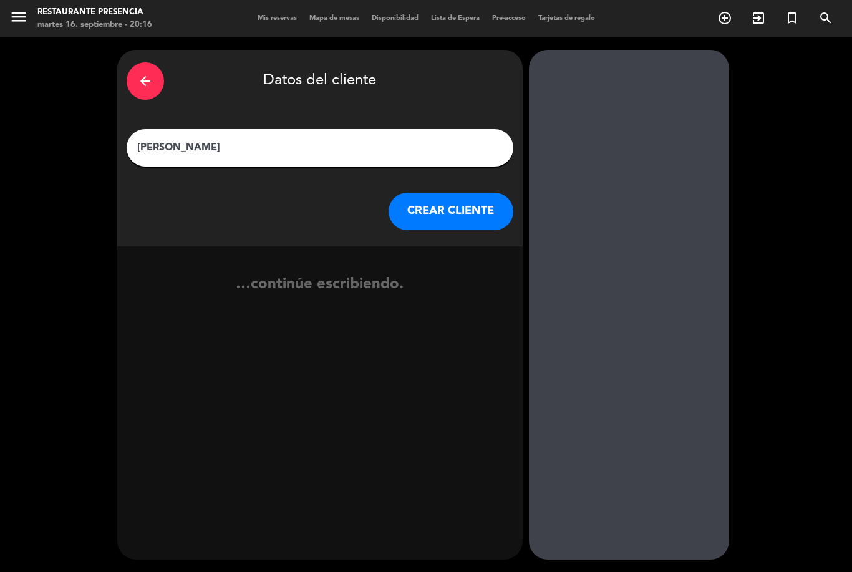
type input "[PERSON_NAME]"
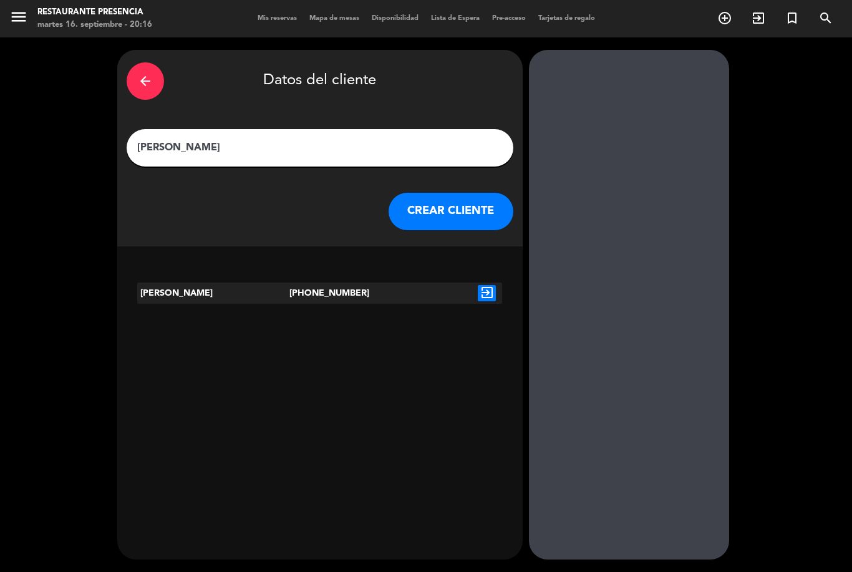
click at [288, 139] on input "[PERSON_NAME]" at bounding box center [320, 147] width 368 height 17
click at [452, 193] on button "CREAR CLIENTE" at bounding box center [451, 211] width 125 height 37
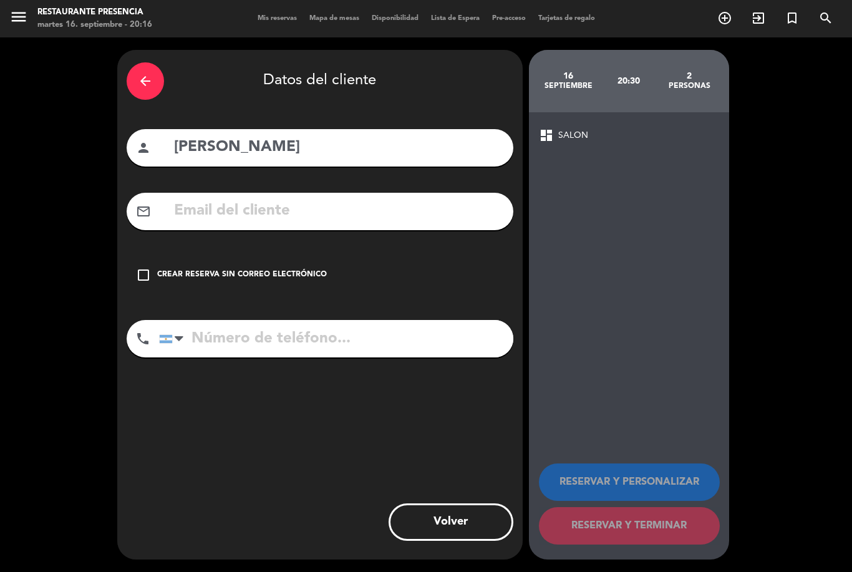
click at [162, 62] on div "arrow_back" at bounding box center [145, 80] width 37 height 37
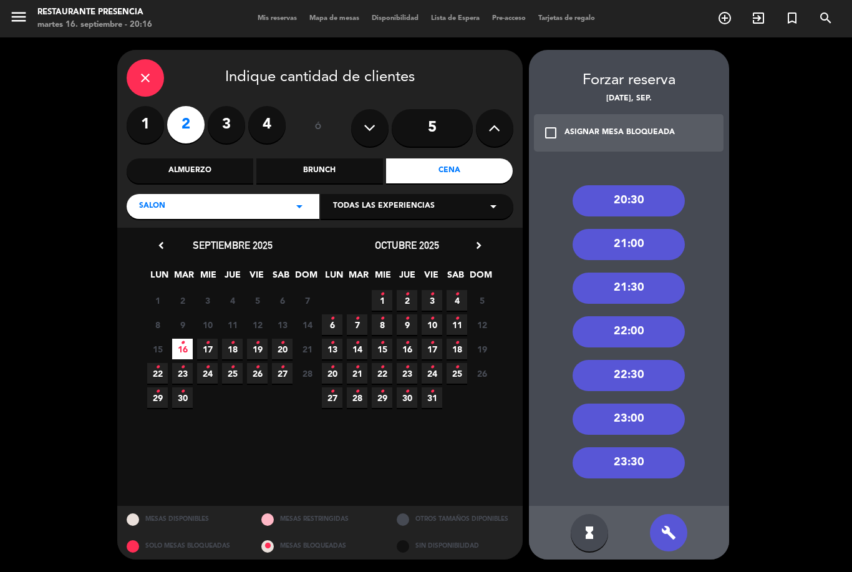
click at [127, 59] on div "close" at bounding box center [145, 77] width 37 height 37
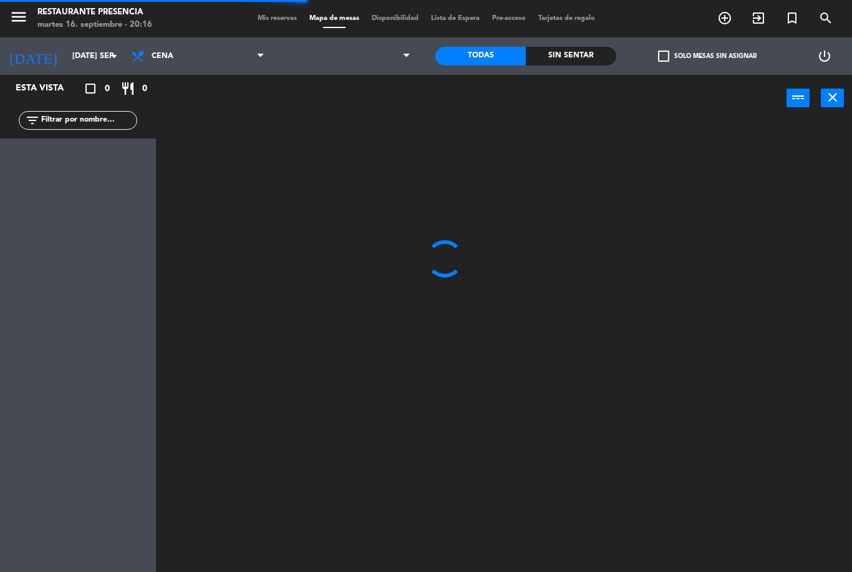
click at [731, 12] on icon "add_circle_outline" at bounding box center [724, 18] width 15 height 15
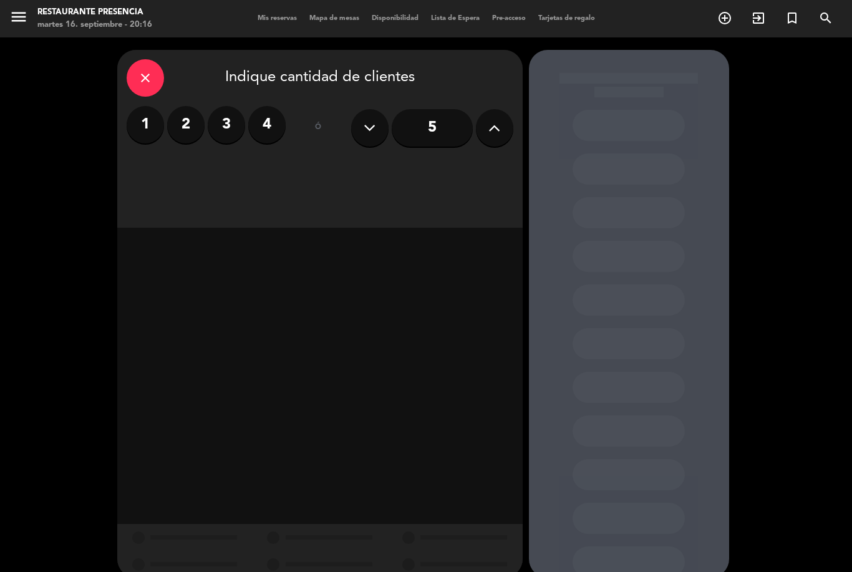
click at [187, 106] on label "2" at bounding box center [185, 124] width 37 height 37
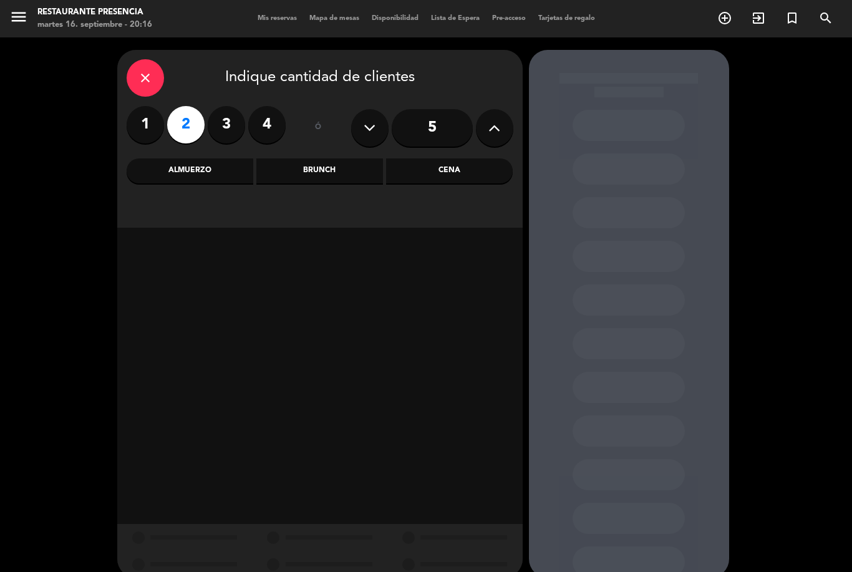
click at [439, 158] on div "Cena" at bounding box center [449, 170] width 127 height 25
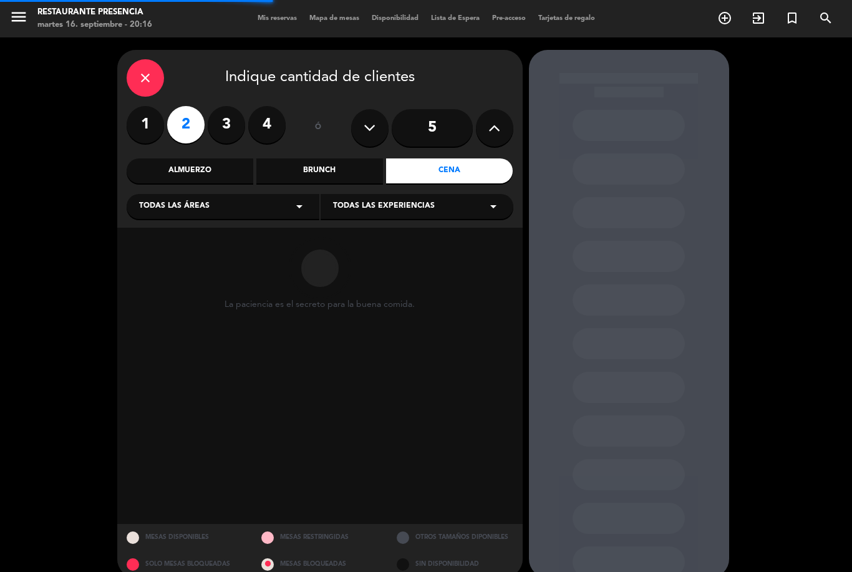
click at [226, 194] on div "Todas las áreas arrow_drop_down" at bounding box center [223, 206] width 193 height 25
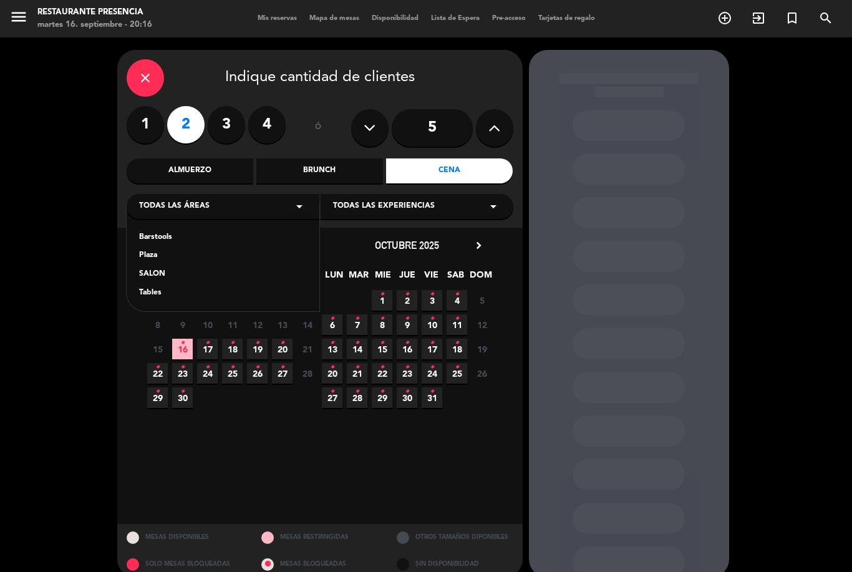
click at [162, 268] on div "SALON" at bounding box center [223, 274] width 168 height 12
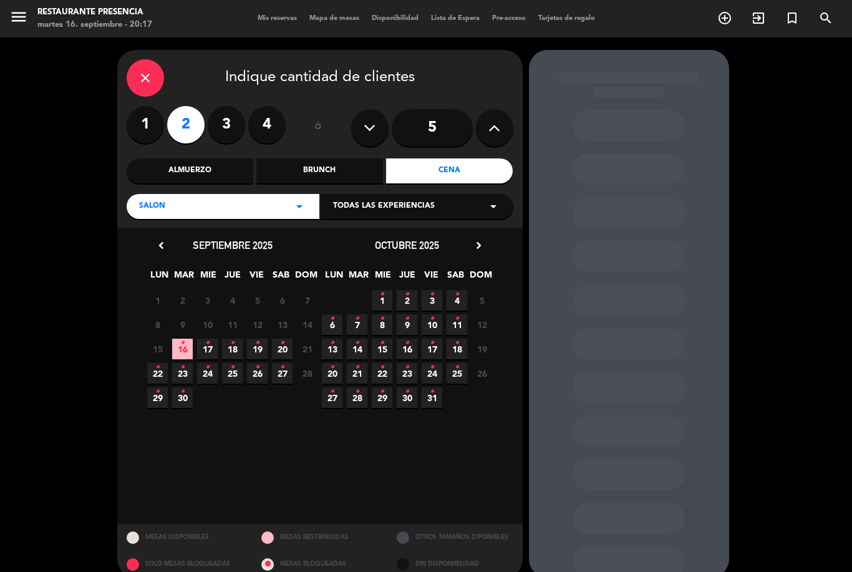
click at [175, 339] on span "16 •" at bounding box center [182, 349] width 21 height 21
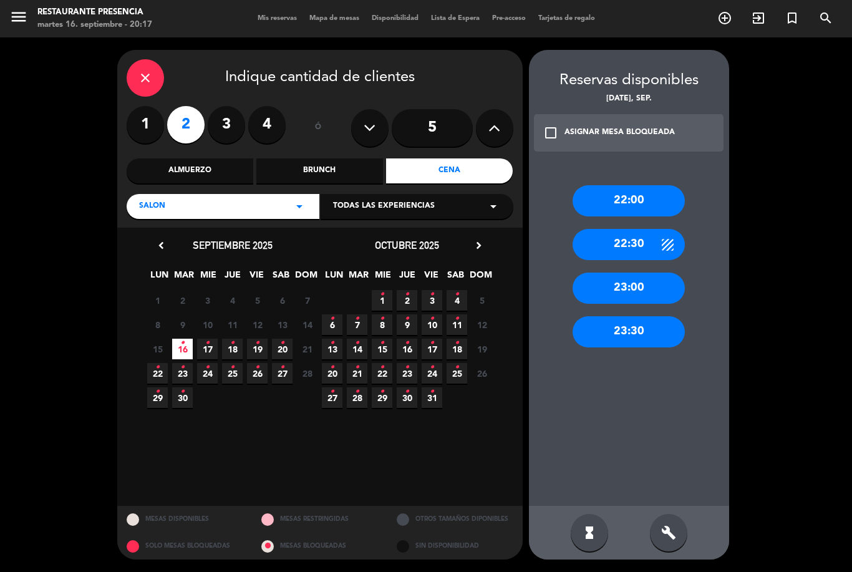
click at [668, 502] on div "22:00 22:30 23:00 23:30" at bounding box center [629, 333] width 200 height 346
click at [669, 527] on icon "build" at bounding box center [668, 532] width 15 height 15
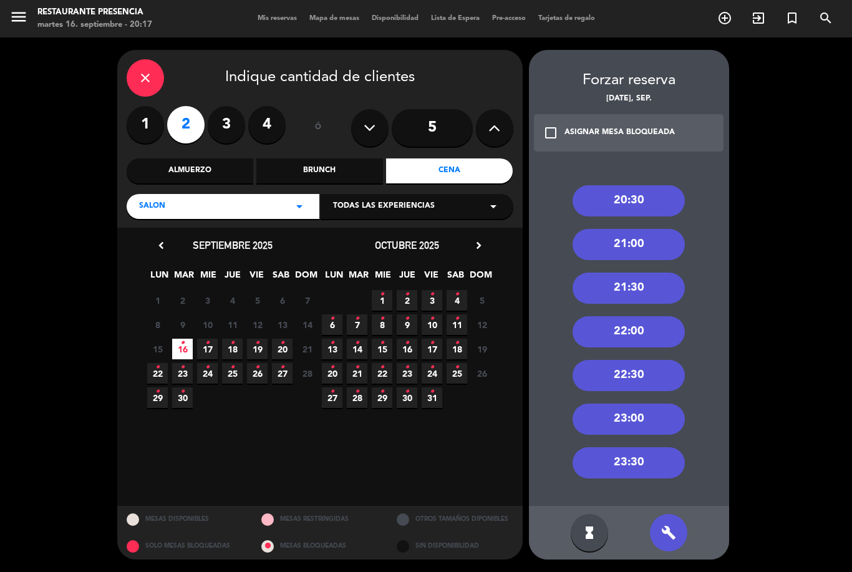
click at [639, 185] on div "20:30" at bounding box center [629, 200] width 112 height 31
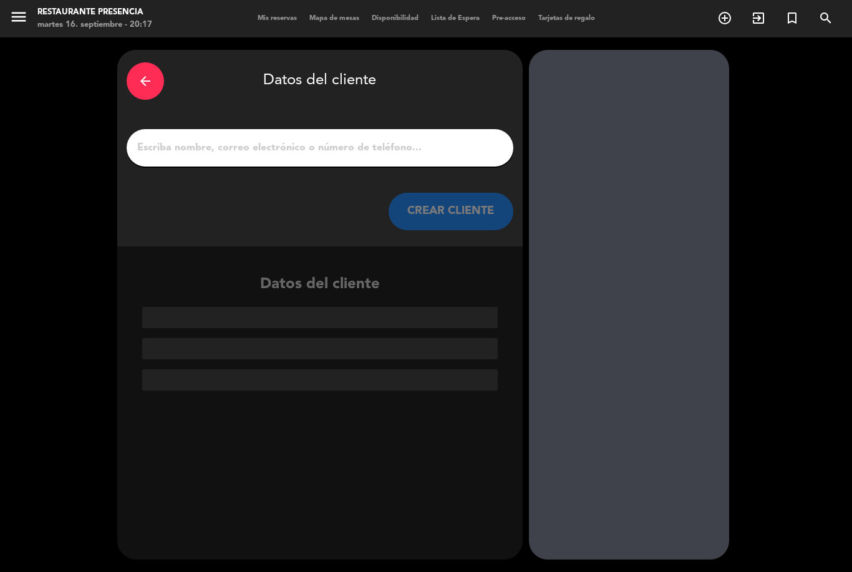
click at [375, 139] on input "1" at bounding box center [320, 147] width 368 height 17
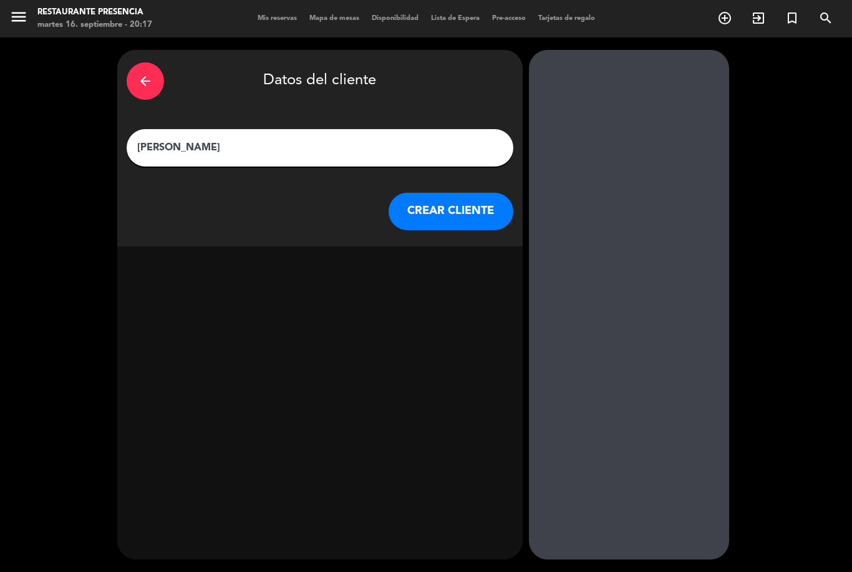
type input "[PERSON_NAME]"
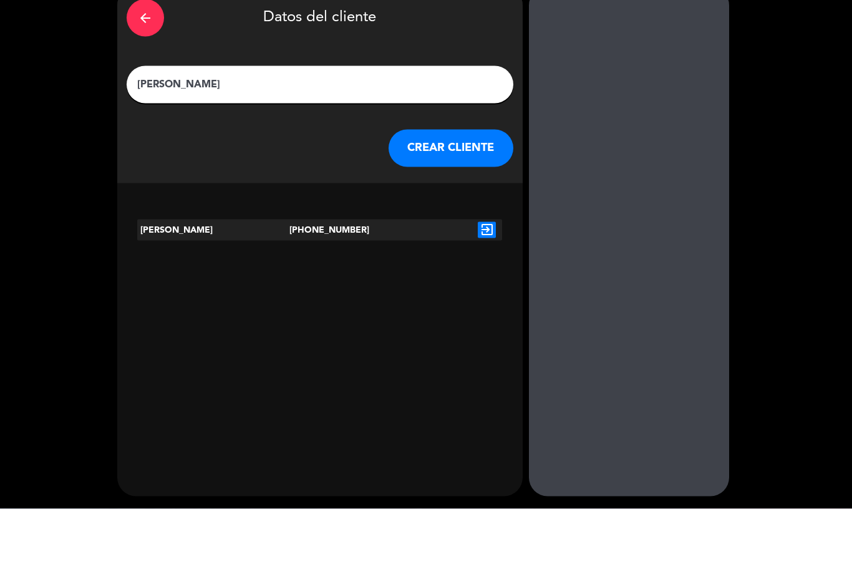
click at [488, 283] on div "exit_to_app" at bounding box center [487, 293] width 31 height 21
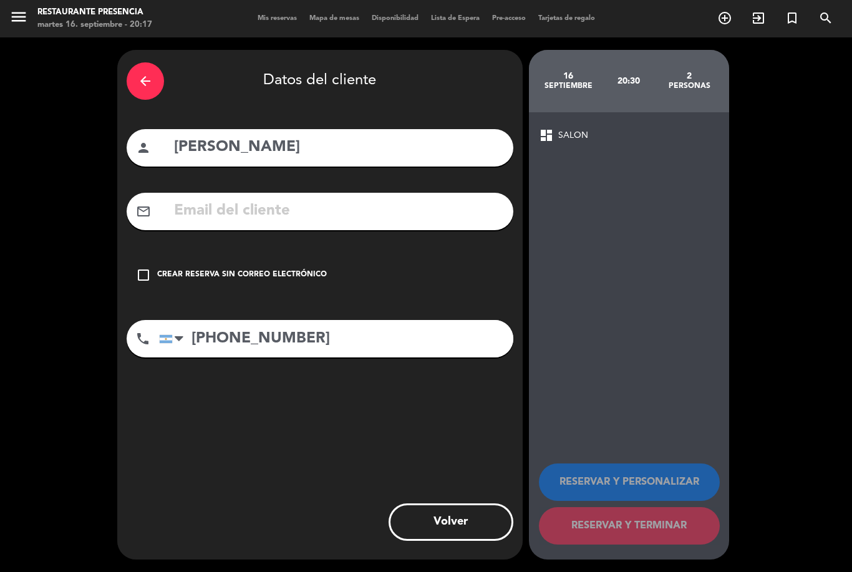
click at [132, 256] on div "check_box_outline_blank Crear reserva sin correo electrónico" at bounding box center [320, 274] width 387 height 37
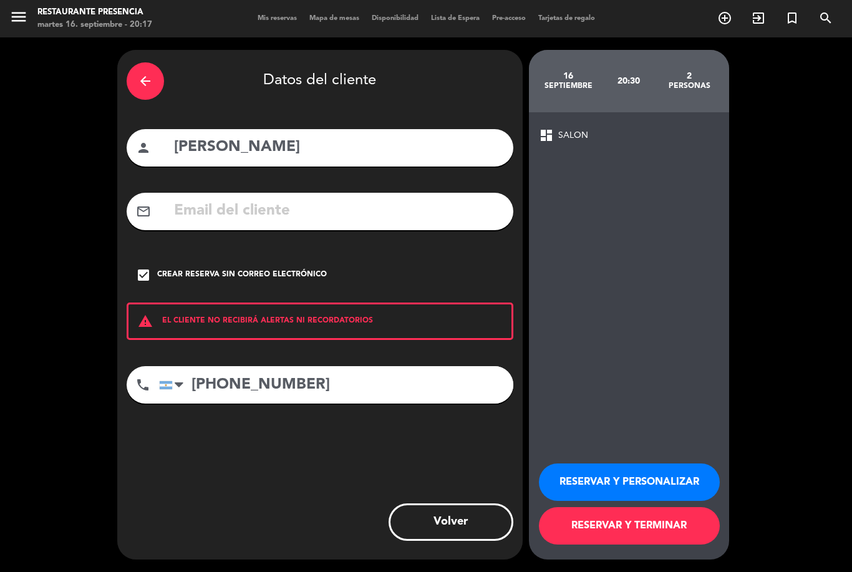
click at [663, 538] on button "RESERVAR Y TERMINAR" at bounding box center [629, 525] width 181 height 37
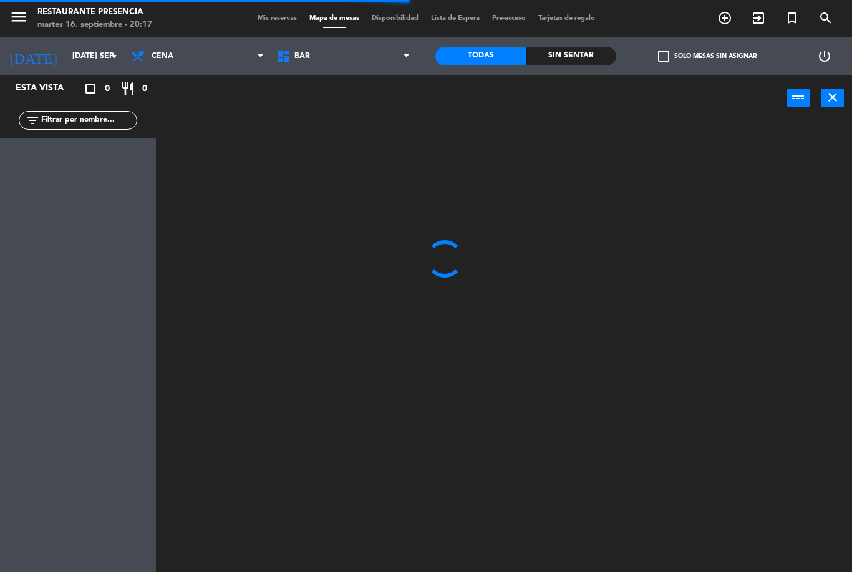
click at [275, 9] on div "menu Restaurante Presencia martes 16. septiembre - 20:17 Mis reservas Mapa de m…" at bounding box center [426, 18] width 852 height 37
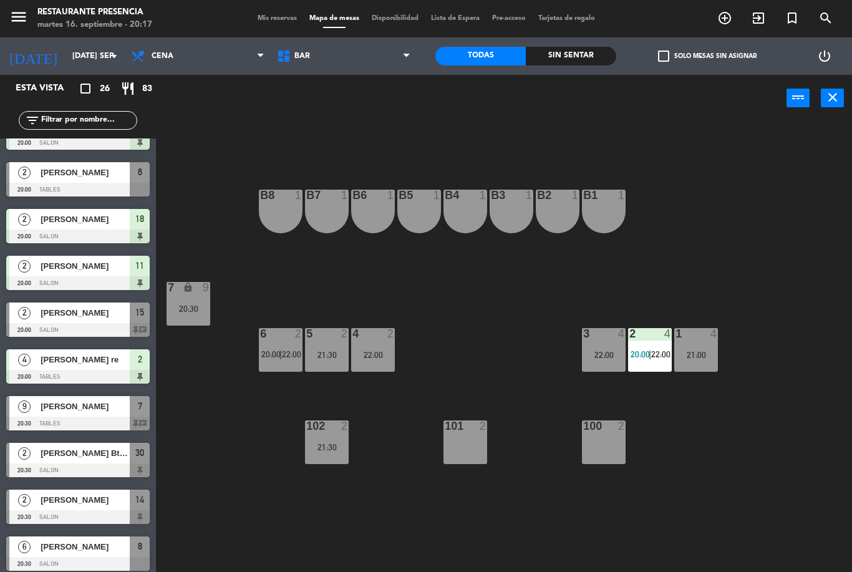
scroll to position [167, 0]
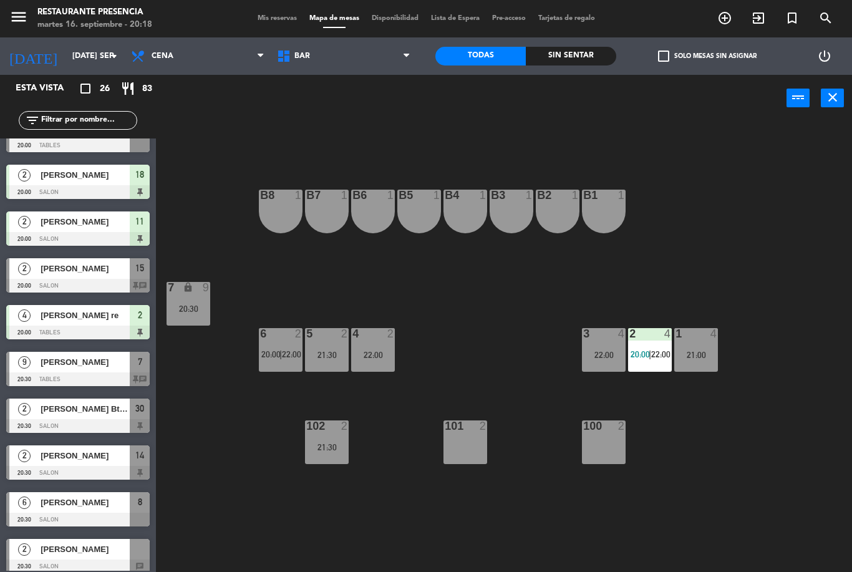
click at [101, 278] on div "[PERSON_NAME]" at bounding box center [84, 268] width 90 height 21
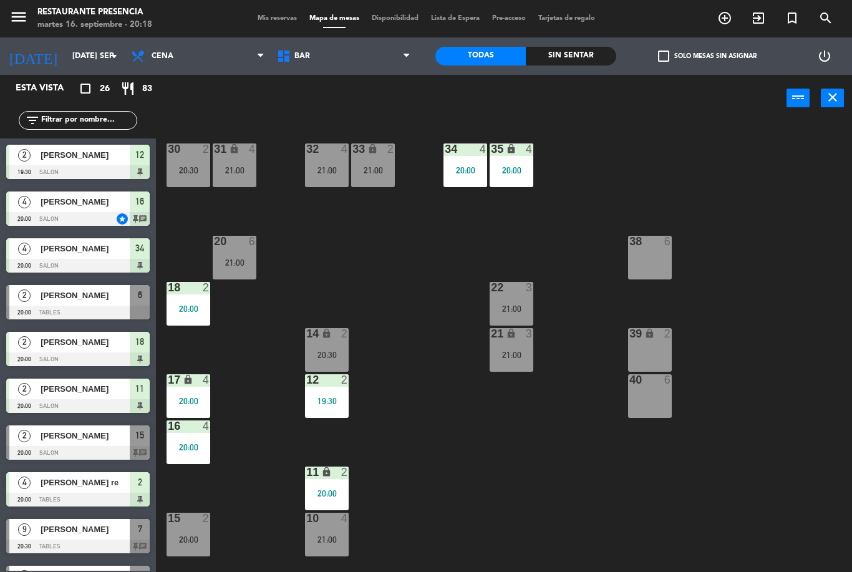
click at [182, 529] on div "15 2 20:00" at bounding box center [189, 535] width 44 height 44
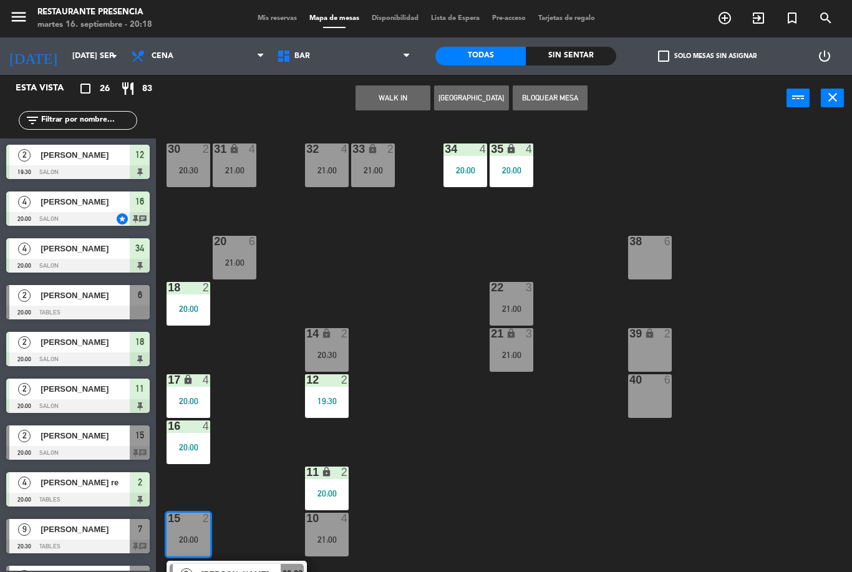
scroll to position [48, 0]
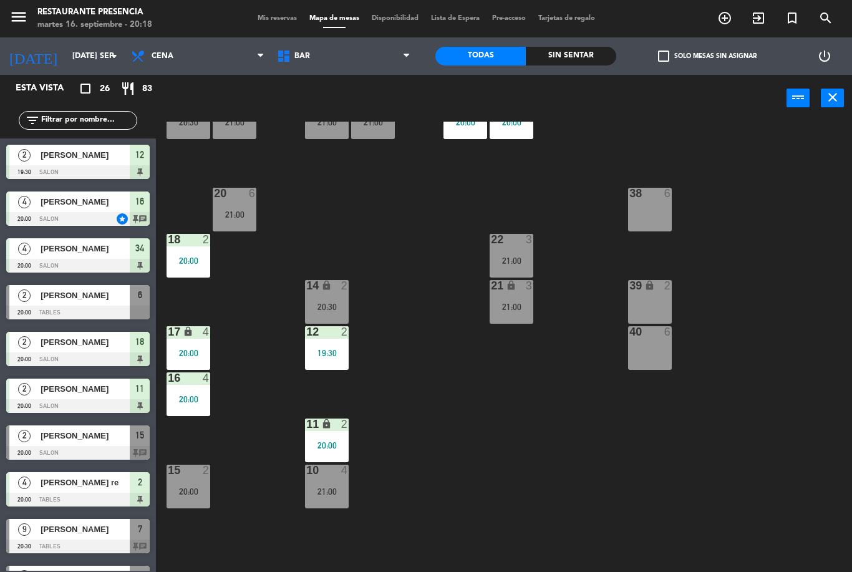
click at [193, 480] on div "15 2 20:00" at bounding box center [189, 487] width 44 height 44
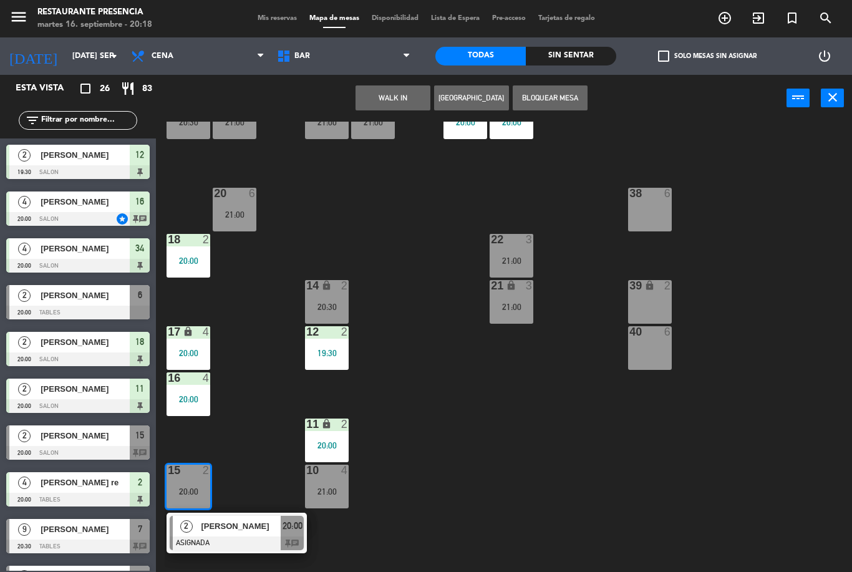
click at [251, 523] on span "[PERSON_NAME]" at bounding box center [241, 526] width 80 height 13
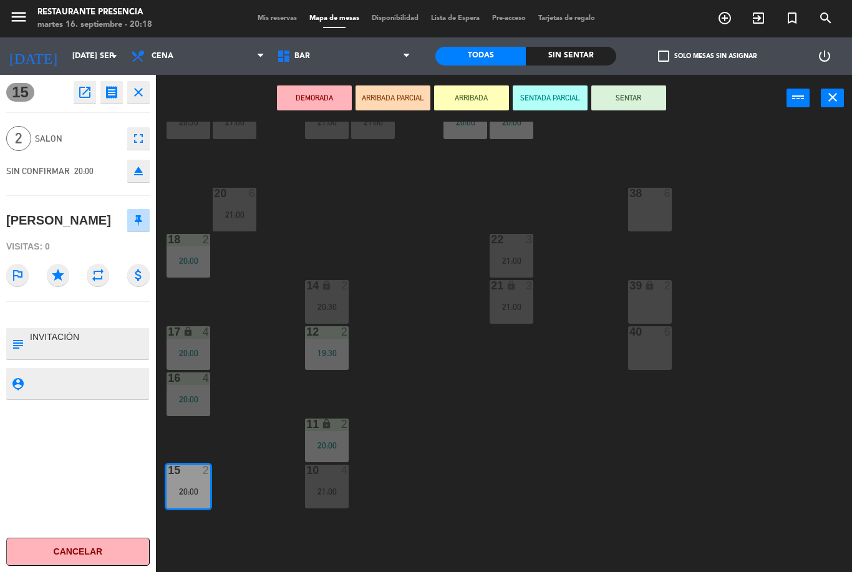
click at [616, 109] on button "SENTAR" at bounding box center [628, 97] width 75 height 25
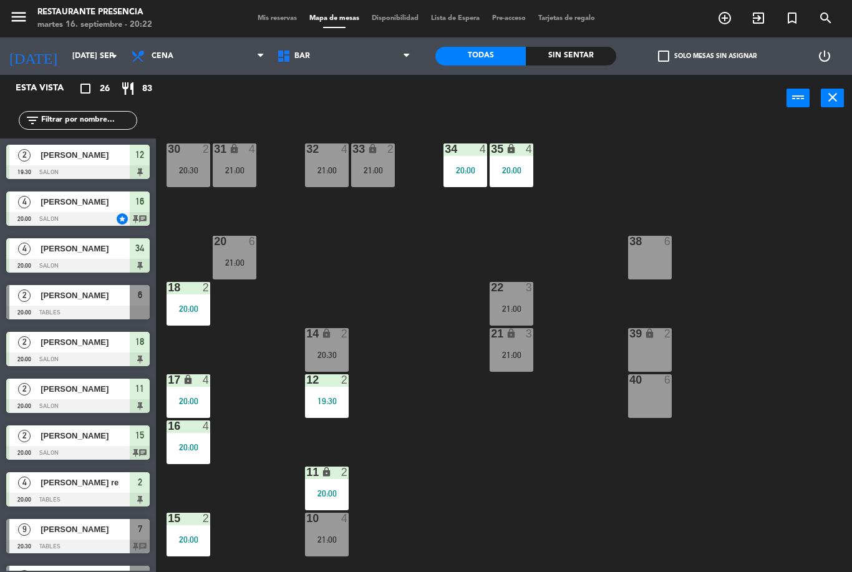
scroll to position [0, 0]
click at [70, 302] on div "[PERSON_NAME]" at bounding box center [84, 295] width 90 height 21
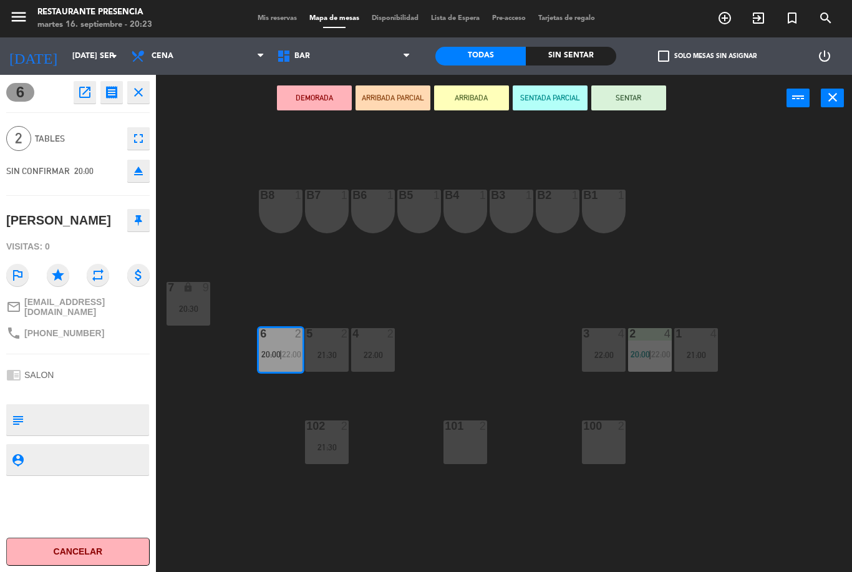
click at [625, 107] on button "SENTAR" at bounding box center [628, 97] width 75 height 25
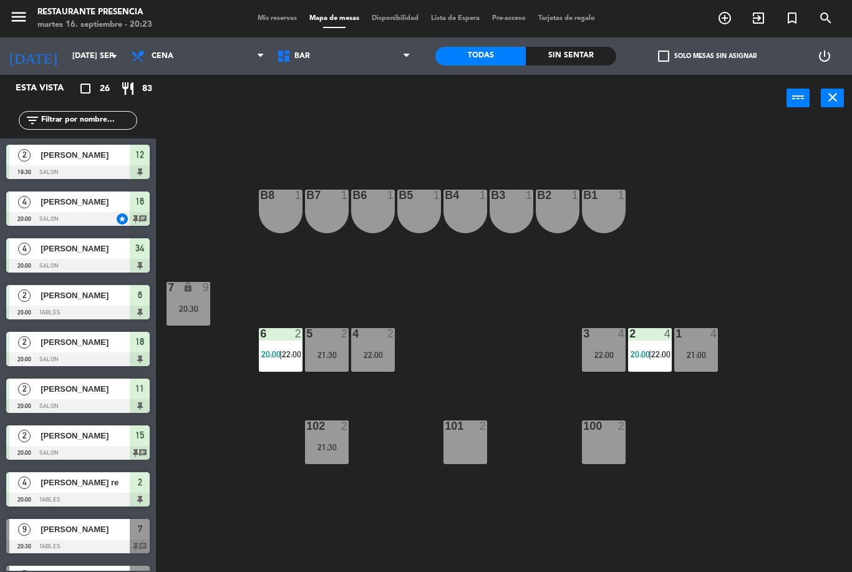
click at [285, 352] on span "22:00" at bounding box center [291, 354] width 19 height 10
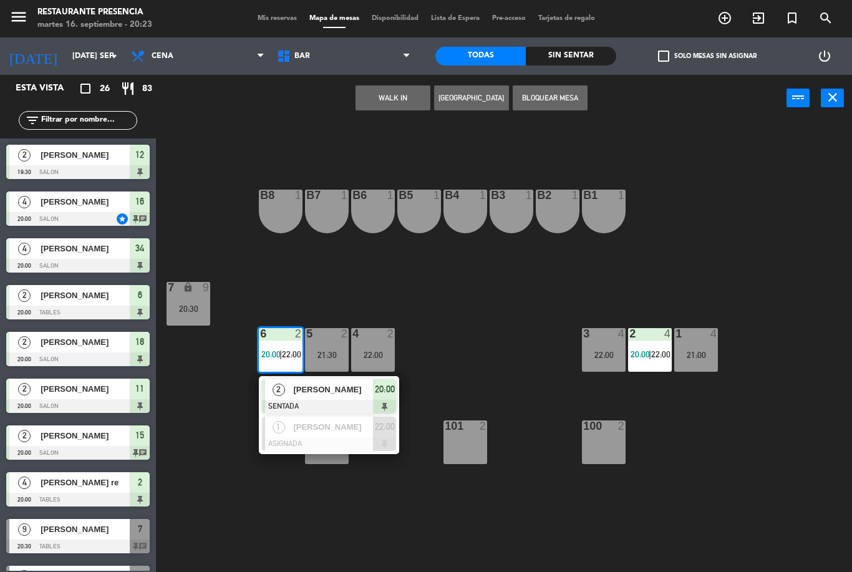
click at [303, 396] on span "[PERSON_NAME]" at bounding box center [333, 389] width 80 height 13
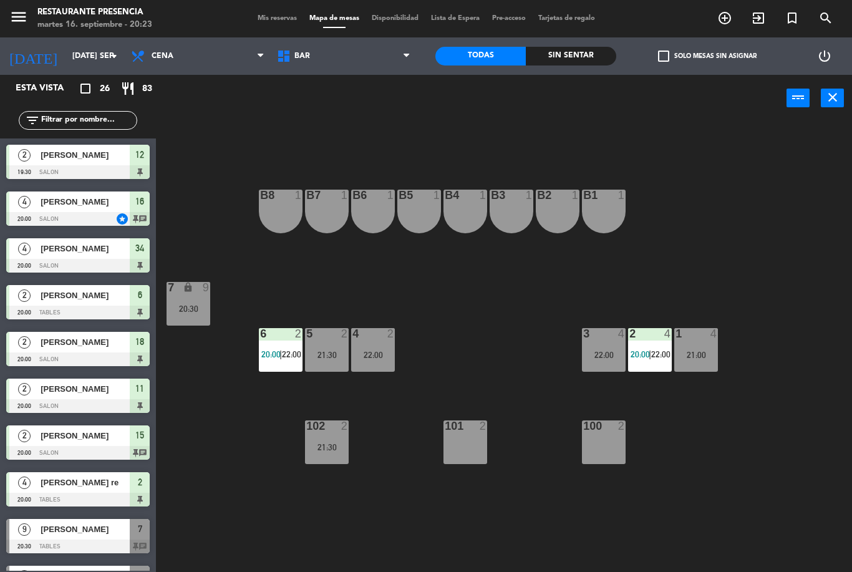
click at [353, 68] on span "BAR" at bounding box center [344, 55] width 146 height 27
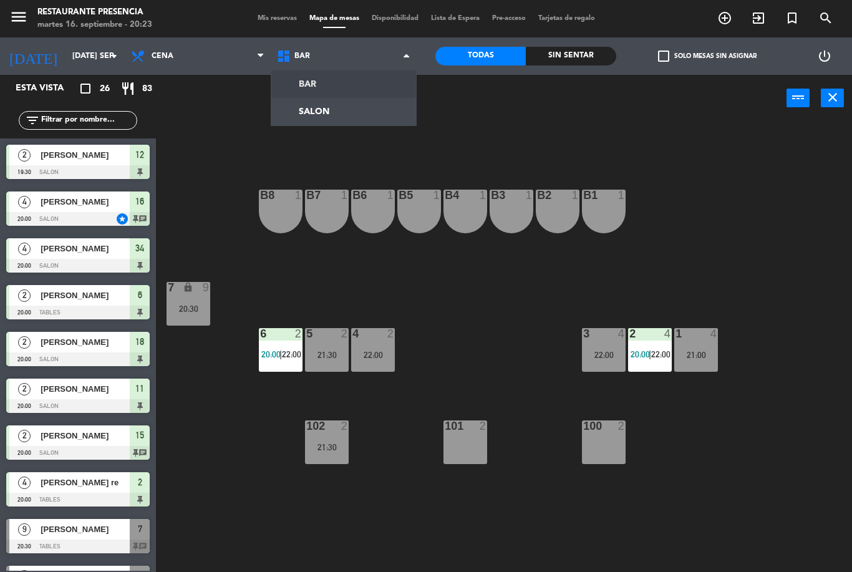
click at [349, 115] on ng-component "menu Restaurante Presencia martes 16. septiembre - 20:23 Mis reservas Mapa de m…" at bounding box center [426, 286] width 852 height 572
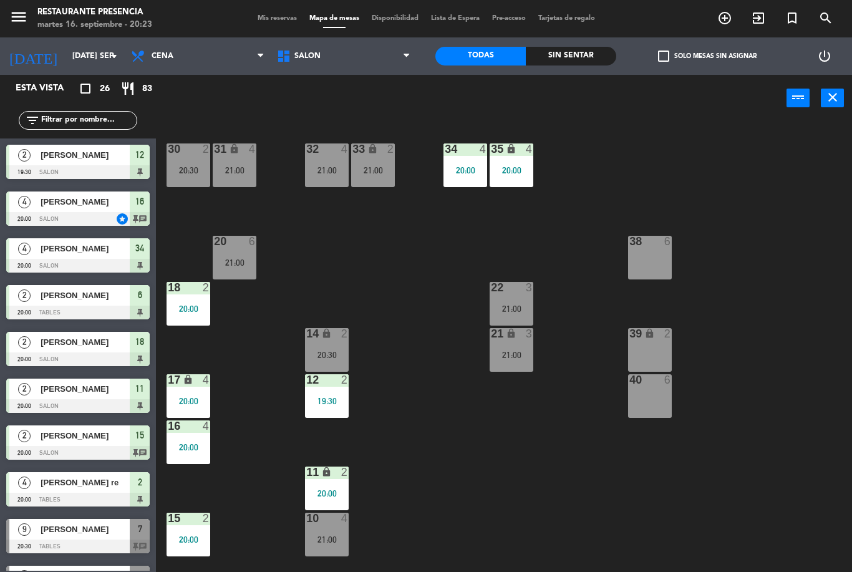
click at [328, 125] on div "30 2 20:30 31 lock 4 21:00 32 4 21:00 33 lock 2 21:00 34 4 20:00 35 lock 4 20:0…" at bounding box center [509, 347] width 688 height 450
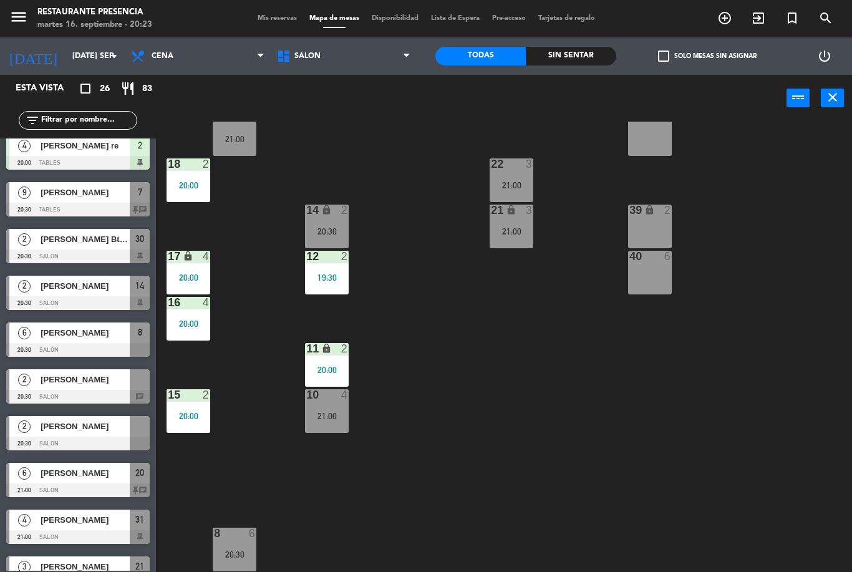
scroll to position [338, 0]
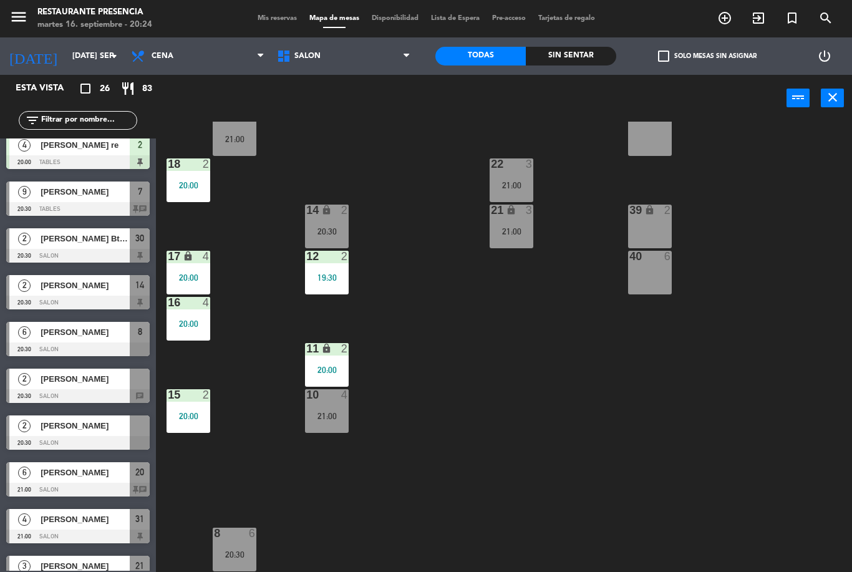
click at [79, 393] on div at bounding box center [77, 396] width 143 height 14
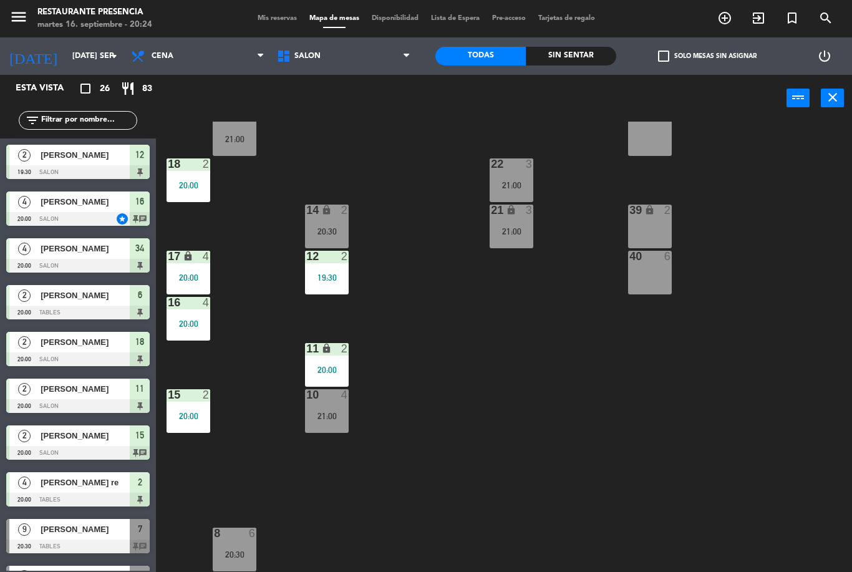
scroll to position [0, 0]
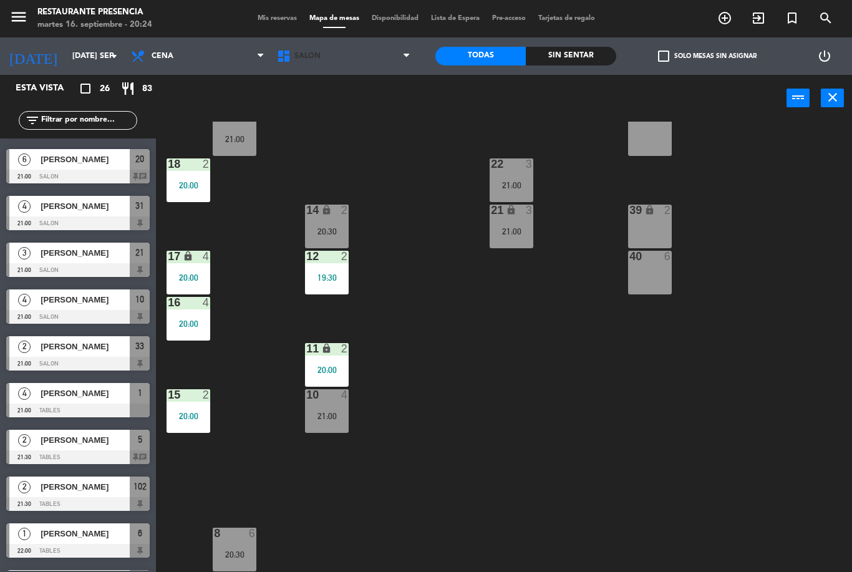
click at [375, 54] on span "SALON" at bounding box center [344, 55] width 146 height 27
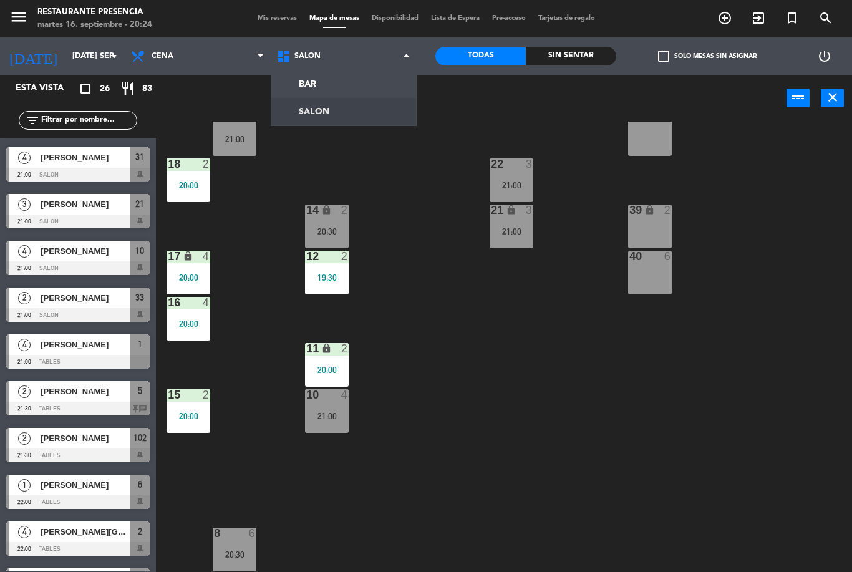
click at [361, 74] on div "BAR SALON SALON BAR SALON" at bounding box center [344, 55] width 146 height 37
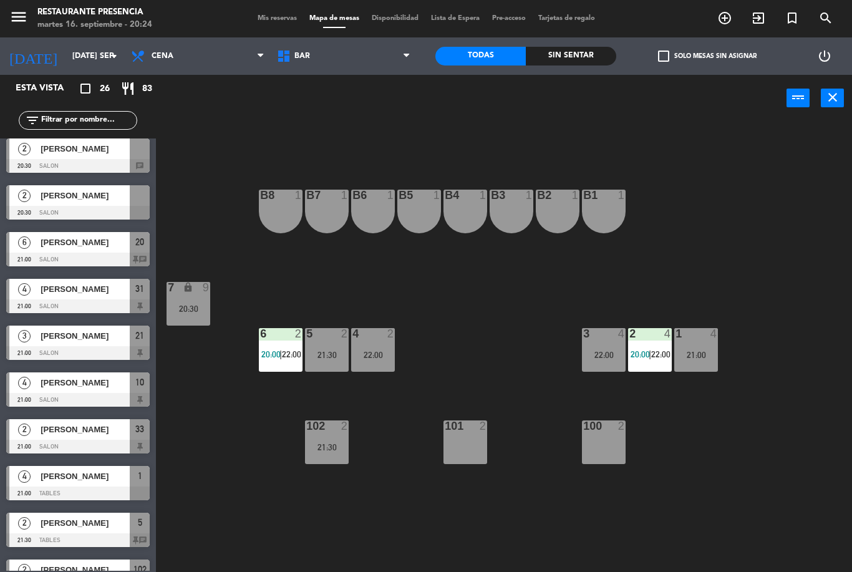
scroll to position [499, 0]
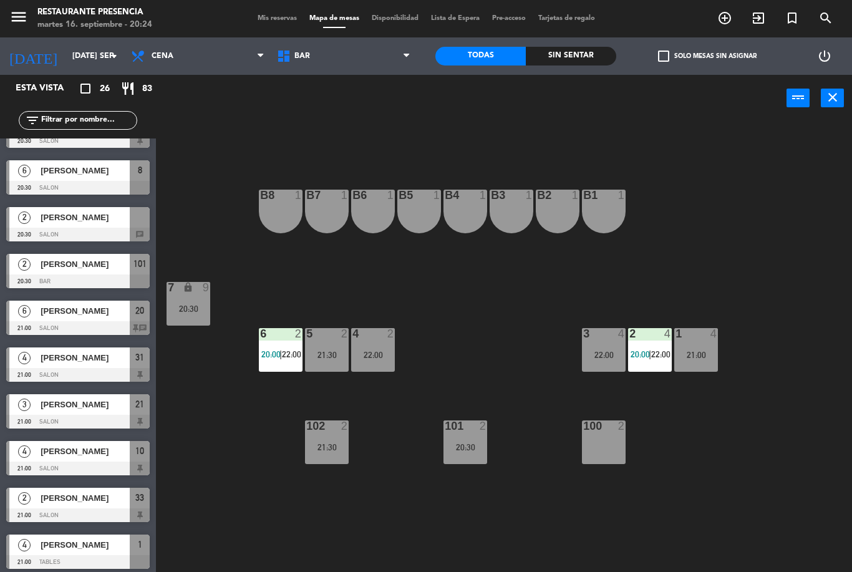
click at [472, 446] on div "20:30" at bounding box center [466, 447] width 44 height 9
click at [518, 323] on div "B1 1 B2 1 B3 1 B4 1 B5 1 B6 1 B7 1 B8 1 7 lock 9 20:30 1 4 21:00 2 4 20:00 | 22…" at bounding box center [509, 347] width 688 height 450
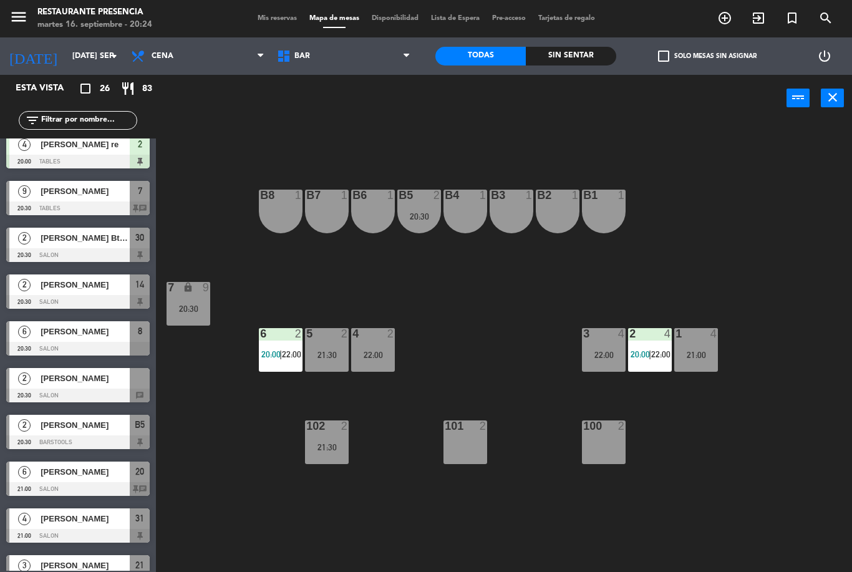
scroll to position [370, 0]
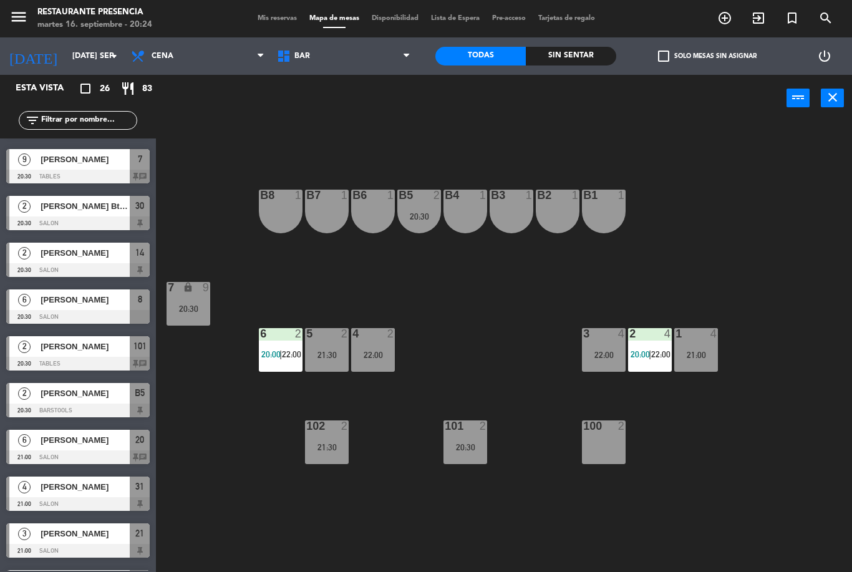
click at [303, 62] on span "BAR" at bounding box center [344, 55] width 146 height 27
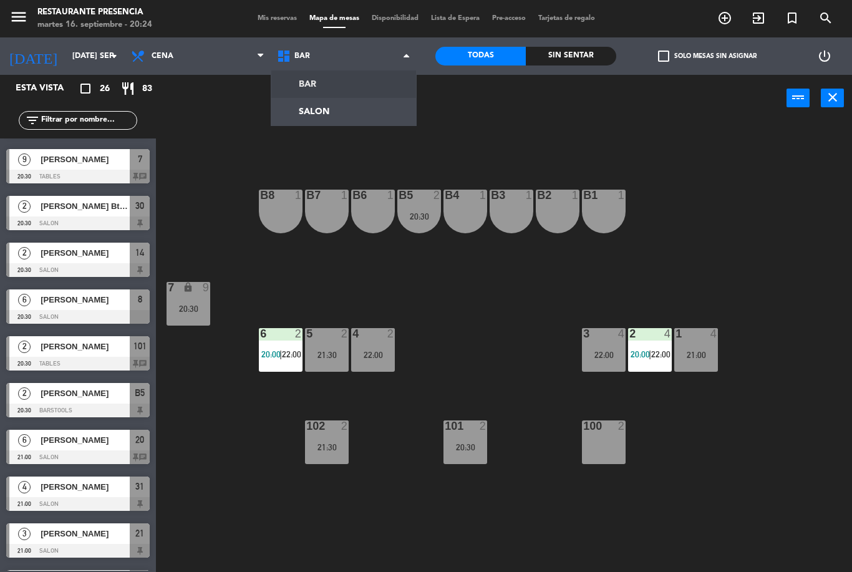
click at [308, 122] on ng-component "menu Restaurante Presencia martes 16. septiembre - 20:24 Mis reservas Mapa de m…" at bounding box center [426, 286] width 852 height 572
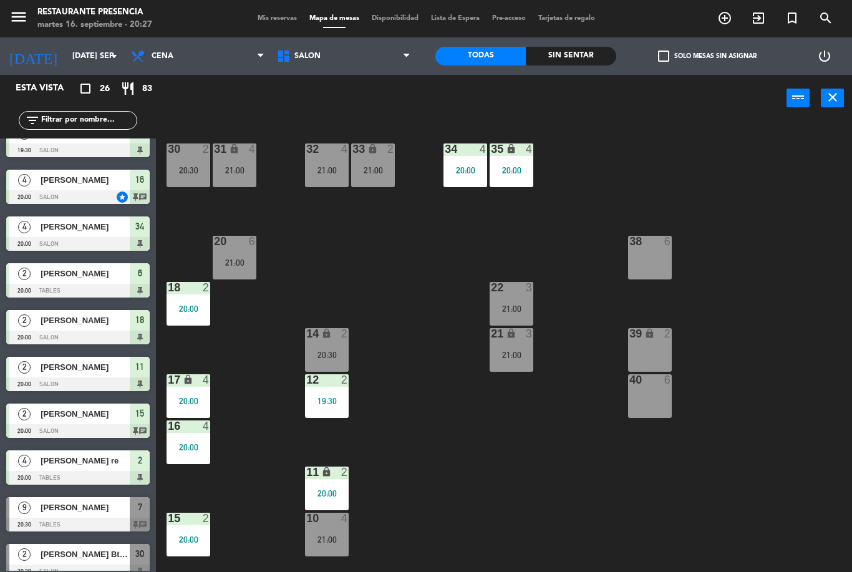
scroll to position [11, 0]
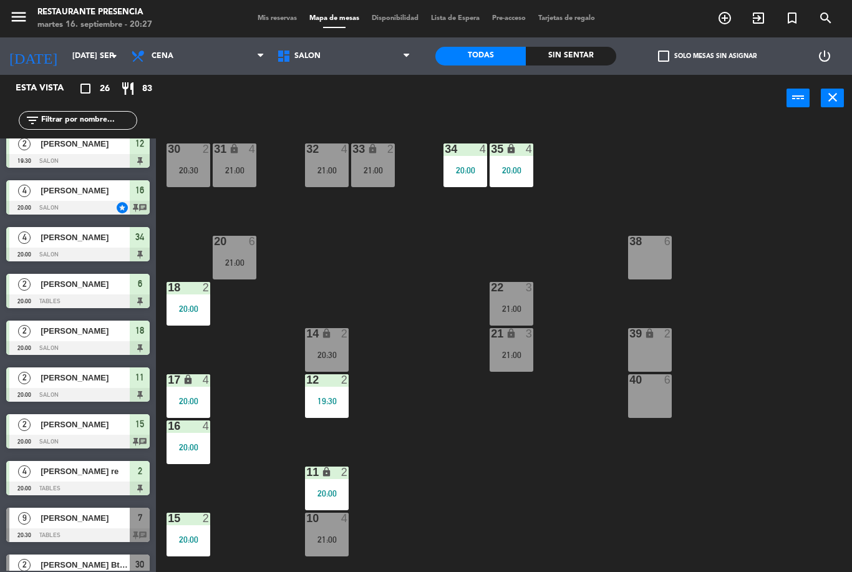
click at [470, 163] on div "34 4 20:00" at bounding box center [466, 165] width 44 height 44
click at [389, 278] on div "30 2 20:30 31 lock 4 21:00 32 4 21:00 33 lock 2 21:00 34 4 20:00 35 lock 4 20:0…" at bounding box center [509, 347] width 688 height 450
click at [346, 57] on span "SALON" at bounding box center [344, 55] width 146 height 27
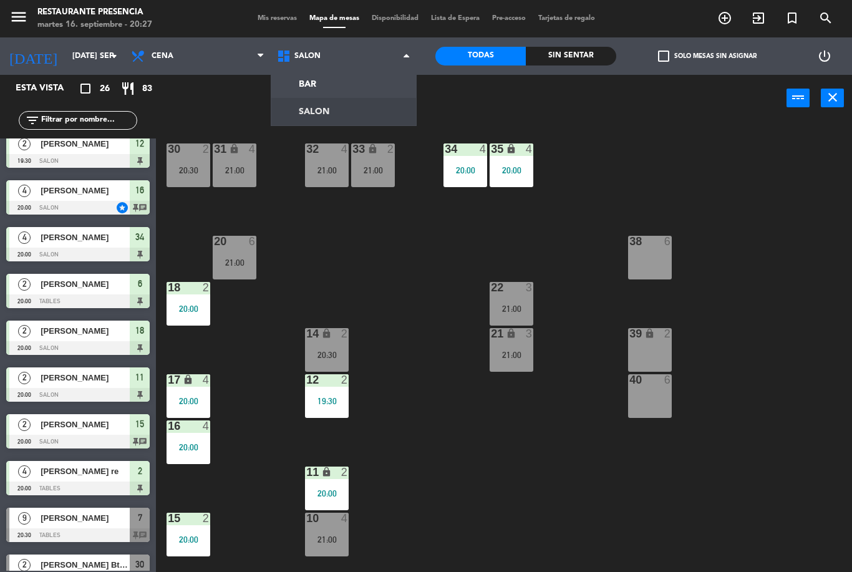
click at [353, 79] on ng-component "menu Restaurante Presencia martes 16. septiembre - 20:27 Mis reservas Mapa de m…" at bounding box center [426, 286] width 852 height 572
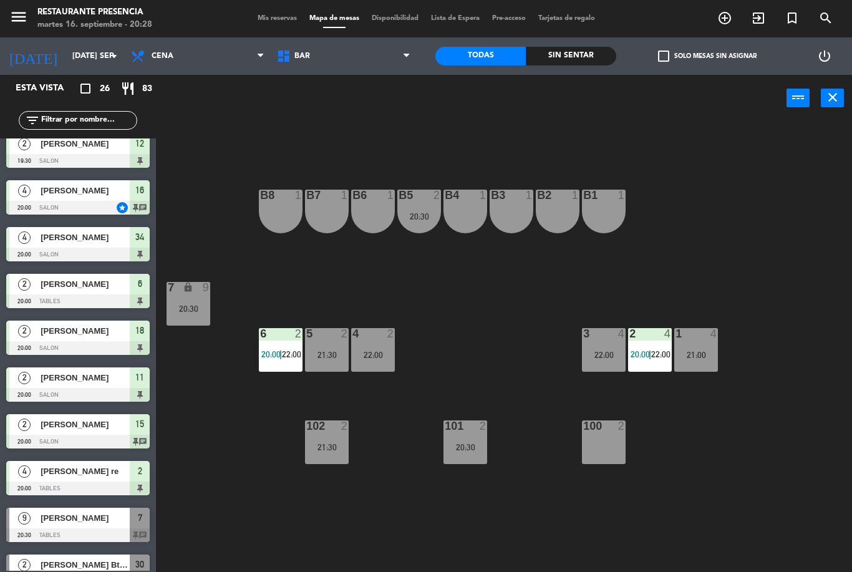
click at [344, 54] on span "BAR" at bounding box center [344, 55] width 146 height 27
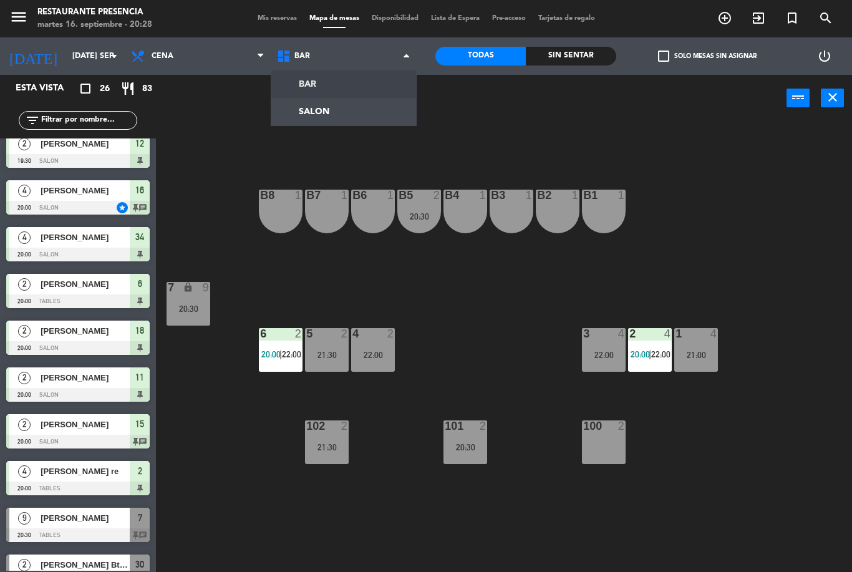
click at [361, 98] on ng-component "menu Restaurante Presencia martes 16. septiembre - 20:28 Mis reservas Mapa de m…" at bounding box center [426, 286] width 852 height 572
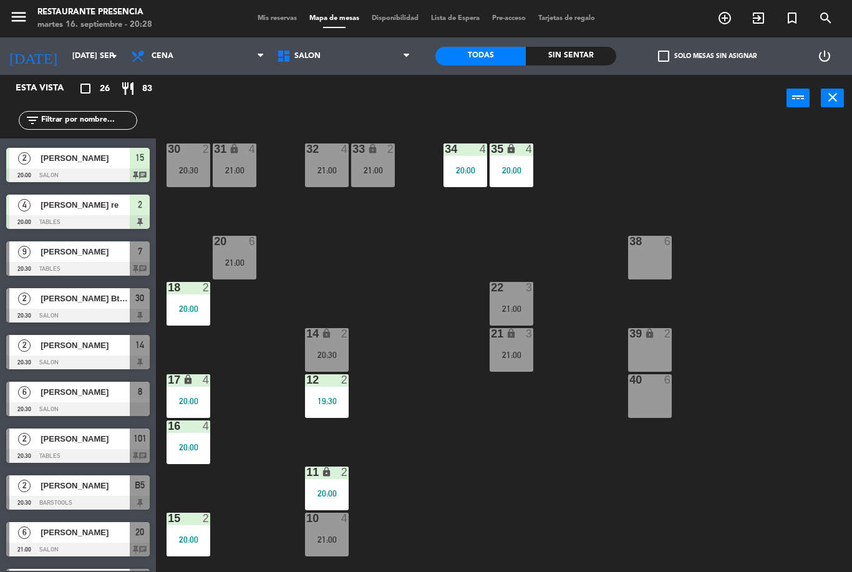
scroll to position [282, 0]
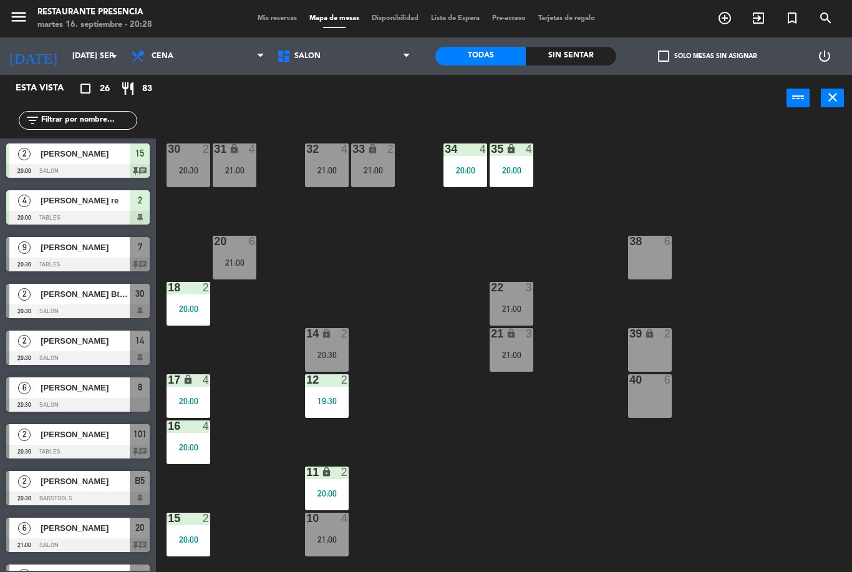
click at [97, 354] on div at bounding box center [77, 358] width 143 height 14
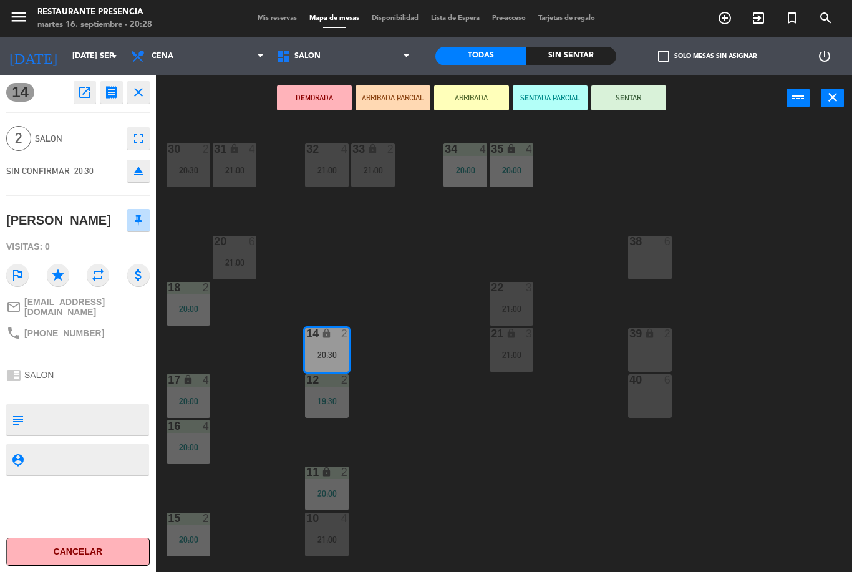
click at [636, 110] on button "SENTAR" at bounding box center [628, 97] width 75 height 25
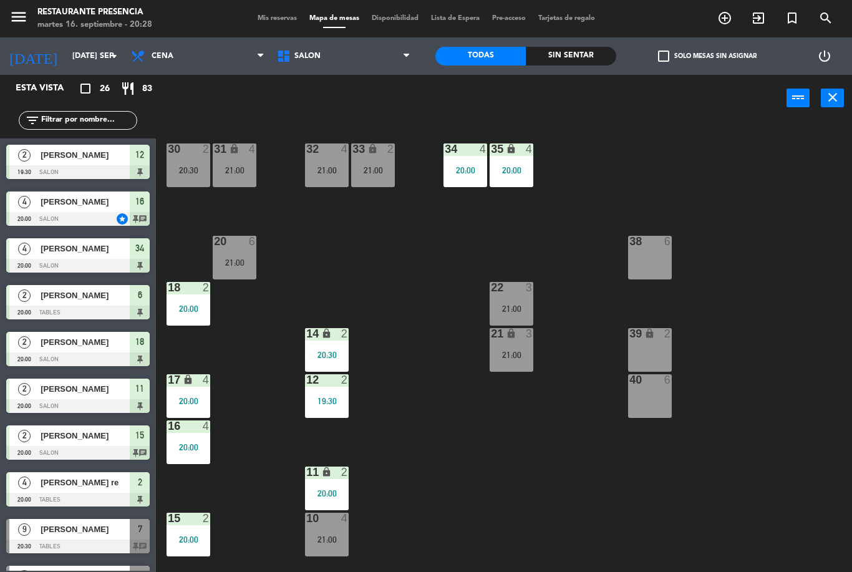
click at [324, 352] on div "20:30" at bounding box center [327, 355] width 44 height 9
click at [435, 450] on div "30 2 20:30 31 lock 4 21:00 32 4 21:00 33 lock 2 21:00 34 4 20:00 35 lock 4 20:0…" at bounding box center [509, 347] width 688 height 450
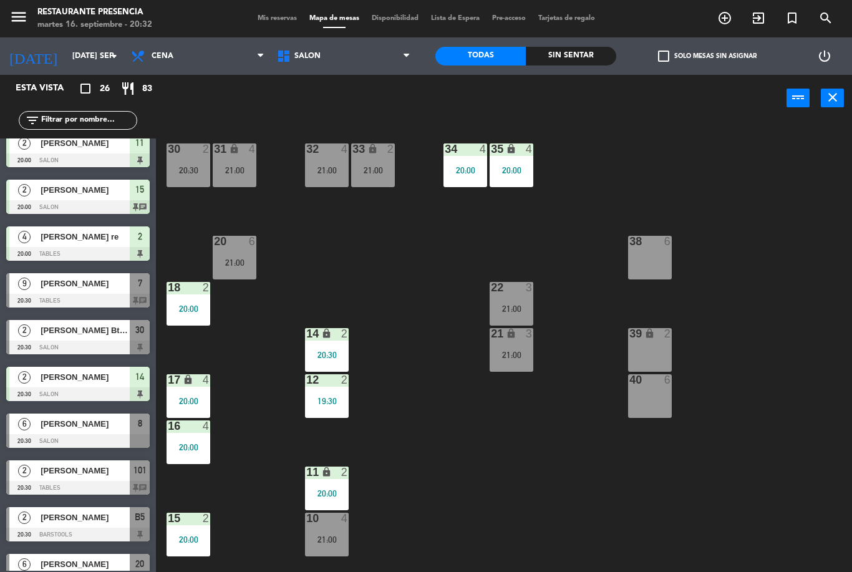
scroll to position [265, 0]
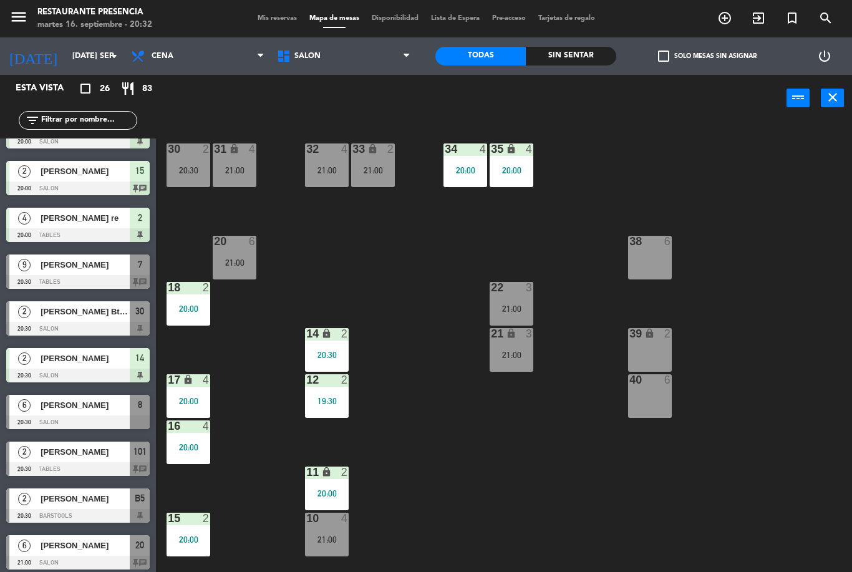
click at [91, 414] on div "[PERSON_NAME]" at bounding box center [84, 405] width 90 height 21
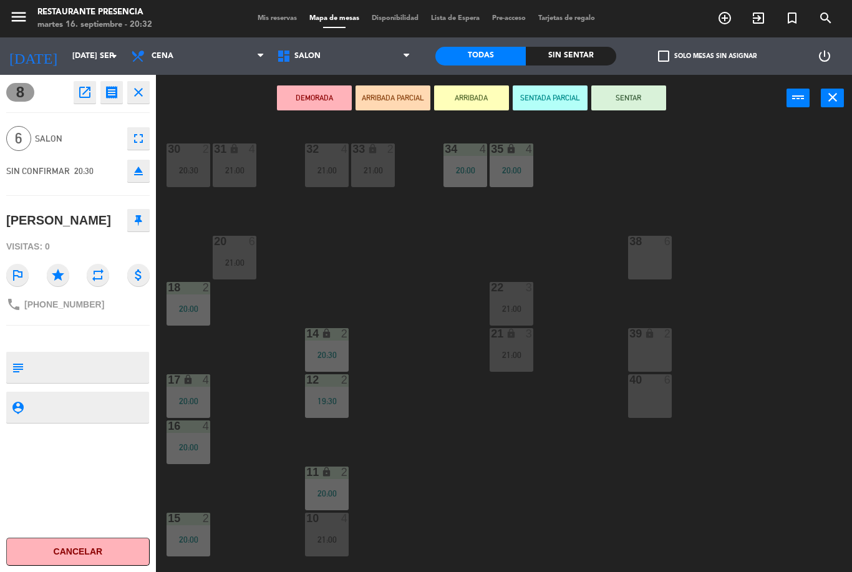
click at [637, 96] on button "SENTAR" at bounding box center [628, 97] width 75 height 25
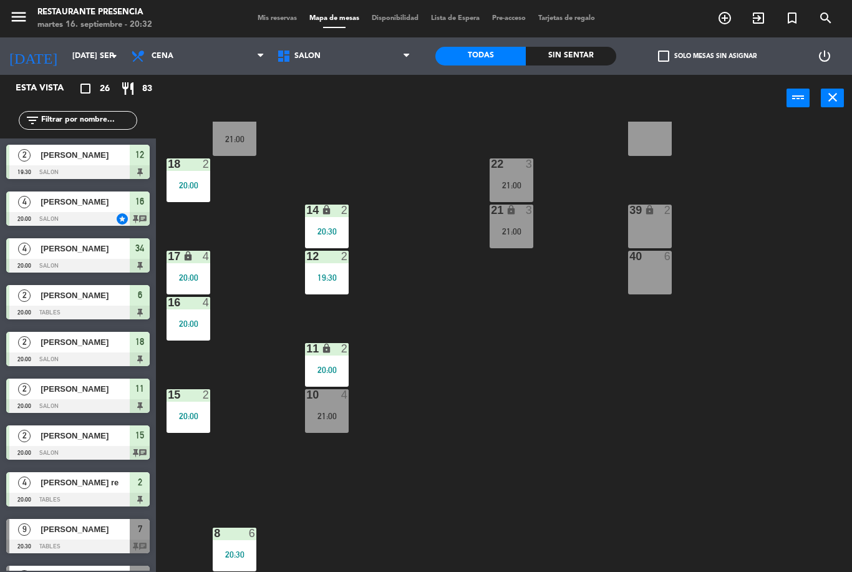
scroll to position [124, 0]
click at [238, 540] on div "8 6" at bounding box center [235, 534] width 44 height 12
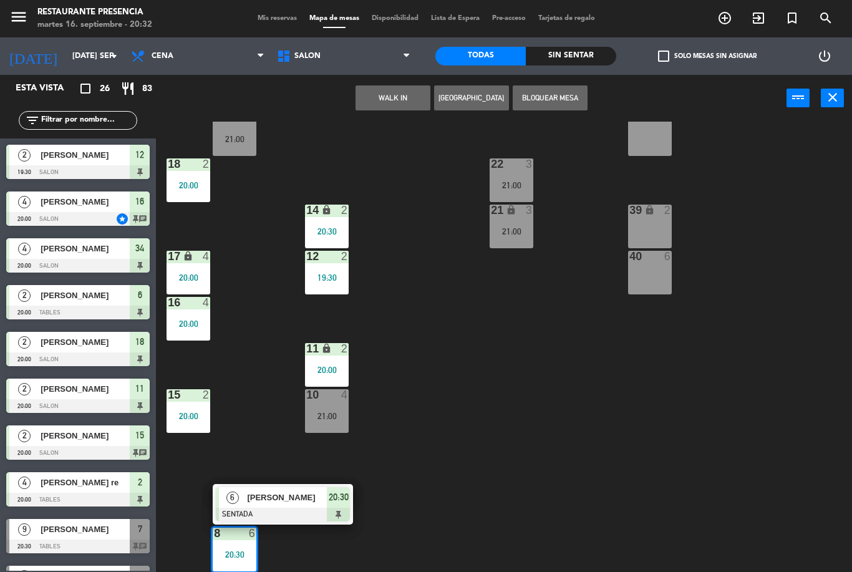
click at [237, 555] on div "20:30" at bounding box center [235, 554] width 44 height 9
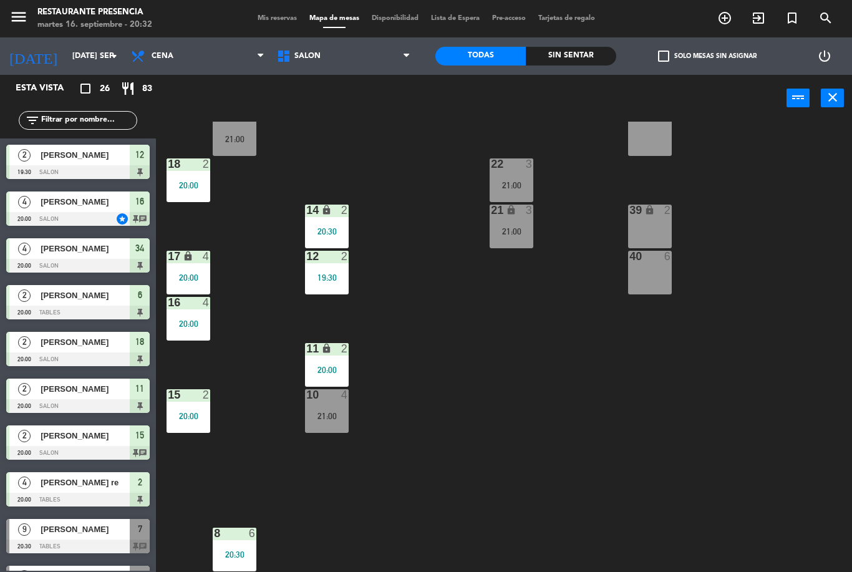
click at [498, 456] on div "30 2 20:30 31 lock 4 21:00 32 4 21:00 33 lock 2 21:00 34 4 20:00 35 lock 4 20:0…" at bounding box center [509, 347] width 688 height 450
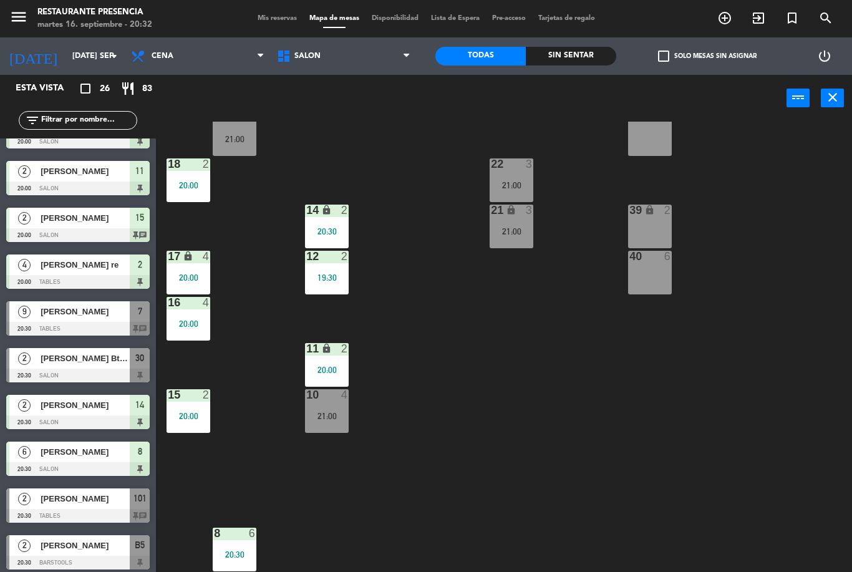
scroll to position [223, 0]
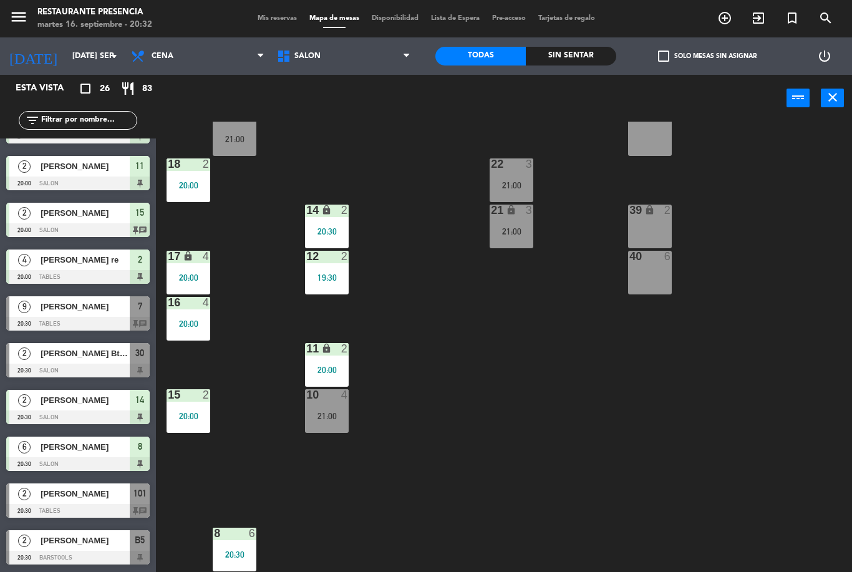
click at [95, 312] on span "[PERSON_NAME]" at bounding box center [85, 306] width 89 height 13
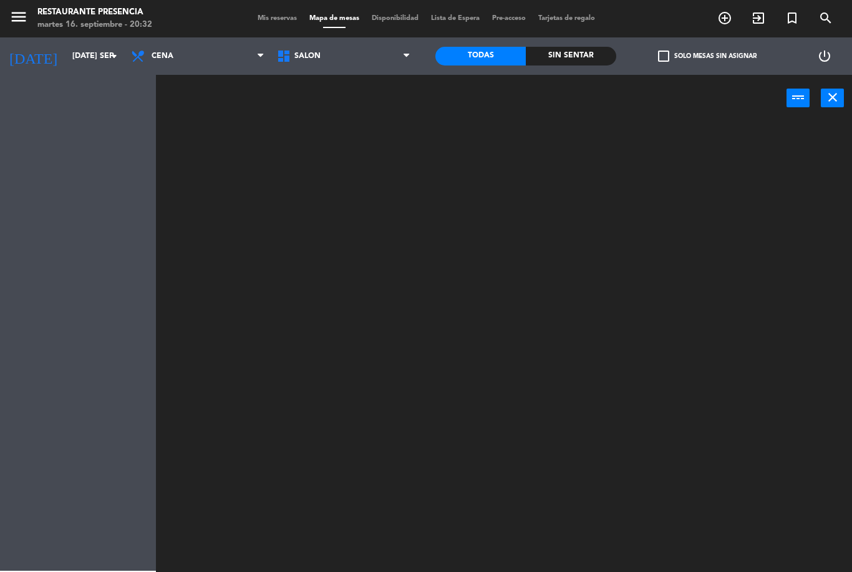
scroll to position [0, 0]
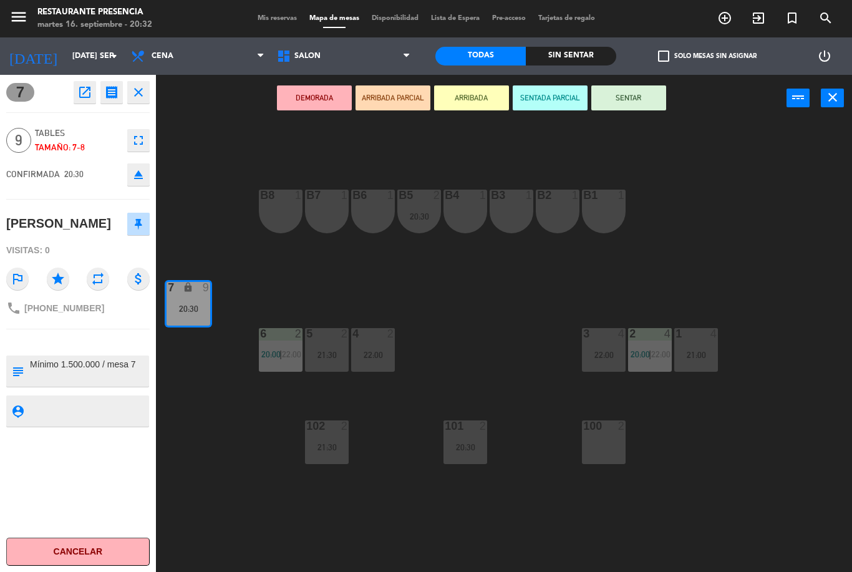
click at [631, 107] on button "SENTAR" at bounding box center [628, 97] width 75 height 25
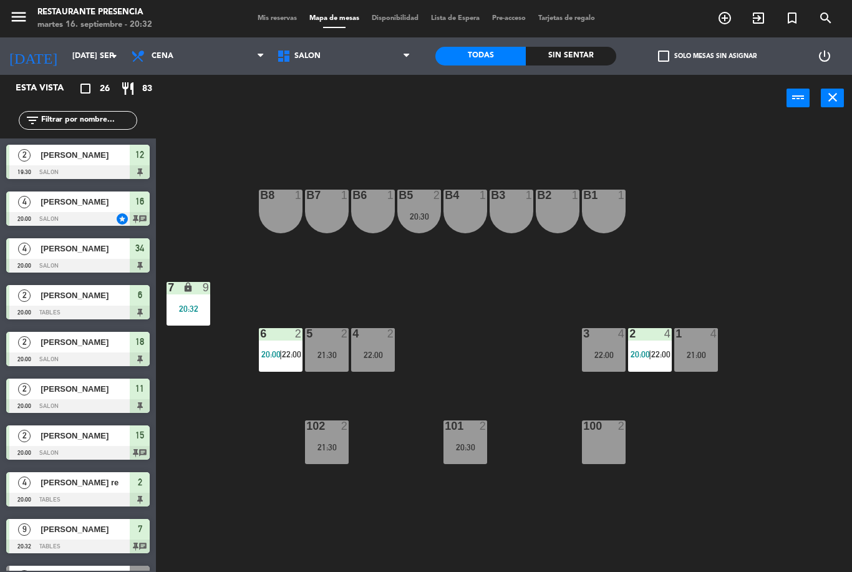
click at [191, 304] on div "20:32" at bounding box center [189, 308] width 44 height 9
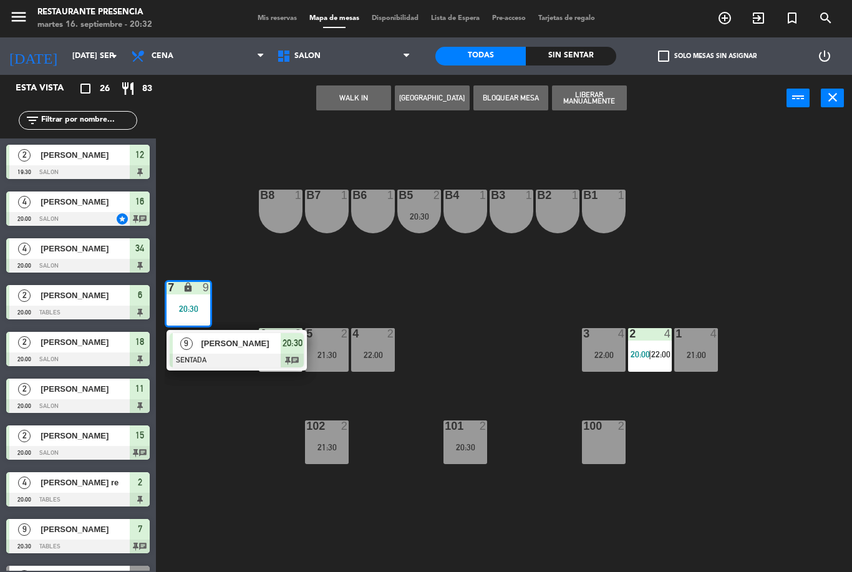
click at [250, 349] on span "[PERSON_NAME]" at bounding box center [241, 343] width 80 height 13
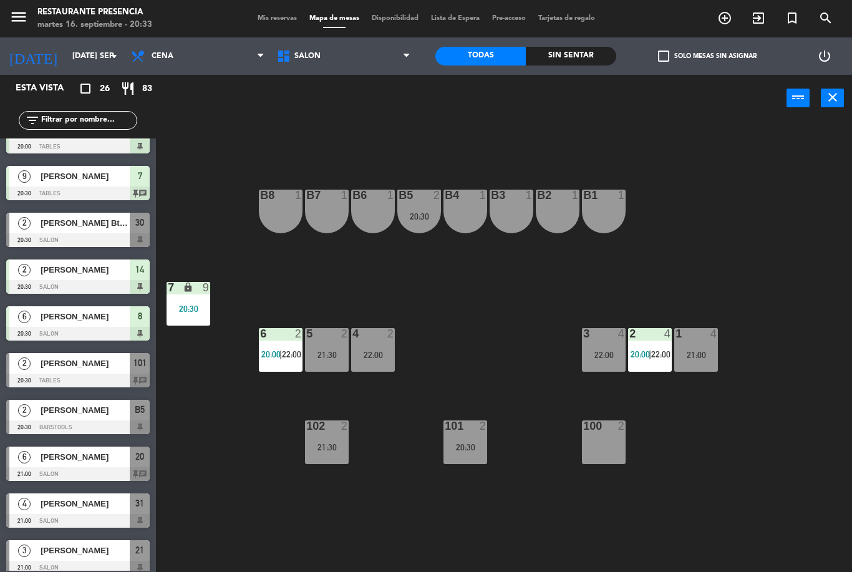
scroll to position [356, 0]
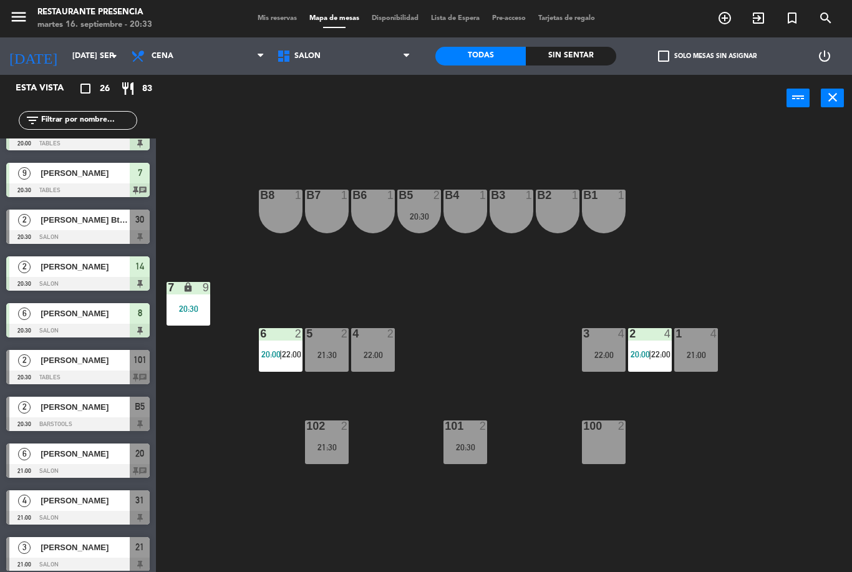
click at [92, 227] on div "[PERSON_NAME] Btech [PERSON_NAME]" at bounding box center [84, 220] width 90 height 21
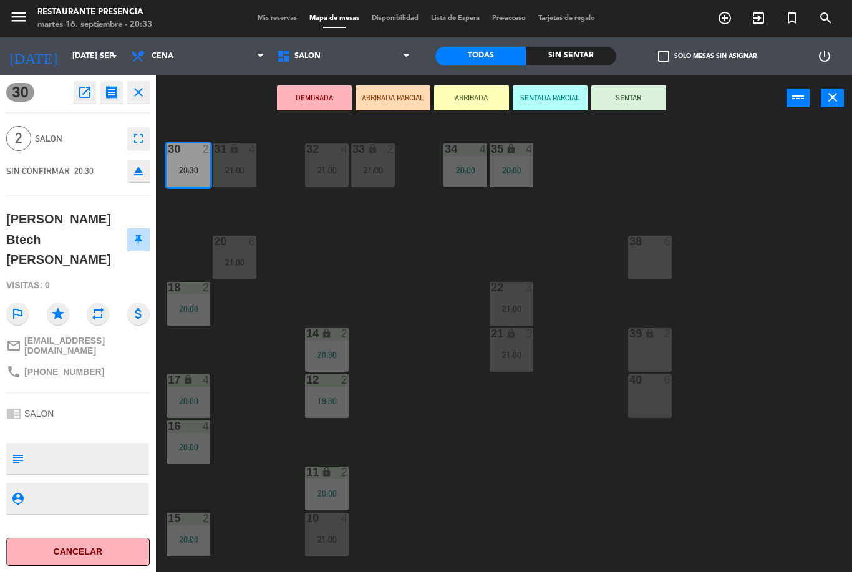
click at [639, 105] on button "SENTAR" at bounding box center [628, 97] width 75 height 25
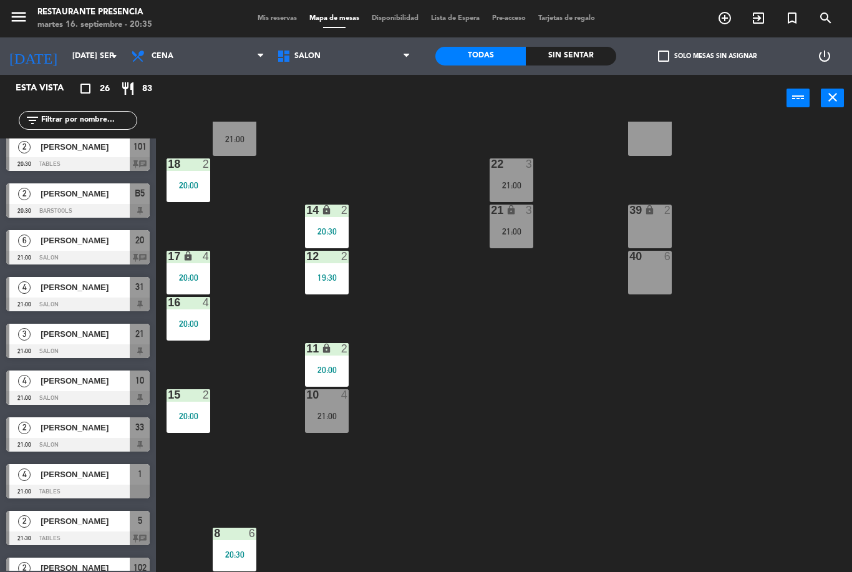
scroll to position [124, 0]
click at [228, 550] on div "20:30" at bounding box center [235, 554] width 44 height 9
click at [458, 448] on div "30 2 20:30 31 lock 4 21:00 32 4 21:00 33 lock 2 21:00 34 4 20:00 35 lock 4 20:0…" at bounding box center [509, 347] width 688 height 450
click at [347, 47] on span "SALON" at bounding box center [344, 55] width 146 height 27
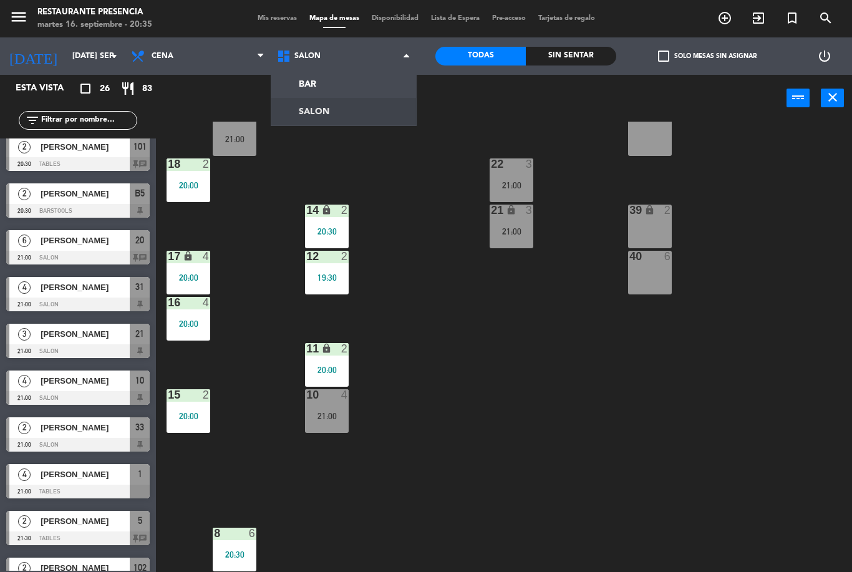
click at [357, 79] on ng-component "menu Restaurante Presencia martes 16. septiembre - 20:35 Mis reservas Mapa de m…" at bounding box center [426, 286] width 852 height 572
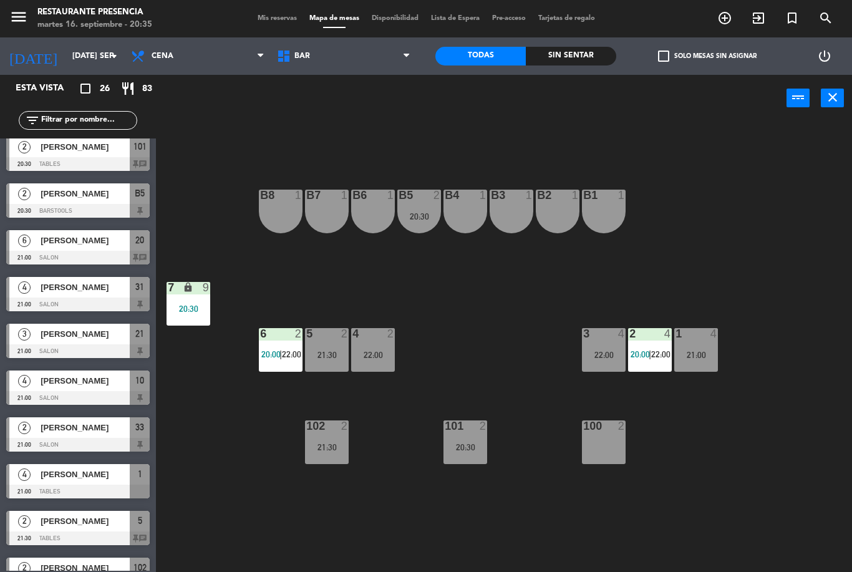
click at [326, 449] on div "21:30" at bounding box center [327, 447] width 44 height 9
click at [439, 517] on div "B1 1 B2 1 B3 1 B4 1 B5 2 20:30 B6 1 B7 1 B8 1 7 lock 9 20:30 1 4 21:00 2 4 20:0…" at bounding box center [509, 347] width 688 height 450
click at [462, 462] on div "101 2 20:30" at bounding box center [466, 442] width 44 height 44
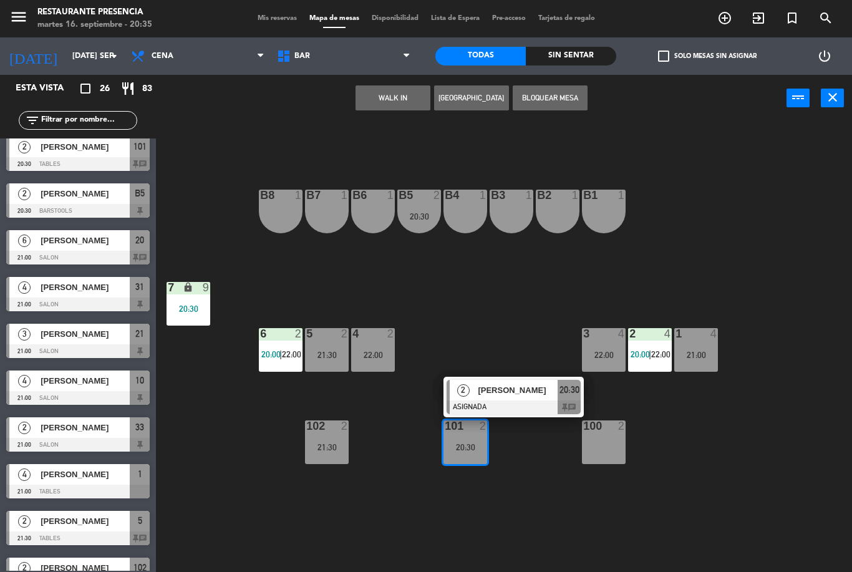
click at [512, 395] on span "[PERSON_NAME]" at bounding box center [518, 390] width 80 height 13
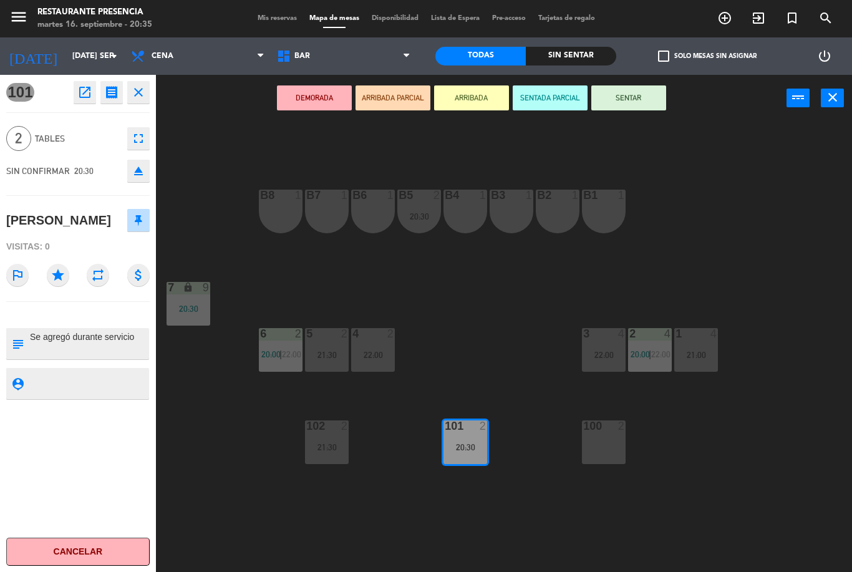
click at [638, 92] on button "SENTAR" at bounding box center [628, 97] width 75 height 25
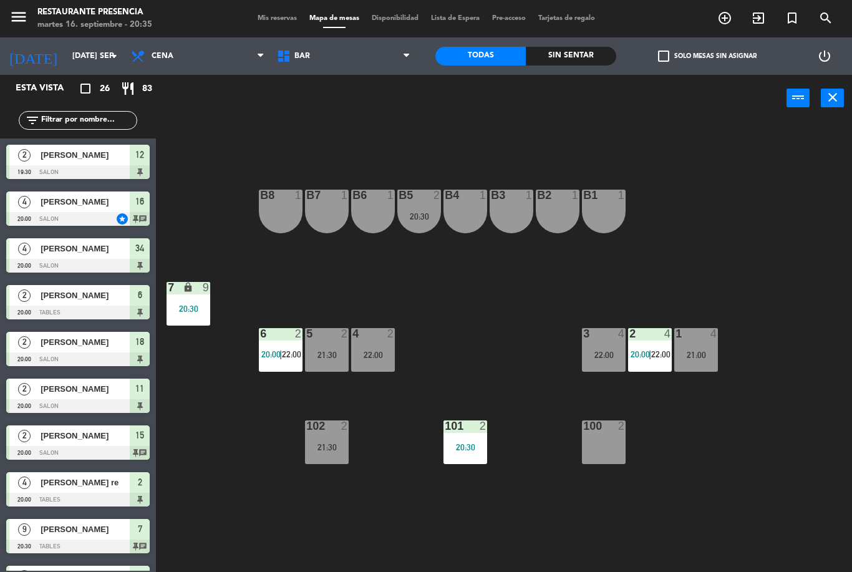
click at [235, 442] on div "B1 1 B2 1 B3 1 B4 1 B5 2 20:30 B6 1 B7 1 B8 1 7 lock 9 20:30 1 4 21:00 2 4 20:0…" at bounding box center [509, 347] width 688 height 450
click at [343, 61] on span "BAR" at bounding box center [344, 55] width 146 height 27
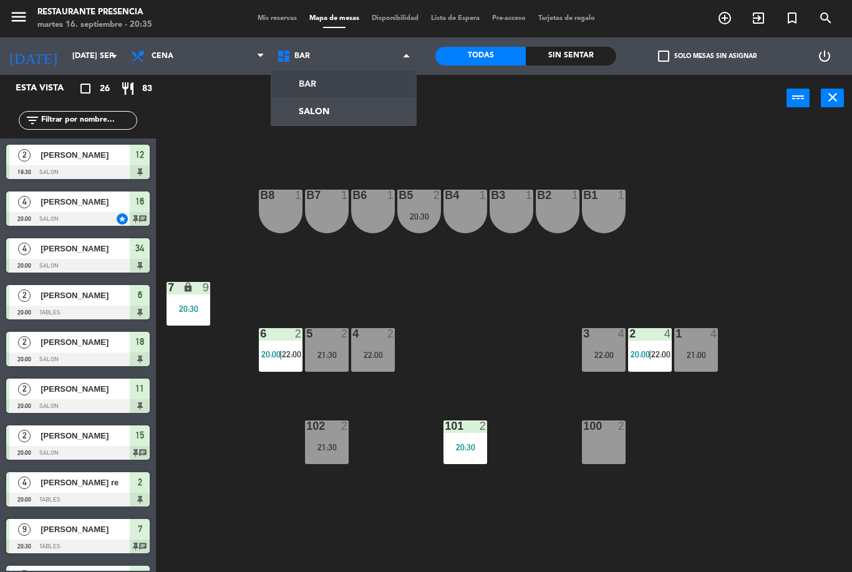
click at [494, 298] on div "B1 1 B2 1 B3 1 B4 1 B5 2 20:30 B6 1 B7 1 B8 1 7 lock 9 20:30 1 4 21:00 2 4 20:0…" at bounding box center [509, 347] width 688 height 450
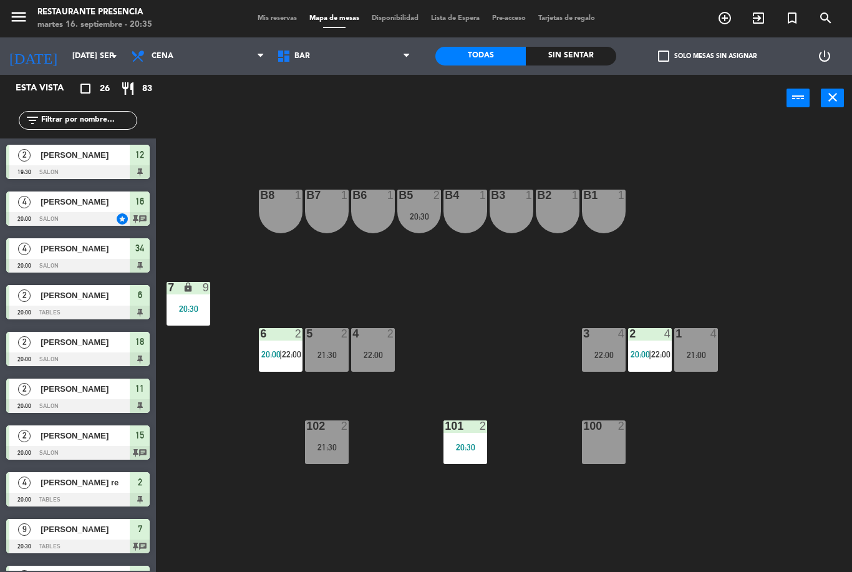
click at [766, 441] on div "B1 1 B2 1 B3 1 B4 1 B5 2 20:30 B6 1 B7 1 B8 1 7 lock 9 20:30 1 4 21:00 2 4 20:0…" at bounding box center [509, 347] width 688 height 450
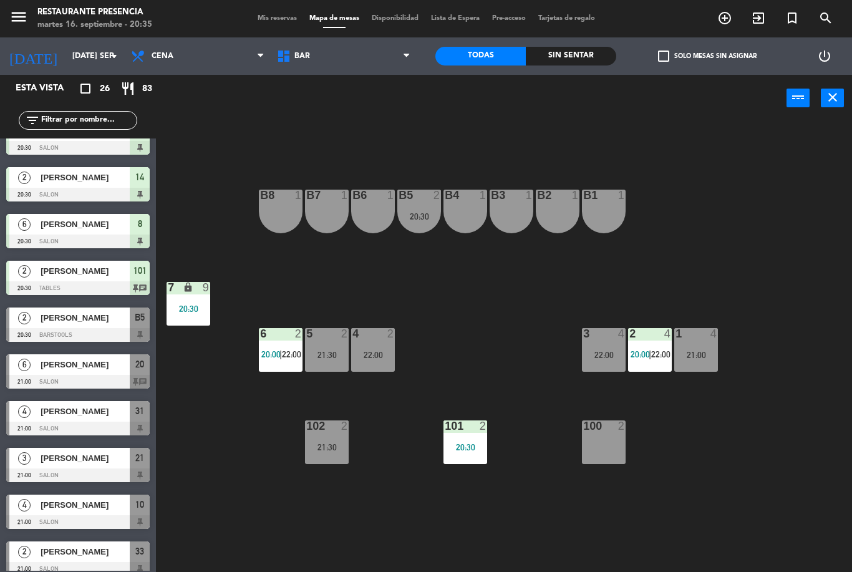
scroll to position [448, 0]
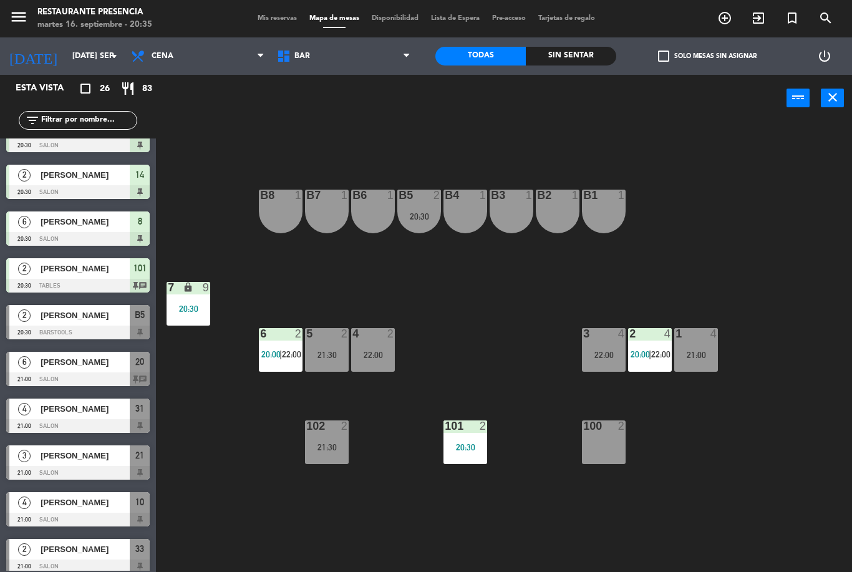
click at [68, 323] on div "[PERSON_NAME]" at bounding box center [84, 315] width 90 height 21
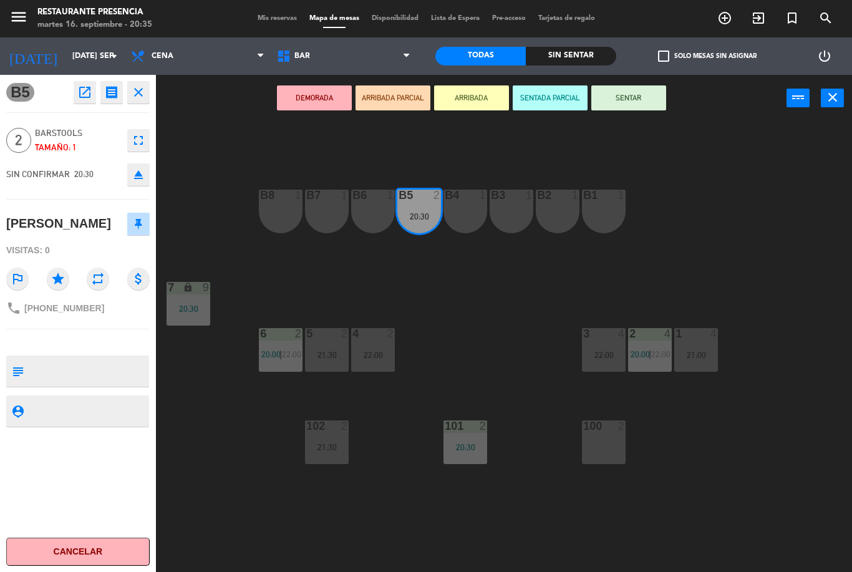
click at [628, 104] on button "SENTAR" at bounding box center [628, 97] width 75 height 25
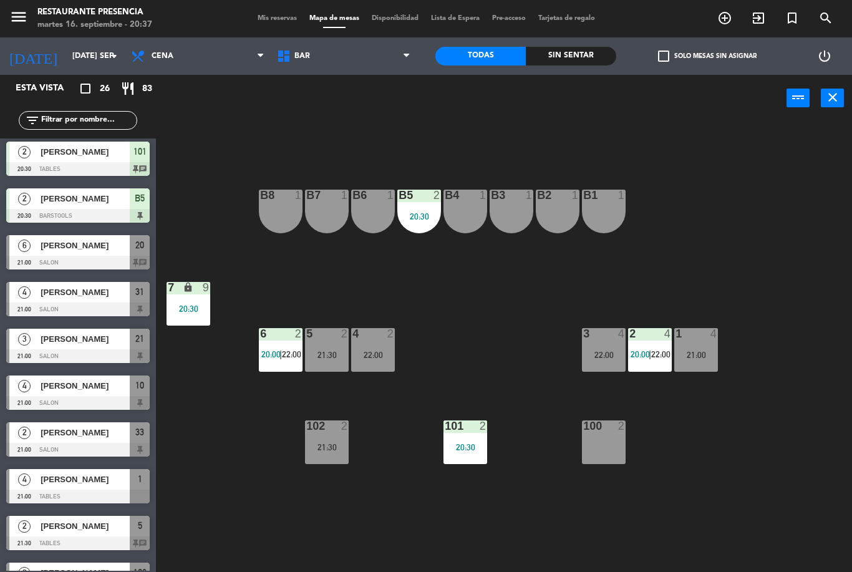
scroll to position [568, 0]
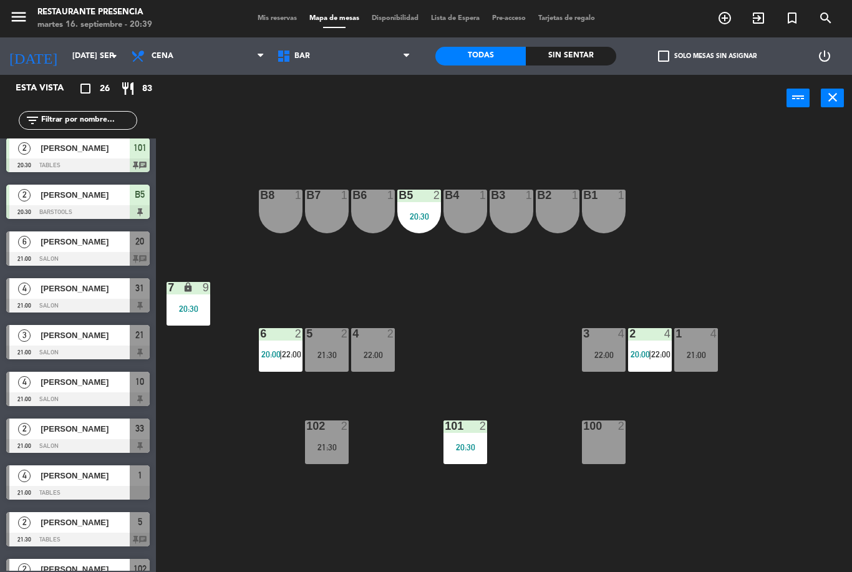
click at [755, 189] on div "B1 1 B2 1 B3 1 B4 1 B5 2 20:30 B6 1 B7 1 B8 1 7 lock 9 20:30 1 4 21:00 2 4 20:0…" at bounding box center [509, 347] width 688 height 450
click at [372, 40] on div "BAR SALON BAR BAR SALON" at bounding box center [344, 55] width 146 height 37
click at [369, 69] on span "BAR" at bounding box center [344, 55] width 146 height 27
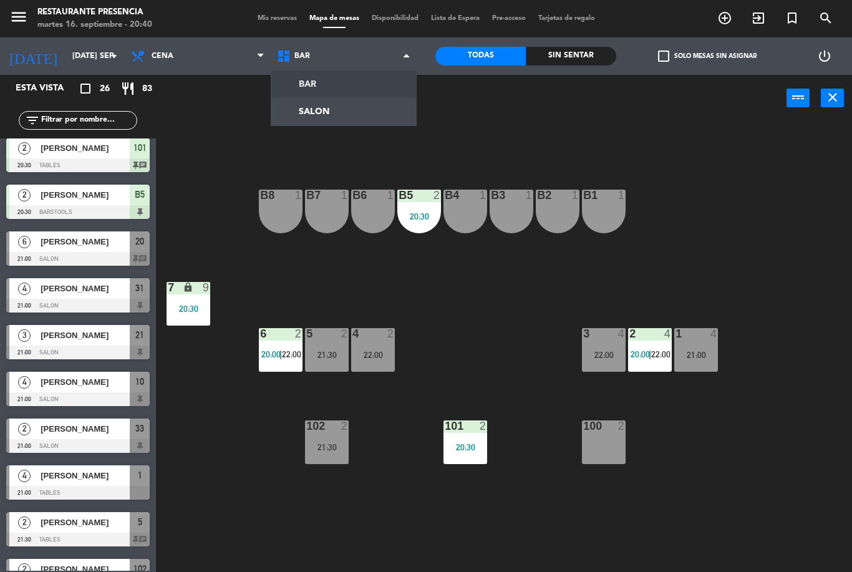
click at [369, 119] on ng-component "menu Restaurante Presencia martes 16. septiembre - 20:40 Mis reservas Mapa de m…" at bounding box center [426, 286] width 852 height 572
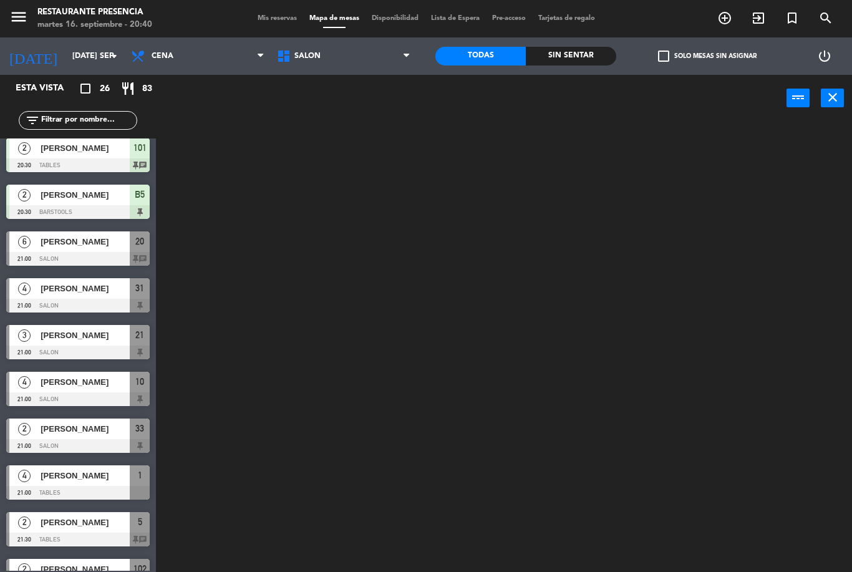
click at [381, 55] on span "SALON" at bounding box center [344, 55] width 146 height 27
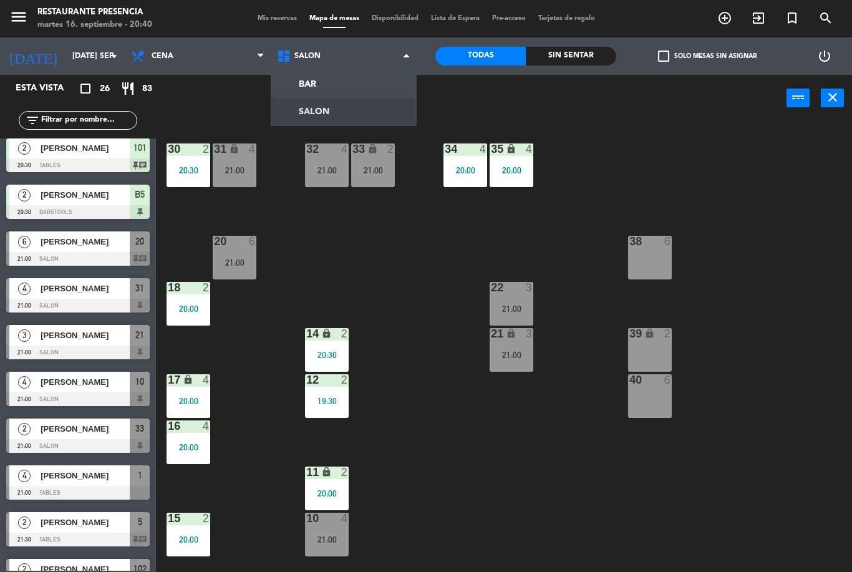
click at [367, 76] on ng-component "menu Restaurante Presencia martes 16. septiembre - 20:40 Mis reservas Mapa de m…" at bounding box center [426, 286] width 852 height 572
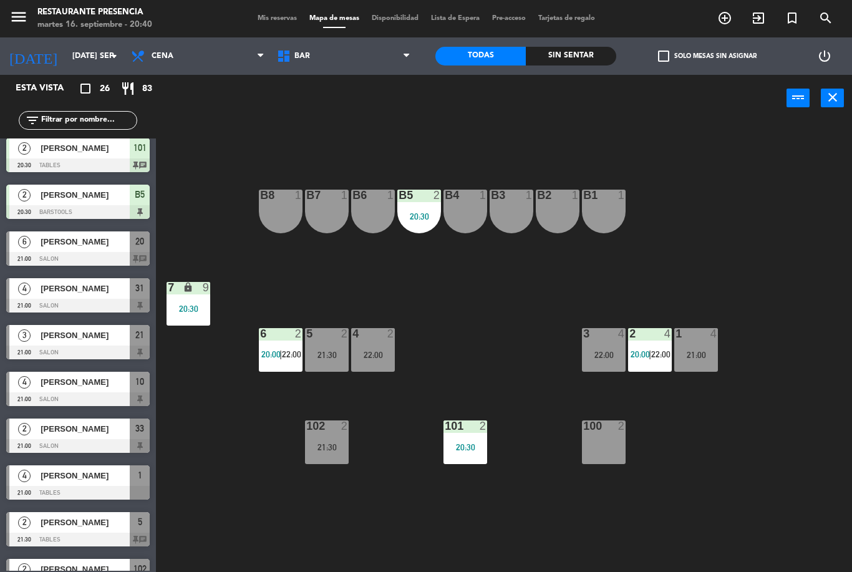
click at [704, 362] on div "1 4 21:00" at bounding box center [696, 350] width 44 height 44
click at [749, 434] on div "B1 1 B2 1 B3 1 B4 1 B5 2 20:30 B6 1 B7 1 B8 1 7 lock 9 20:30 1 4 21:00 2 4 20:0…" at bounding box center [509, 347] width 688 height 450
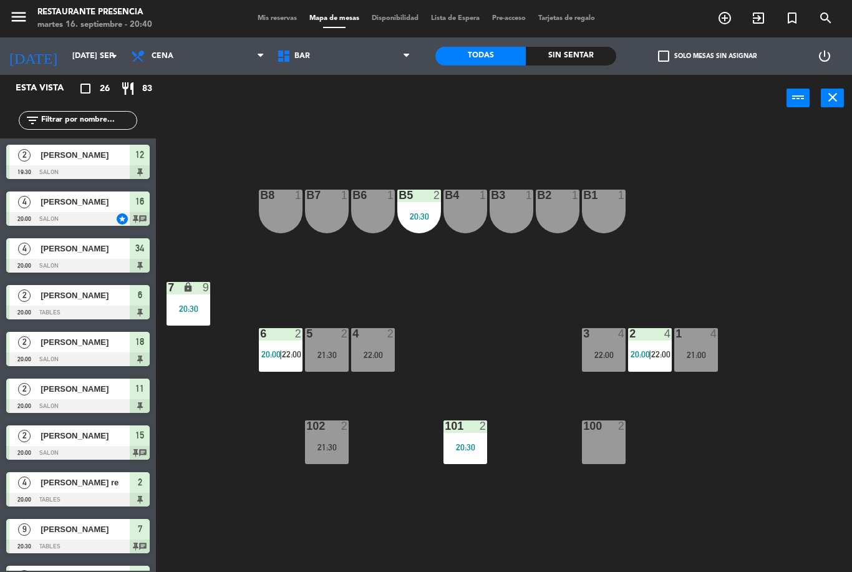
scroll to position [0, 0]
click at [206, 302] on div "7 lock 9 20:30" at bounding box center [189, 304] width 44 height 44
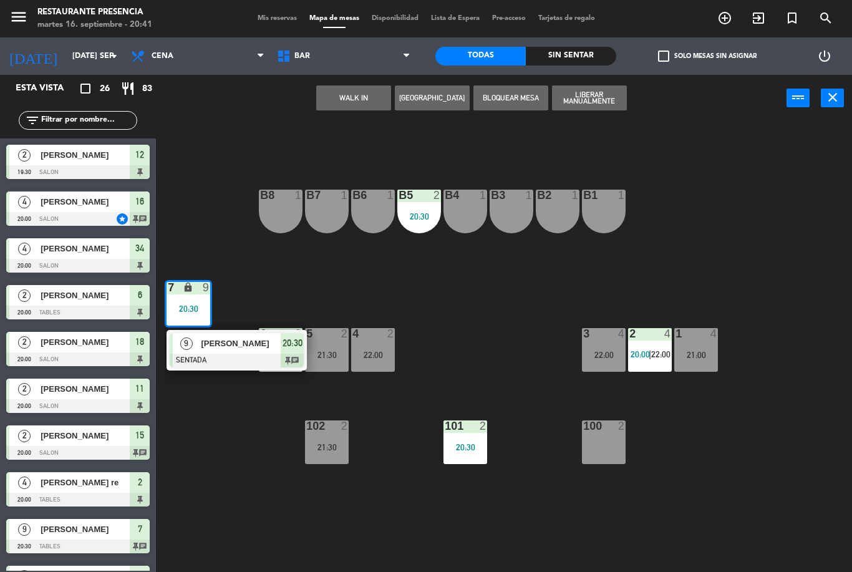
click at [221, 342] on span "[PERSON_NAME]" at bounding box center [241, 343] width 80 height 13
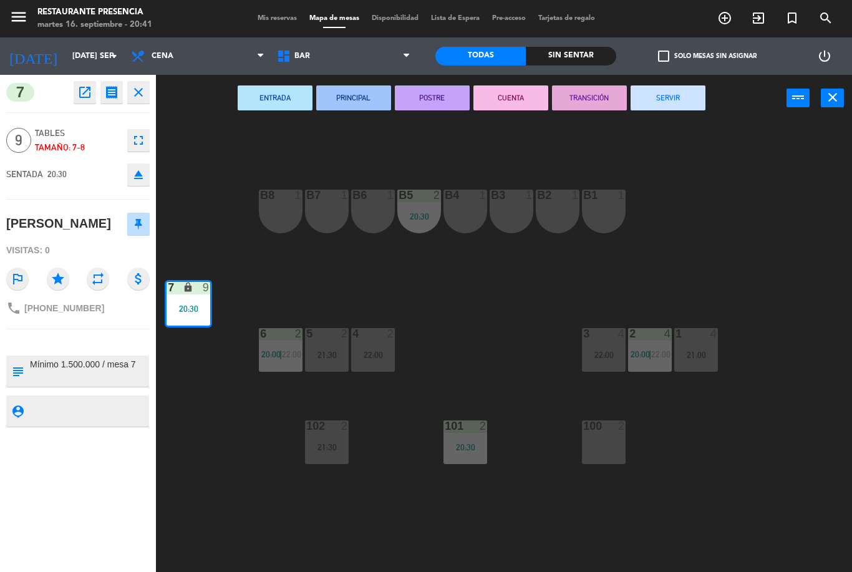
click at [132, 133] on icon "fullscreen" at bounding box center [138, 140] width 15 height 15
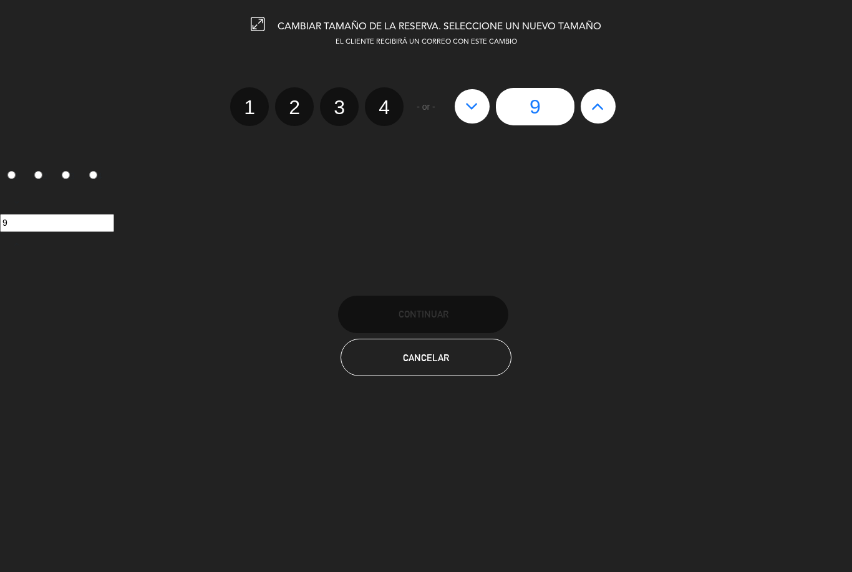
click at [479, 104] on button at bounding box center [472, 106] width 35 height 34
type input "8"
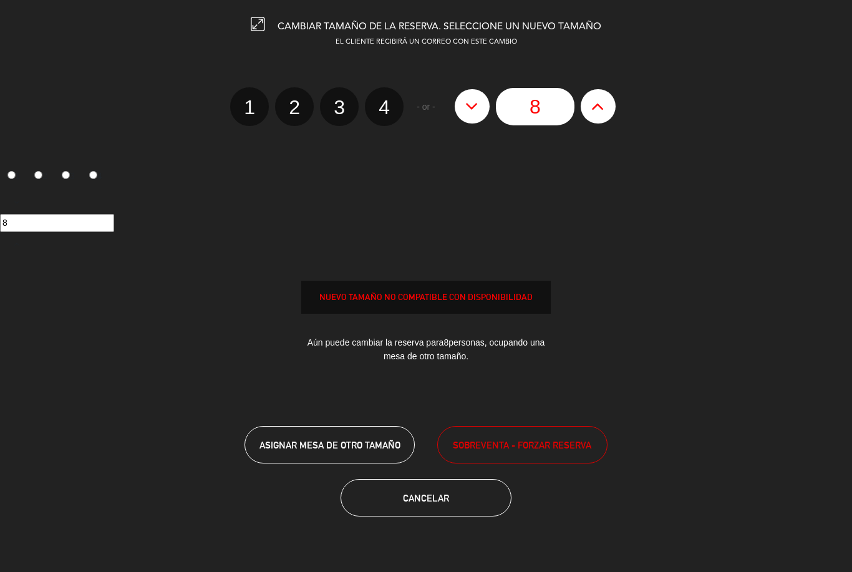
click at [479, 110] on icon at bounding box center [471, 106] width 13 height 20
type input "7"
click at [473, 107] on icon at bounding box center [471, 106] width 13 height 20
type input "6"
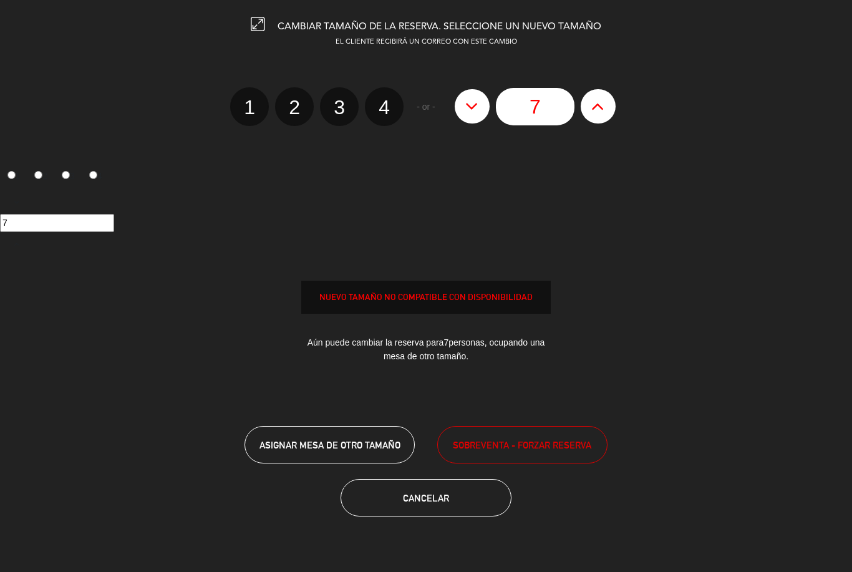
type input "6"
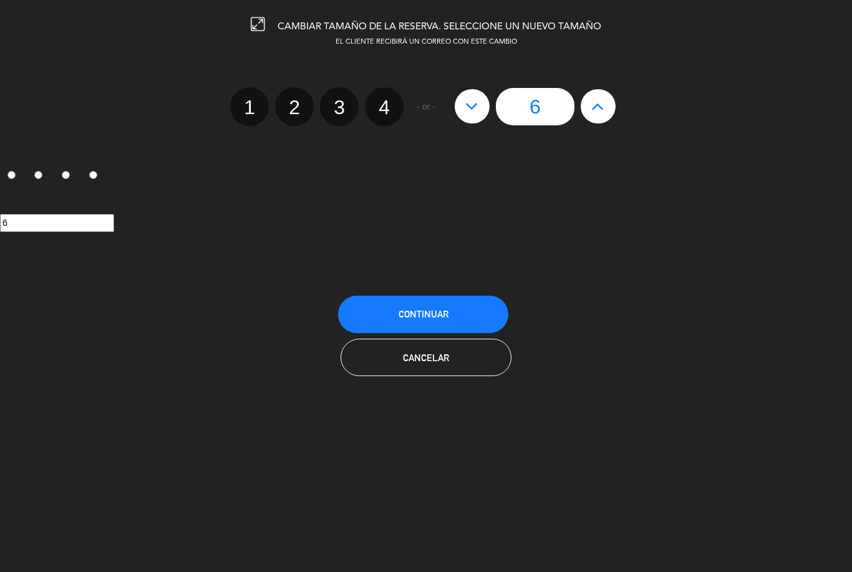
click at [454, 316] on button "Continuar" at bounding box center [423, 314] width 170 height 37
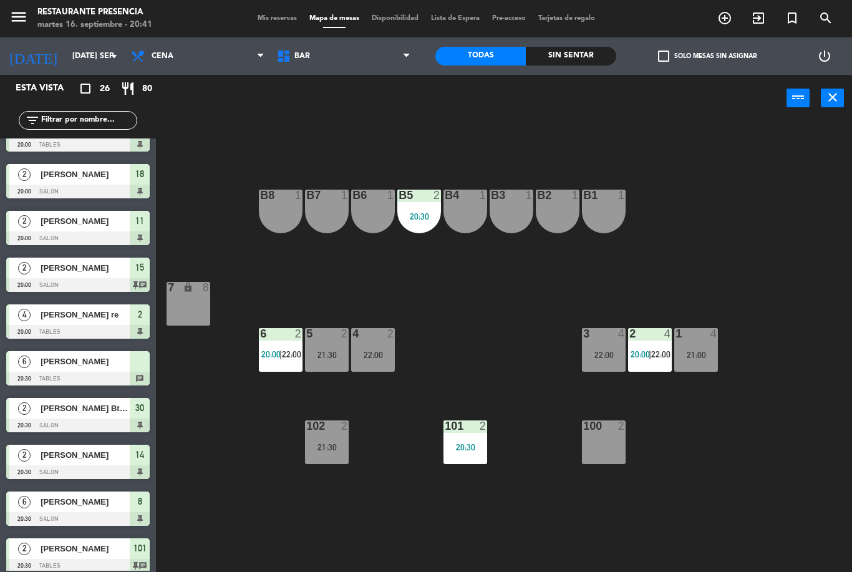
scroll to position [137, 0]
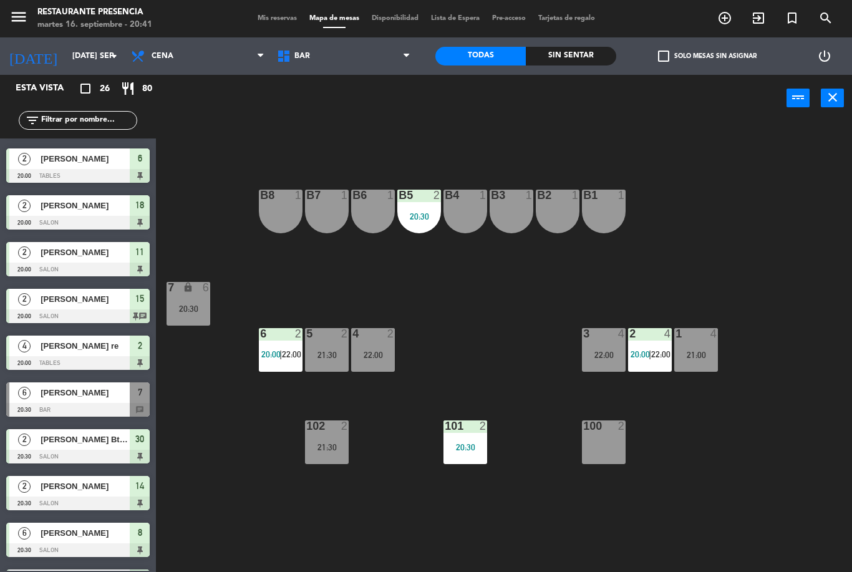
click at [193, 312] on div "20:30" at bounding box center [189, 308] width 44 height 9
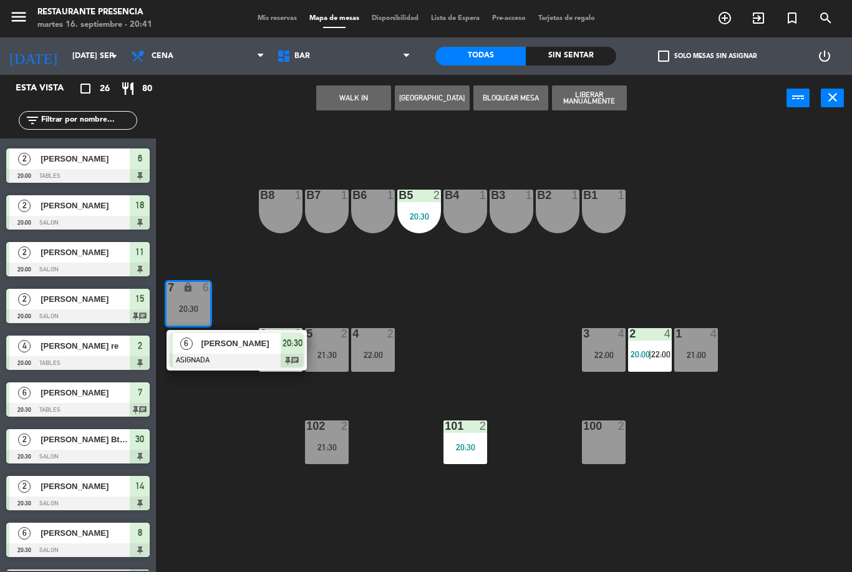
click at [205, 348] on span "[PERSON_NAME]" at bounding box center [241, 343] width 80 height 13
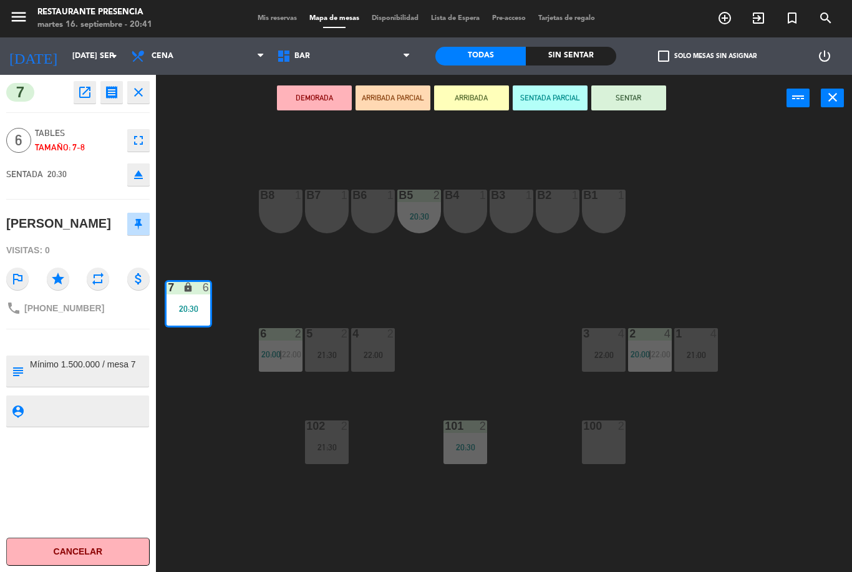
click at [641, 101] on button "SENTAR" at bounding box center [628, 97] width 75 height 25
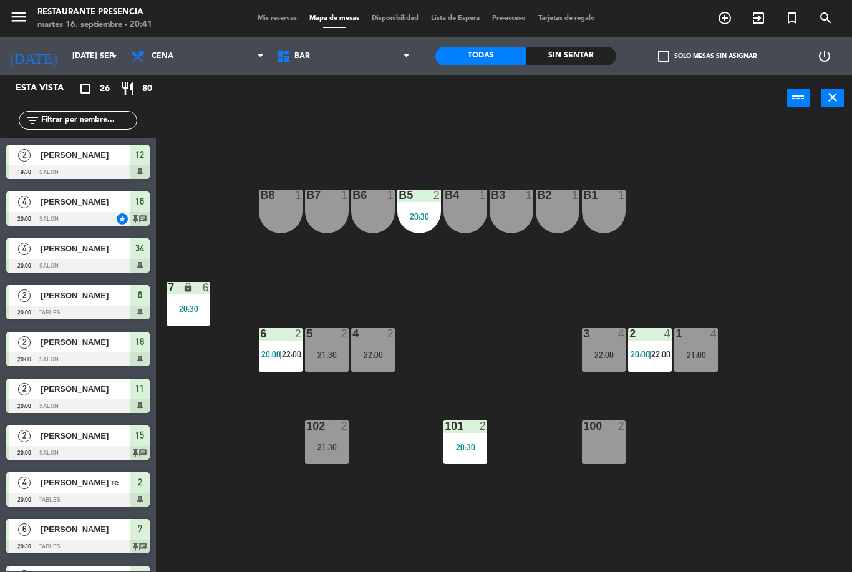
click at [202, 299] on div "7 lock 6 20:30" at bounding box center [189, 304] width 44 height 44
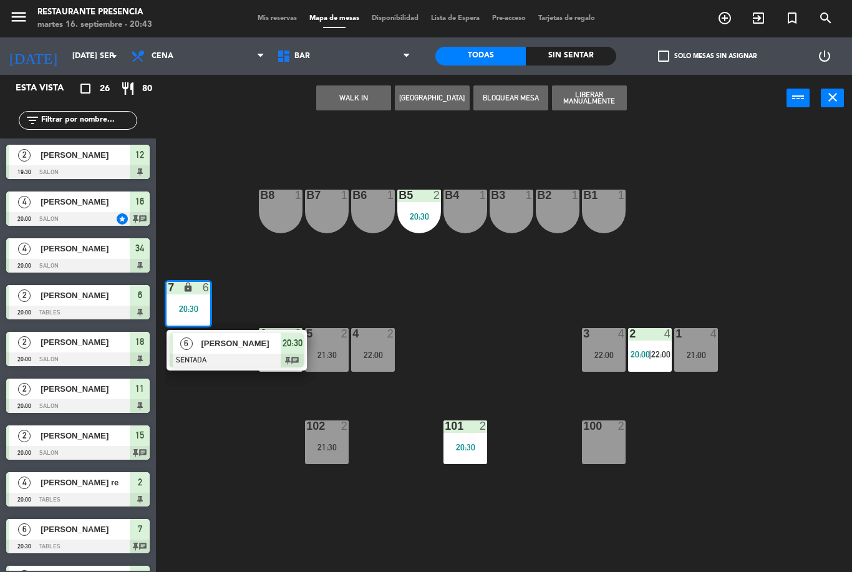
click at [76, 60] on input "[DATE] sep." at bounding box center [118, 56] width 105 height 21
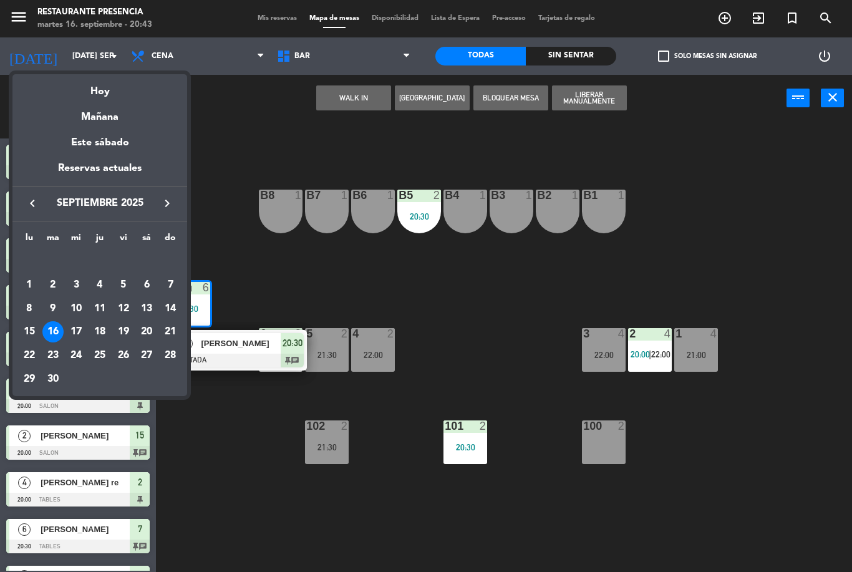
click at [49, 353] on div "23" at bounding box center [52, 355] width 21 height 21
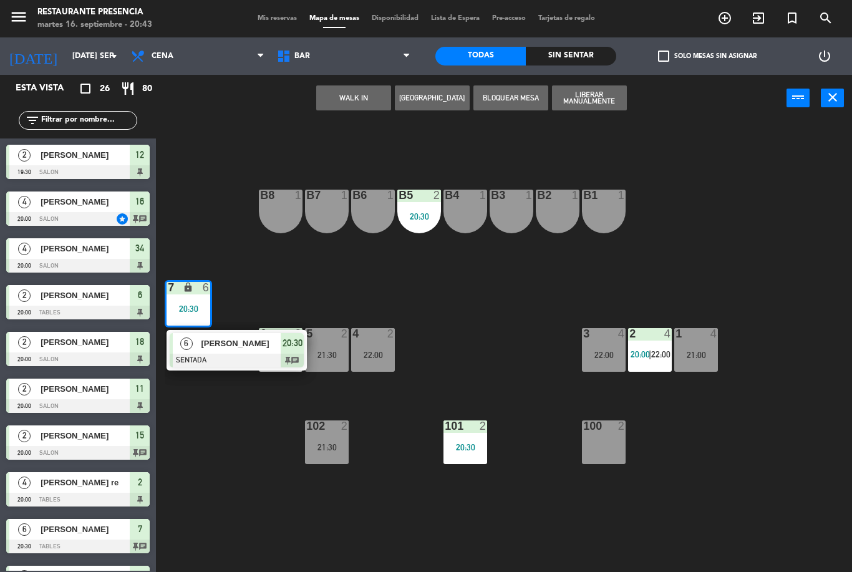
type input "[DATE] sep."
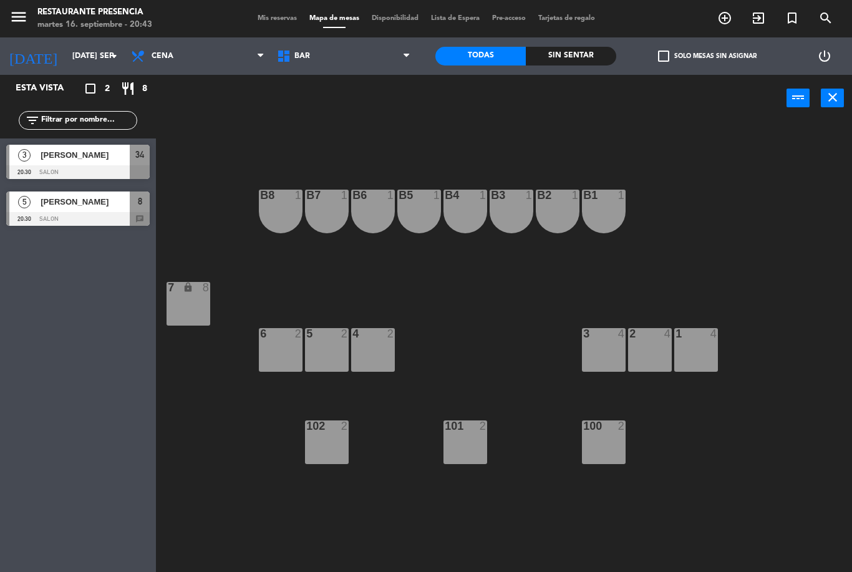
click at [276, 15] on span "Mis reservas" at bounding box center [277, 18] width 52 height 7
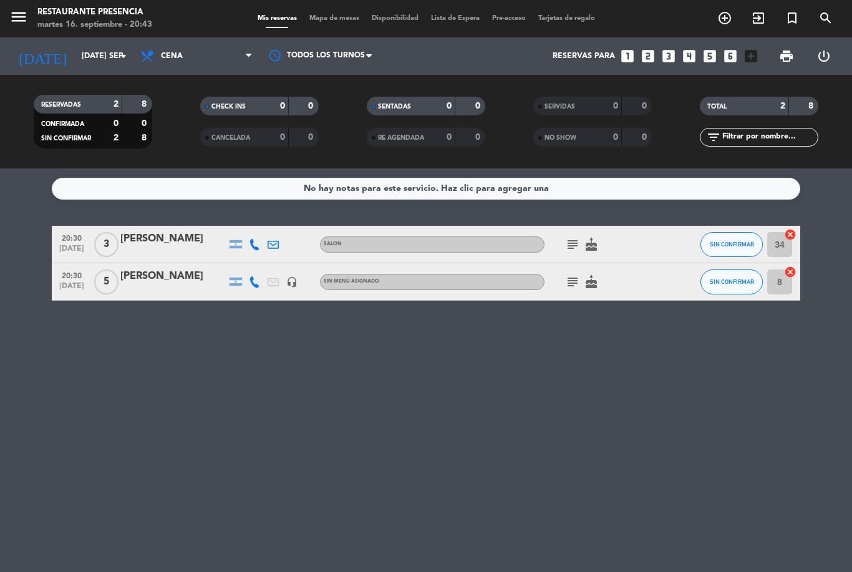
click at [648, 48] on icon "looks_two" at bounding box center [648, 56] width 16 height 16
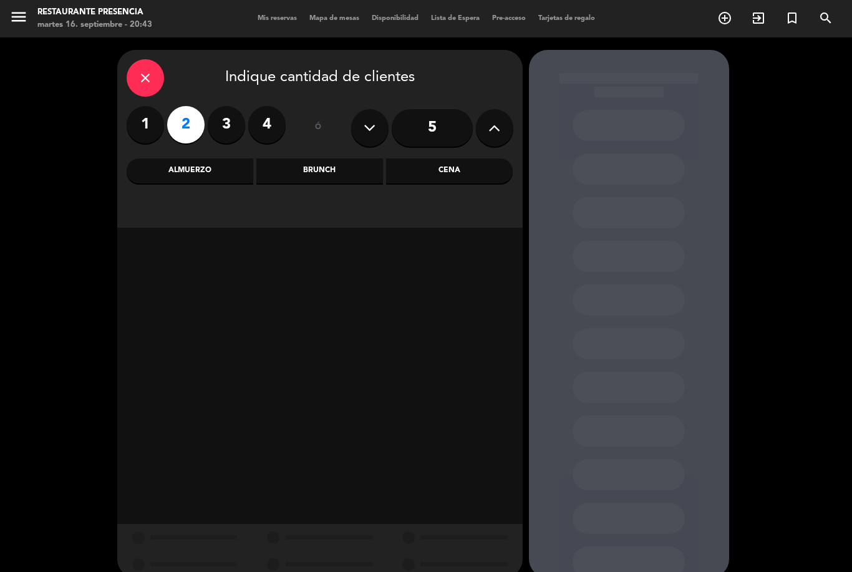
click at [475, 158] on div "Cena" at bounding box center [449, 170] width 127 height 25
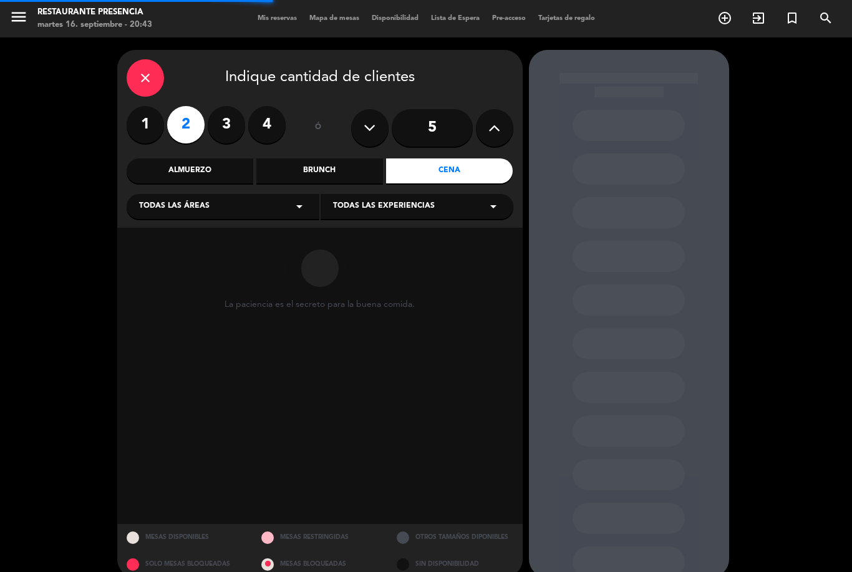
click at [233, 194] on div "Todas las áreas arrow_drop_down" at bounding box center [223, 206] width 193 height 25
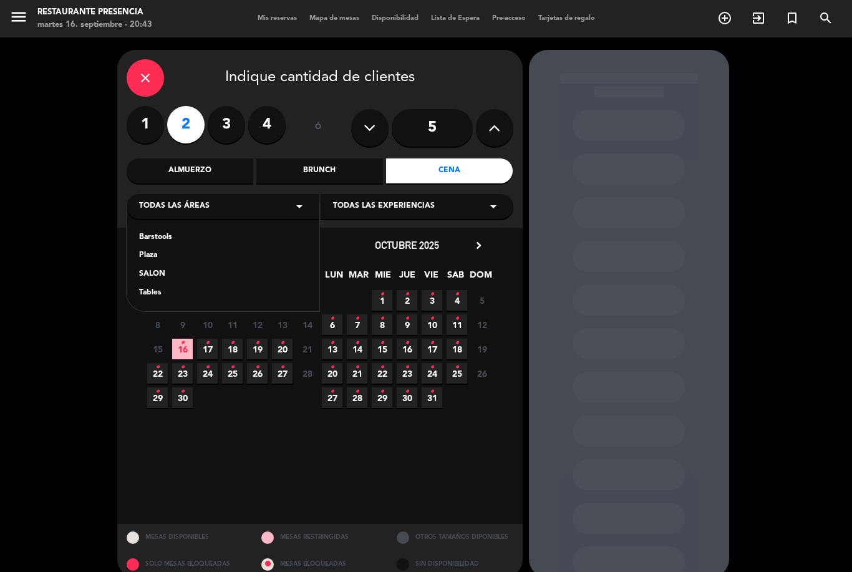
click at [181, 268] on div "SALON" at bounding box center [223, 274] width 168 height 12
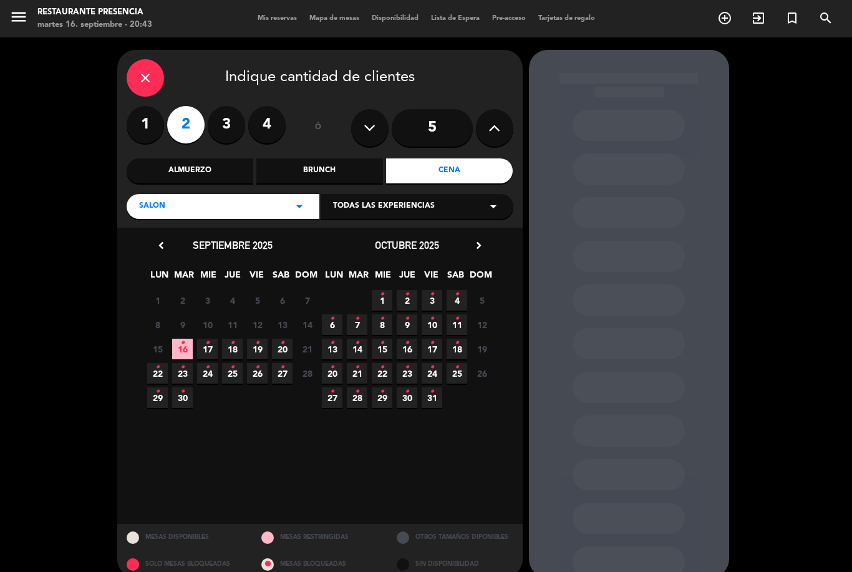
click at [181, 357] on icon "•" at bounding box center [182, 367] width 4 height 20
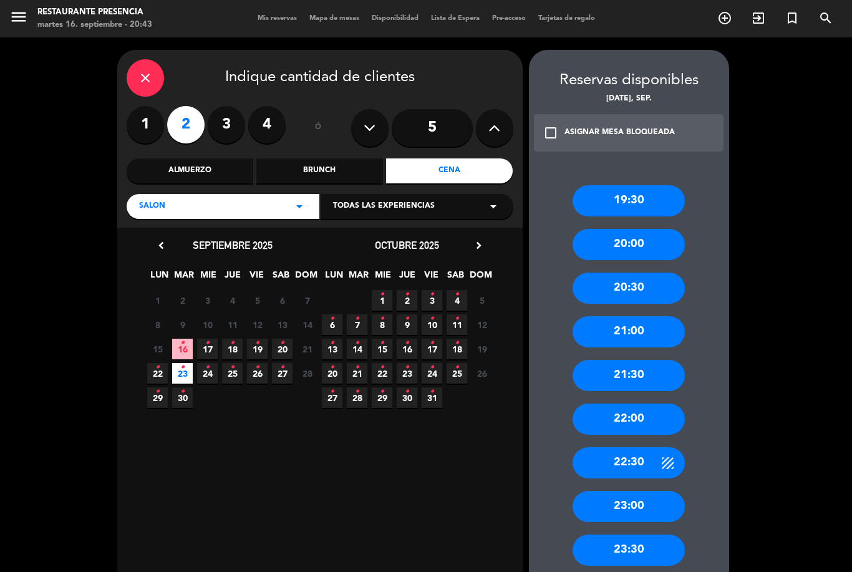
click at [641, 229] on div "20:00" at bounding box center [629, 244] width 112 height 31
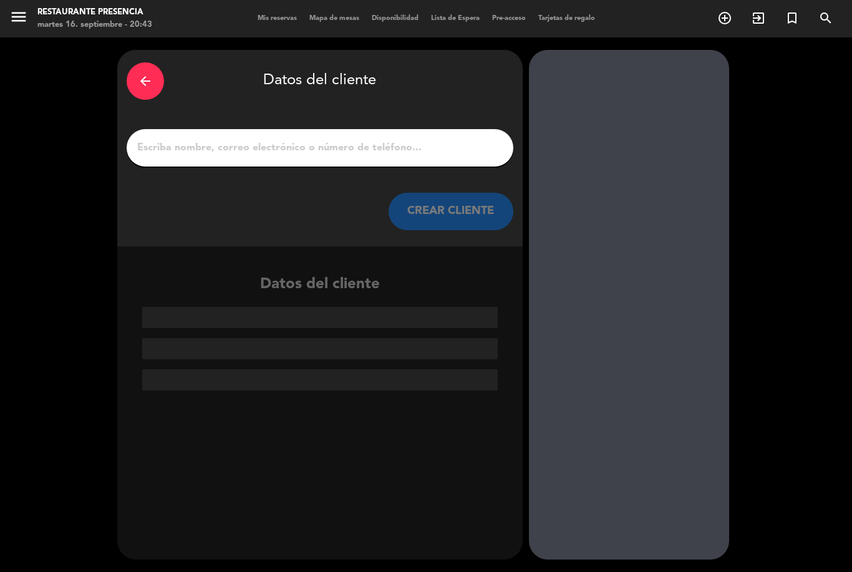
click at [324, 139] on input "1" at bounding box center [320, 147] width 368 height 17
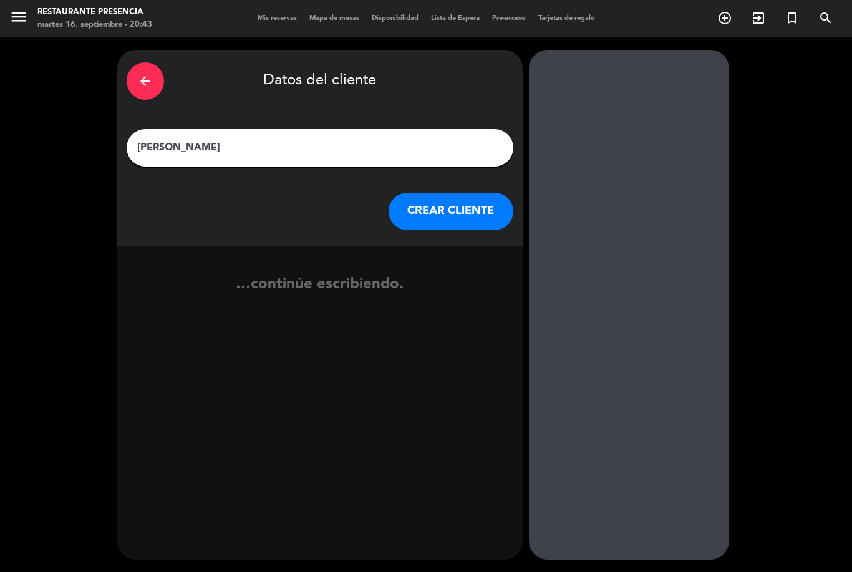
type input "[PERSON_NAME]"
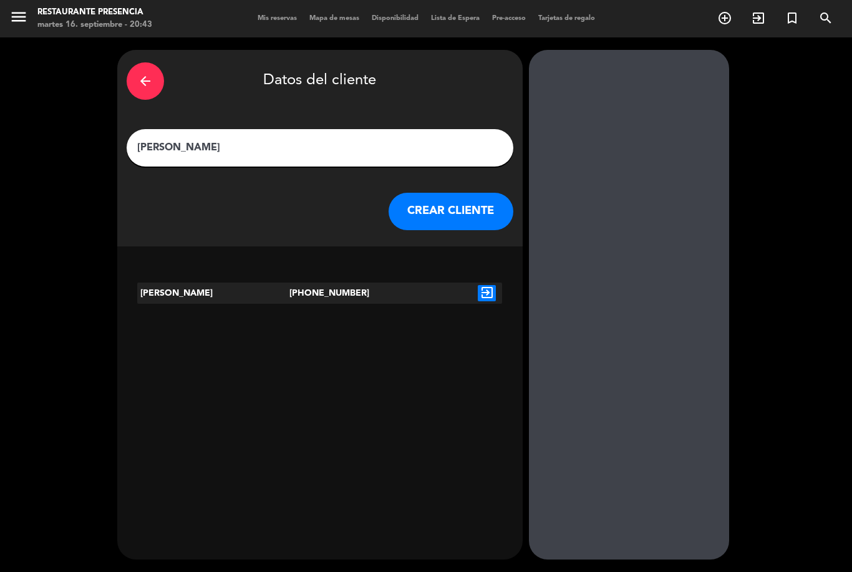
click at [496, 285] on icon "exit_to_app" at bounding box center [487, 293] width 18 height 16
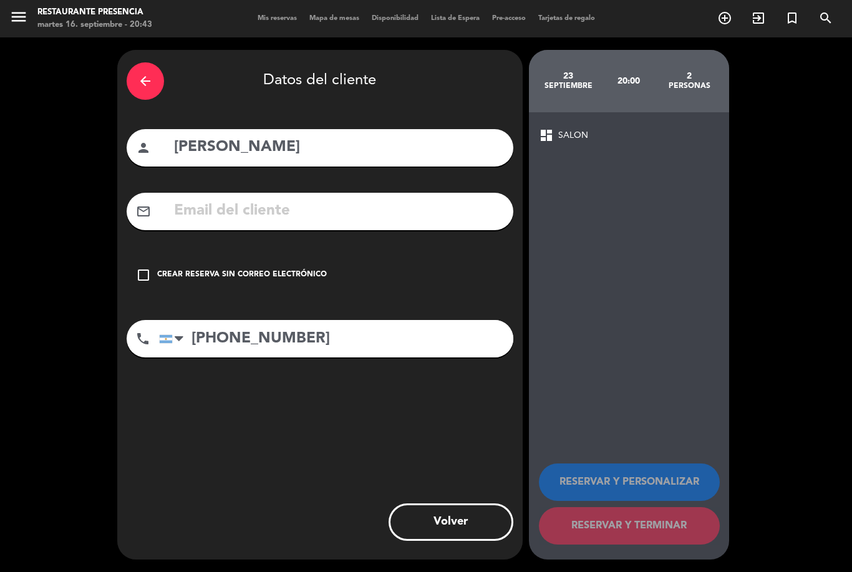
click at [147, 268] on icon "check_box_outline_blank" at bounding box center [143, 275] width 15 height 15
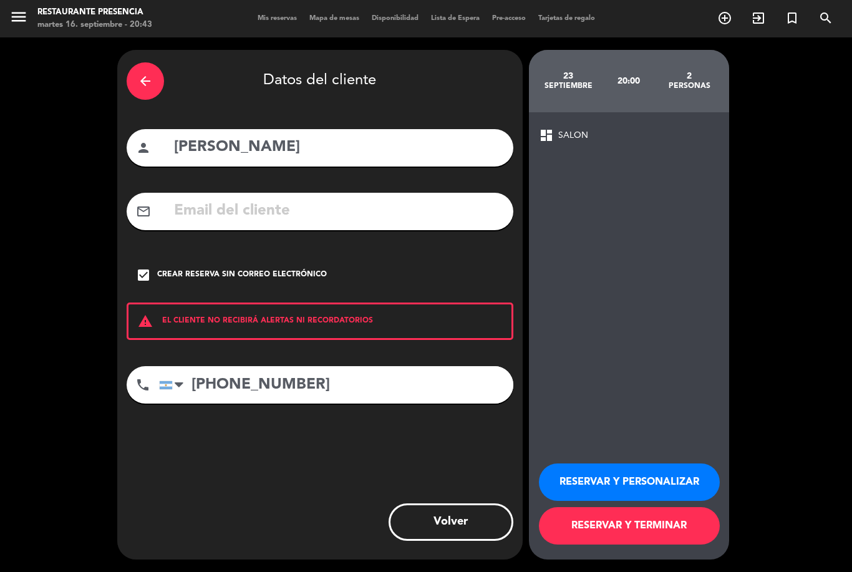
click at [683, 528] on button "RESERVAR Y TERMINAR" at bounding box center [629, 525] width 181 height 37
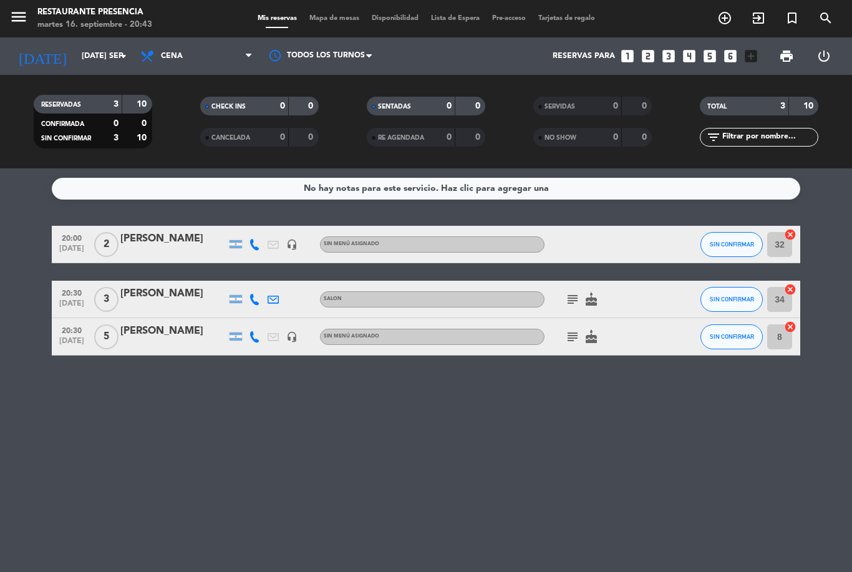
click at [155, 231] on div "[PERSON_NAME]" at bounding box center [173, 239] width 106 height 16
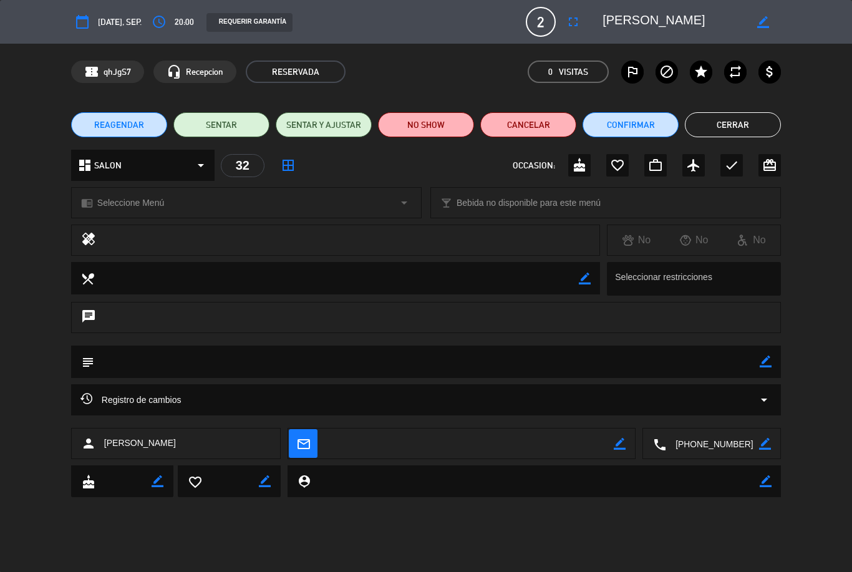
click at [610, 157] on div "favorite_border" at bounding box center [617, 165] width 22 height 22
click at [735, 127] on button "Cerrar" at bounding box center [733, 124] width 96 height 25
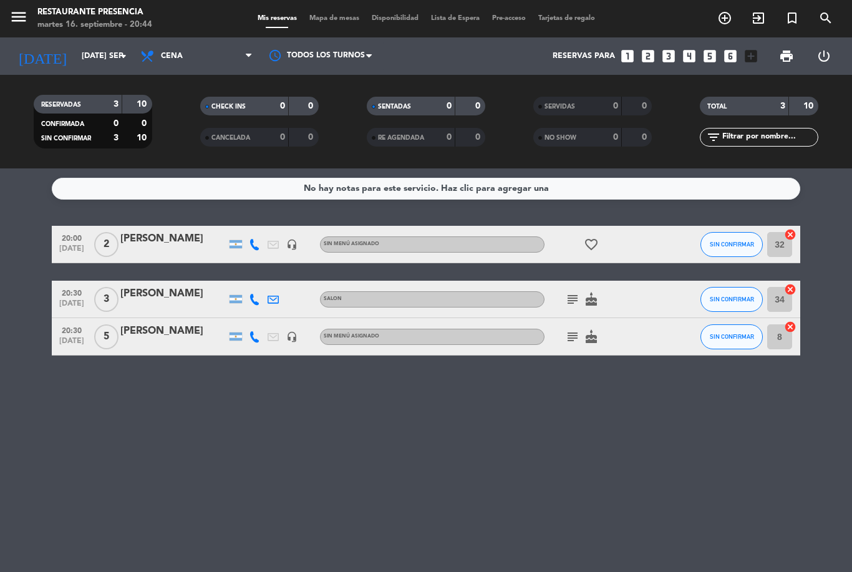
click at [75, 54] on input "[DATE] sep." at bounding box center [127, 56] width 105 height 21
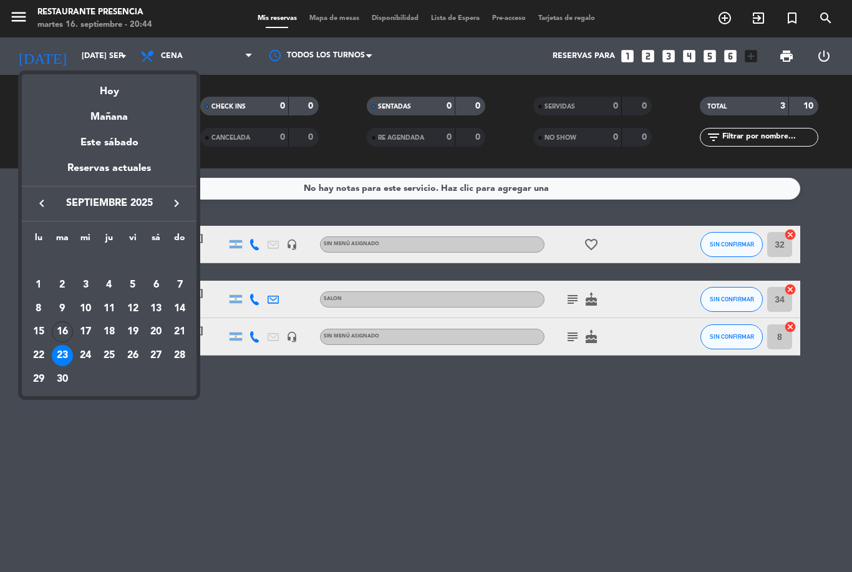
click at [102, 92] on div "Hoy" at bounding box center [109, 87] width 175 height 26
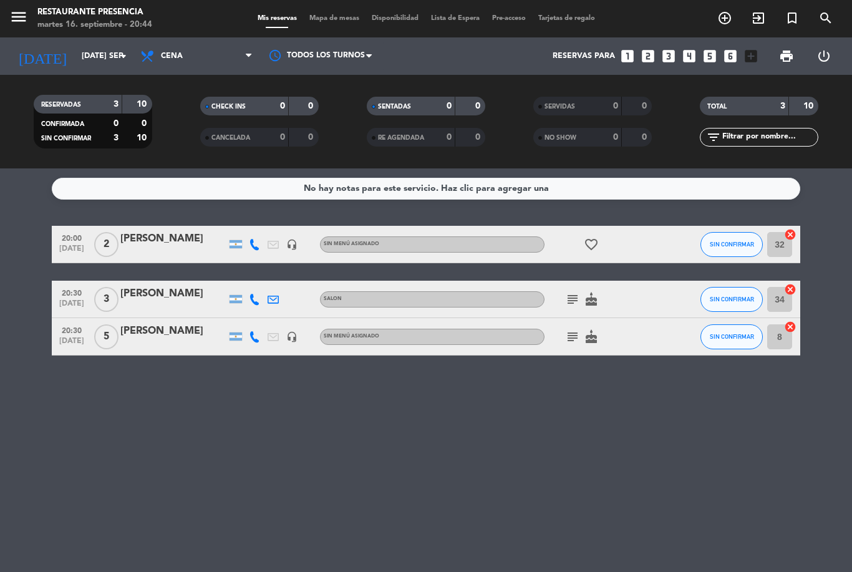
type input "[DATE] sep."
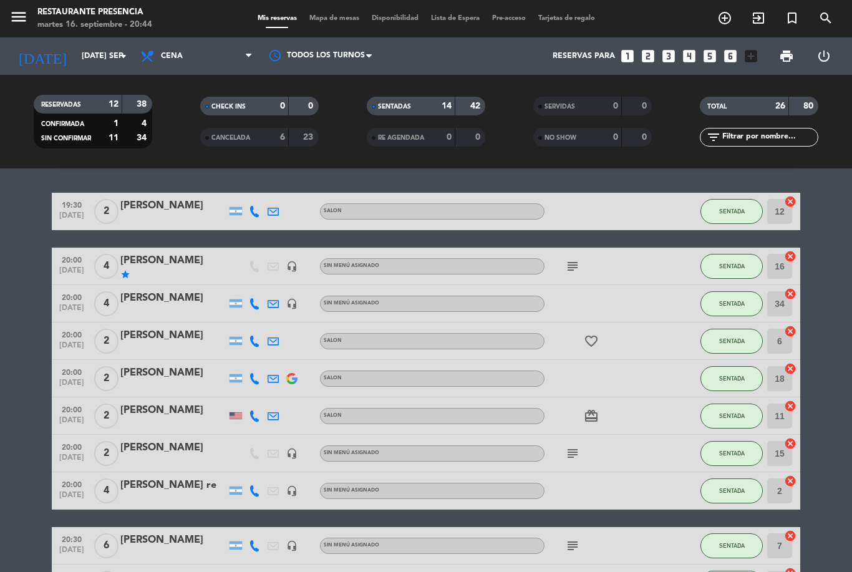
scroll to position [34, 0]
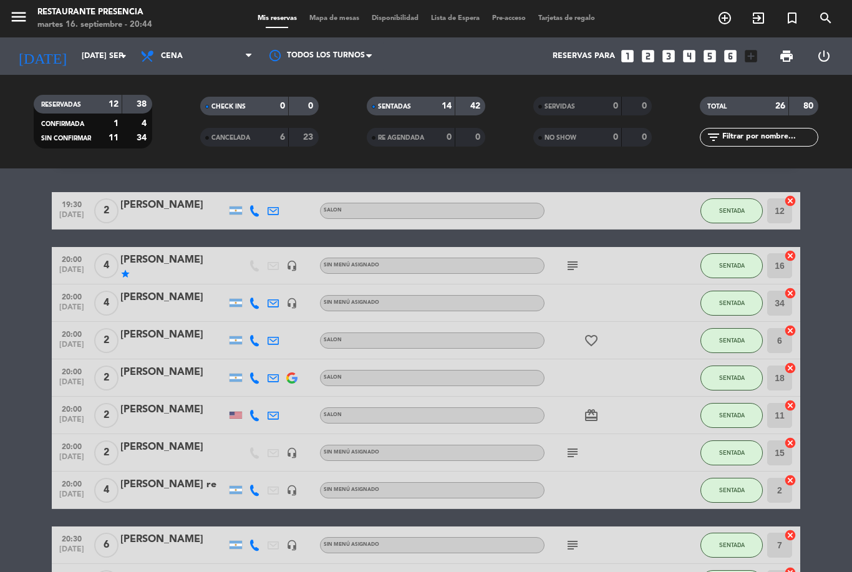
click at [573, 265] on icon "subject" at bounding box center [572, 265] width 15 height 15
click at [634, 357] on div "favorite_border" at bounding box center [601, 340] width 112 height 37
click at [593, 339] on icon "favorite_border" at bounding box center [591, 340] width 15 height 15
click at [643, 469] on div "subject" at bounding box center [601, 452] width 112 height 37
click at [145, 301] on div "[PERSON_NAME]" at bounding box center [173, 297] width 106 height 16
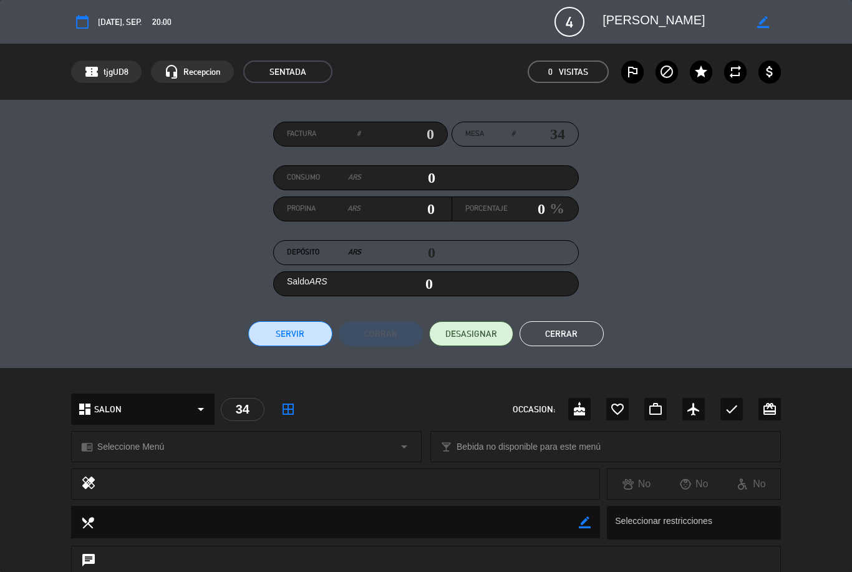
click at [561, 326] on button "Cerrar" at bounding box center [562, 333] width 84 height 25
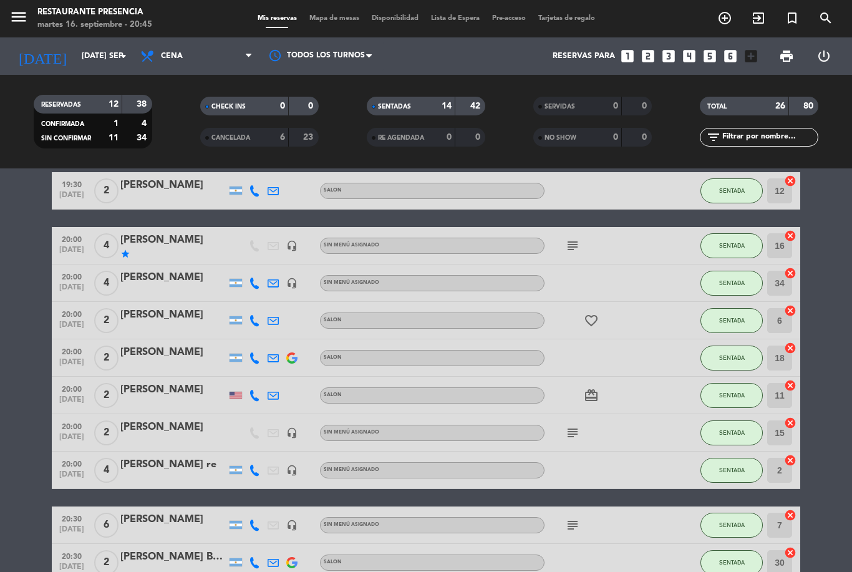
scroll to position [54, 0]
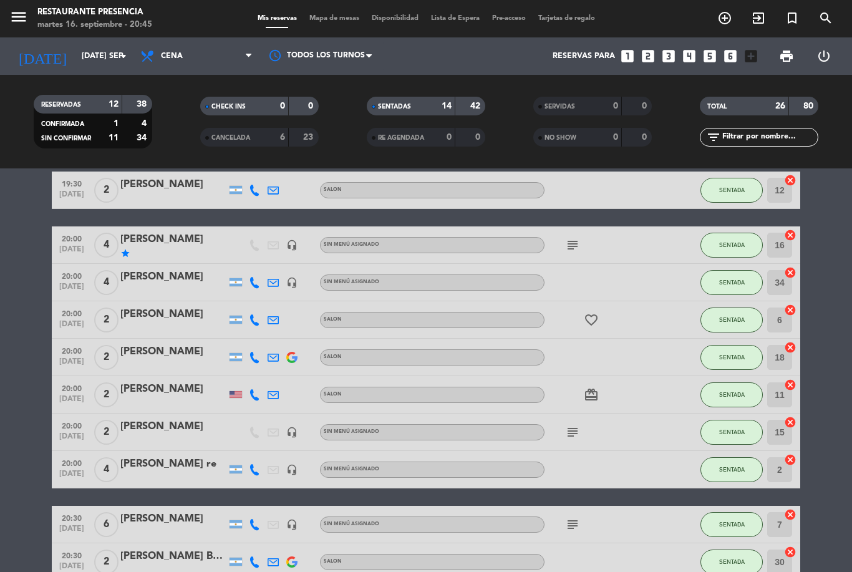
click at [568, 439] on icon "subject" at bounding box center [572, 432] width 15 height 15
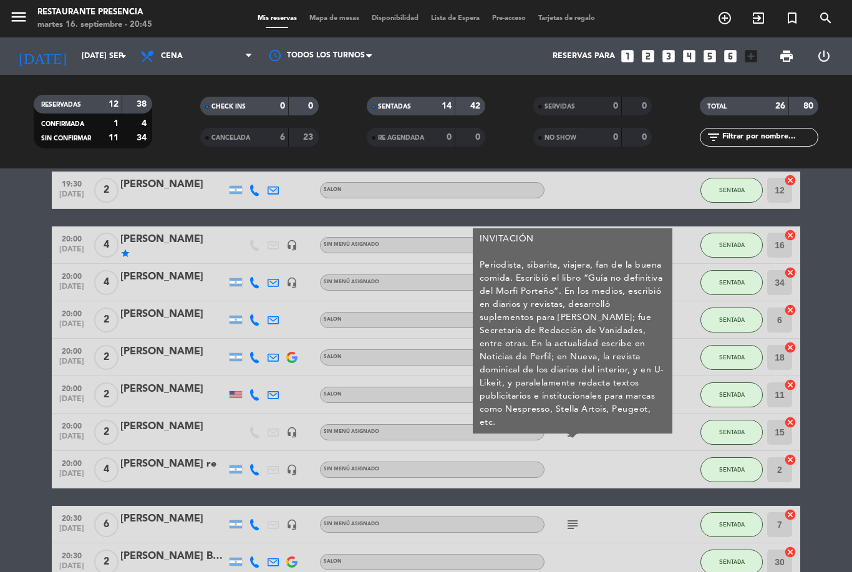
click at [610, 464] on div at bounding box center [601, 469] width 112 height 37
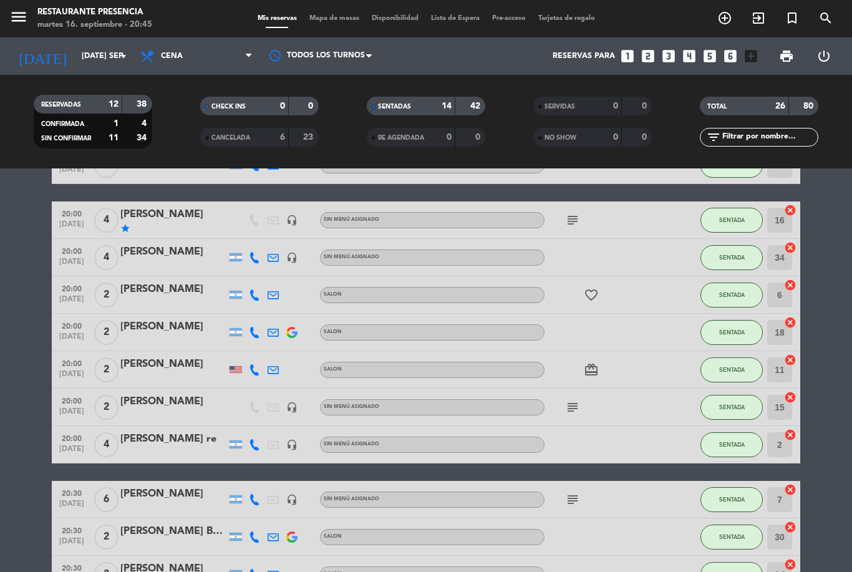
scroll to position [80, 0]
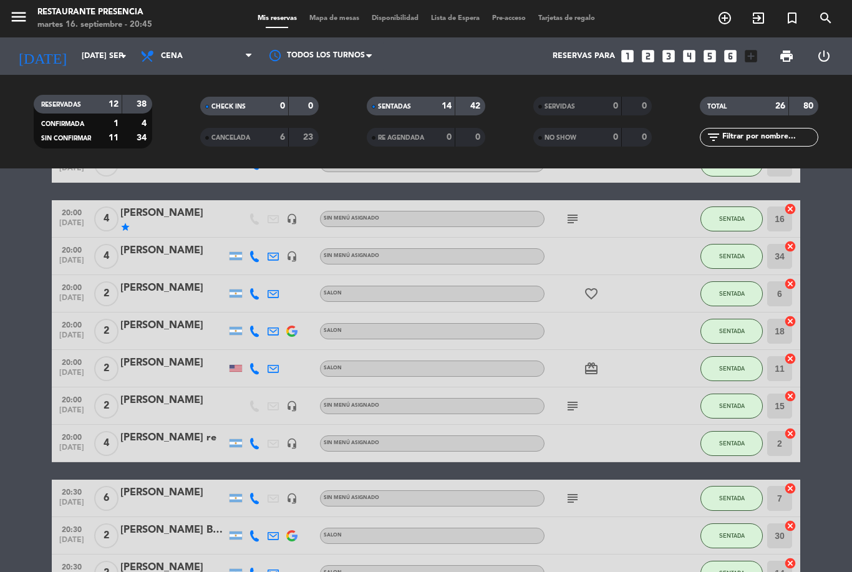
click at [571, 495] on icon "subject" at bounding box center [572, 498] width 15 height 15
click at [600, 537] on div at bounding box center [601, 535] width 112 height 37
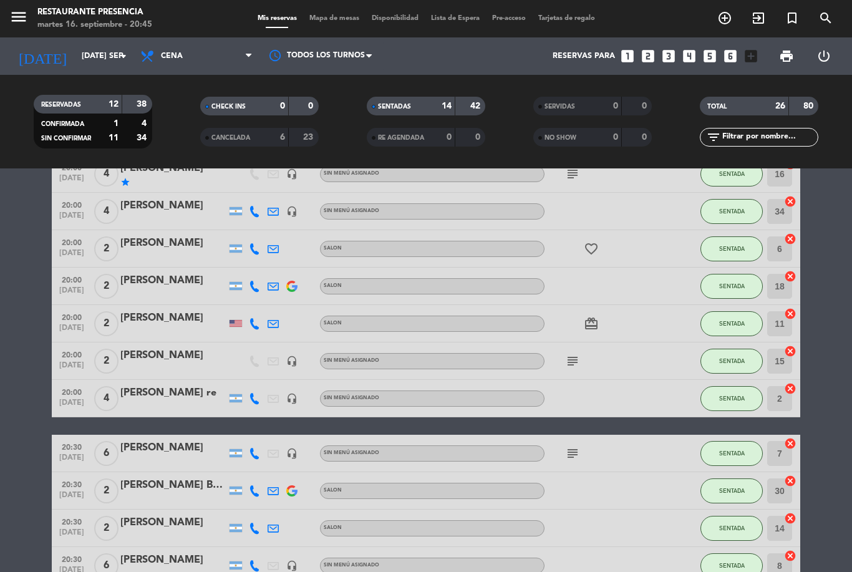
scroll to position [126, 0]
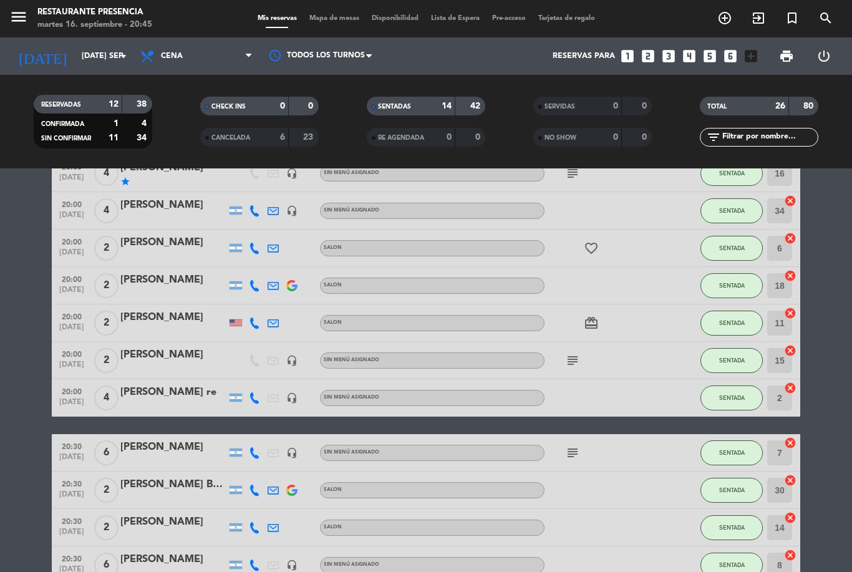
click at [576, 457] on icon "subject" at bounding box center [572, 452] width 15 height 15
click at [611, 498] on div at bounding box center [601, 490] width 112 height 37
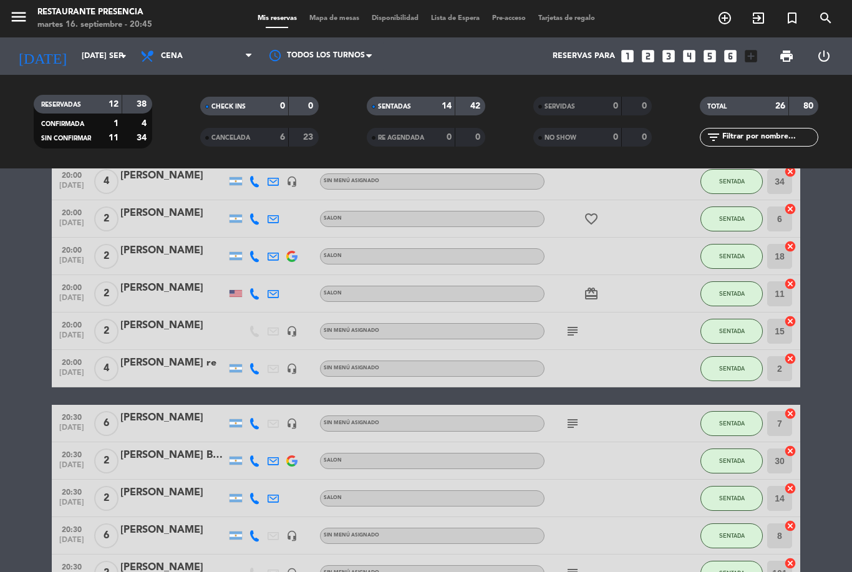
scroll to position [164, 0]
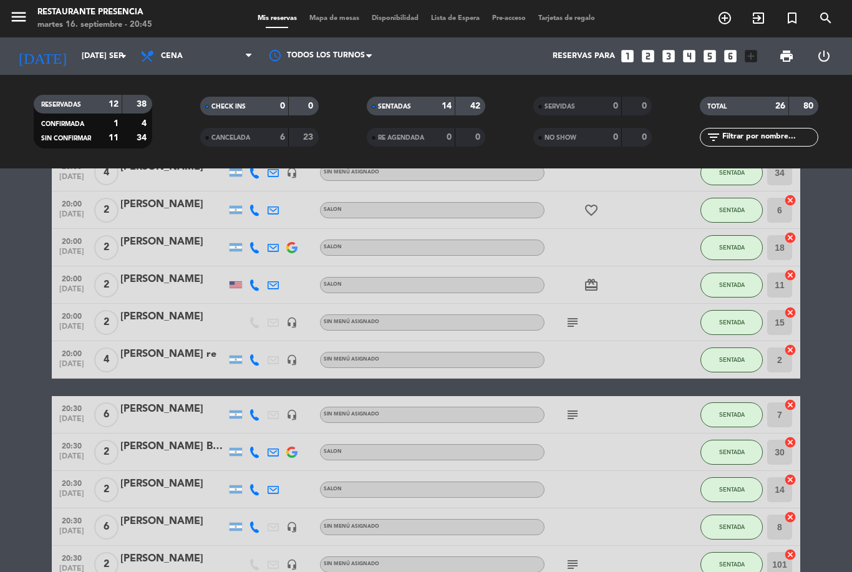
click at [576, 414] on icon "subject" at bounding box center [572, 414] width 15 height 15
click at [612, 468] on div at bounding box center [601, 452] width 112 height 37
click at [573, 565] on icon "subject" at bounding box center [572, 564] width 15 height 15
click at [631, 498] on div at bounding box center [601, 489] width 112 height 37
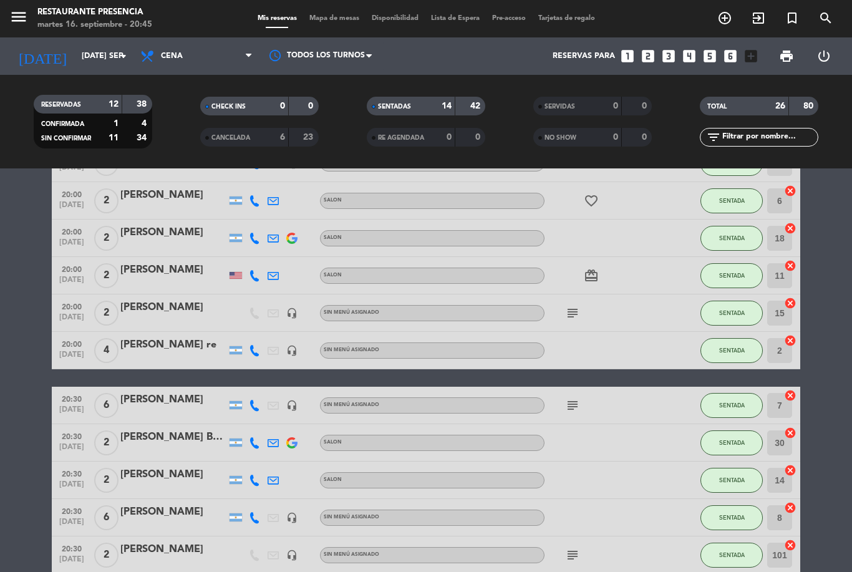
scroll to position [173, 0]
click at [576, 399] on icon "subject" at bounding box center [572, 406] width 15 height 15
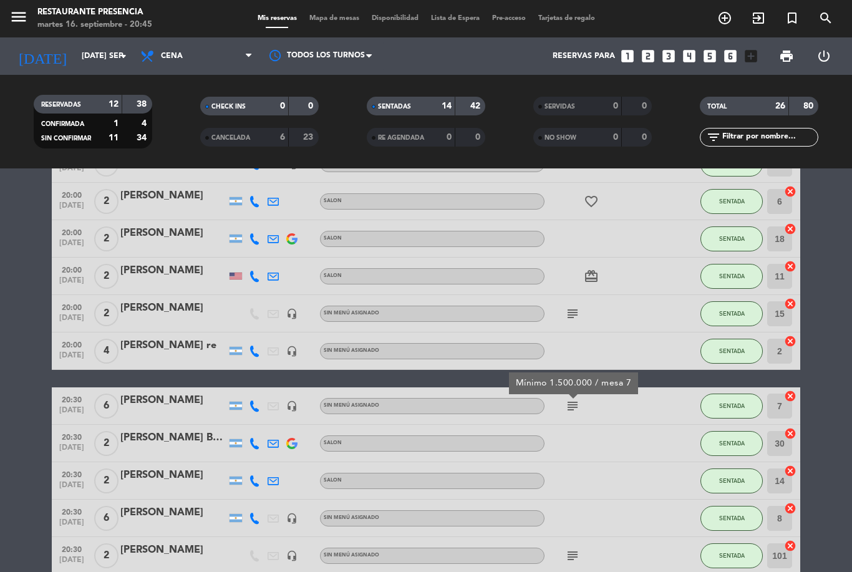
click at [627, 439] on div at bounding box center [601, 443] width 112 height 37
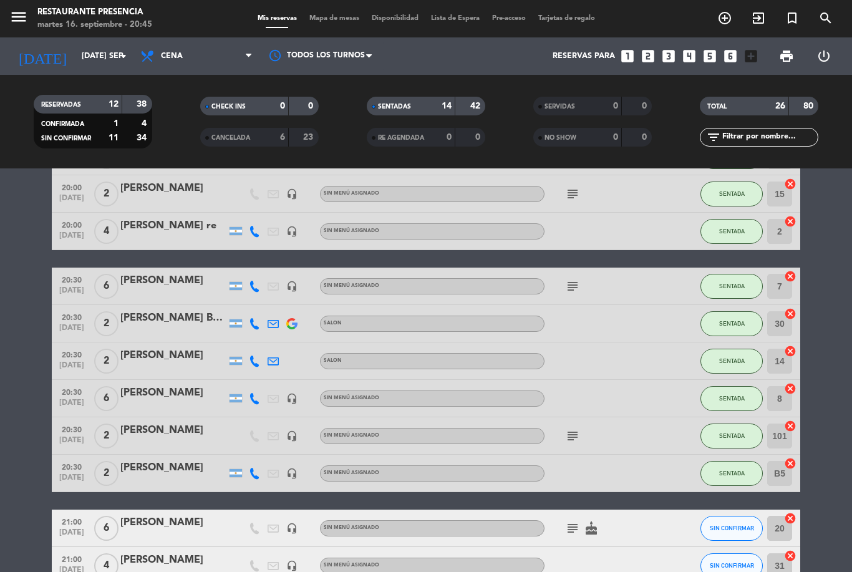
scroll to position [351, 0]
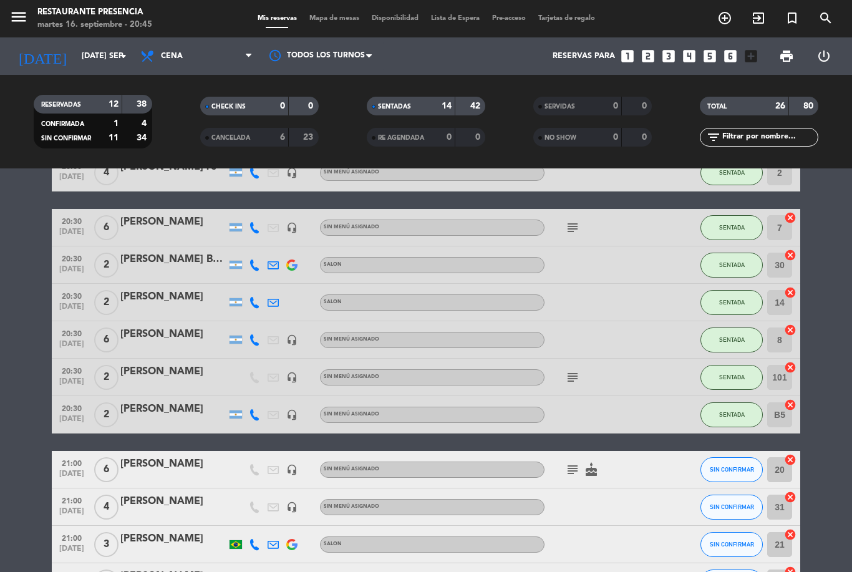
click at [570, 381] on icon "subject" at bounding box center [572, 377] width 15 height 15
click at [612, 419] on div at bounding box center [601, 414] width 112 height 37
click at [143, 406] on div "[PERSON_NAME]" at bounding box center [173, 409] width 106 height 16
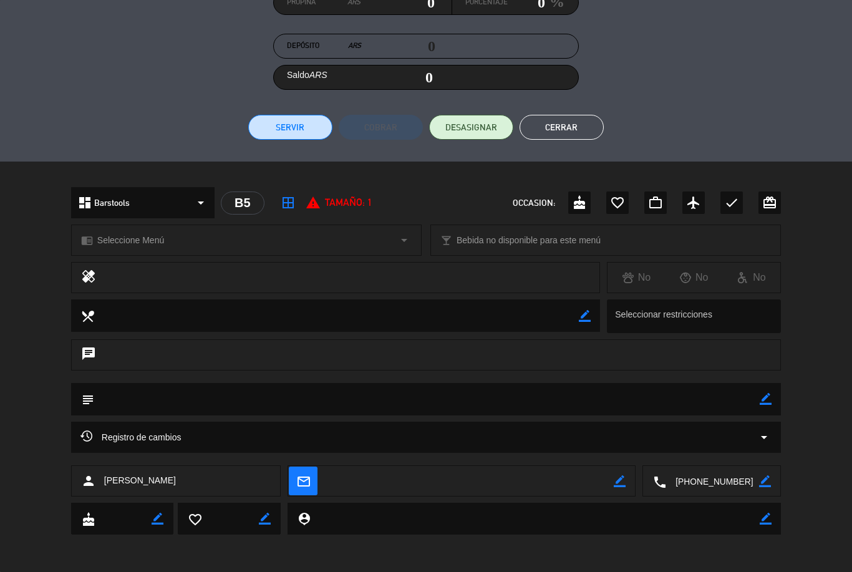
scroll to position [206, 0]
click at [759, 405] on textarea at bounding box center [427, 400] width 666 height 32
click at [769, 404] on icon "border_color" at bounding box center [766, 400] width 12 height 12
click at [572, 411] on textarea at bounding box center [427, 400] width 666 height 32
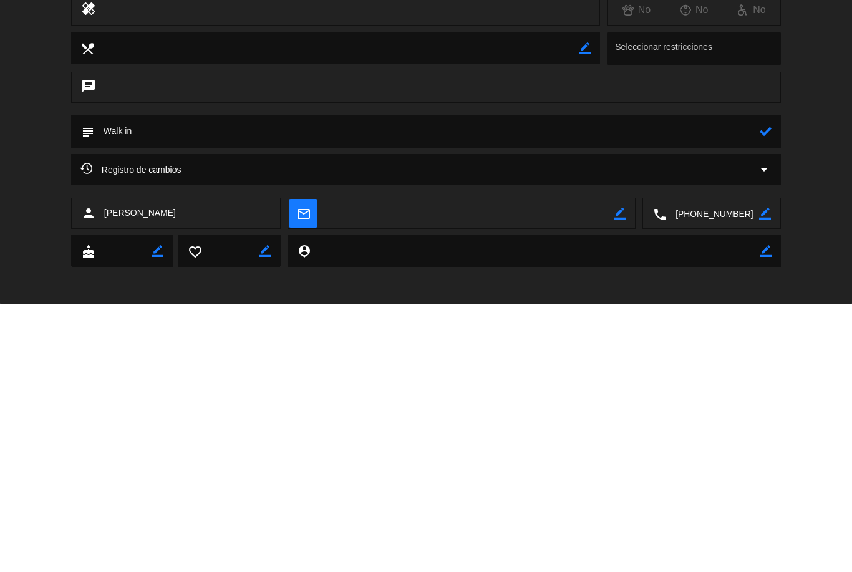
type textarea "Walk in"
click at [763, 394] on icon at bounding box center [766, 400] width 12 height 12
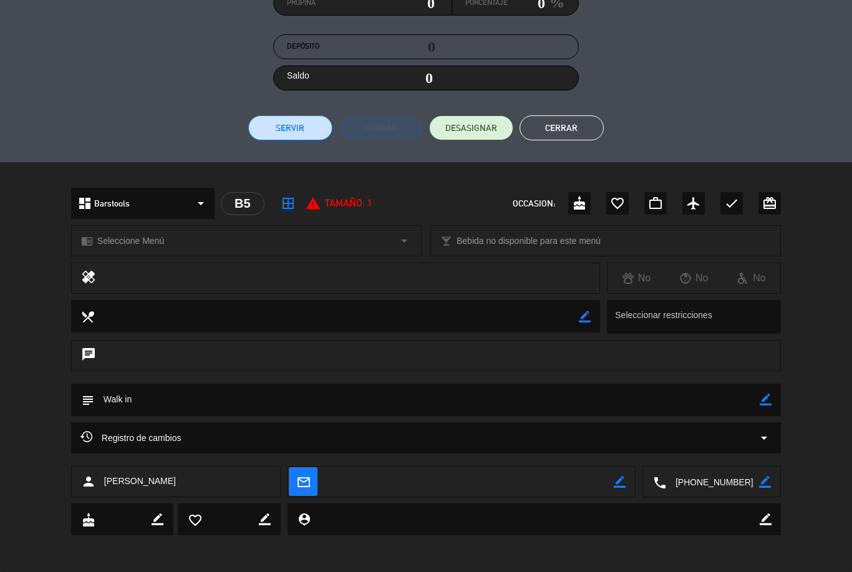
click at [573, 124] on button "Cerrar" at bounding box center [562, 127] width 84 height 25
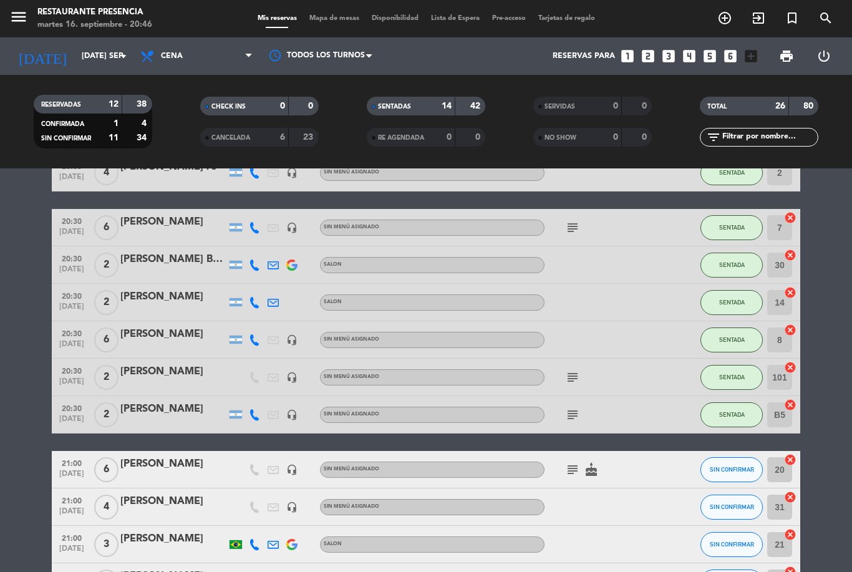
click at [570, 374] on icon "subject" at bounding box center [572, 377] width 15 height 15
click at [629, 450] on div "19:30 [DATE] 2 [PERSON_NAME] SALON SENTADA 12 cancel 20:00 [DATE] 4 [PERSON_NAM…" at bounding box center [426, 405] width 749 height 1061
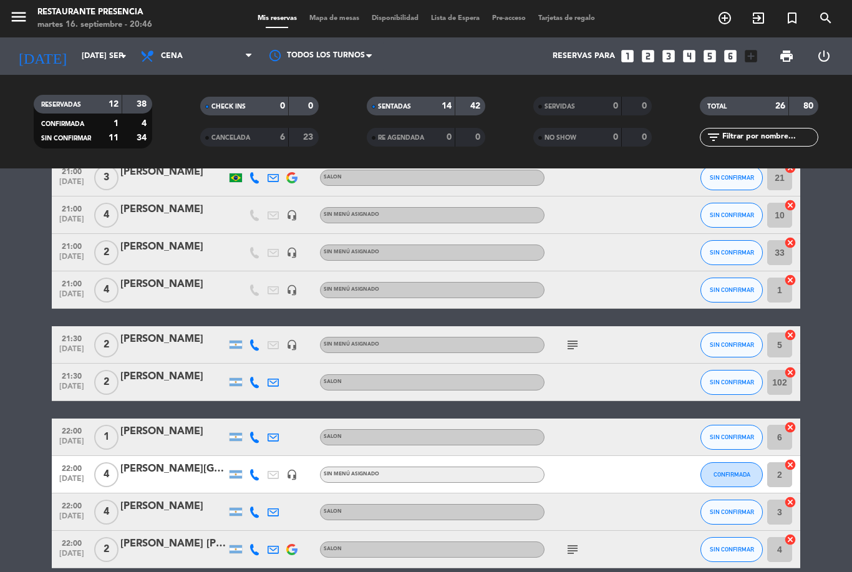
scroll to position [719, 0]
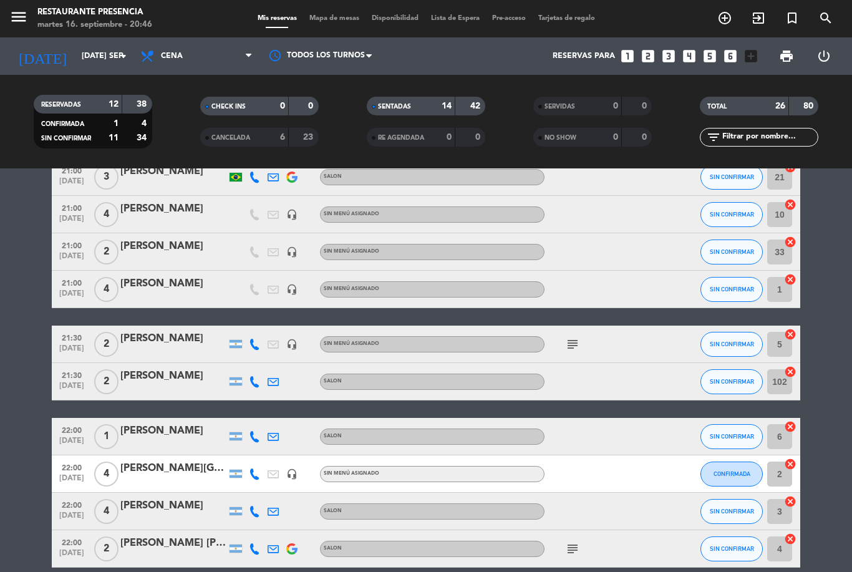
click at [582, 333] on div "subject" at bounding box center [601, 344] width 112 height 37
click at [575, 342] on icon "subject" at bounding box center [572, 344] width 15 height 15
click at [599, 458] on div at bounding box center [601, 473] width 112 height 37
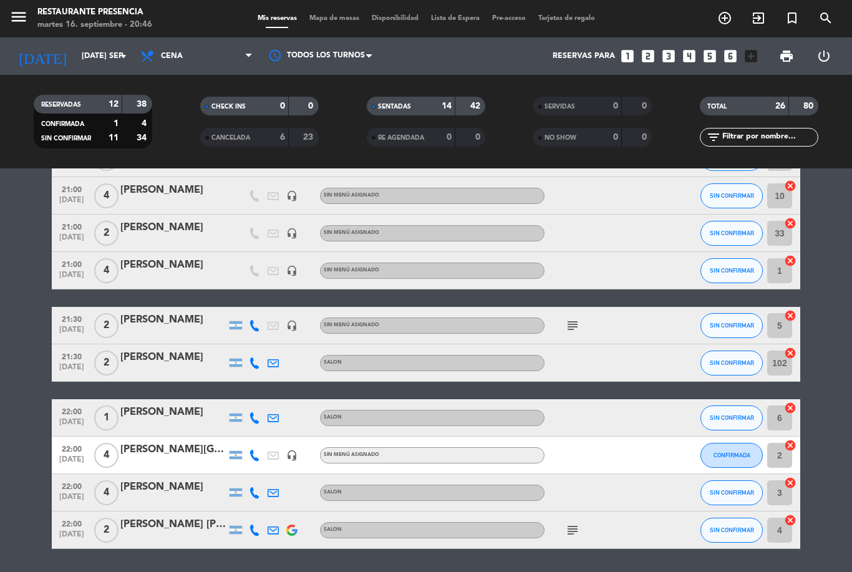
scroll to position [737, 0]
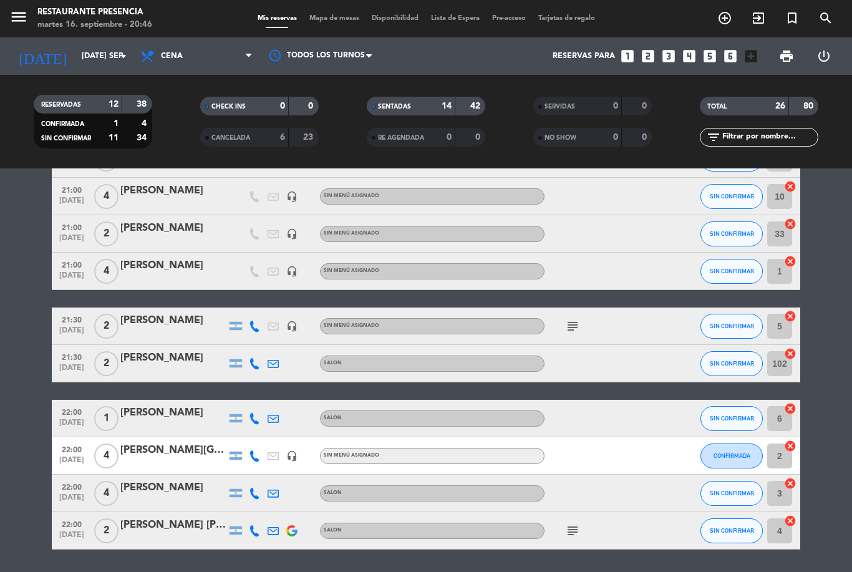
click at [583, 525] on div "subject" at bounding box center [601, 530] width 112 height 37
click at [567, 537] on icon "subject" at bounding box center [572, 530] width 15 height 15
click at [593, 553] on div "No hay notas para este servicio. Haz clic para agregar una 19:30 [DATE] 2 [PERS…" at bounding box center [426, 370] width 852 height 404
click at [570, 535] on icon "subject" at bounding box center [572, 530] width 15 height 15
click at [597, 555] on div "No hay notas para este servicio. Haz clic para agregar una 19:30 [DATE] 2 [PERS…" at bounding box center [426, 370] width 852 height 404
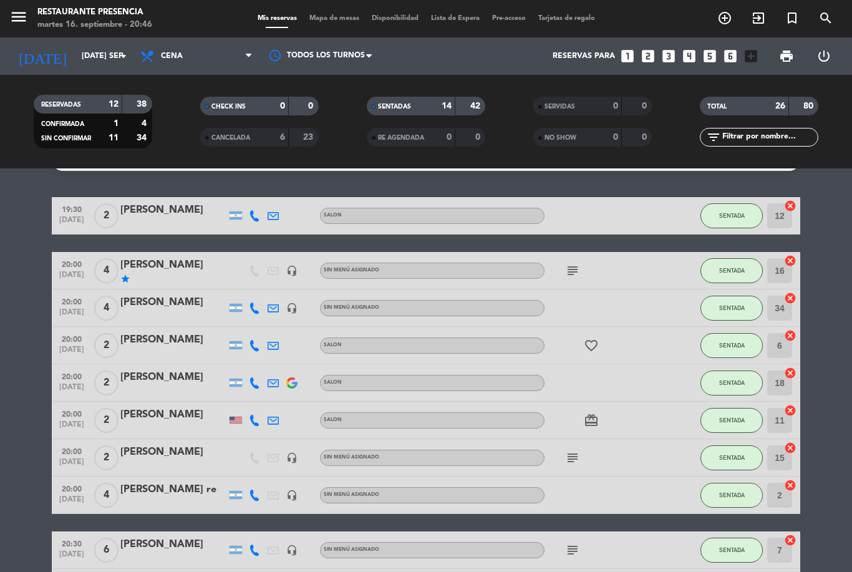
scroll to position [30, 0]
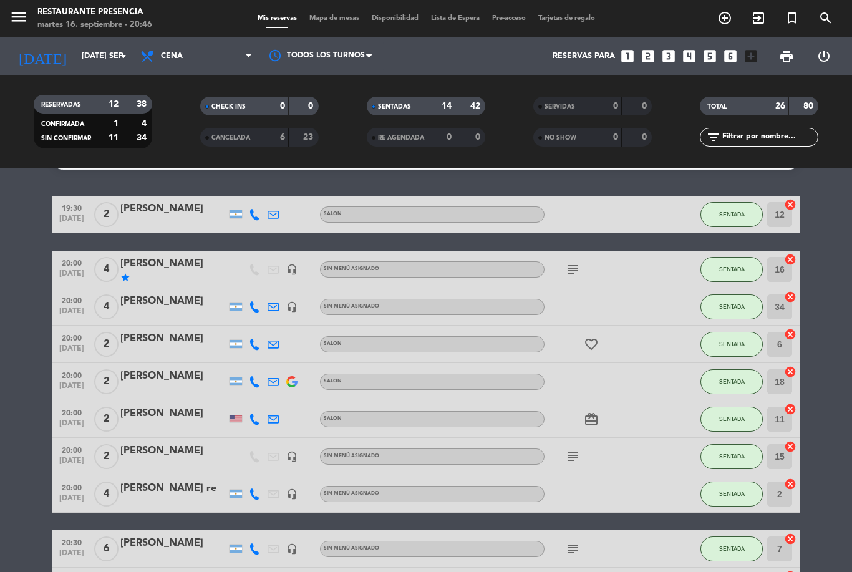
click at [66, 498] on span "[DATE]" at bounding box center [71, 501] width 31 height 14
click at [578, 484] on div at bounding box center [601, 493] width 112 height 37
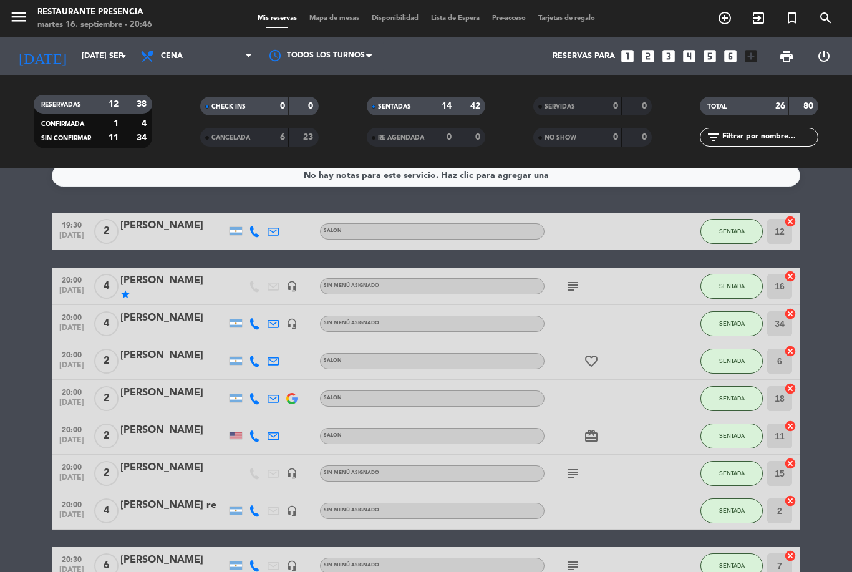
scroll to position [12, 0]
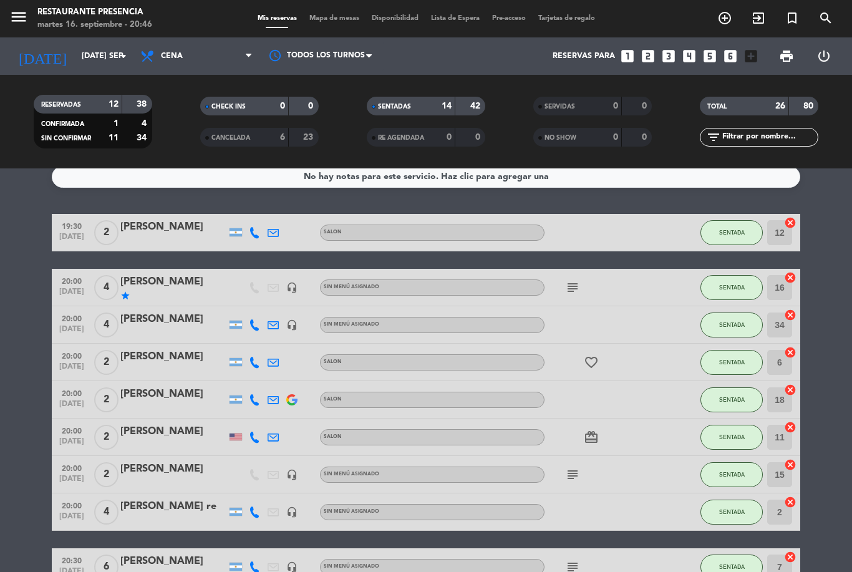
click at [343, 19] on span "Mapa de mesas" at bounding box center [334, 18] width 62 height 7
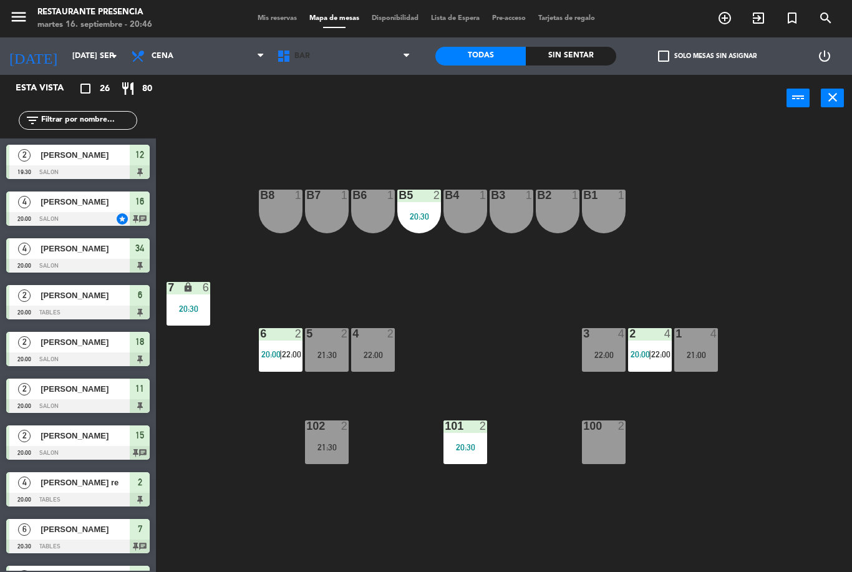
click at [351, 62] on span "BAR" at bounding box center [344, 55] width 146 height 27
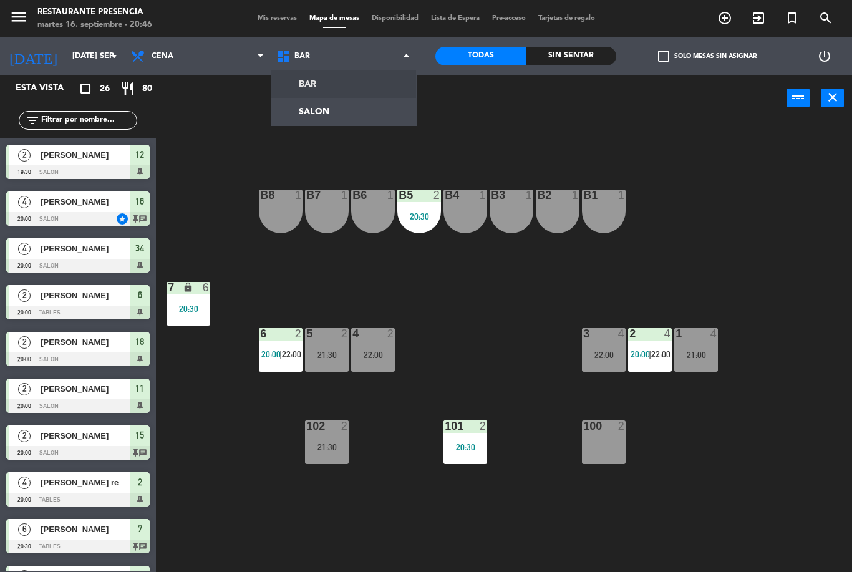
click at [354, 113] on ng-component "menu Restaurante Presencia martes 16. septiembre - 20:46 Mis reservas Mapa de m…" at bounding box center [426, 286] width 852 height 572
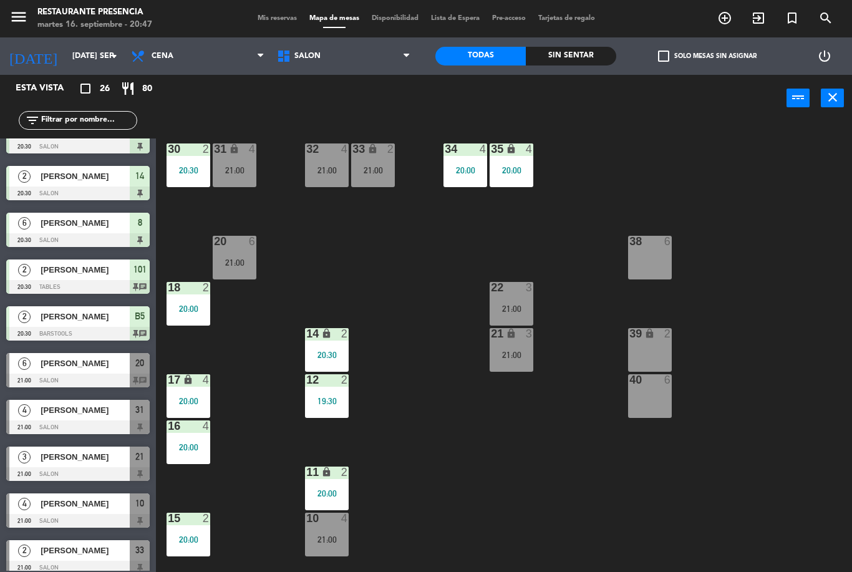
scroll to position [440, 0]
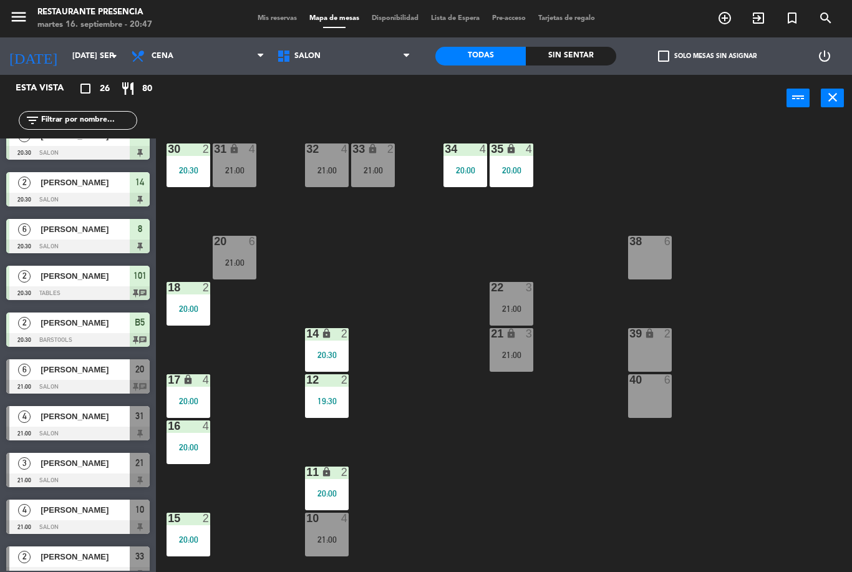
click at [511, 167] on div "20:00" at bounding box center [512, 170] width 44 height 9
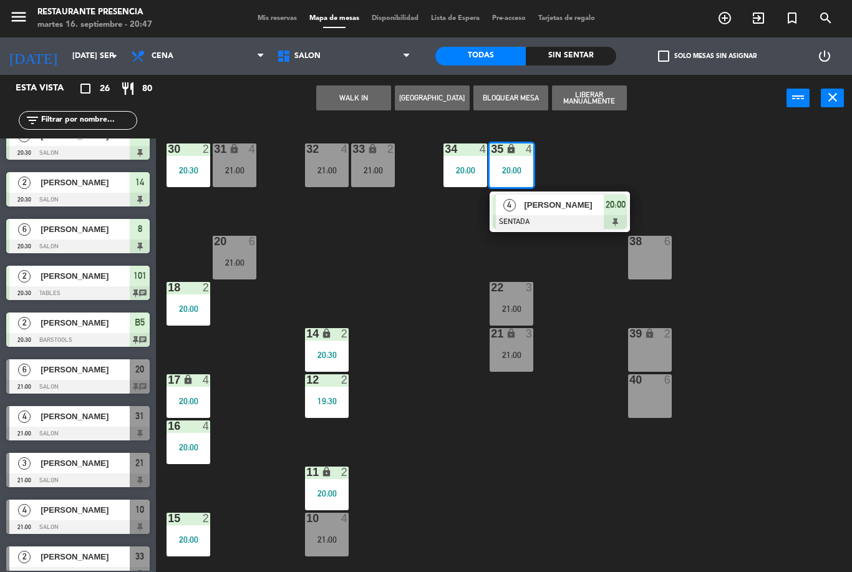
click at [545, 210] on span "[PERSON_NAME]" at bounding box center [564, 204] width 80 height 13
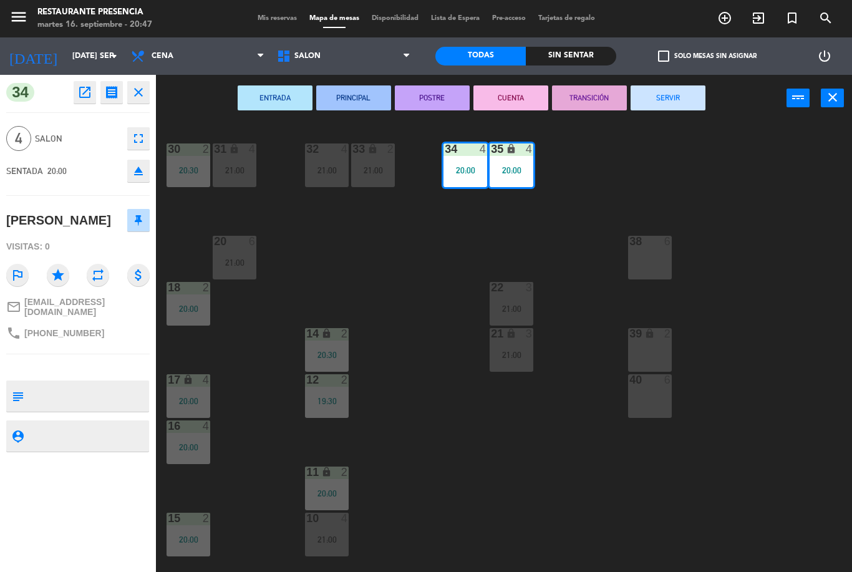
click at [143, 120] on div "34 open_in_new receipt 8:00 PM mar., [DATE] 4 personas [GEOGRAPHIC_DATA][PERSON…" at bounding box center [78, 323] width 156 height 497
click at [143, 133] on icon "fullscreen" at bounding box center [138, 138] width 15 height 15
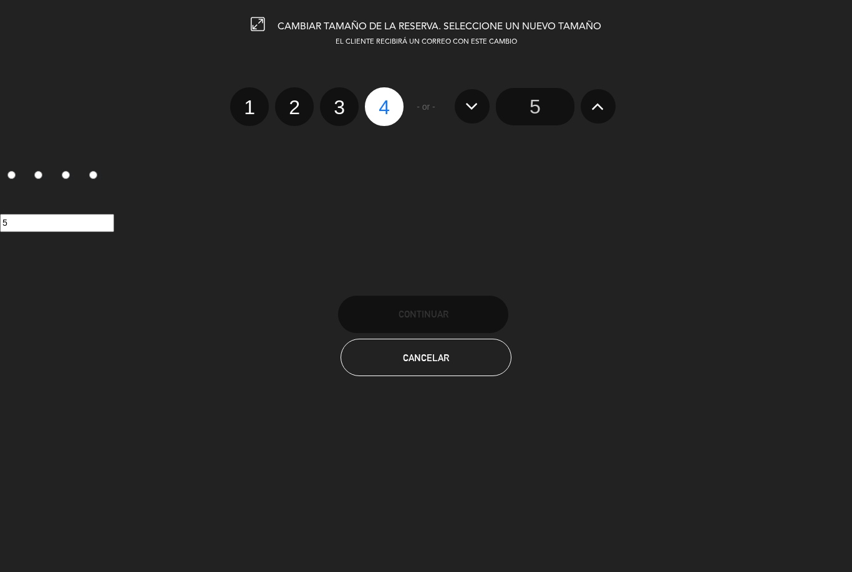
click at [354, 105] on label "3" at bounding box center [339, 106] width 39 height 39
click at [342, 100] on input "3" at bounding box center [338, 96] width 8 height 8
radio input "true"
radio input "false"
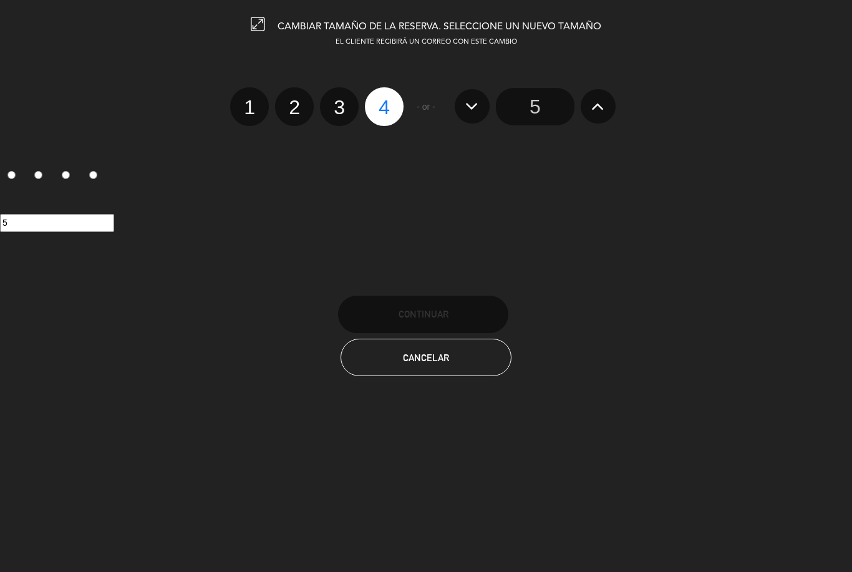
radio input "false"
radio input "true"
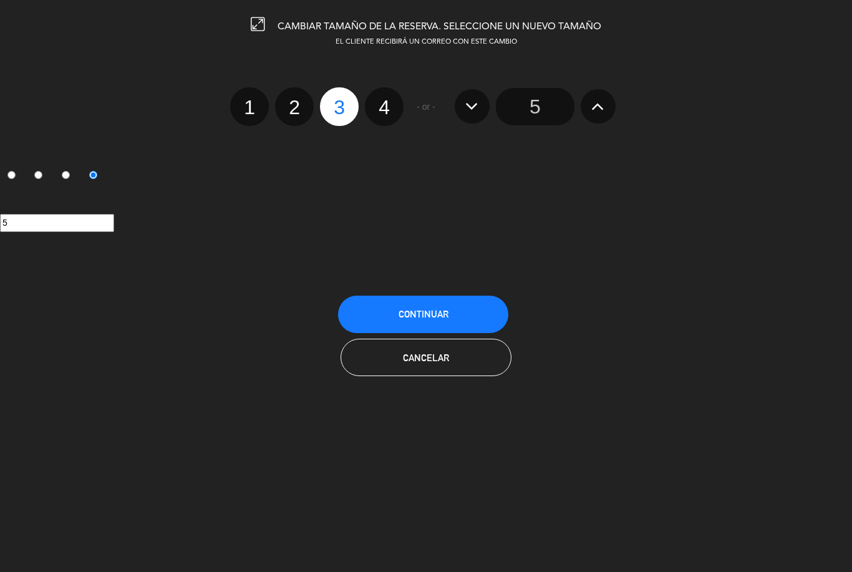
click at [419, 319] on span "Continuar" at bounding box center [424, 314] width 50 height 11
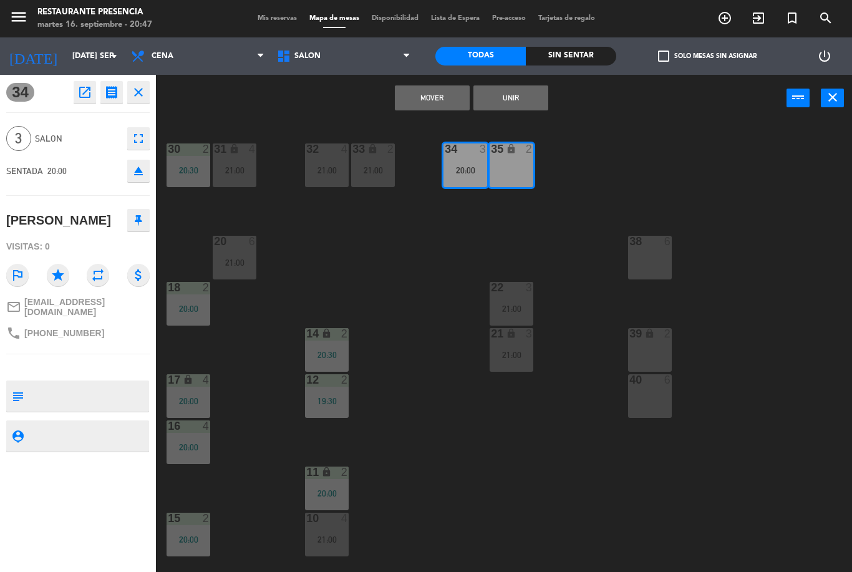
click at [518, 101] on button "Unir" at bounding box center [511, 97] width 75 height 25
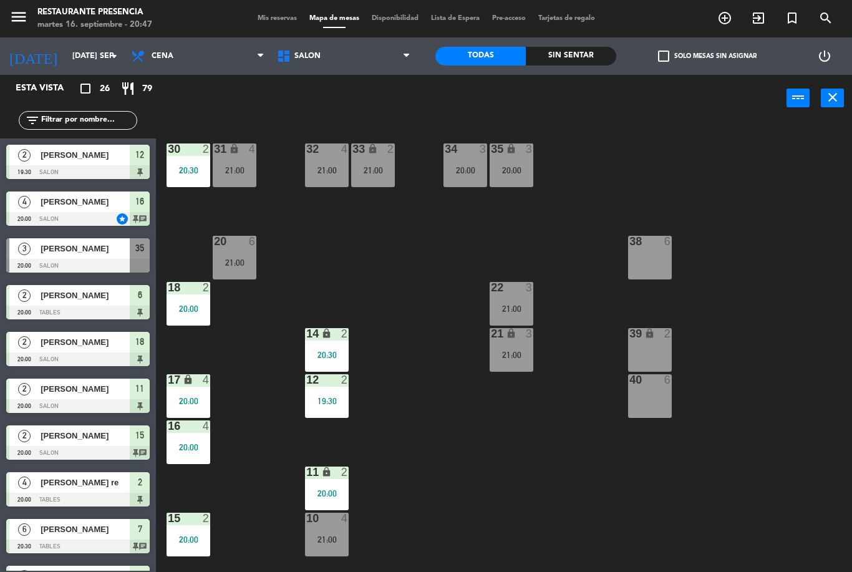
click at [512, 175] on div "20:00" at bounding box center [512, 170] width 44 height 9
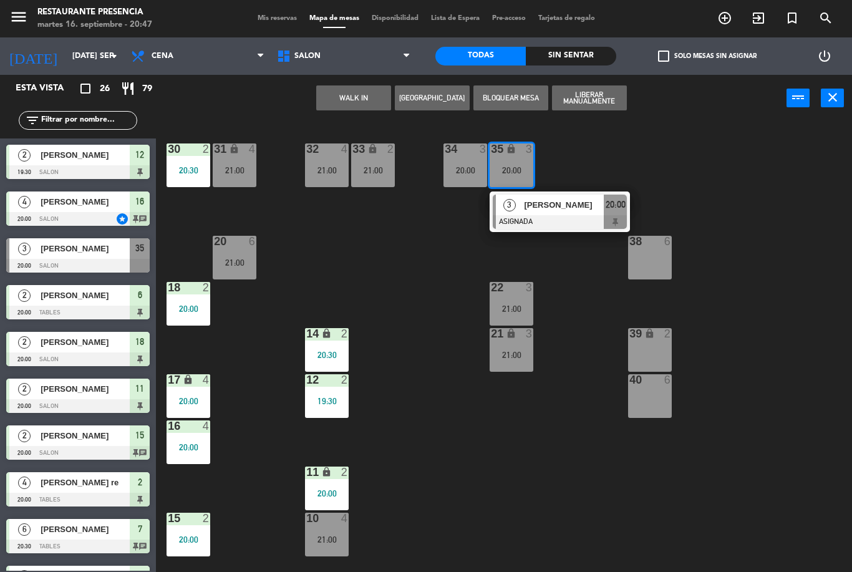
click at [561, 202] on span "[PERSON_NAME]" at bounding box center [564, 204] width 80 height 13
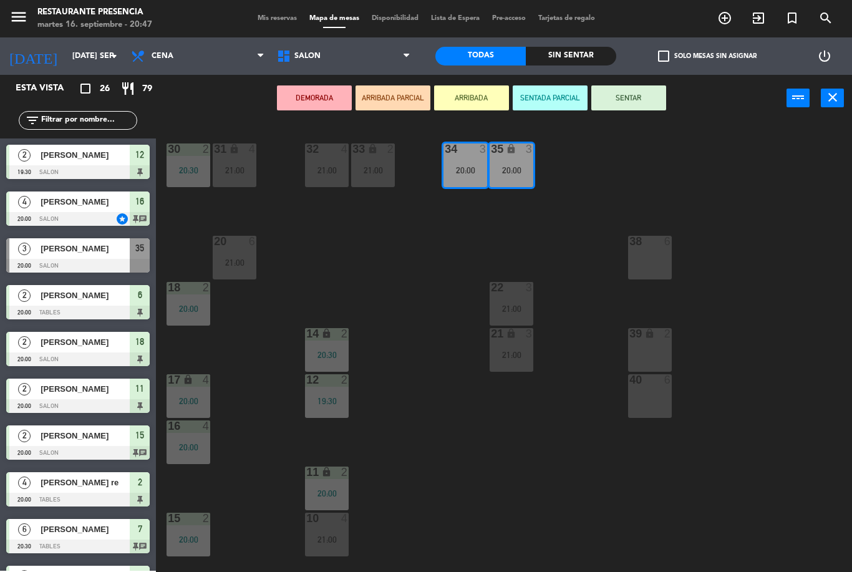
click at [636, 98] on button "SENTAR" at bounding box center [628, 97] width 75 height 25
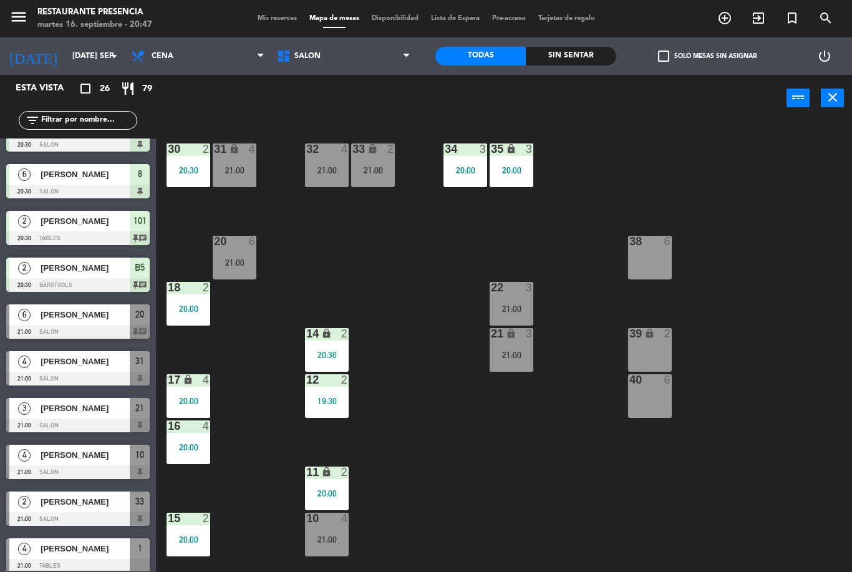
scroll to position [495, 0]
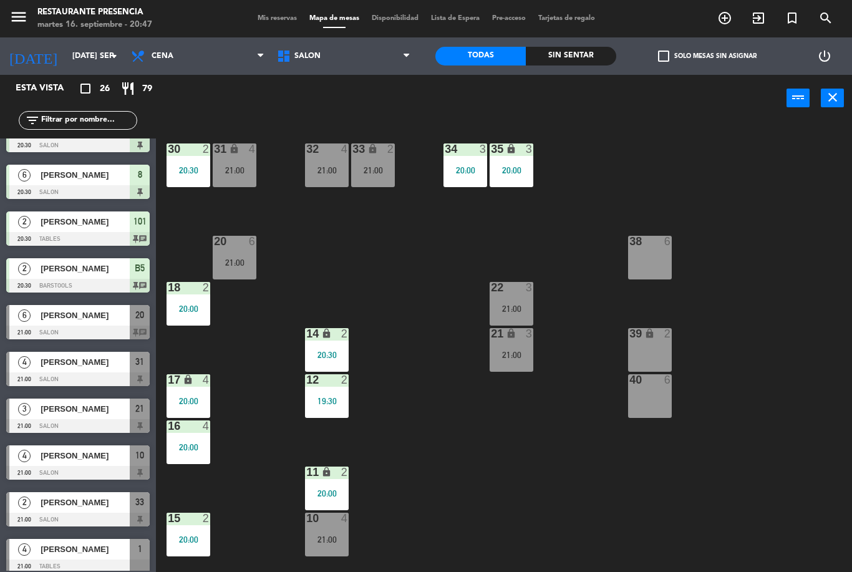
click at [91, 327] on div at bounding box center [77, 333] width 143 height 14
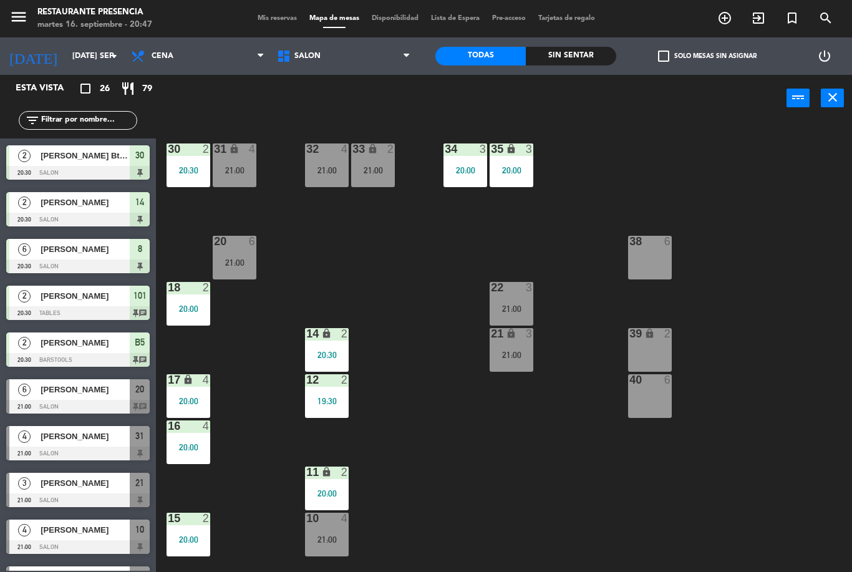
scroll to position [421, 0]
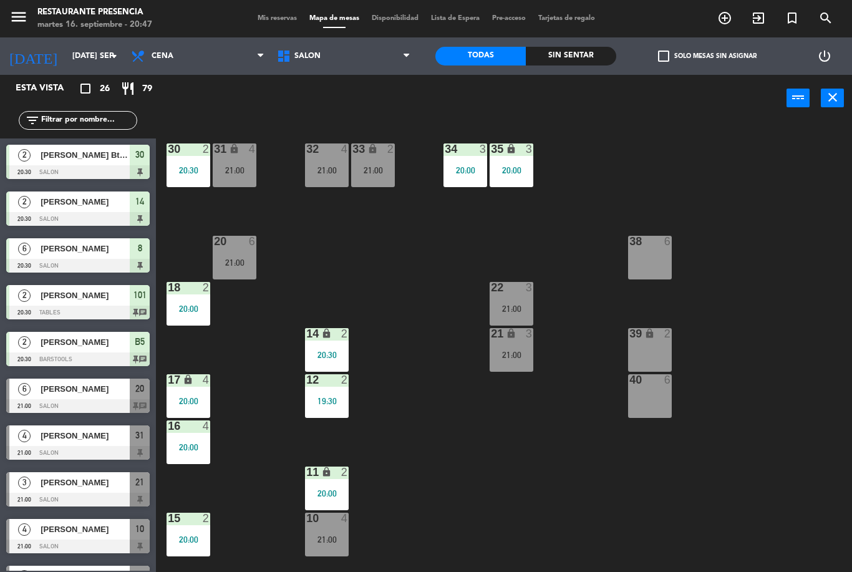
click at [112, 385] on span "[PERSON_NAME]" at bounding box center [85, 388] width 89 height 13
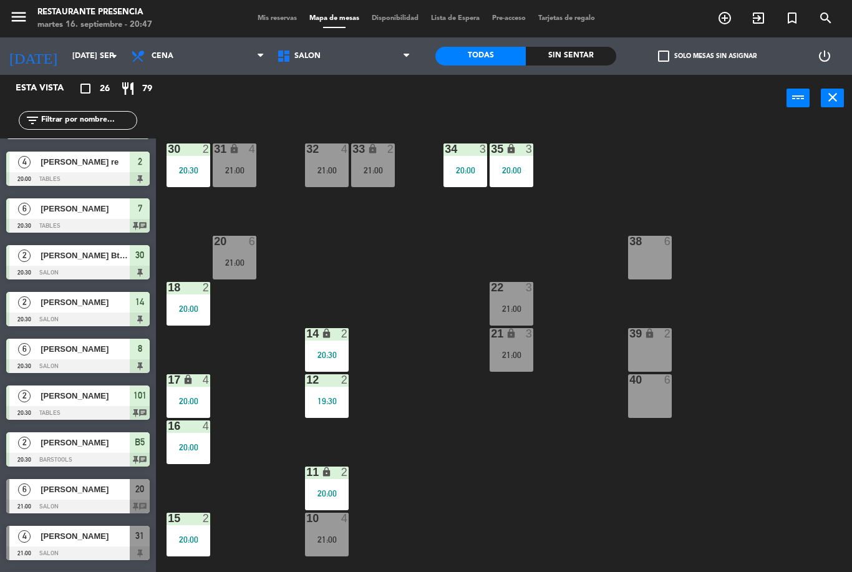
scroll to position [321, 0]
click at [253, 263] on div "21:00" at bounding box center [235, 262] width 44 height 9
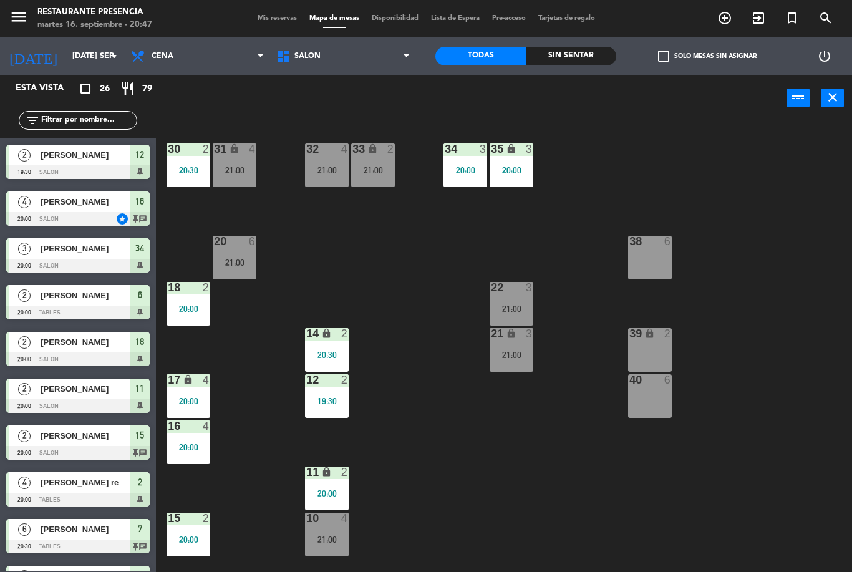
scroll to position [0, 0]
click at [240, 252] on div "20 6 21:00" at bounding box center [235, 258] width 44 height 44
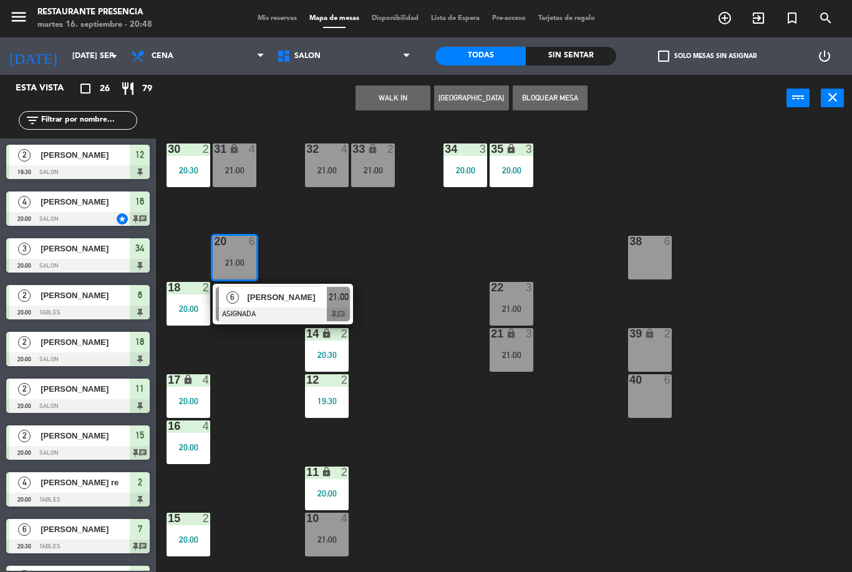
click at [314, 295] on span "[PERSON_NAME]" at bounding box center [287, 297] width 80 height 13
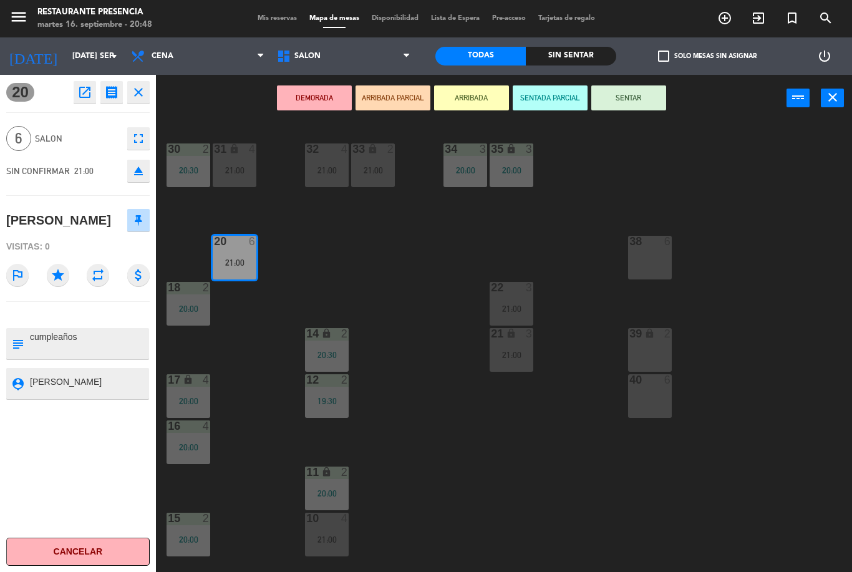
click at [654, 98] on button "SENTAR" at bounding box center [628, 97] width 75 height 25
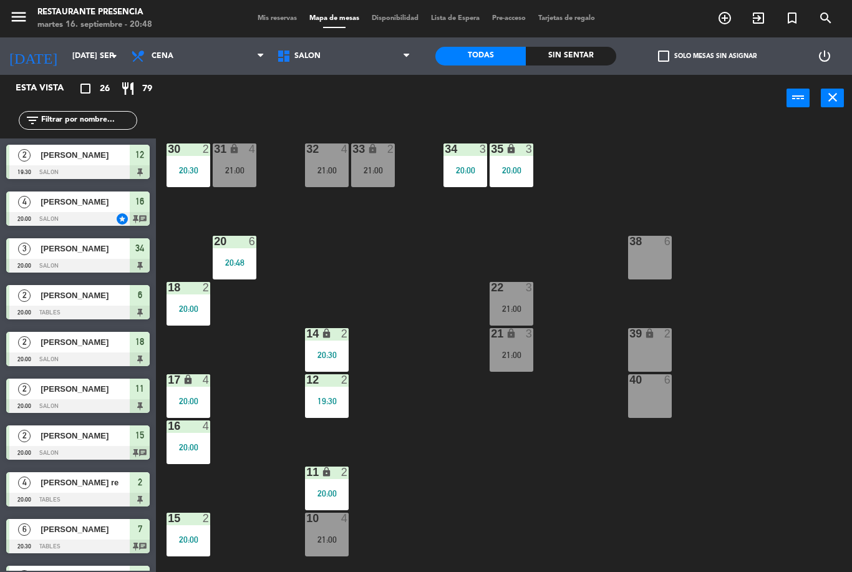
click at [252, 266] on div "20:48" at bounding box center [235, 262] width 44 height 9
click at [425, 301] on div "30 2 20:30 31 lock 4 21:00 32 4 21:00 33 lock 2 21:00 34 3 20:00 35 lock 3 20:0…" at bounding box center [509, 347] width 688 height 450
